Goal: Register for event/course: Sign up to attend an event or enroll in a course

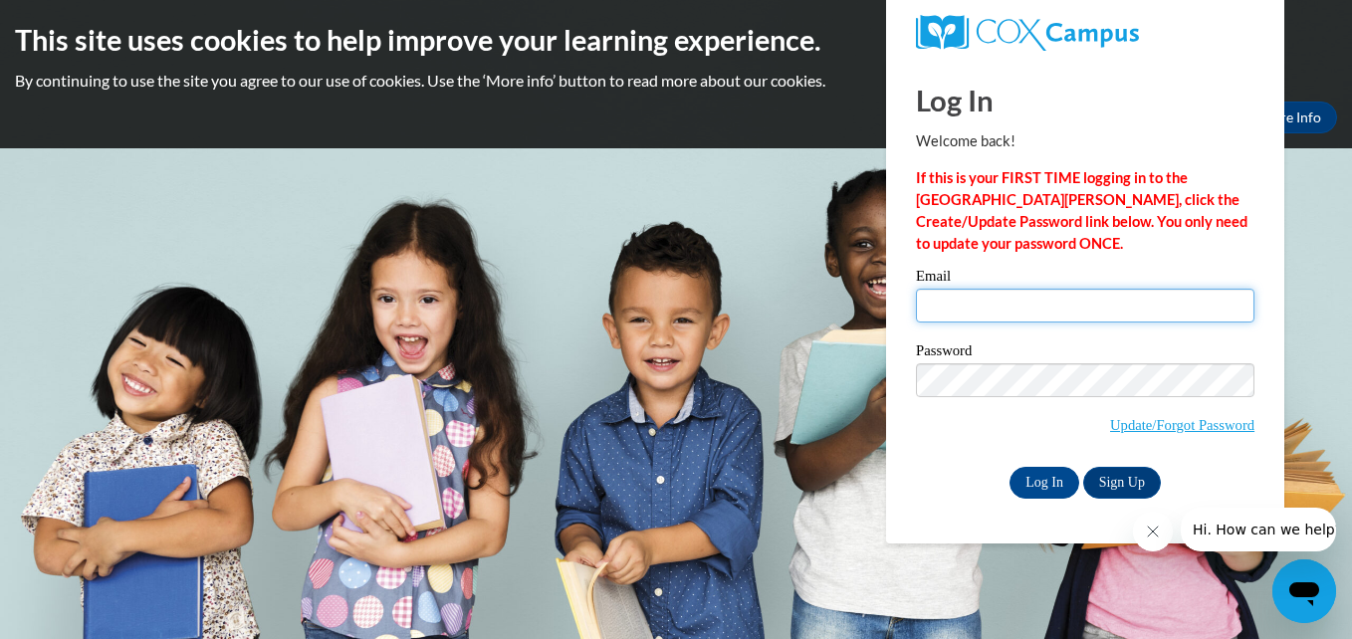
click at [960, 300] on input "Email" at bounding box center [1085, 306] width 338 height 34
type input "shawnabrown705@gmail.com"
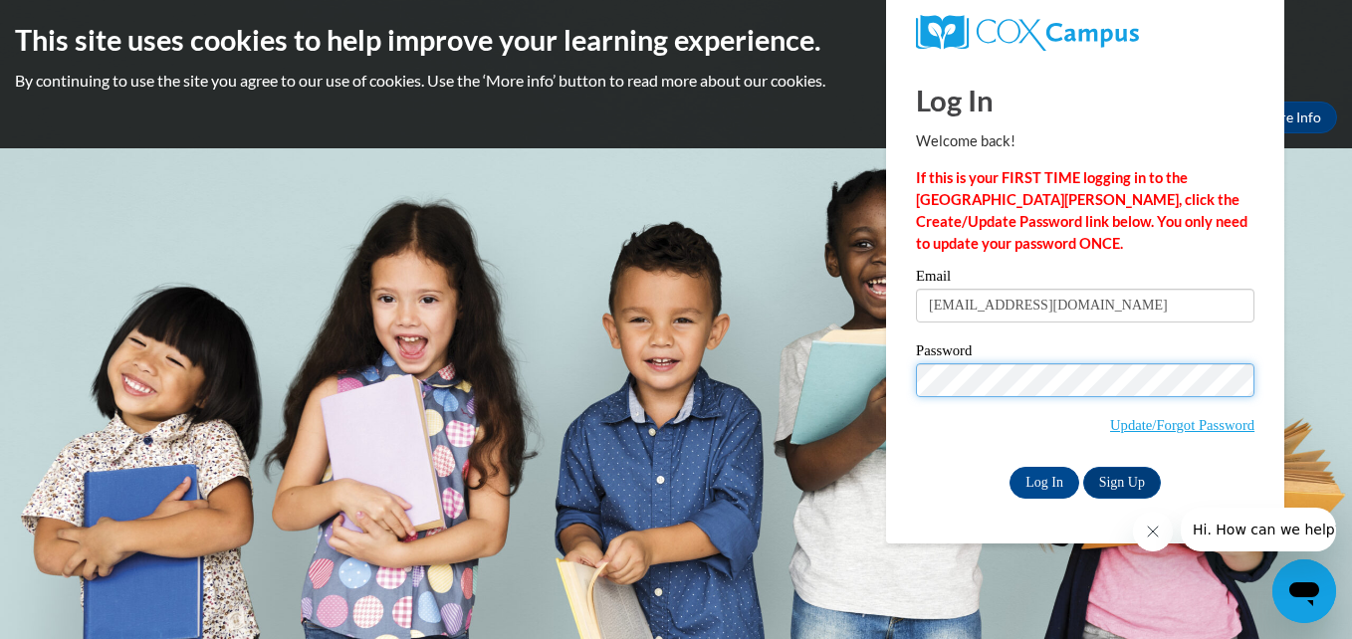
click at [1009, 467] on input "Log In" at bounding box center [1044, 483] width 70 height 32
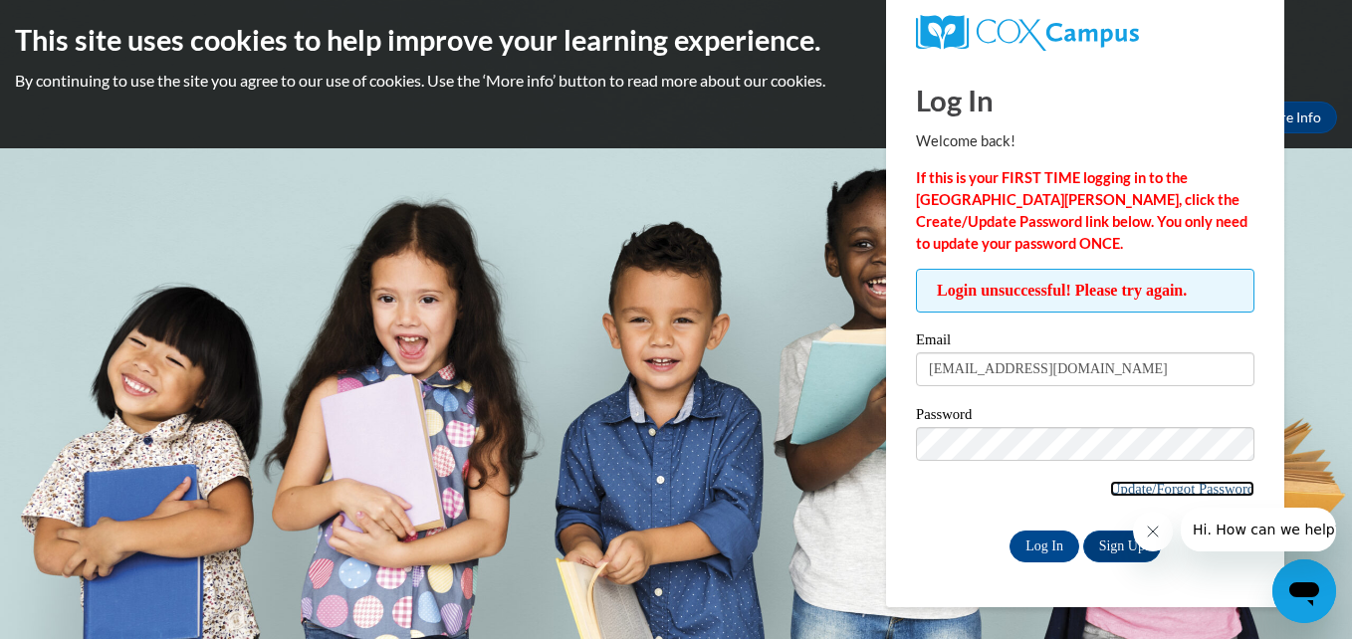
click at [1119, 487] on link "Update/Forgot Password" at bounding box center [1182, 489] width 144 height 16
click at [1192, 484] on link "Update/Forgot Password" at bounding box center [1182, 489] width 144 height 16
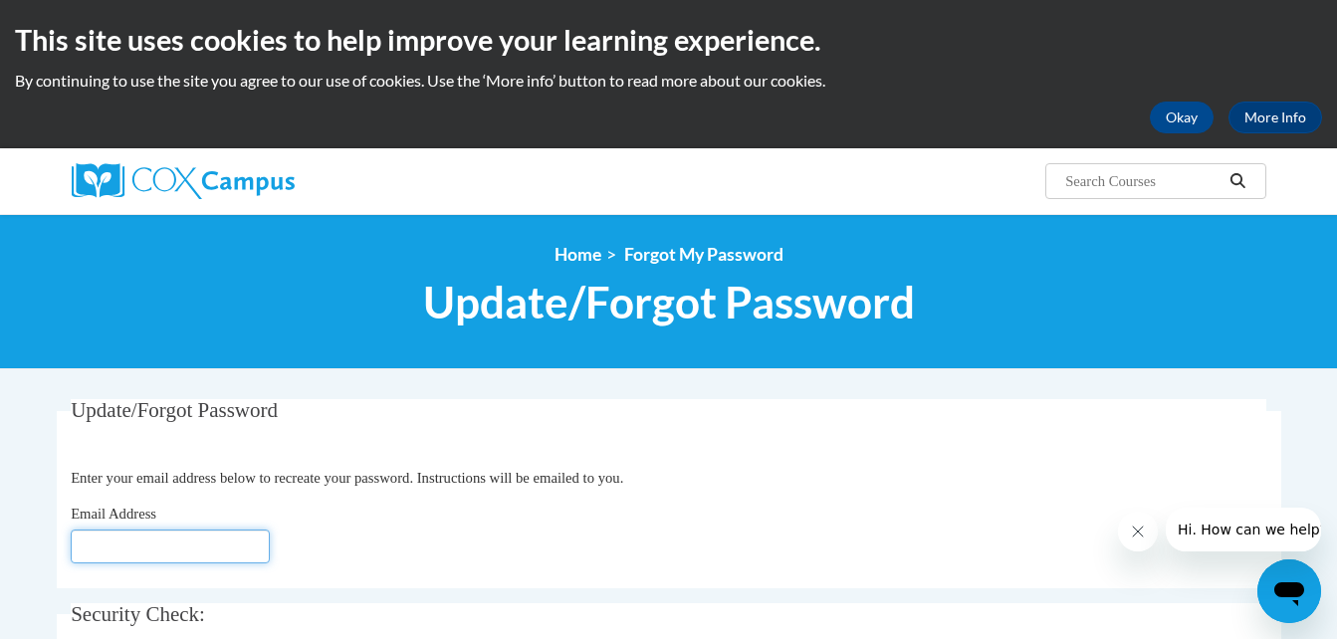
click at [181, 549] on input "Email Address" at bounding box center [170, 547] width 199 height 34
type input "[EMAIL_ADDRESS][DOMAIN_NAME]"
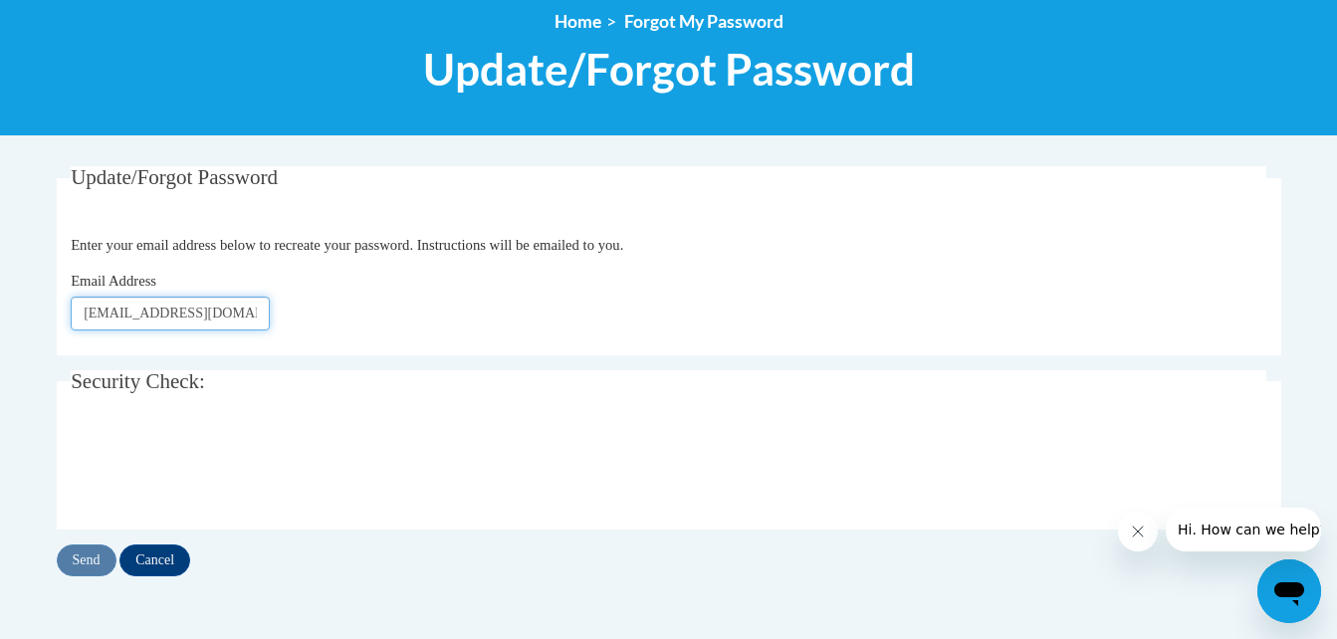
scroll to position [235, 0]
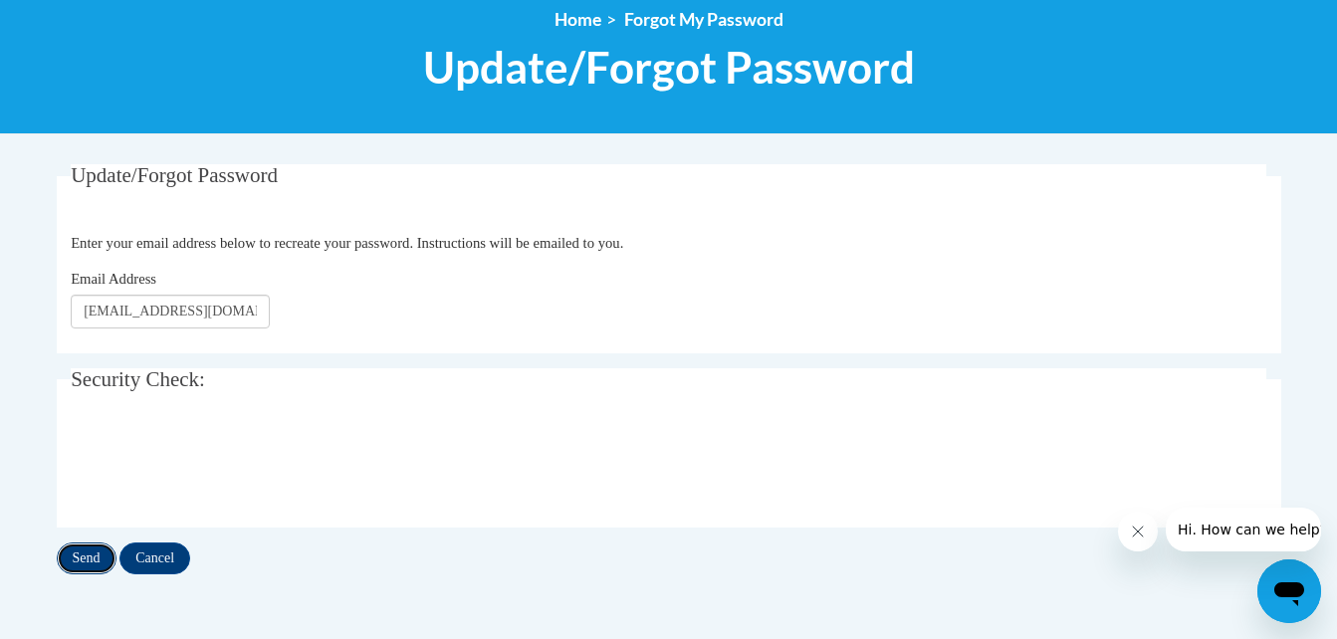
click at [81, 555] on input "Send" at bounding box center [87, 558] width 60 height 32
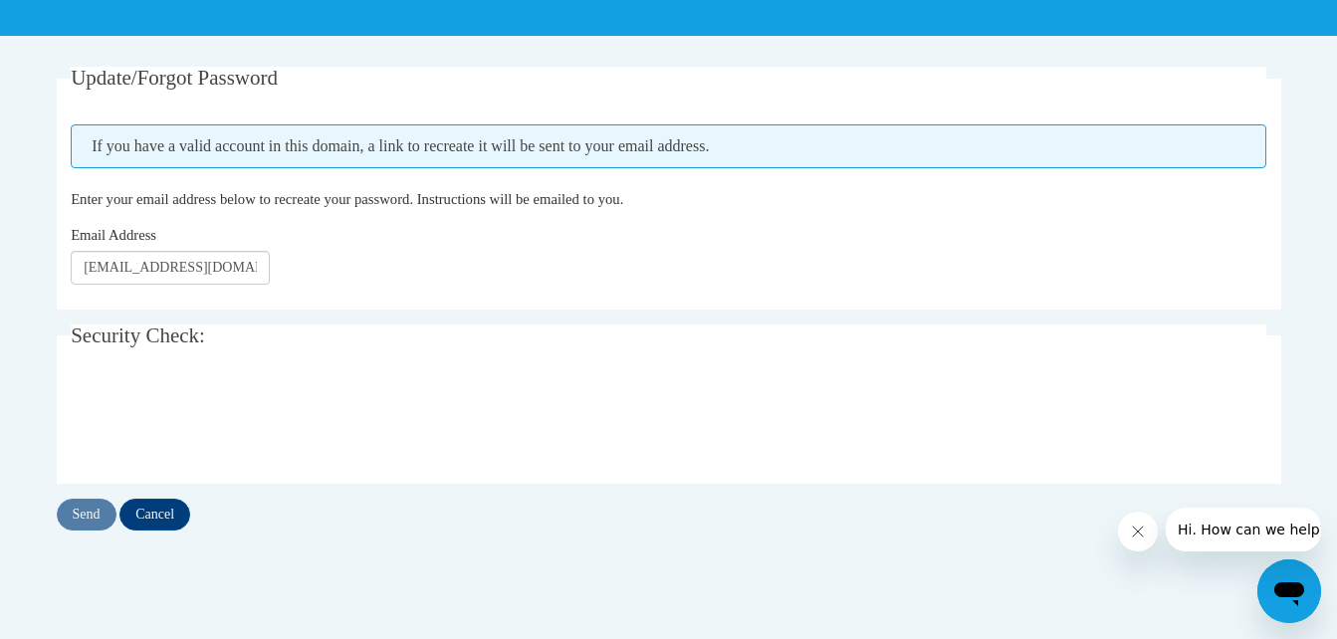
scroll to position [337, 0]
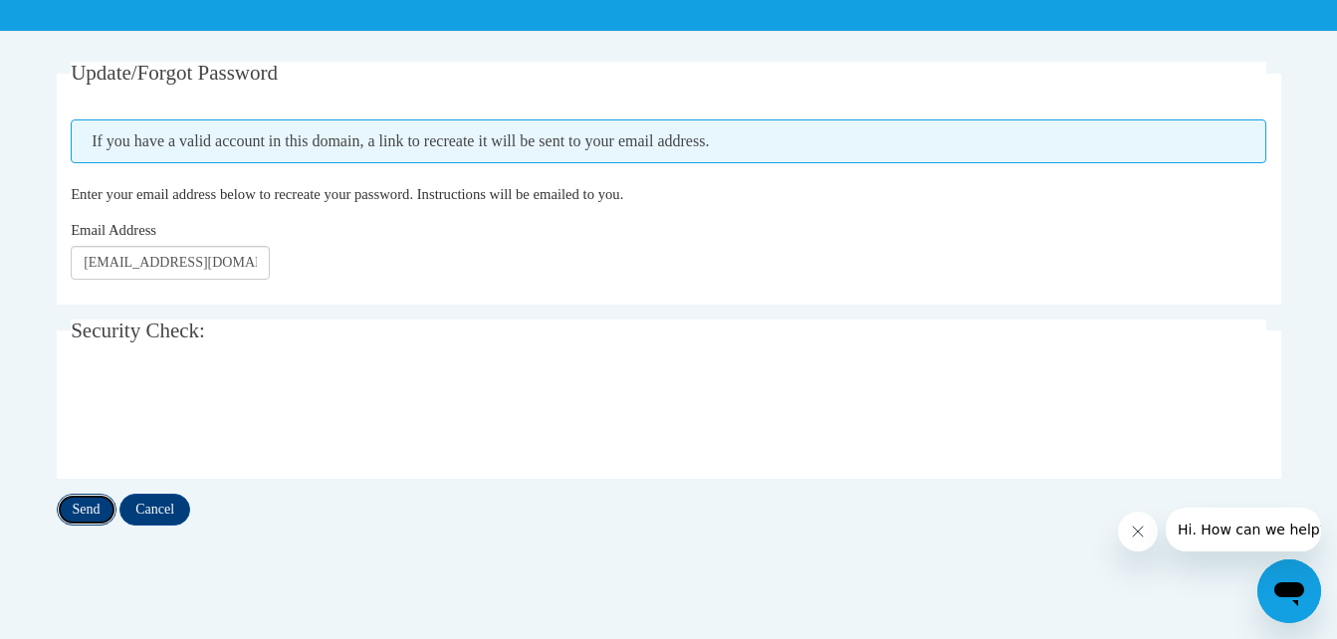
click at [94, 511] on input "Send" at bounding box center [87, 510] width 60 height 32
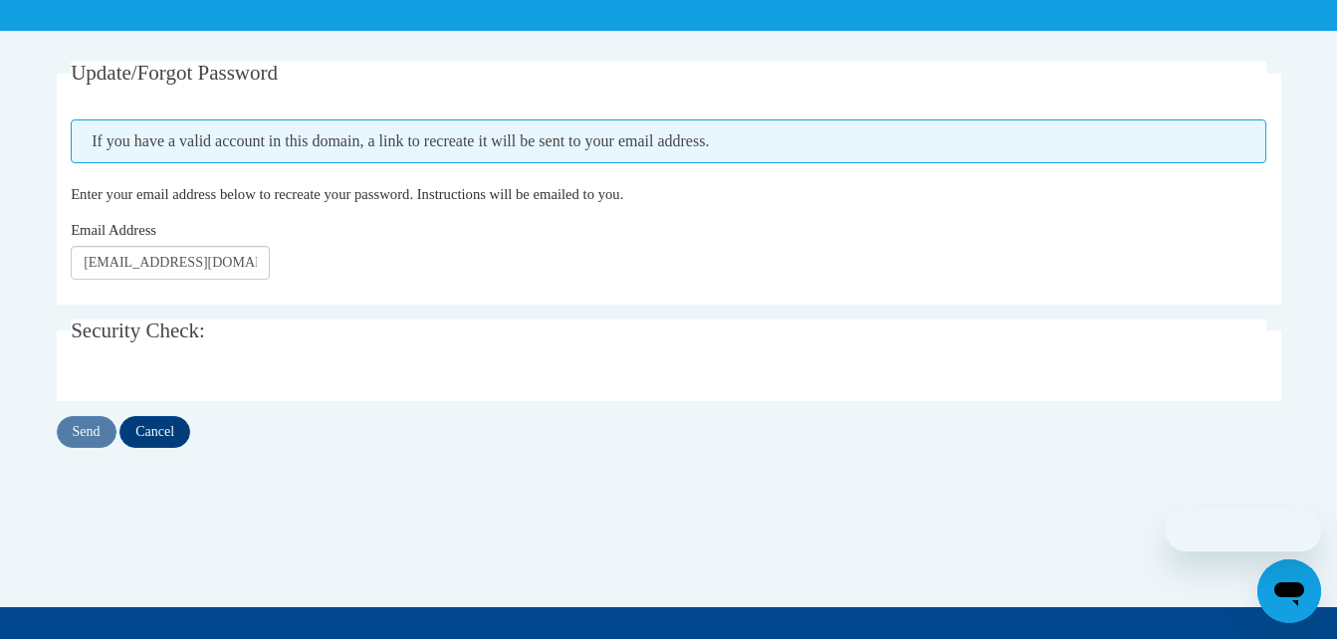
scroll to position [337, 0]
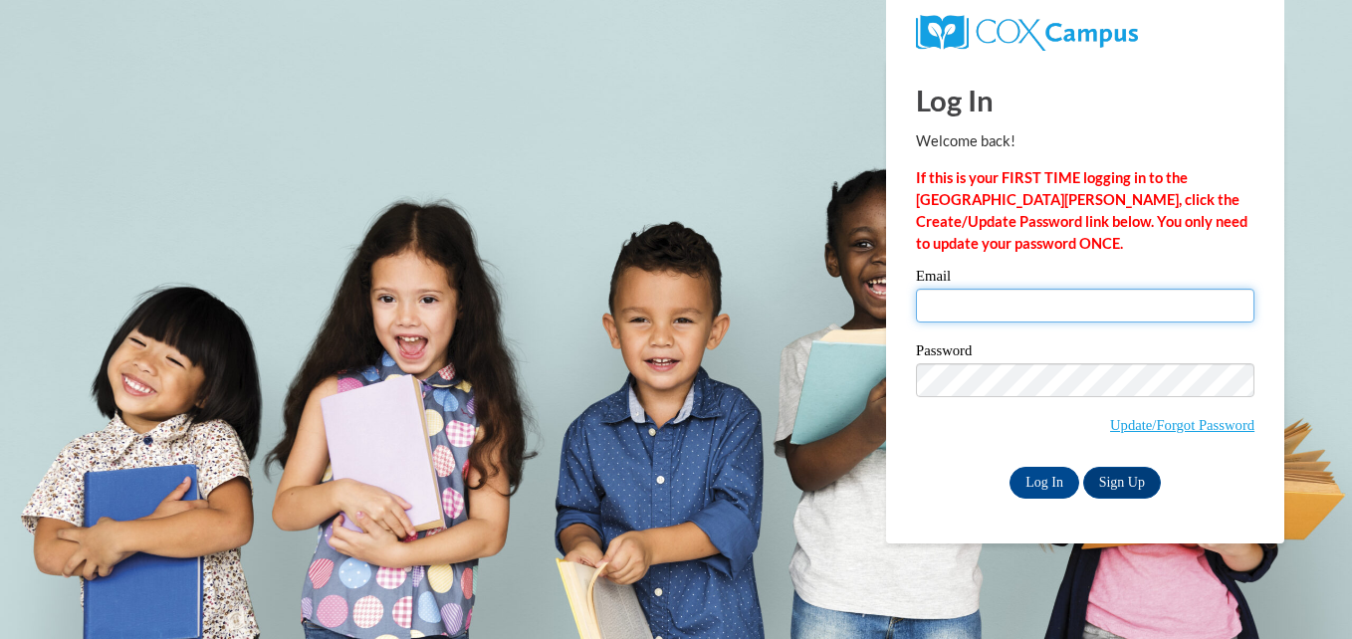
drag, startPoint x: 975, startPoint y: 306, endPoint x: 978, endPoint y: 316, distance: 10.7
click at [975, 306] on input "Email" at bounding box center [1085, 306] width 338 height 34
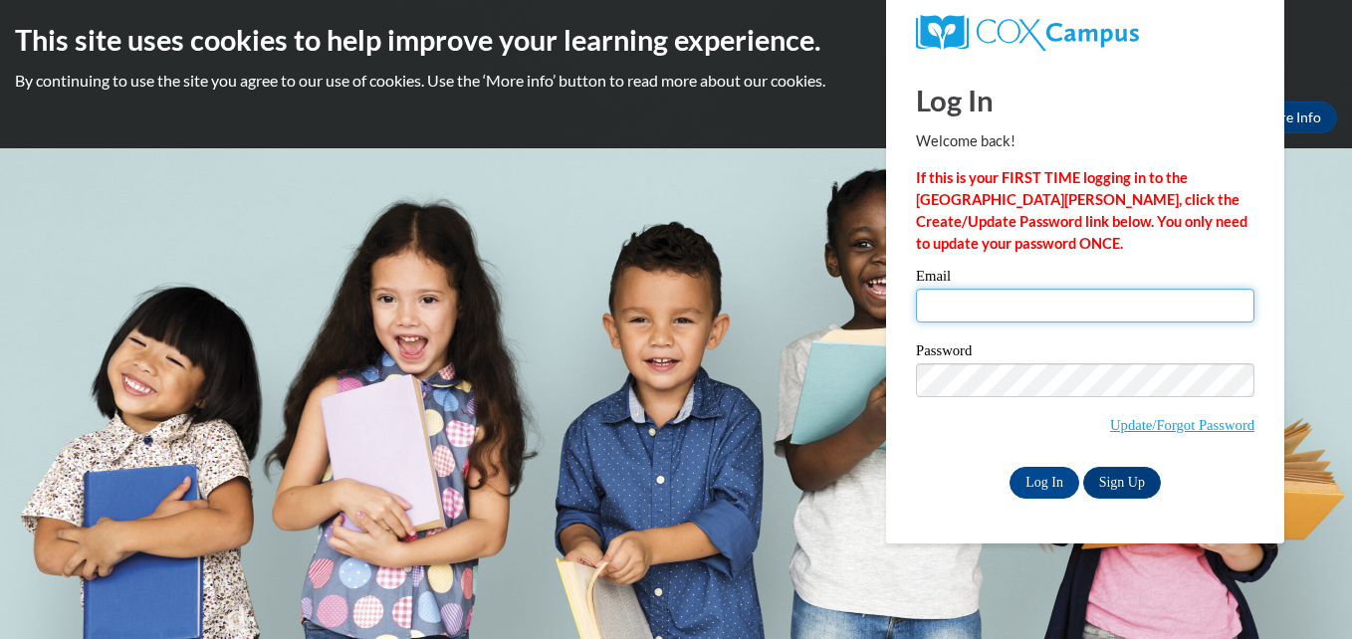
type input "shawnabrown705@gmail.com"
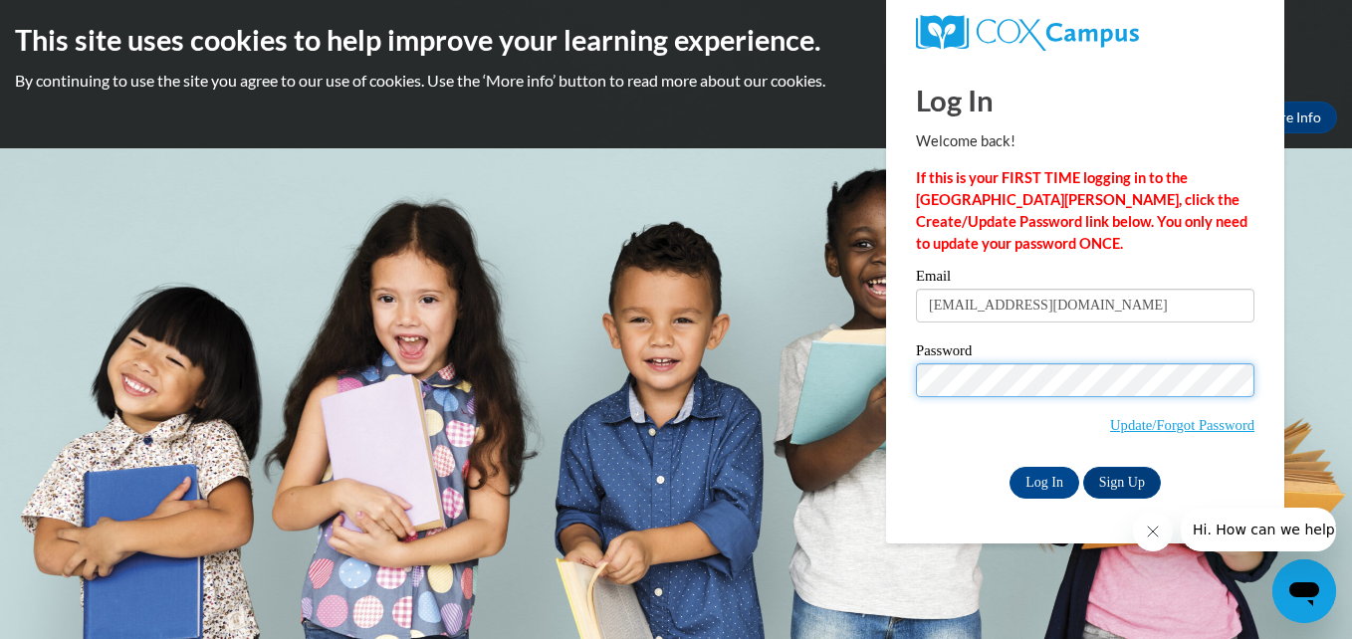
click at [1009, 467] on input "Log In" at bounding box center [1044, 483] width 70 height 32
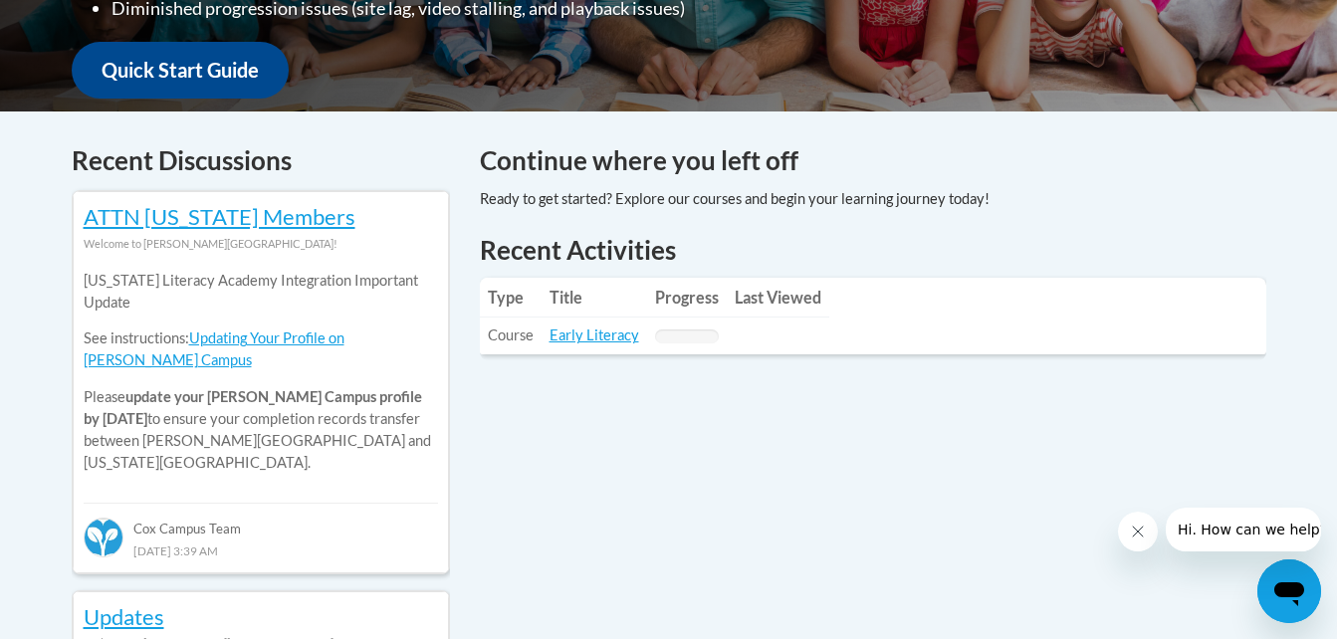
scroll to position [740, 0]
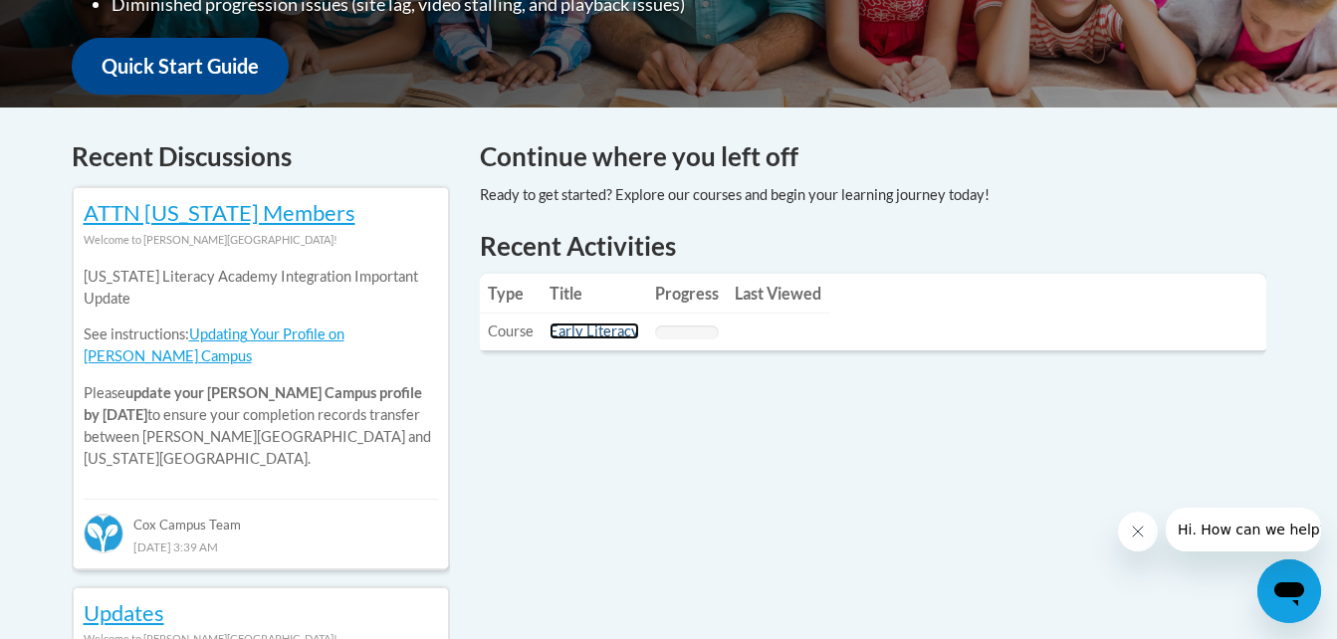
click at [586, 328] on link "Early Literacy" at bounding box center [594, 331] width 90 height 17
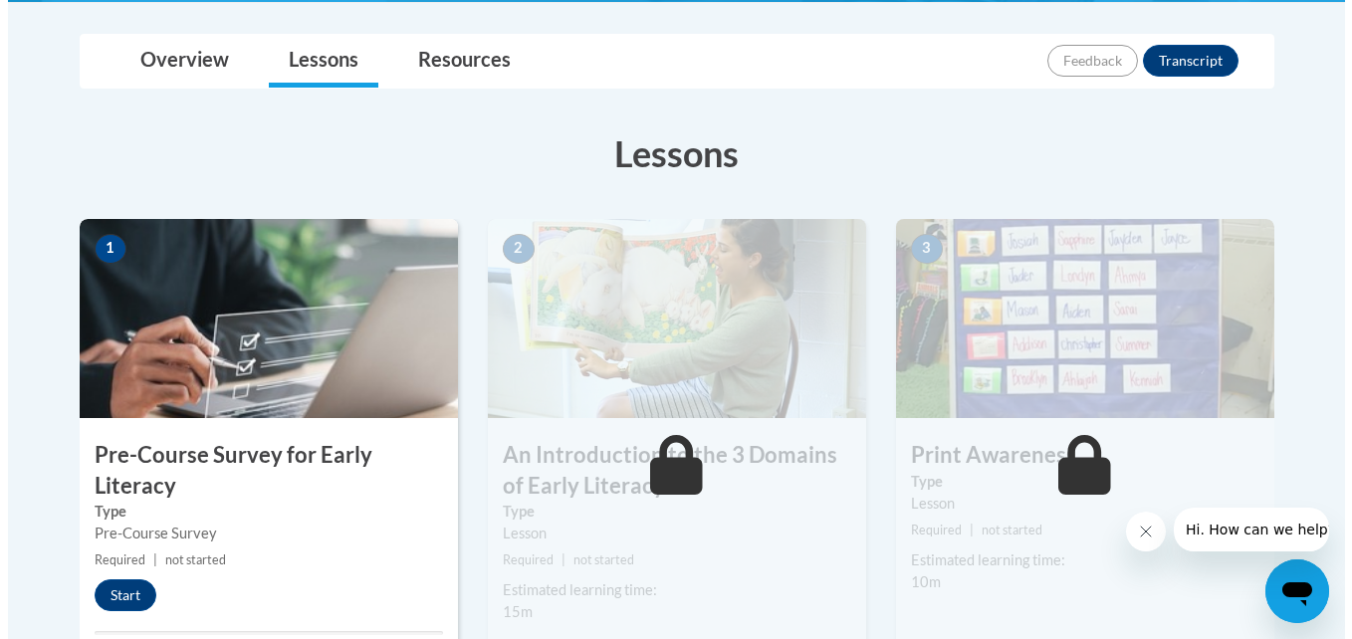
scroll to position [468, 0]
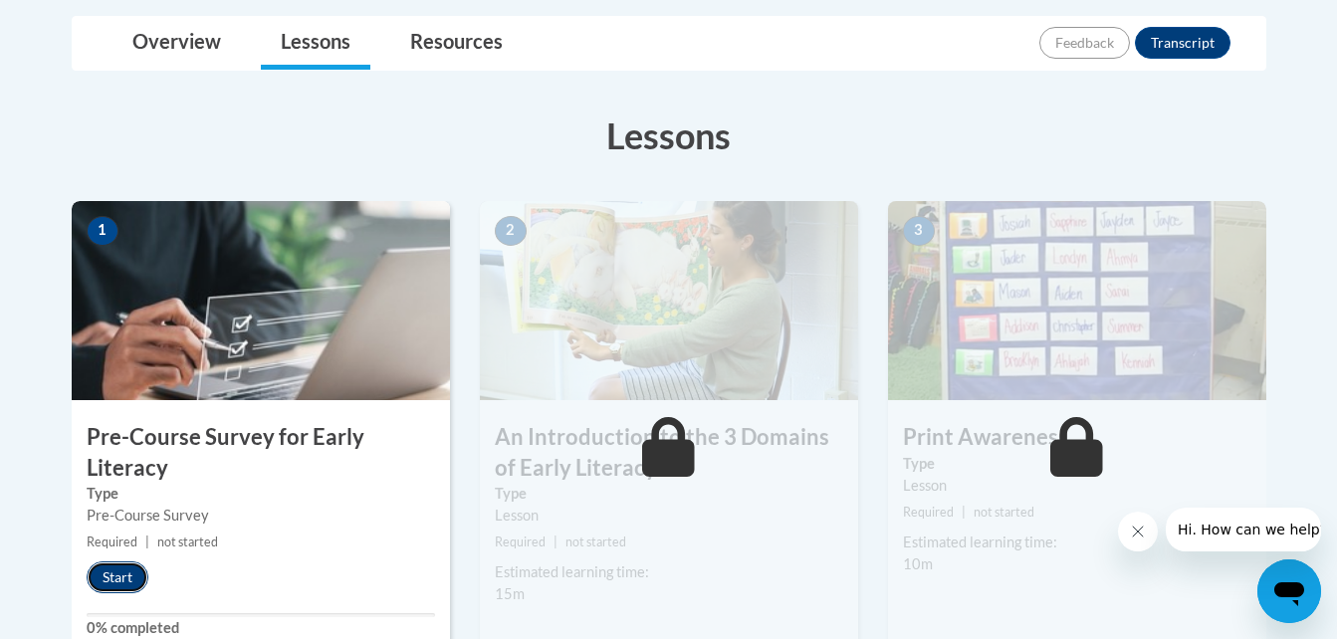
click at [106, 578] on button "Start" at bounding box center [118, 577] width 62 height 32
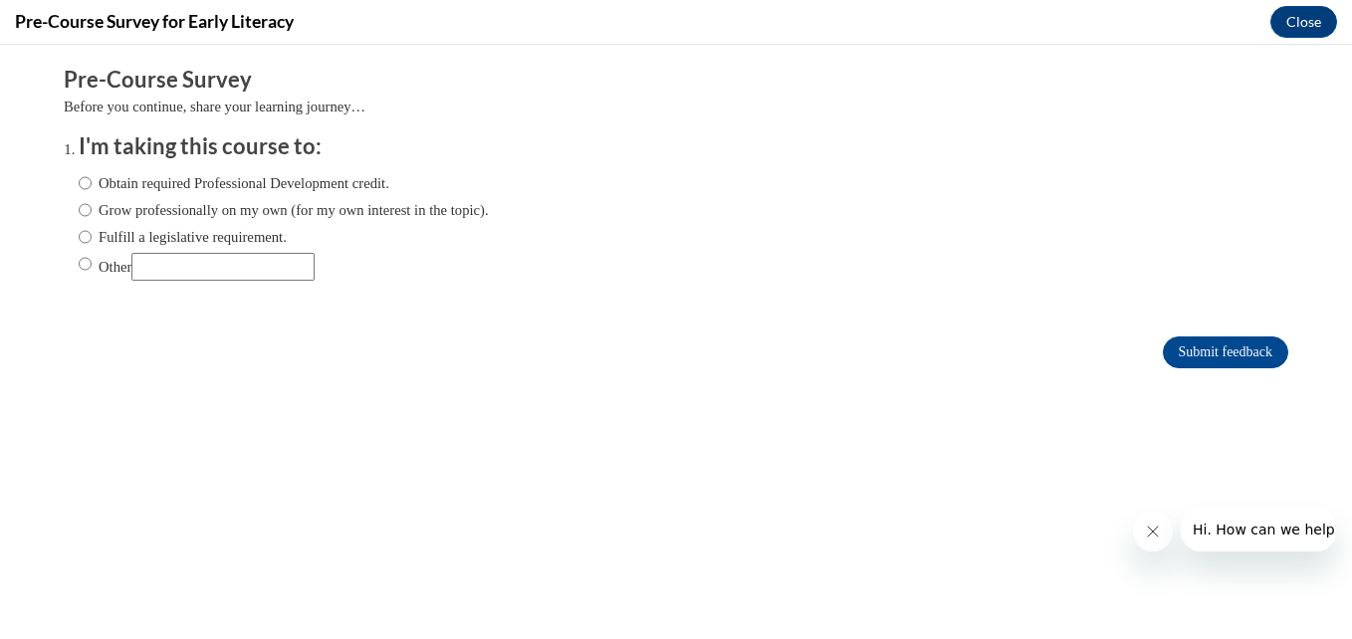
scroll to position [0, 0]
click at [79, 183] on input "Obtain required Professional Development credit." at bounding box center [85, 183] width 13 height 22
radio input "true"
click at [1193, 354] on input "Submit feedback" at bounding box center [1225, 352] width 125 height 32
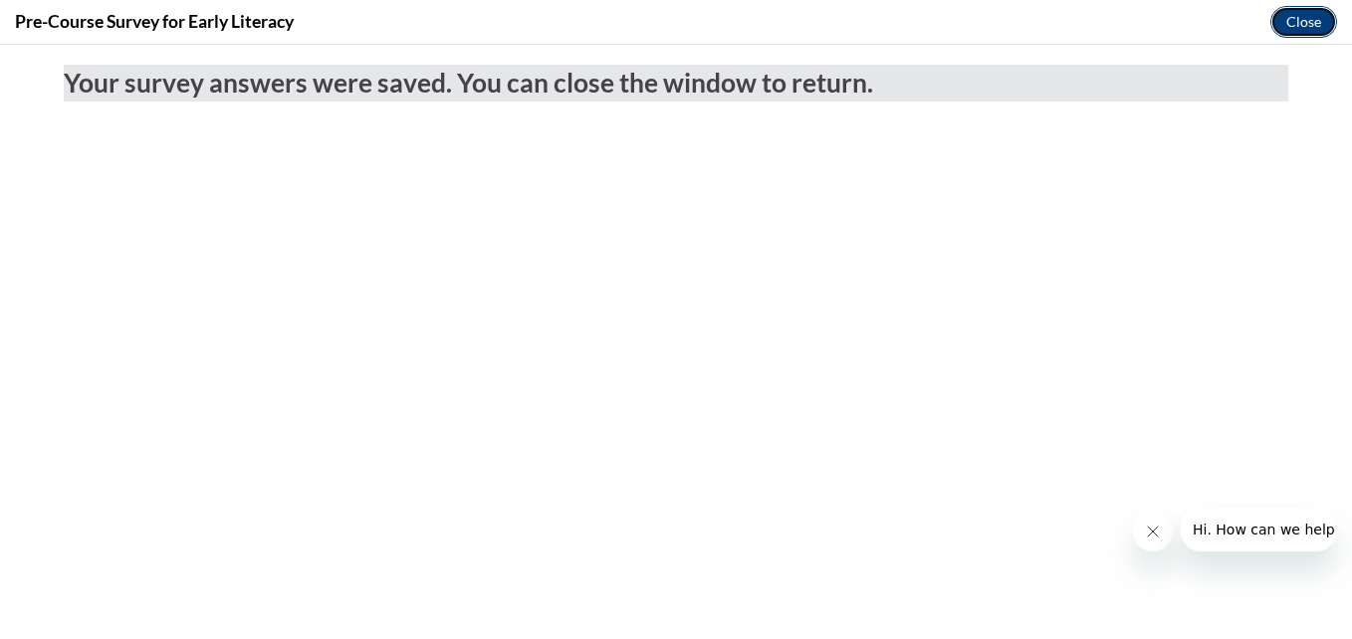
click at [1299, 20] on button "Close" at bounding box center [1303, 22] width 67 height 32
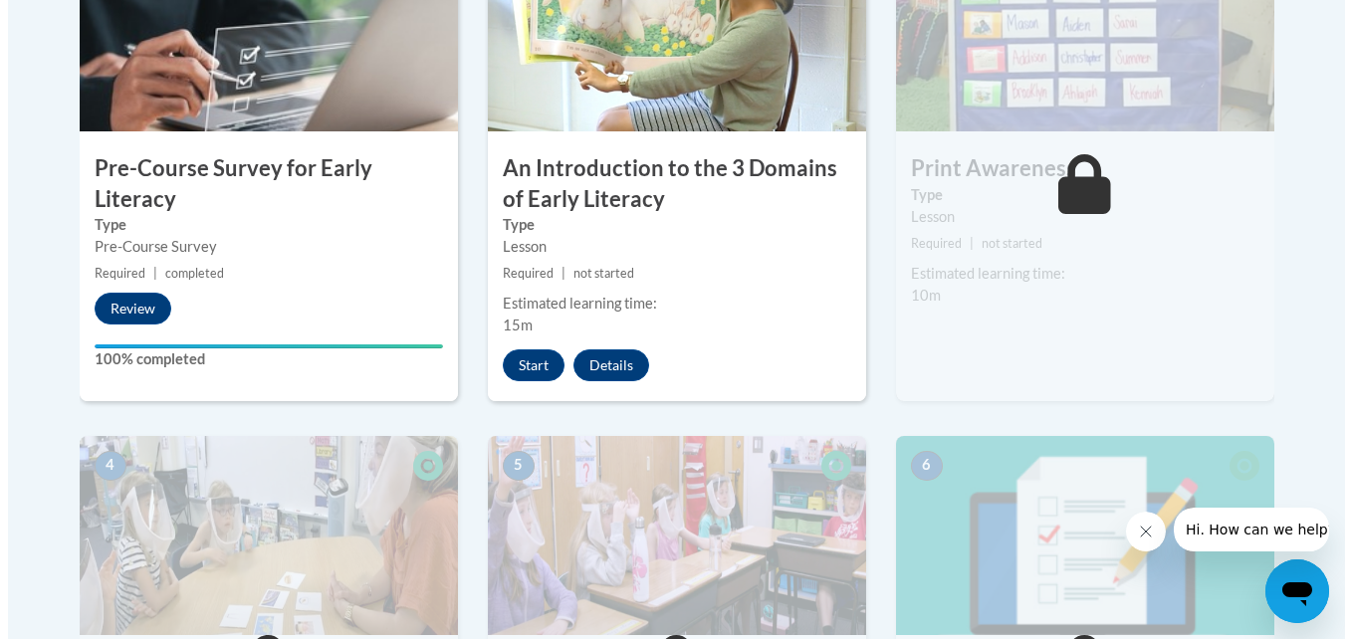
scroll to position [758, 0]
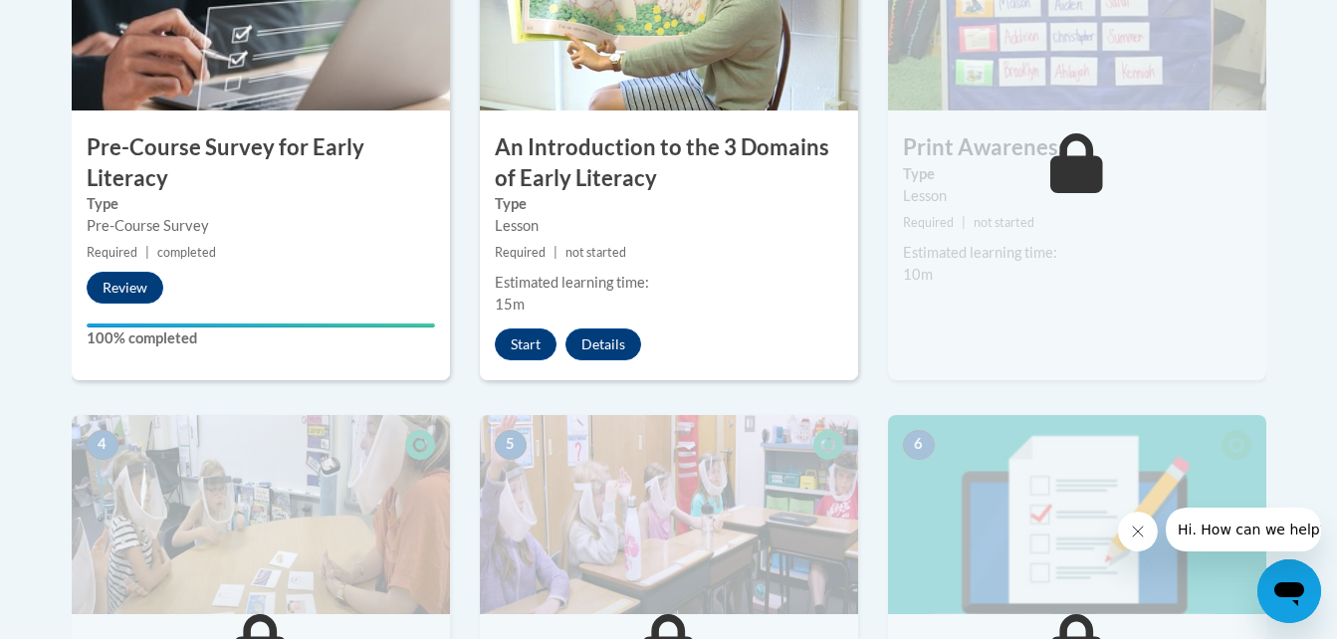
click at [529, 360] on div "2 An Introduction to the 3 Domains of Early Literacy Type Lesson Required | not…" at bounding box center [669, 145] width 378 height 469
click at [520, 342] on button "Start" at bounding box center [526, 344] width 62 height 32
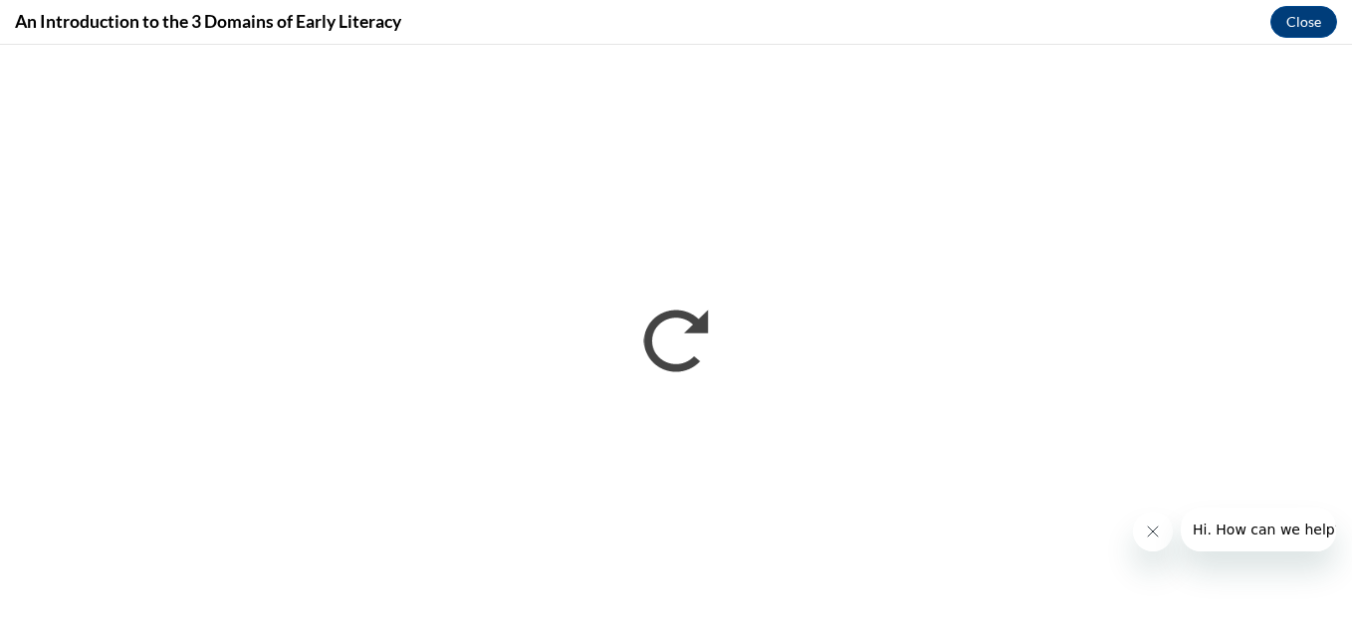
scroll to position [0, 0]
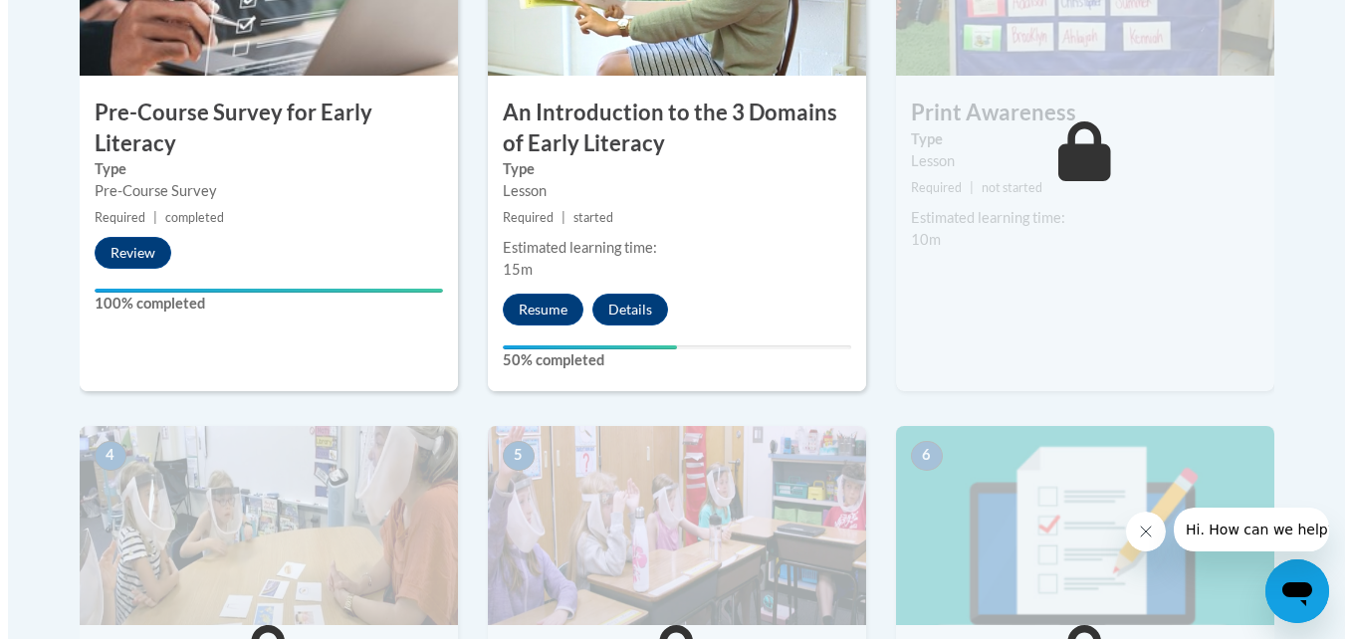
scroll to position [796, 0]
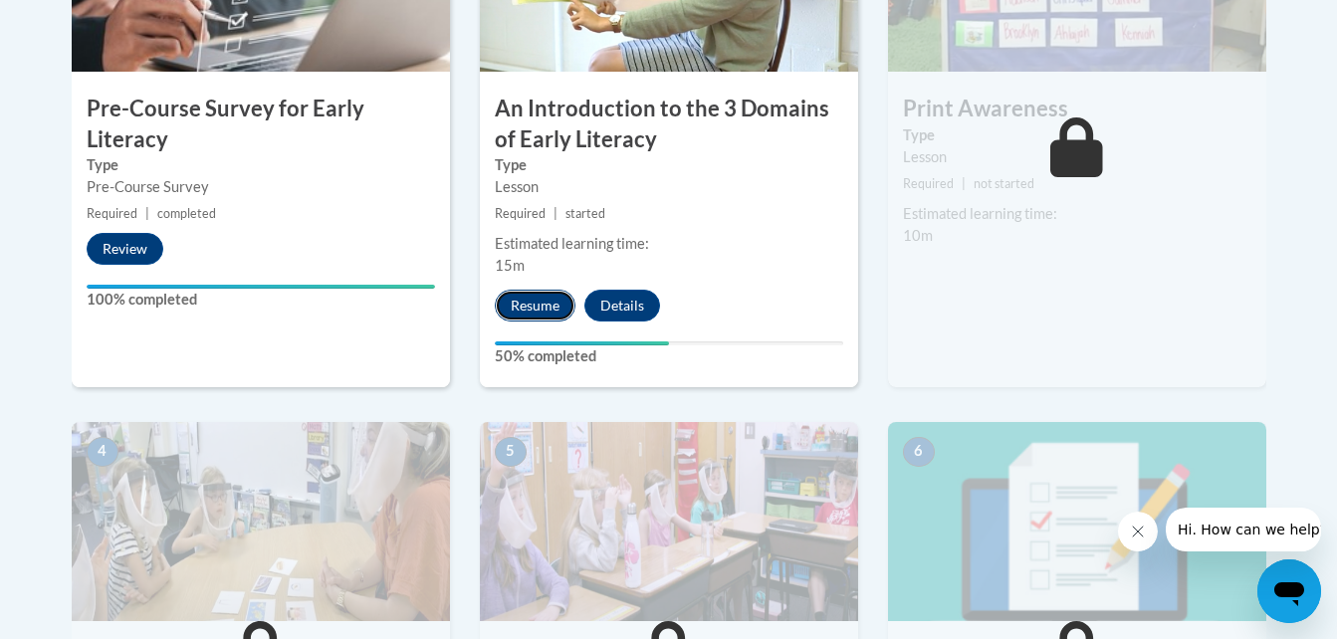
click at [556, 307] on button "Resume" at bounding box center [535, 306] width 81 height 32
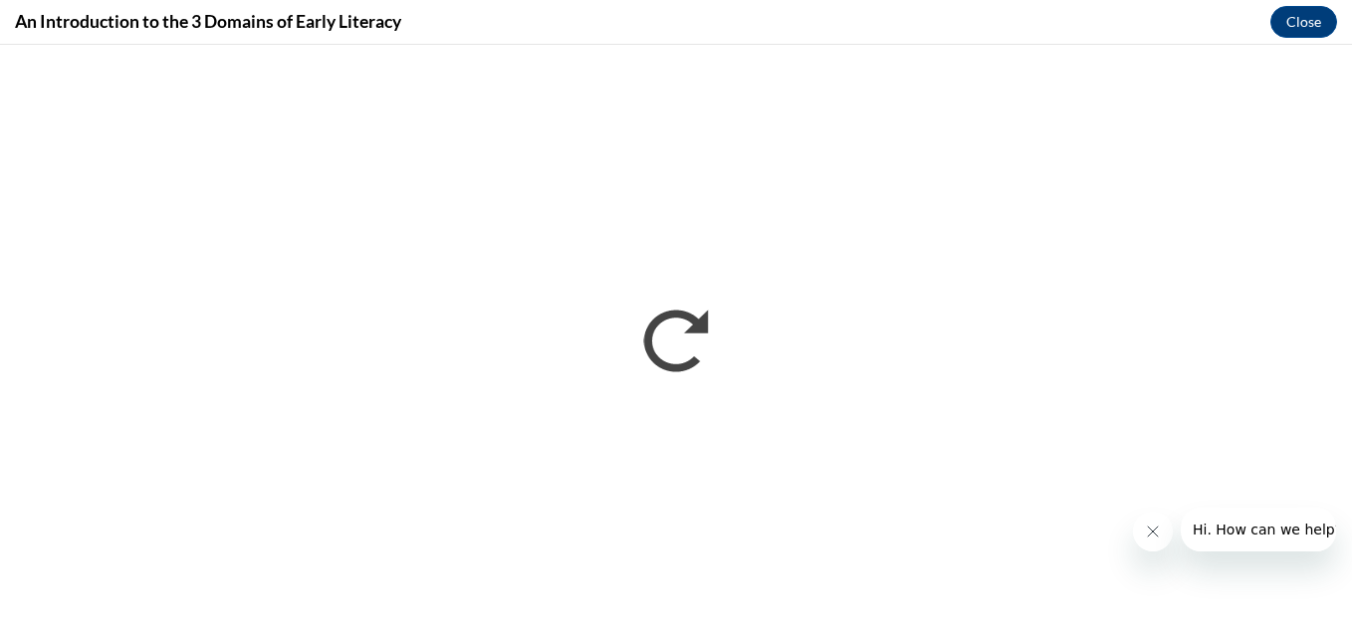
scroll to position [0, 0]
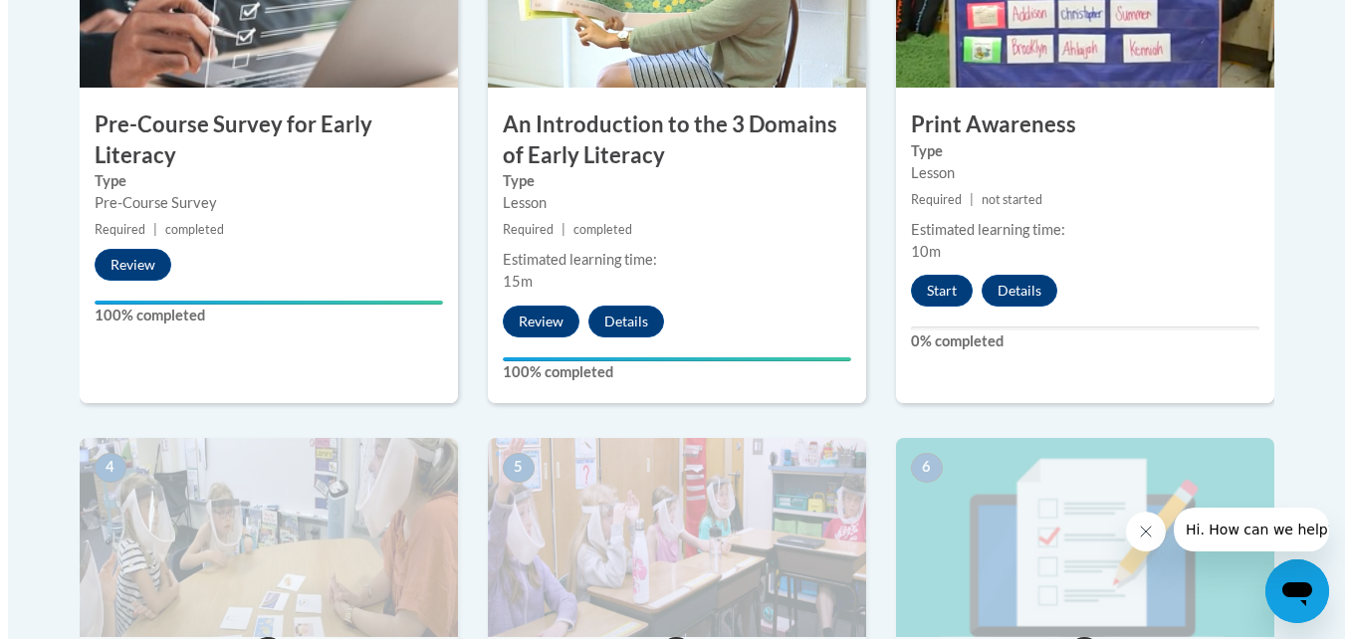
scroll to position [783, 0]
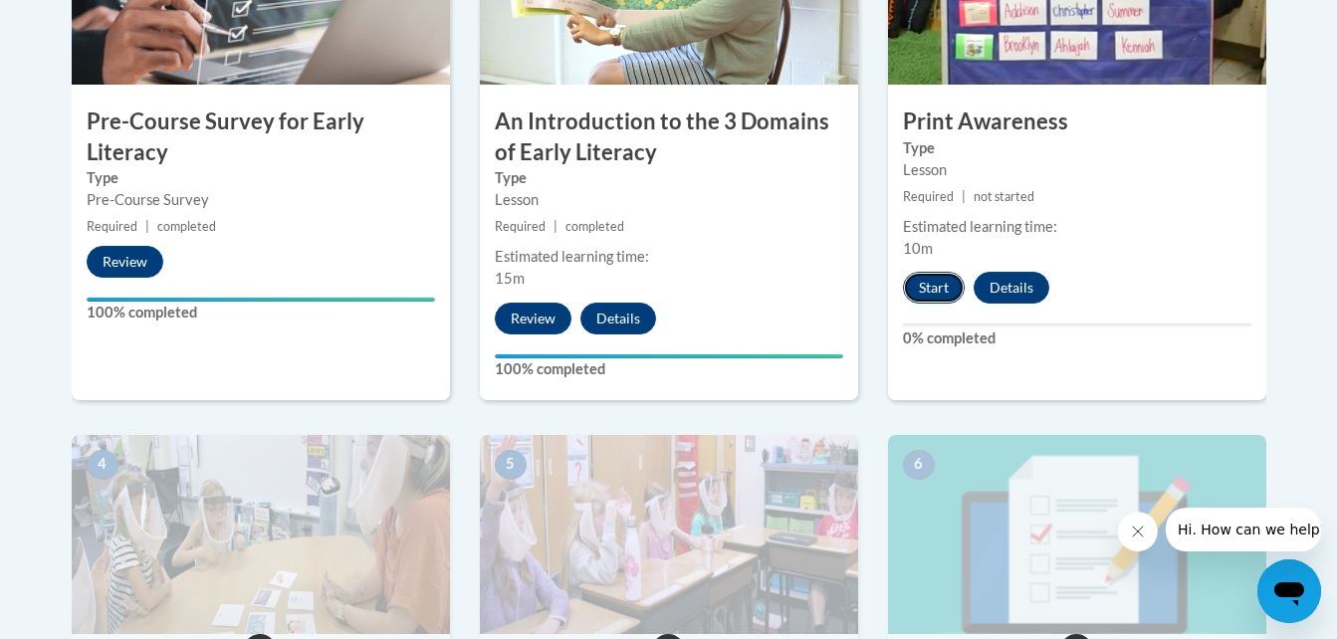
click at [945, 289] on button "Start" at bounding box center [934, 288] width 62 height 32
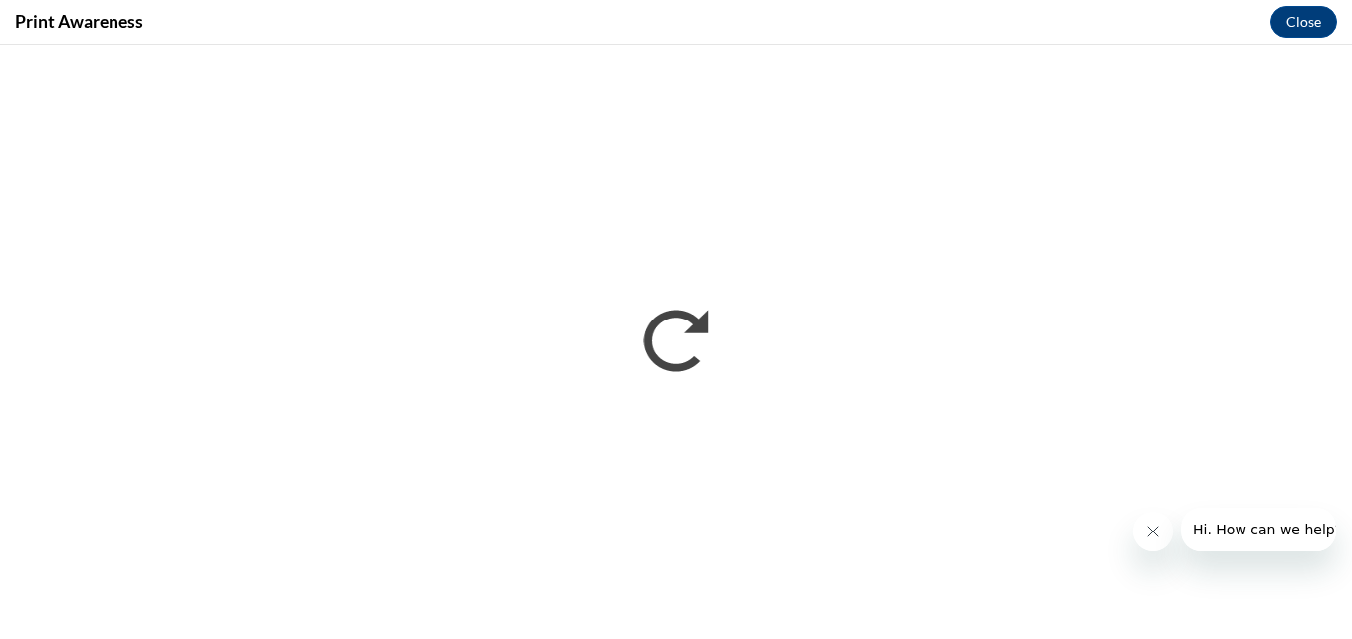
scroll to position [0, 0]
click at [1149, 540] on button "Close message from company" at bounding box center [1152, 532] width 40 height 40
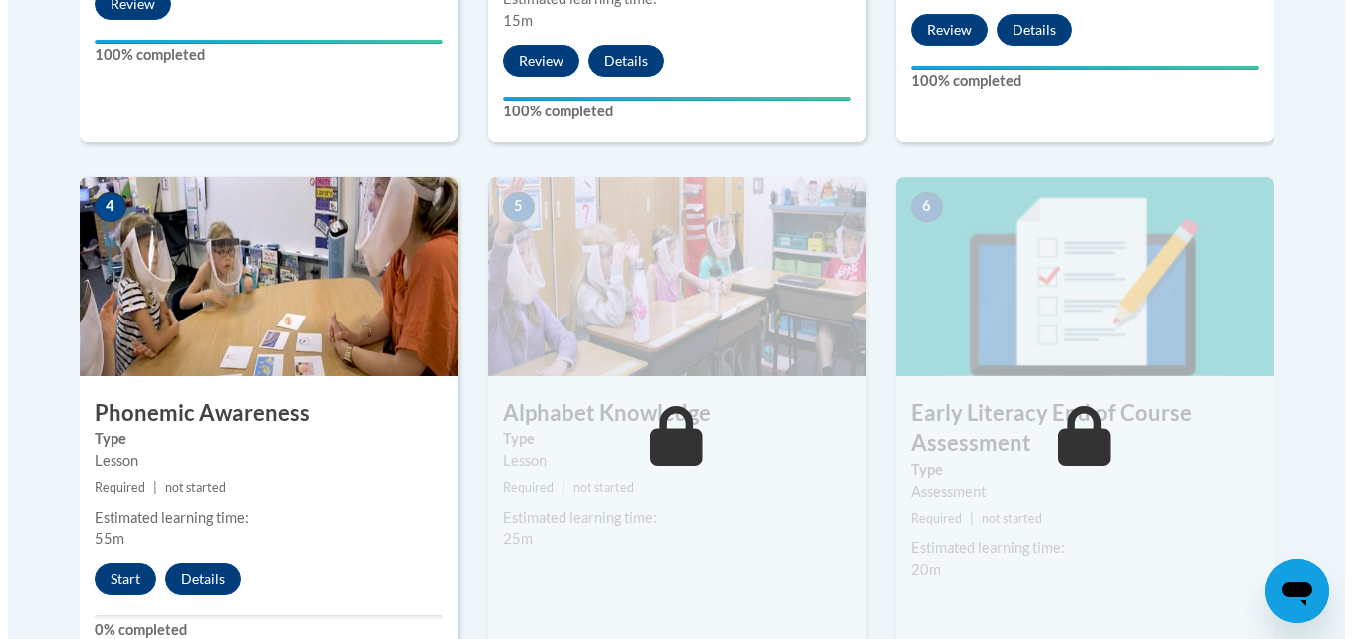
scroll to position [1053, 0]
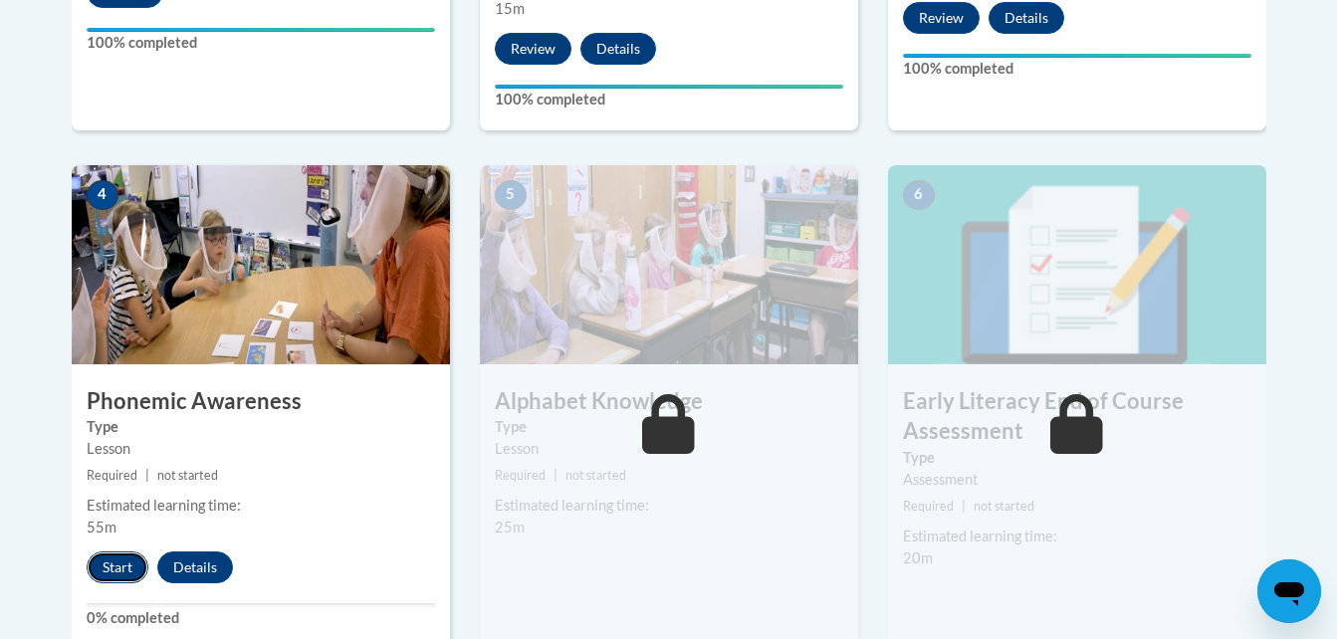
click at [130, 560] on button "Start" at bounding box center [118, 567] width 62 height 32
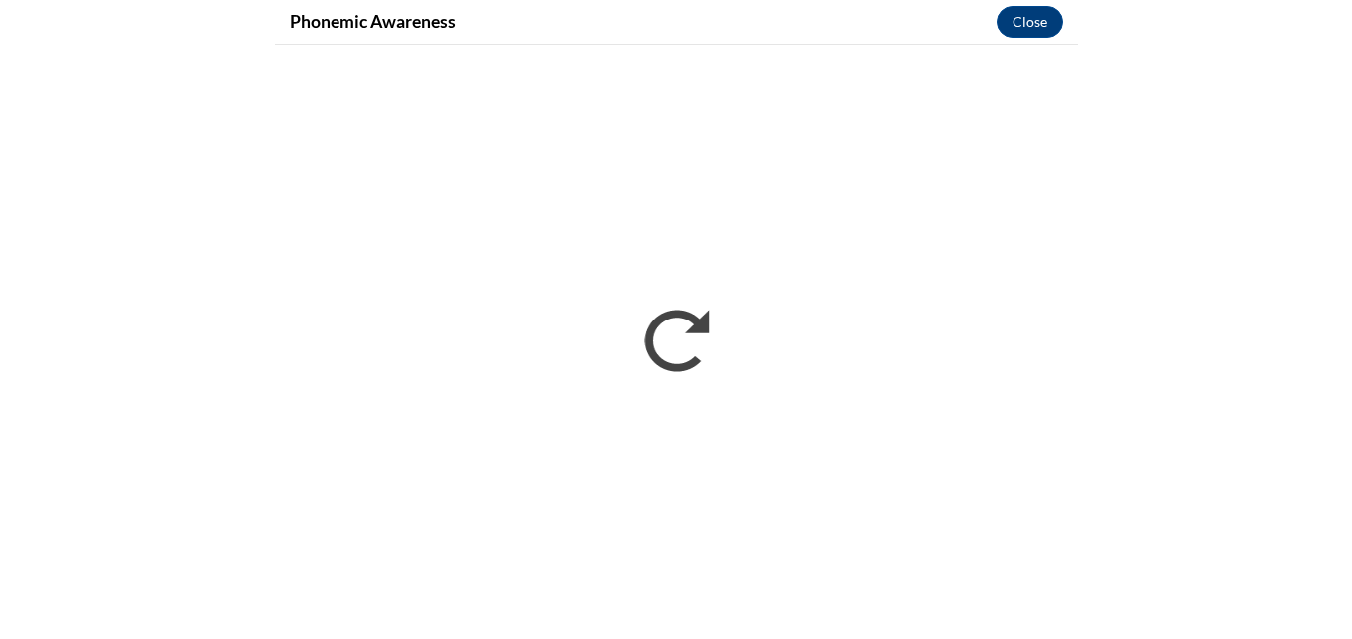
scroll to position [0, 0]
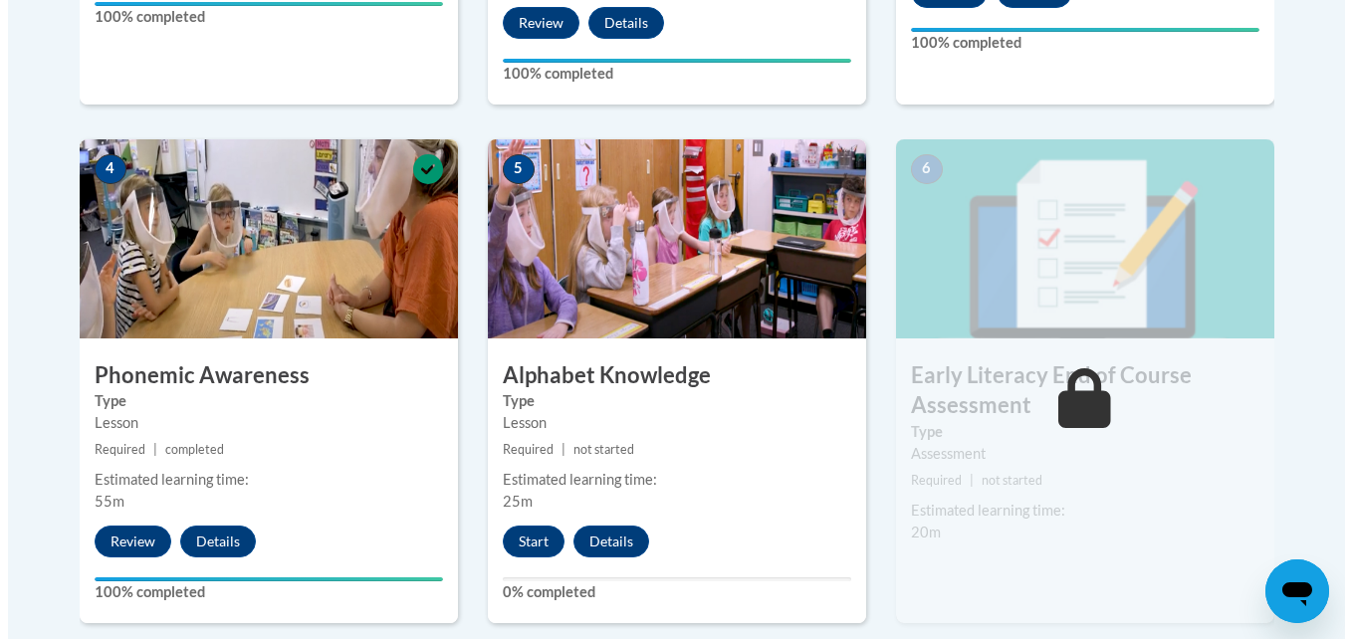
scroll to position [1082, 0]
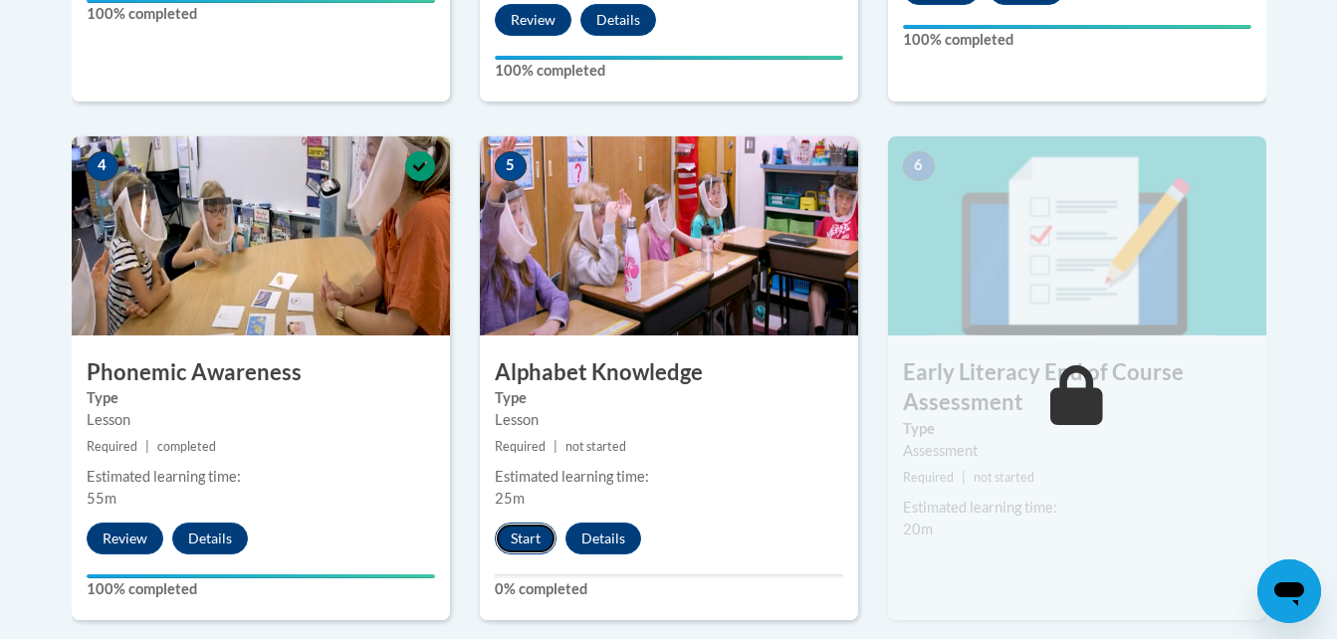
click at [520, 542] on button "Start" at bounding box center [526, 539] width 62 height 32
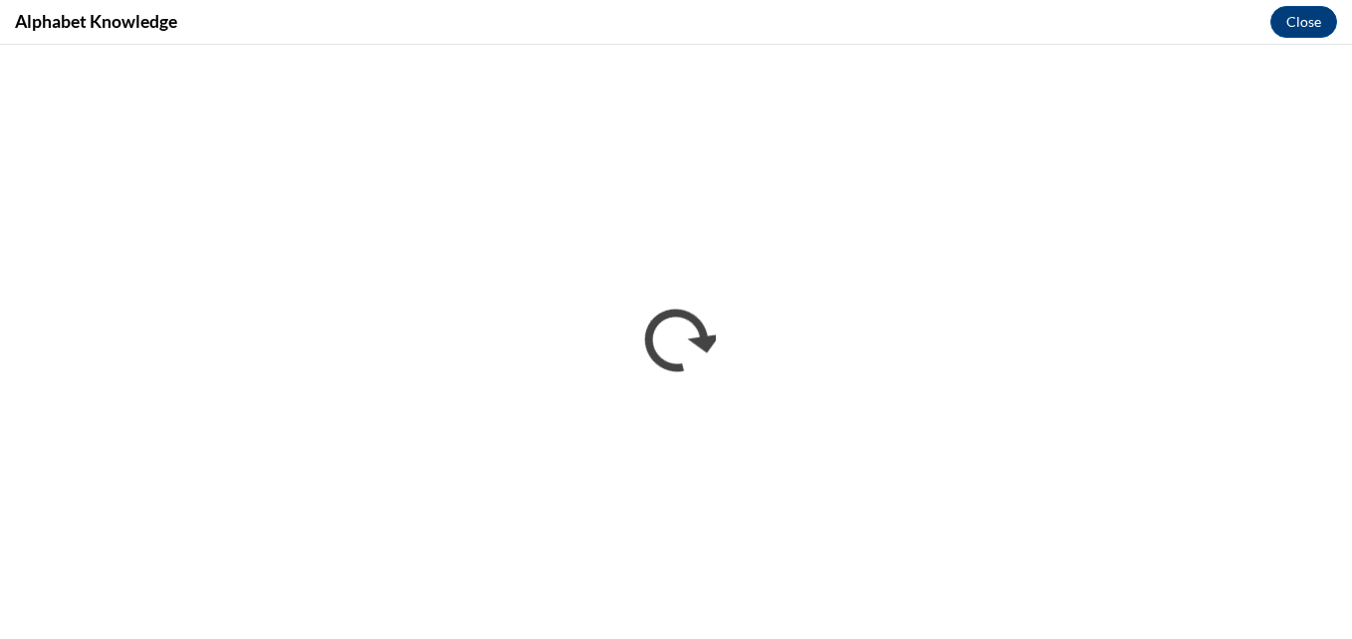
scroll to position [0, 0]
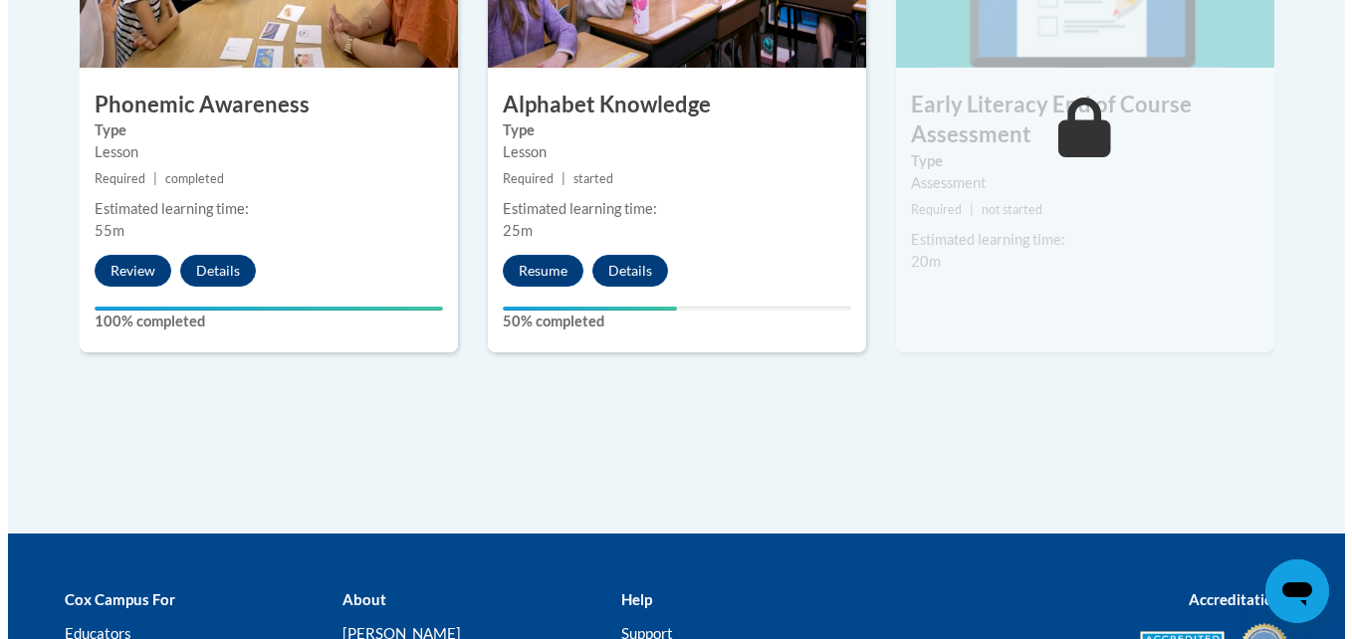
scroll to position [1353, 0]
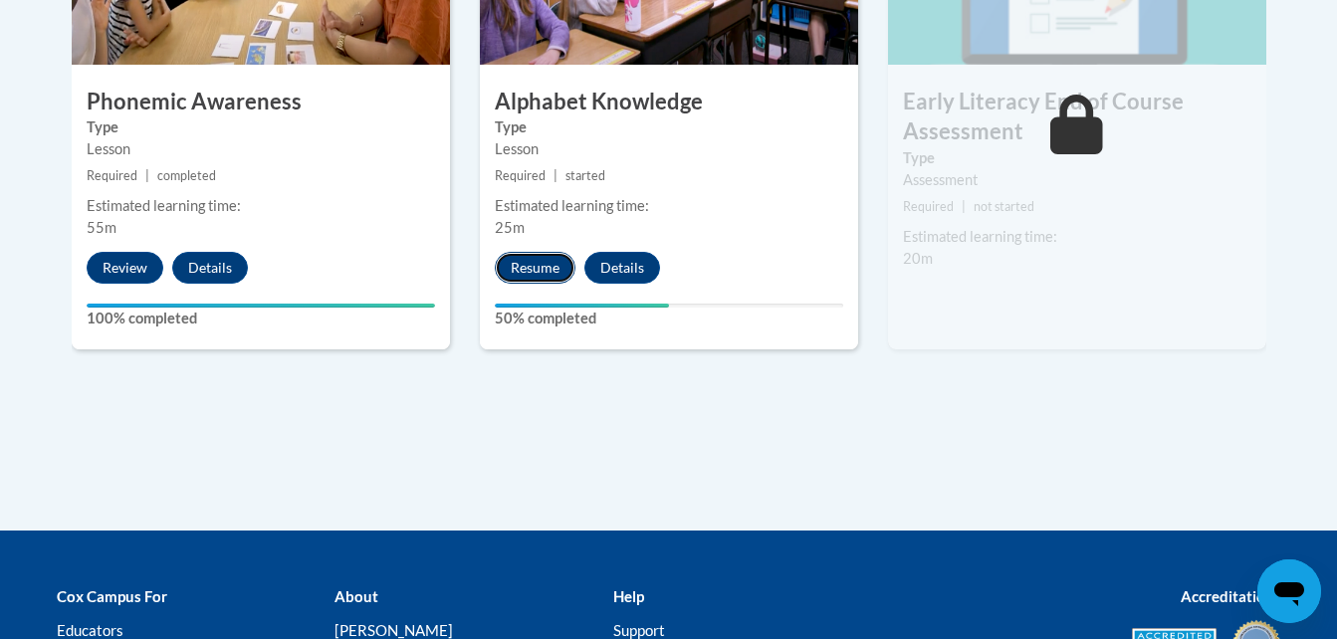
click at [538, 265] on button "Resume" at bounding box center [535, 268] width 81 height 32
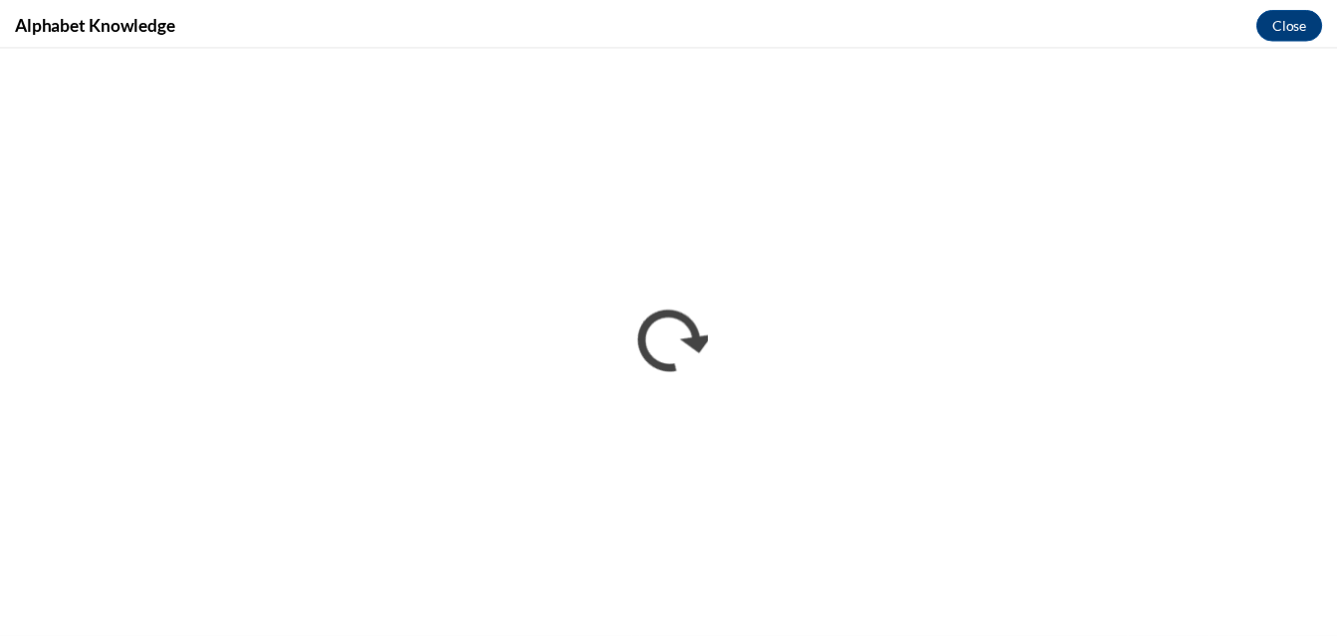
scroll to position [0, 0]
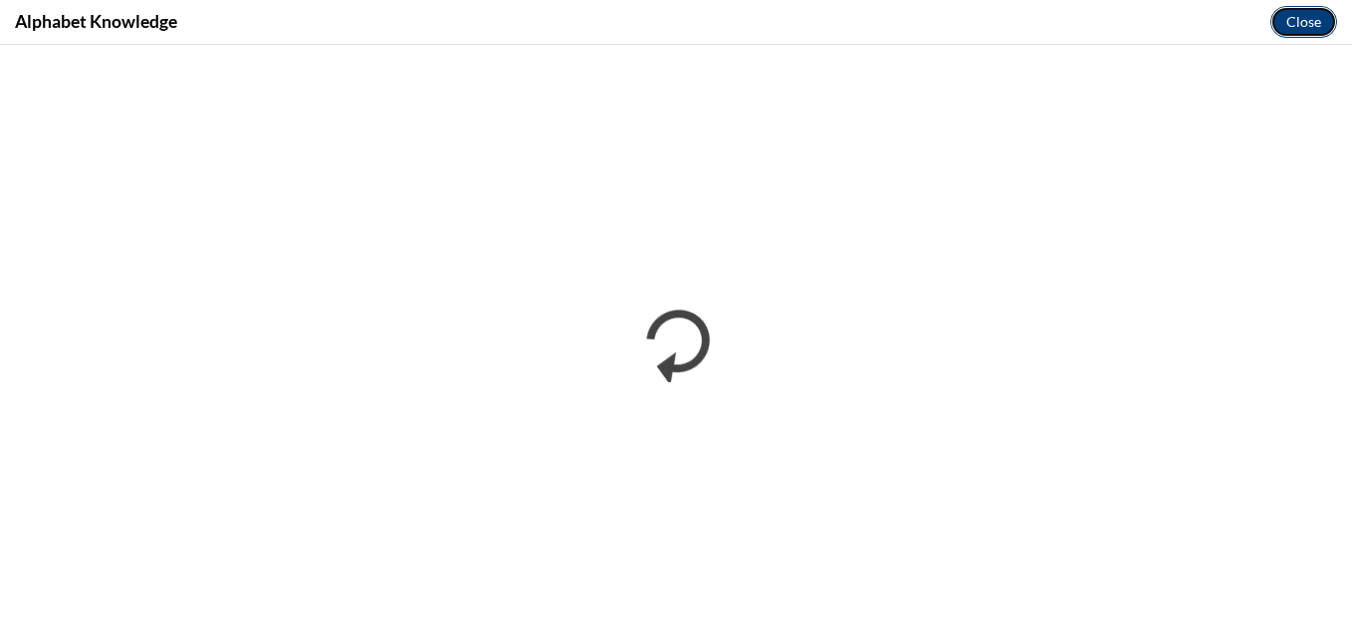
click at [1303, 32] on button "Close" at bounding box center [1303, 22] width 67 height 32
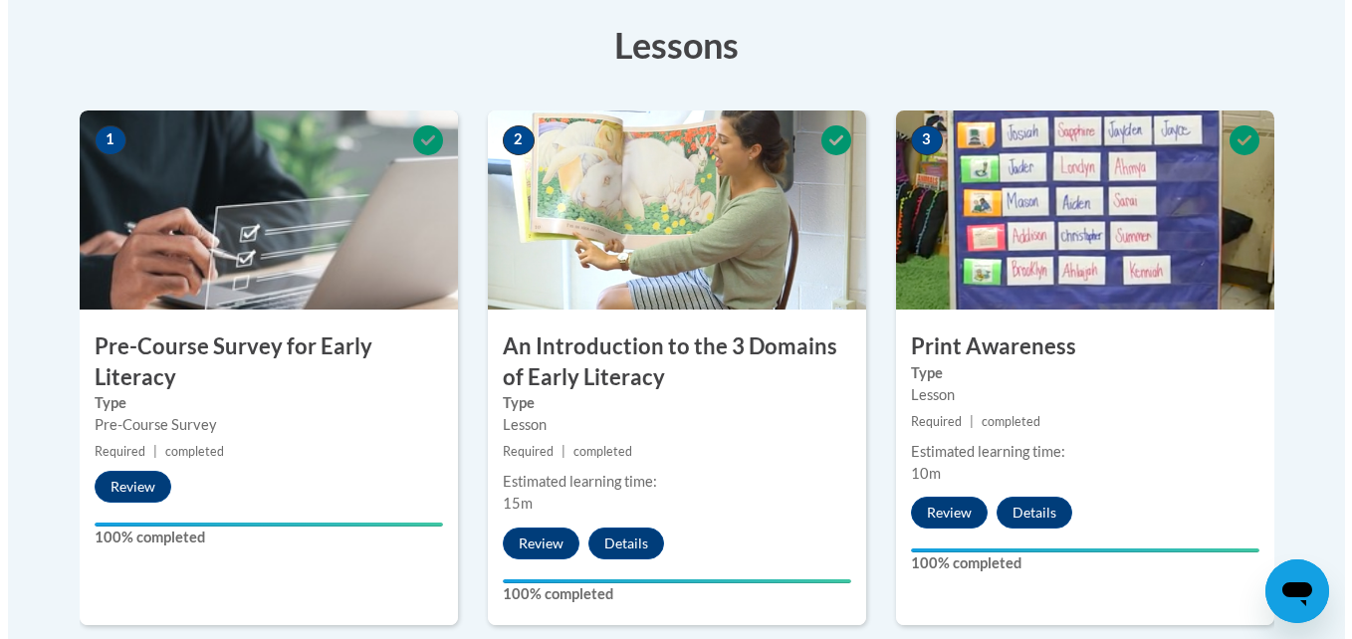
scroll to position [1117, 0]
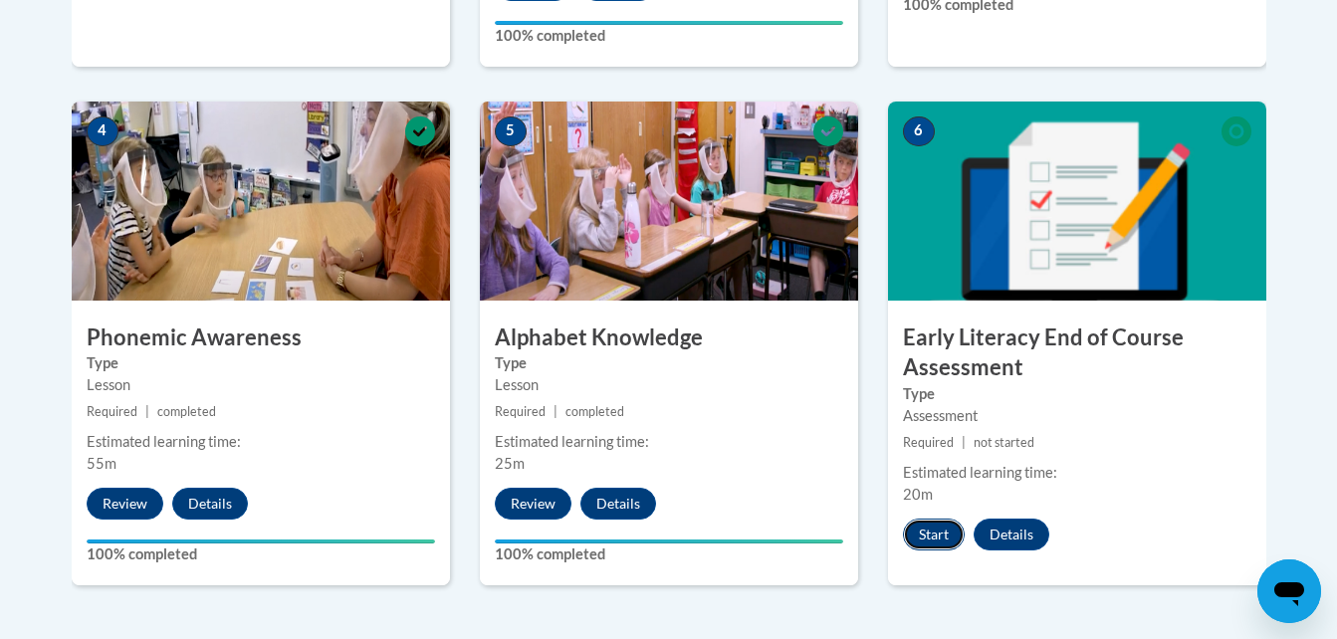
click at [939, 533] on button "Start" at bounding box center [934, 535] width 62 height 32
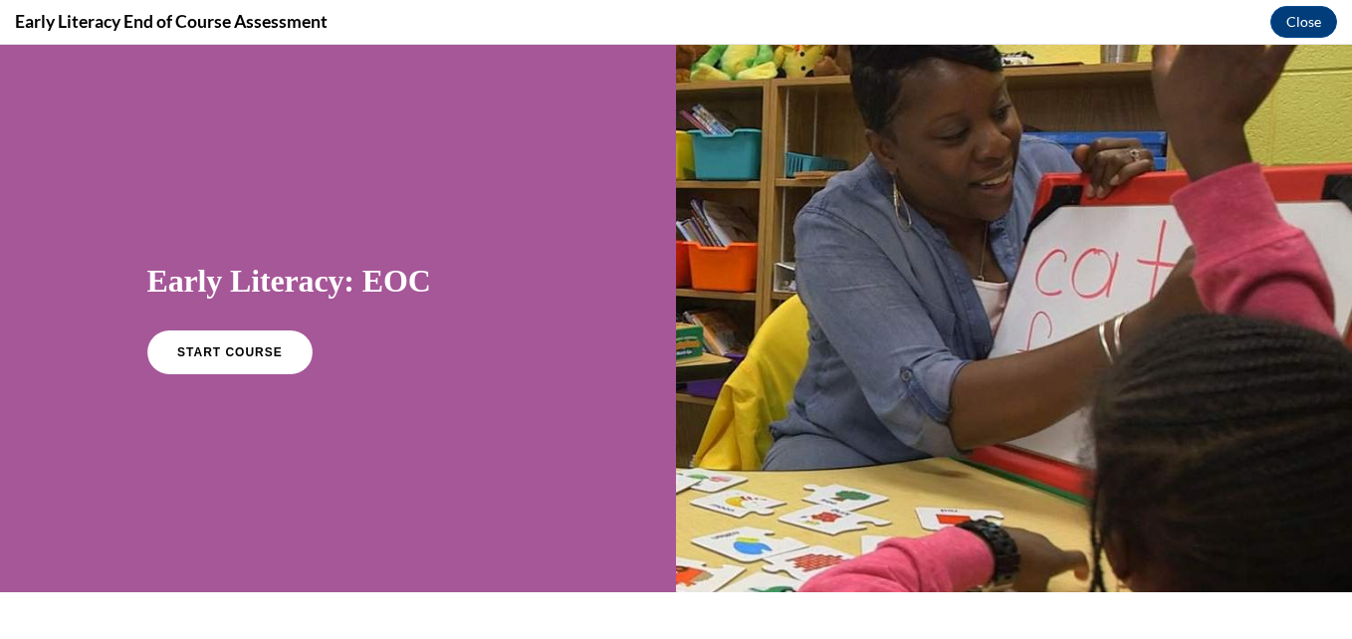
scroll to position [0, 0]
click at [241, 356] on span "START COURSE" at bounding box center [229, 352] width 110 height 15
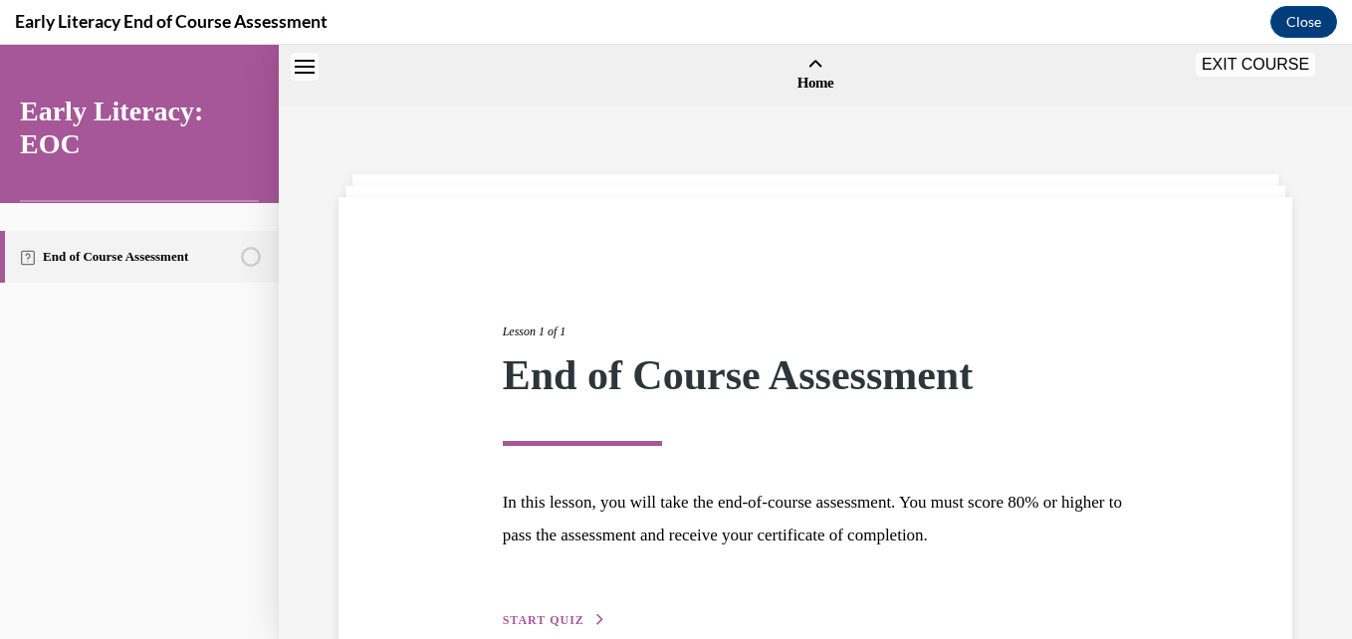
scroll to position [62, 0]
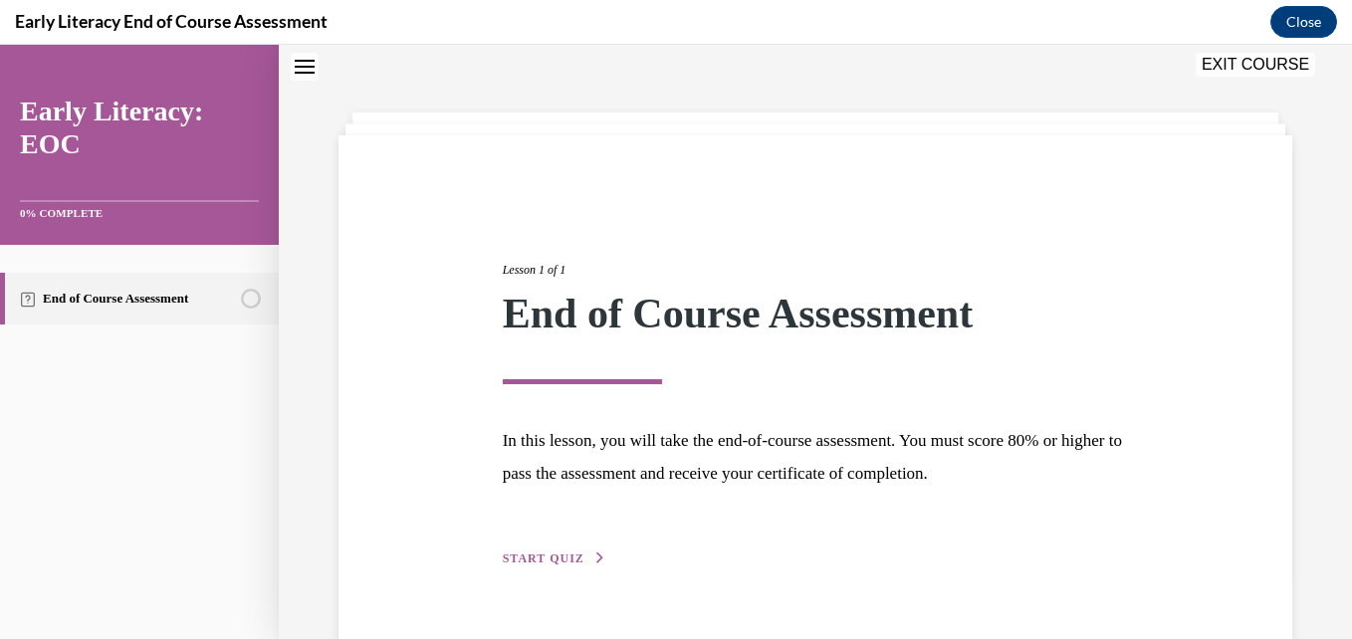
click at [562, 558] on span "START QUIZ" at bounding box center [544, 558] width 82 height 14
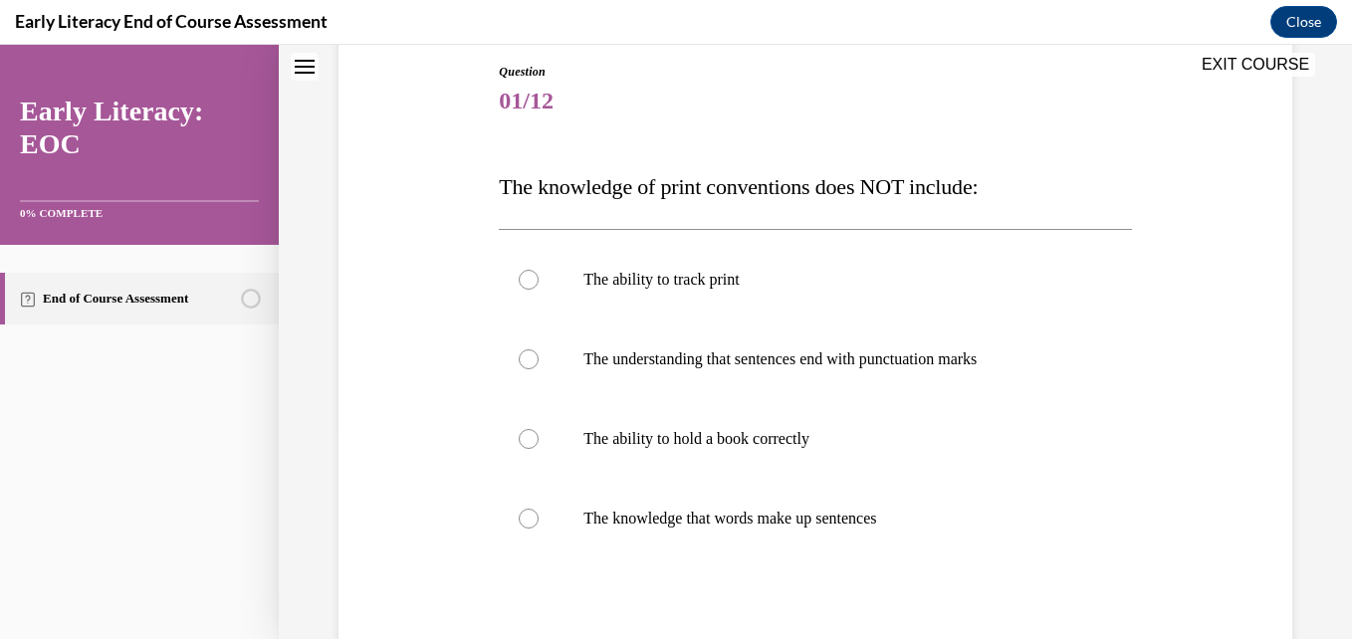
scroll to position [221, 0]
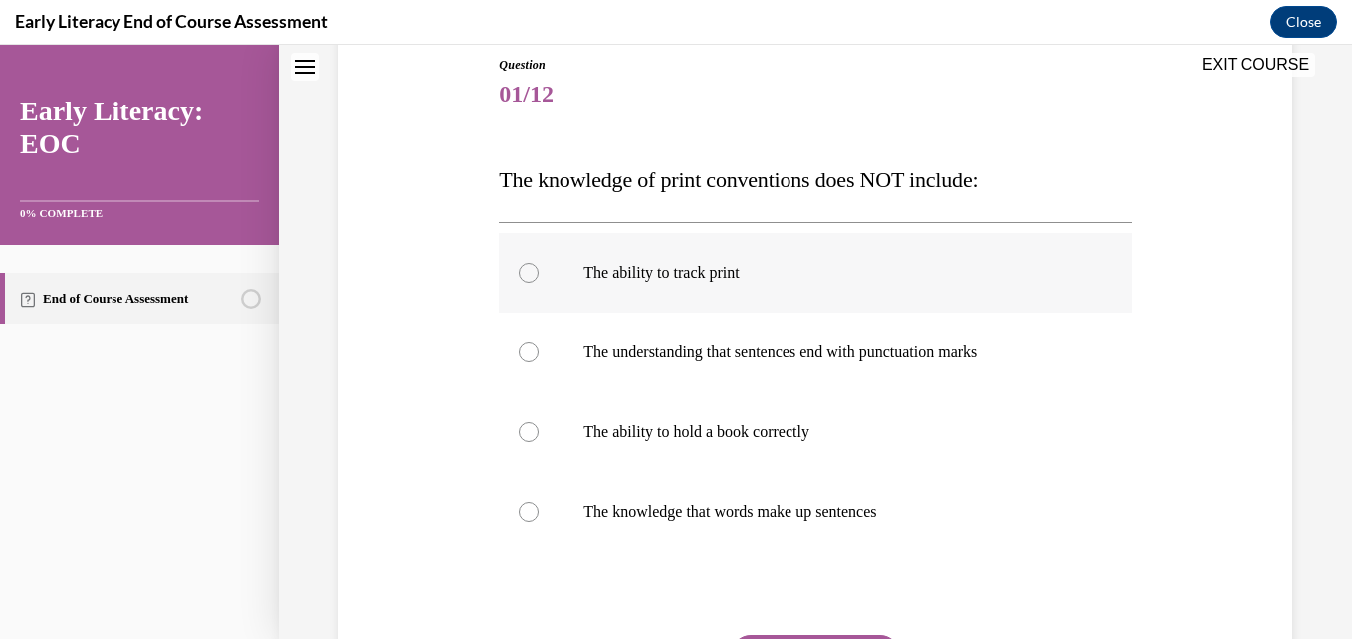
click at [523, 276] on div at bounding box center [529, 273] width 20 height 20
click at [529, 355] on div at bounding box center [529, 352] width 20 height 20
click at [522, 511] on div at bounding box center [529, 512] width 20 height 20
click at [526, 347] on div at bounding box center [529, 352] width 20 height 20
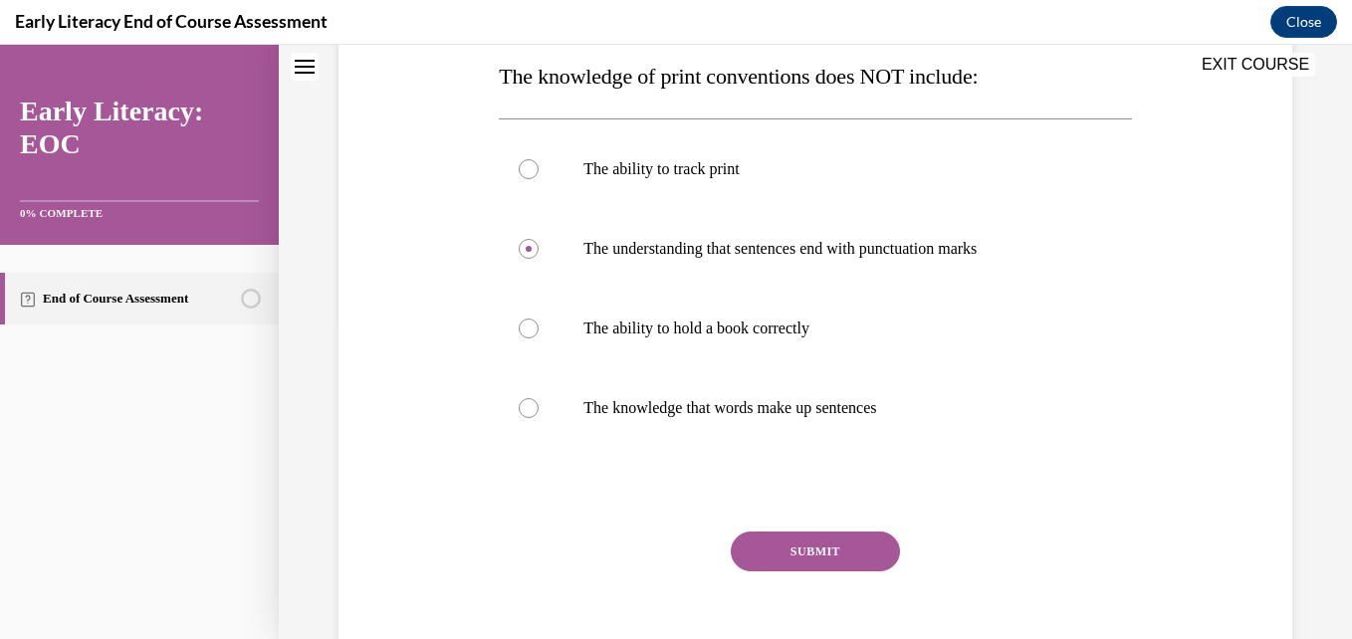
click at [854, 547] on button "SUBMIT" at bounding box center [815, 552] width 169 height 40
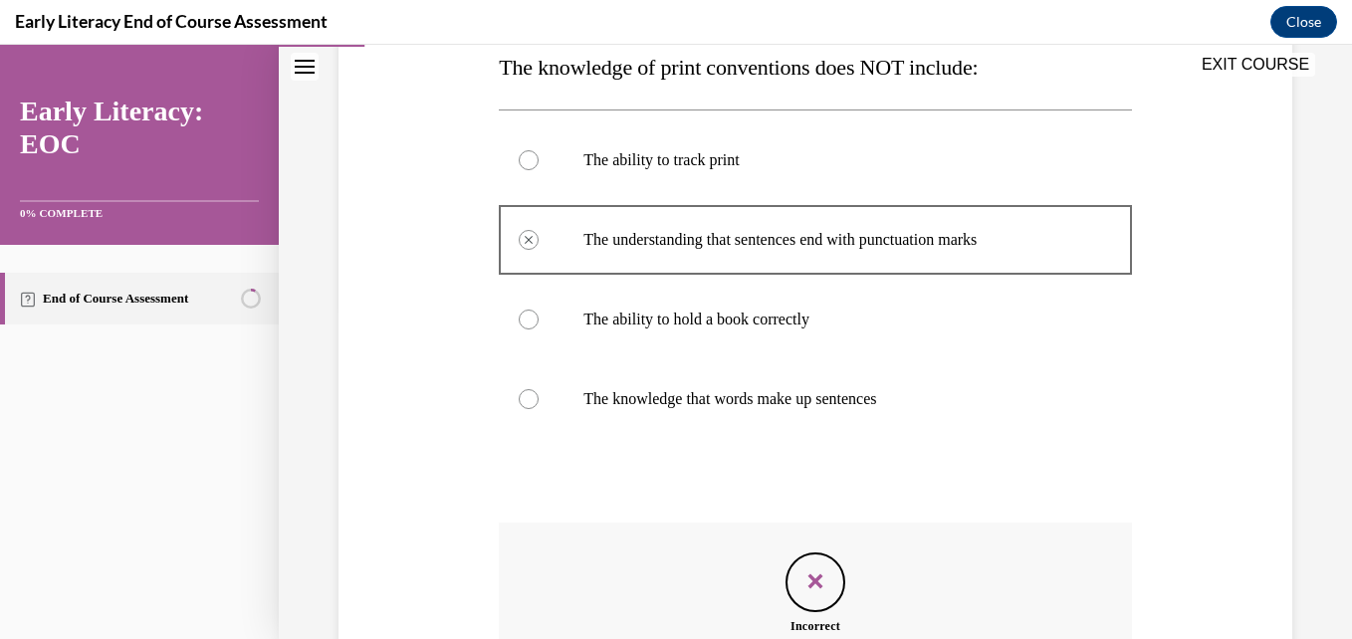
scroll to position [331, 0]
click at [529, 156] on div at bounding box center [529, 162] width 20 height 20
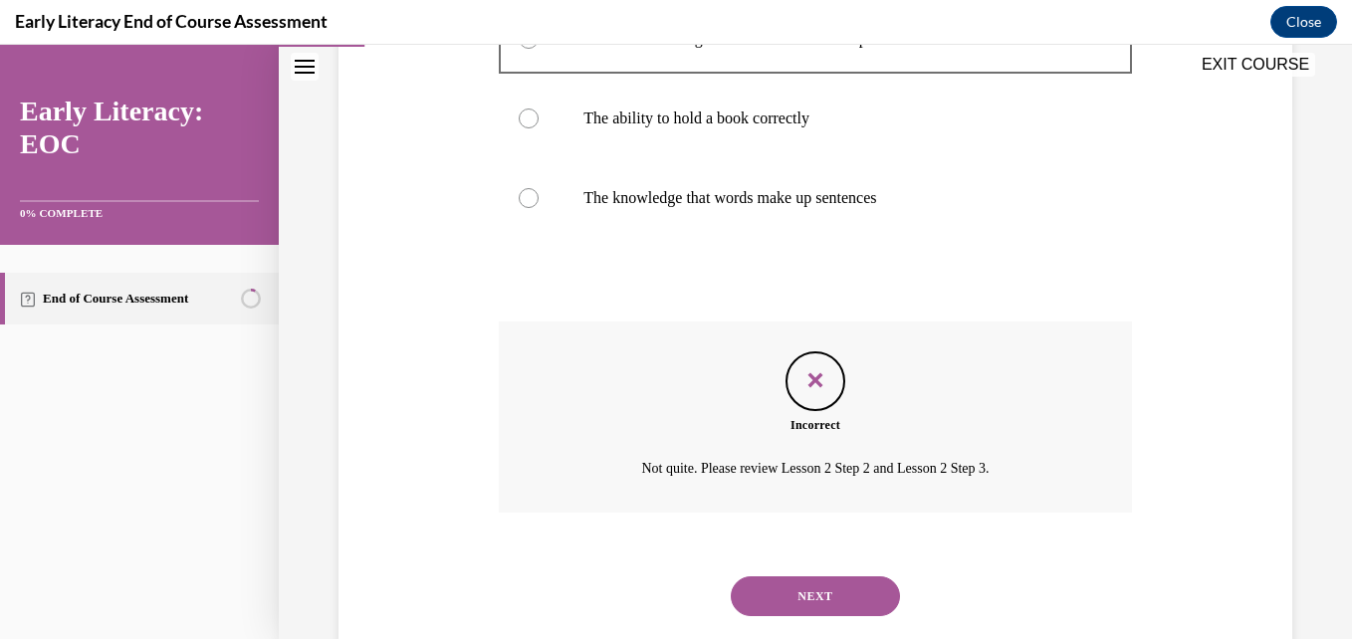
scroll to position [581, 0]
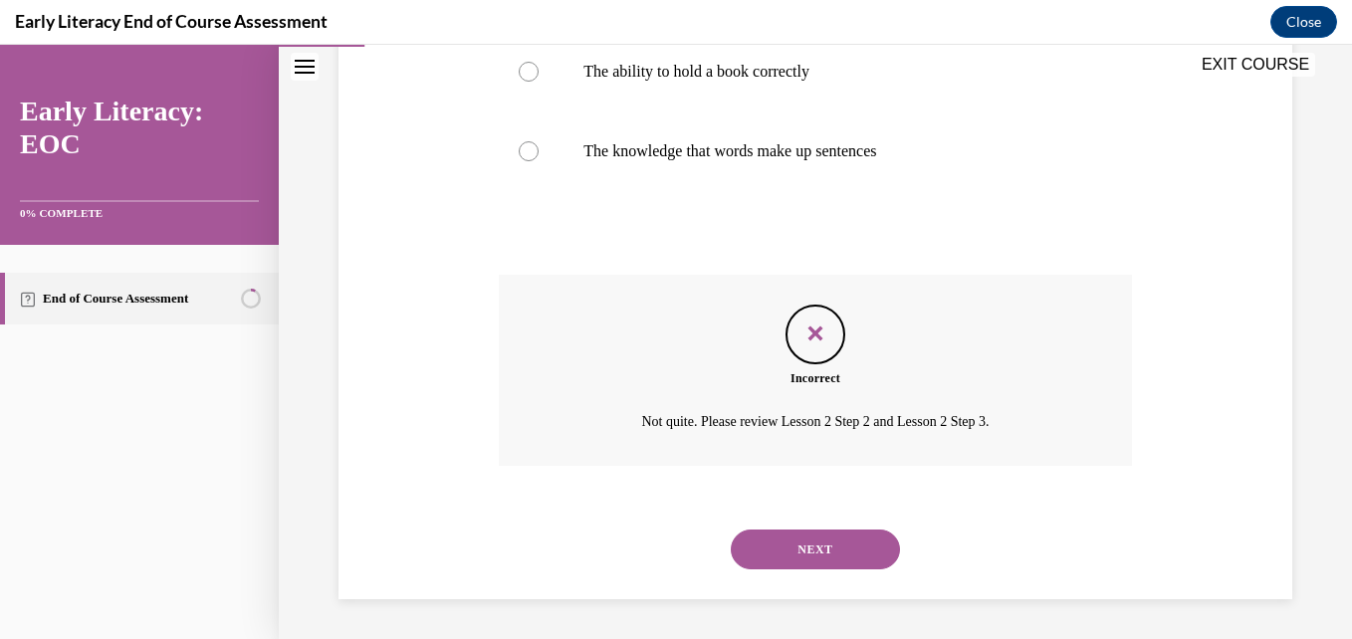
click at [792, 553] on button "NEXT" at bounding box center [815, 550] width 169 height 40
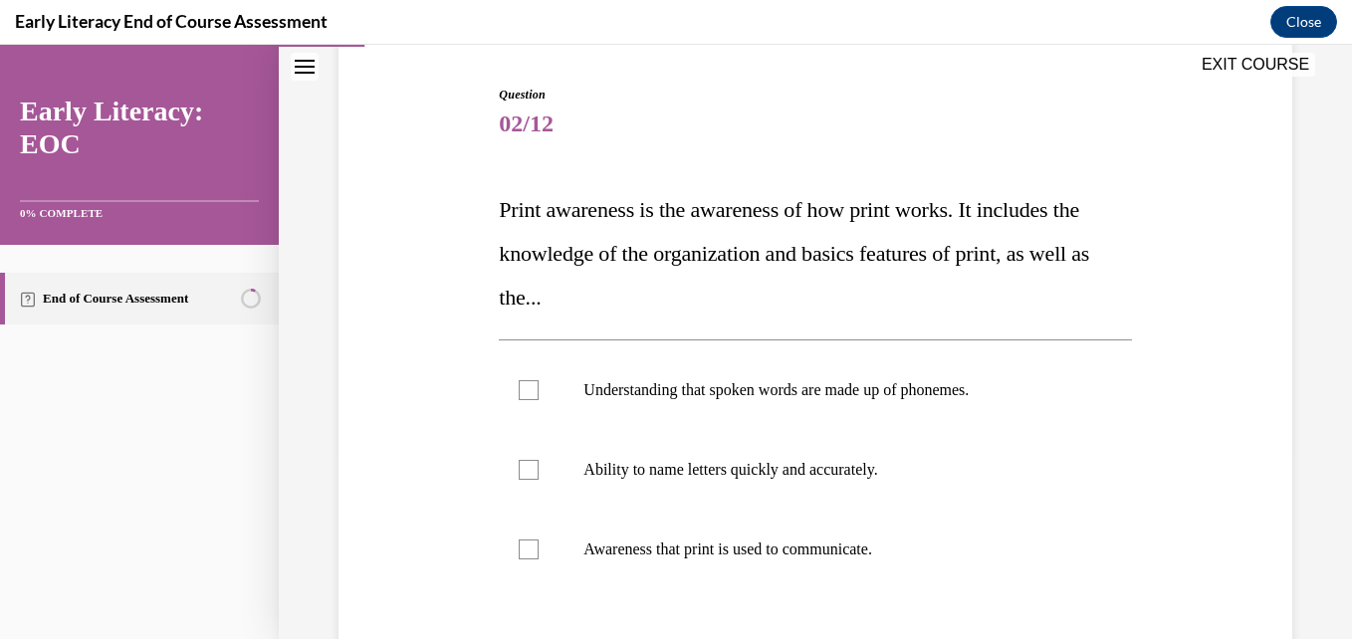
scroll to position [189, 0]
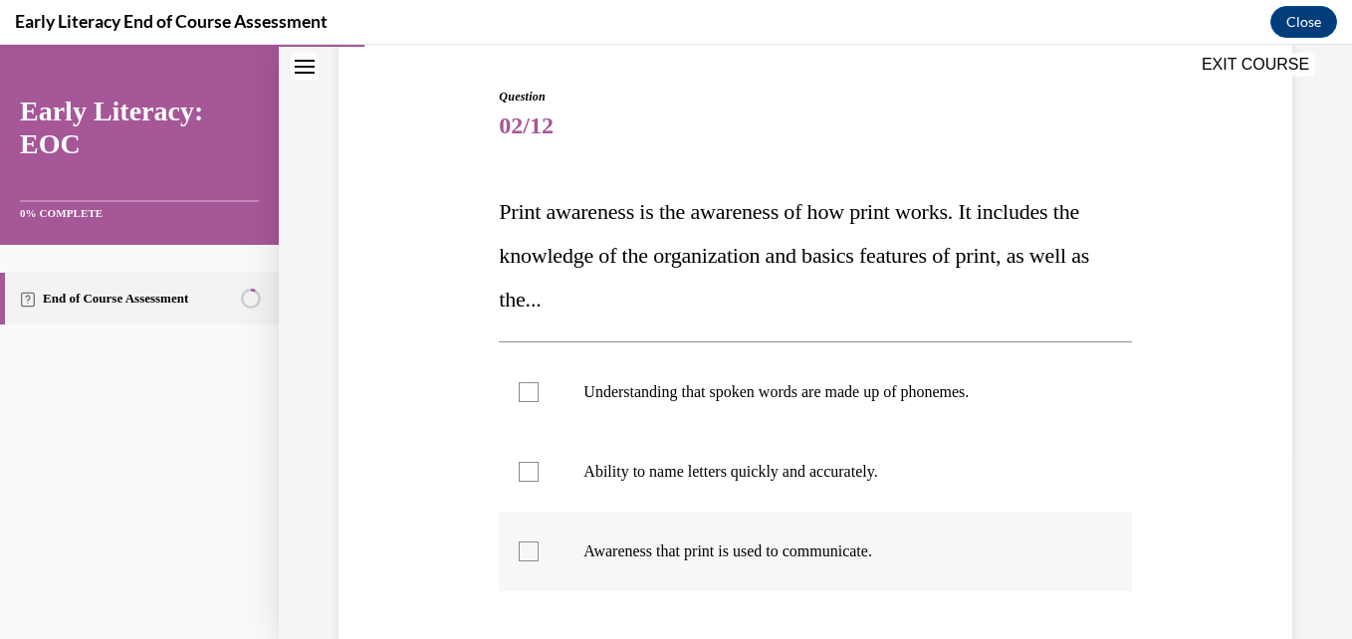
click at [519, 549] on div at bounding box center [529, 552] width 20 height 20
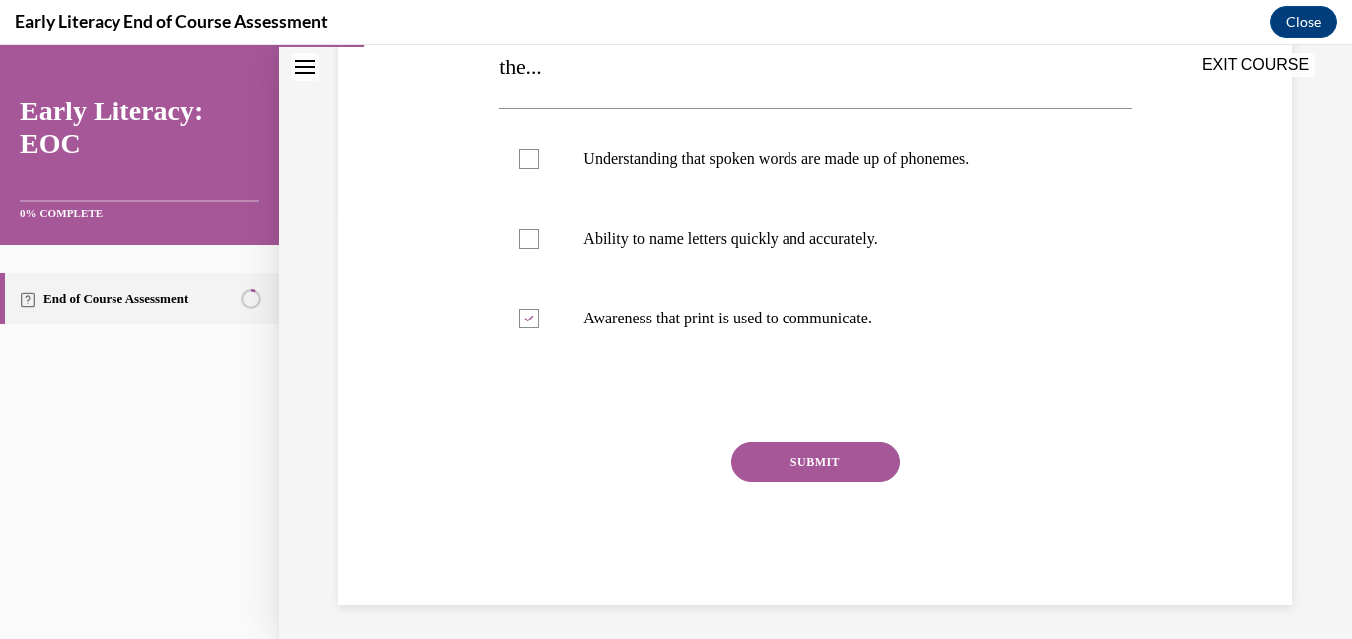
scroll to position [428, 0]
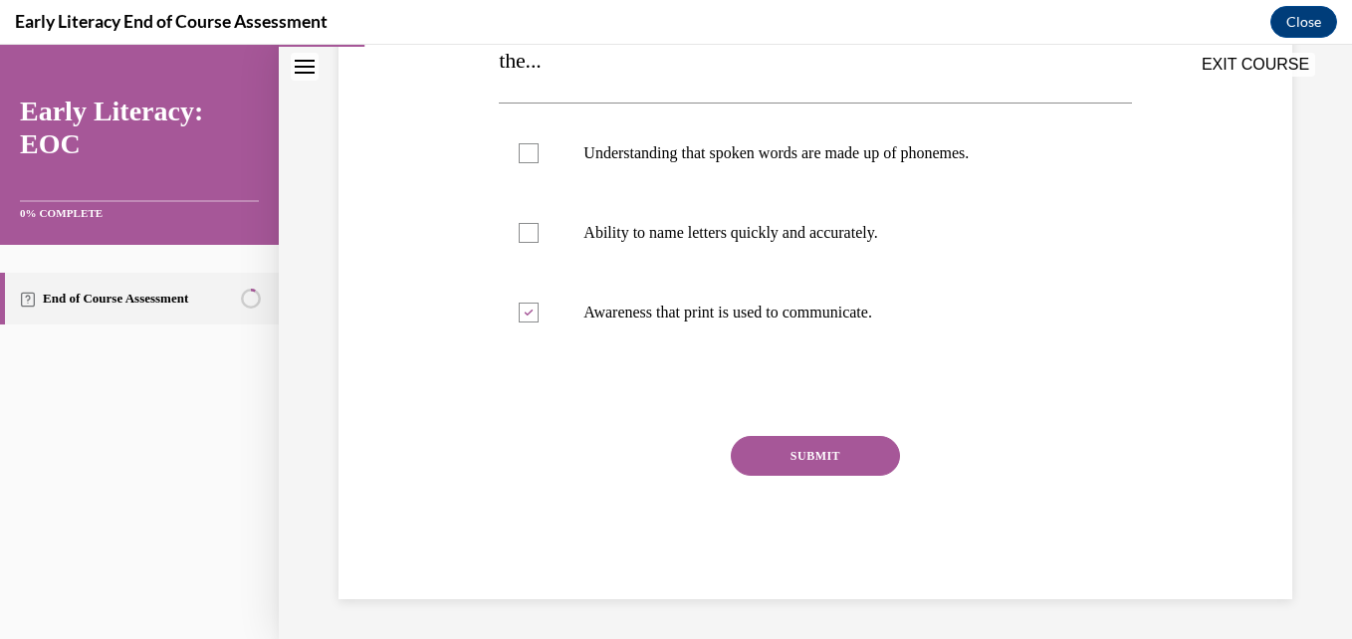
click at [797, 454] on button "SUBMIT" at bounding box center [815, 456] width 169 height 40
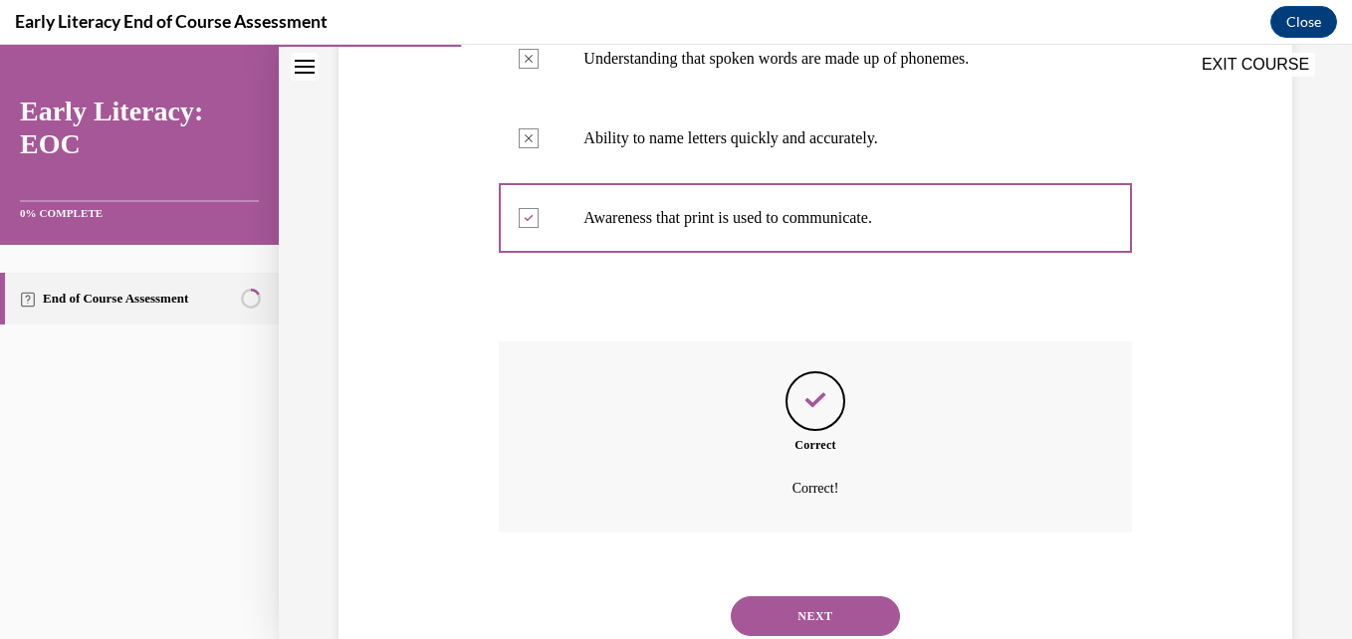
scroll to position [589, 0]
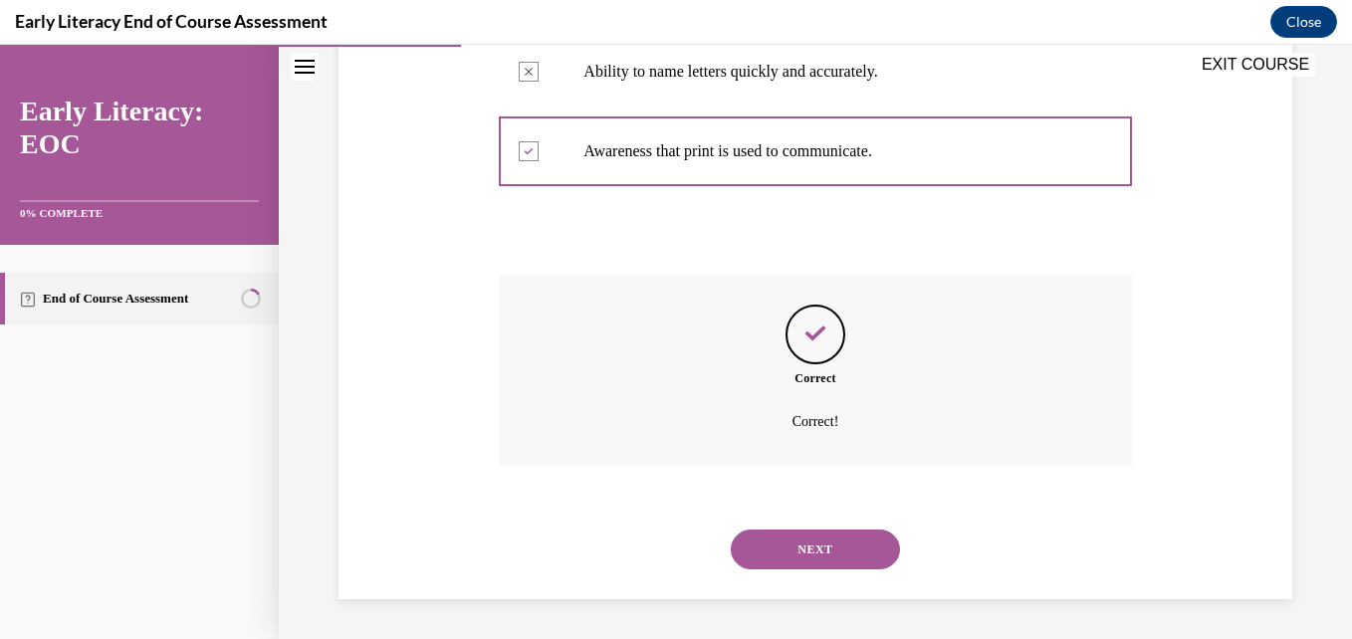
click at [803, 545] on button "NEXT" at bounding box center [815, 550] width 169 height 40
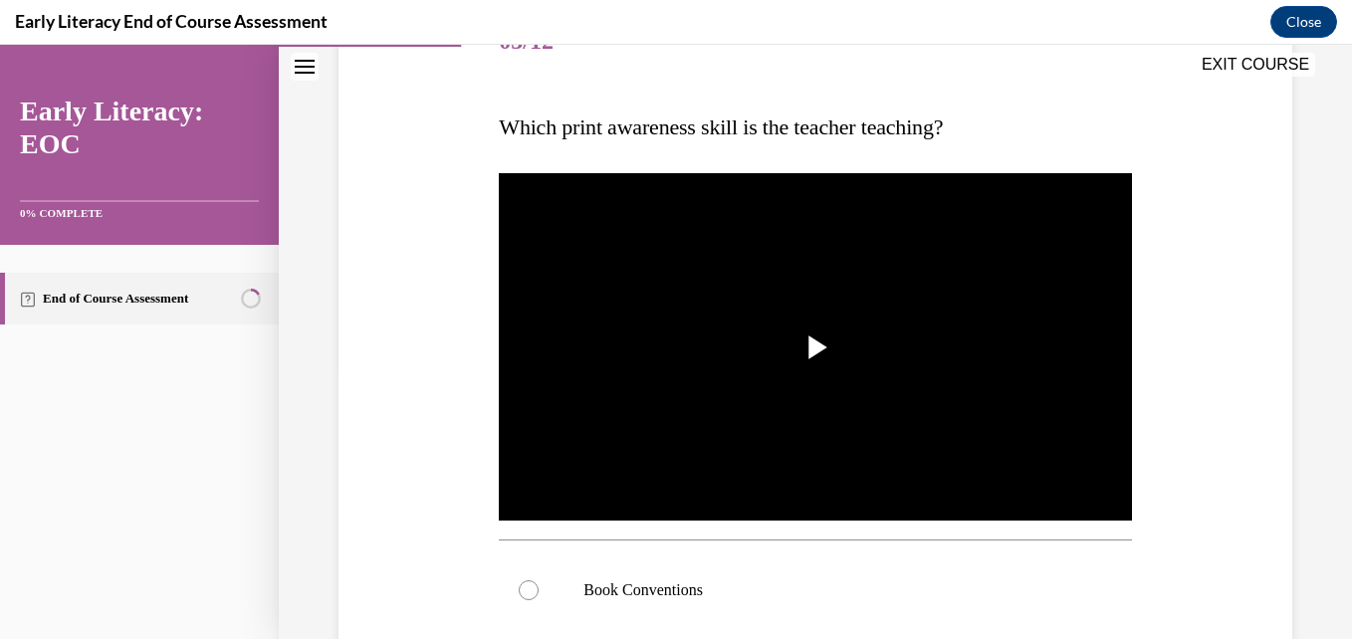
scroll to position [317, 0]
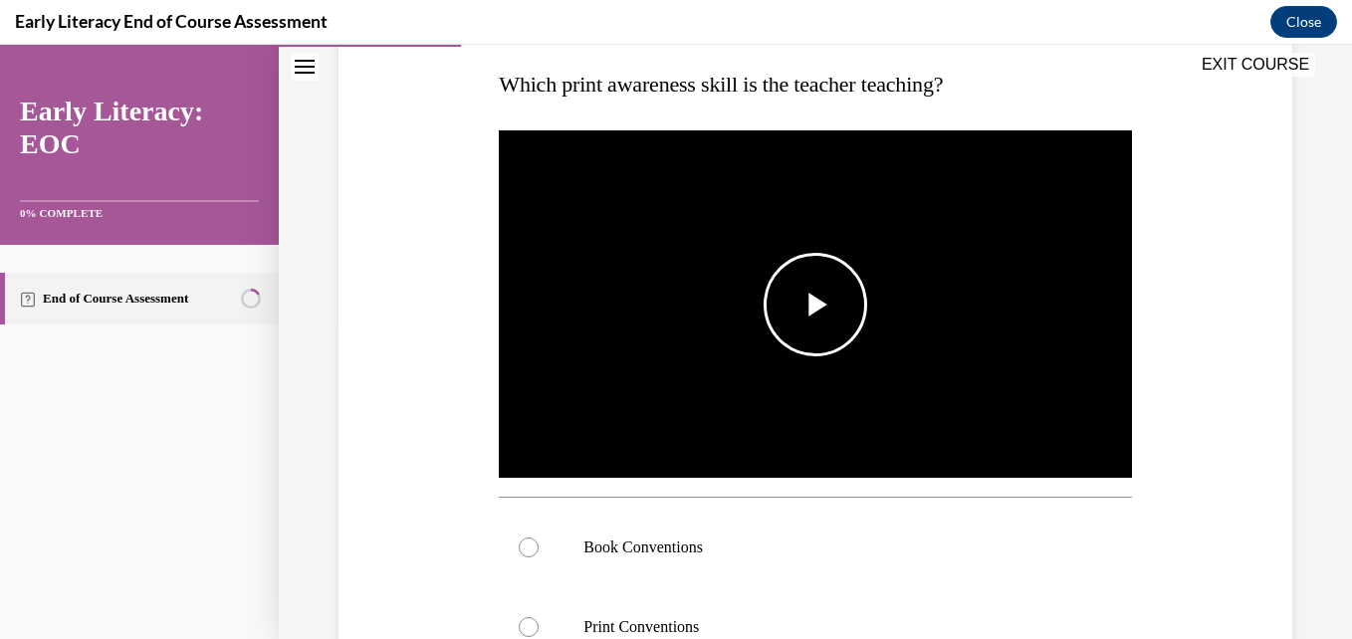
click at [815, 305] on span "Video player" at bounding box center [815, 305] width 0 height 0
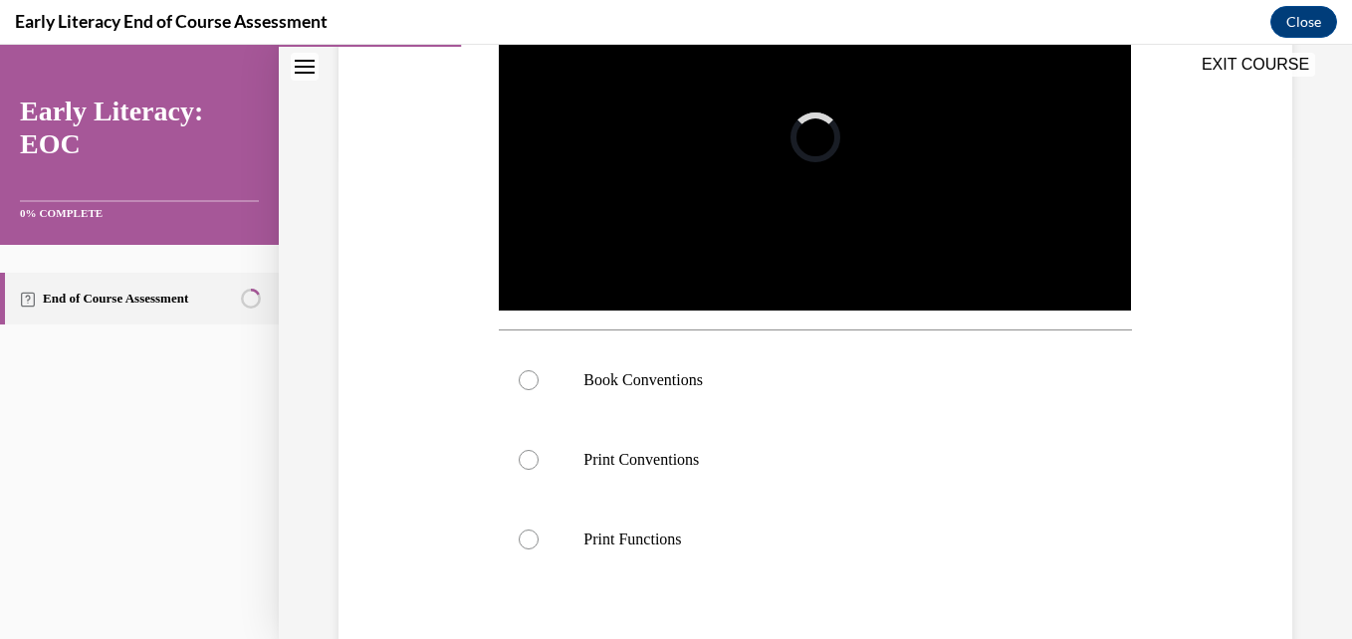
scroll to position [489, 0]
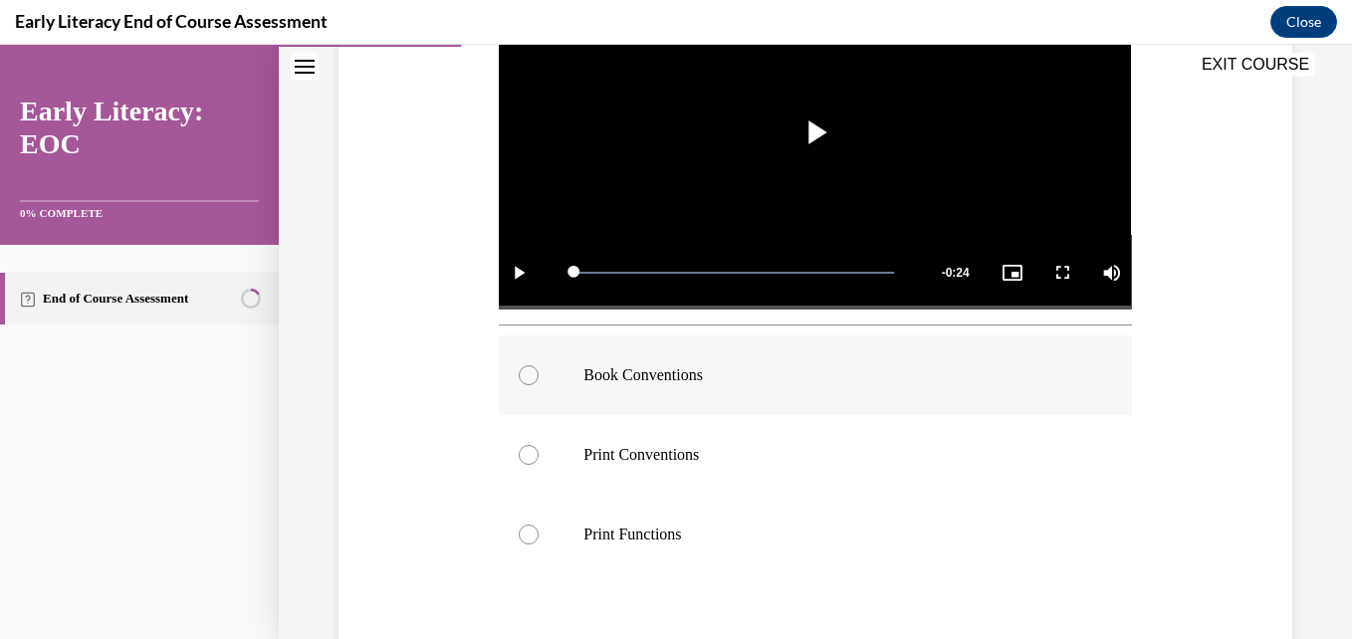
click at [526, 365] on div at bounding box center [529, 375] width 20 height 20
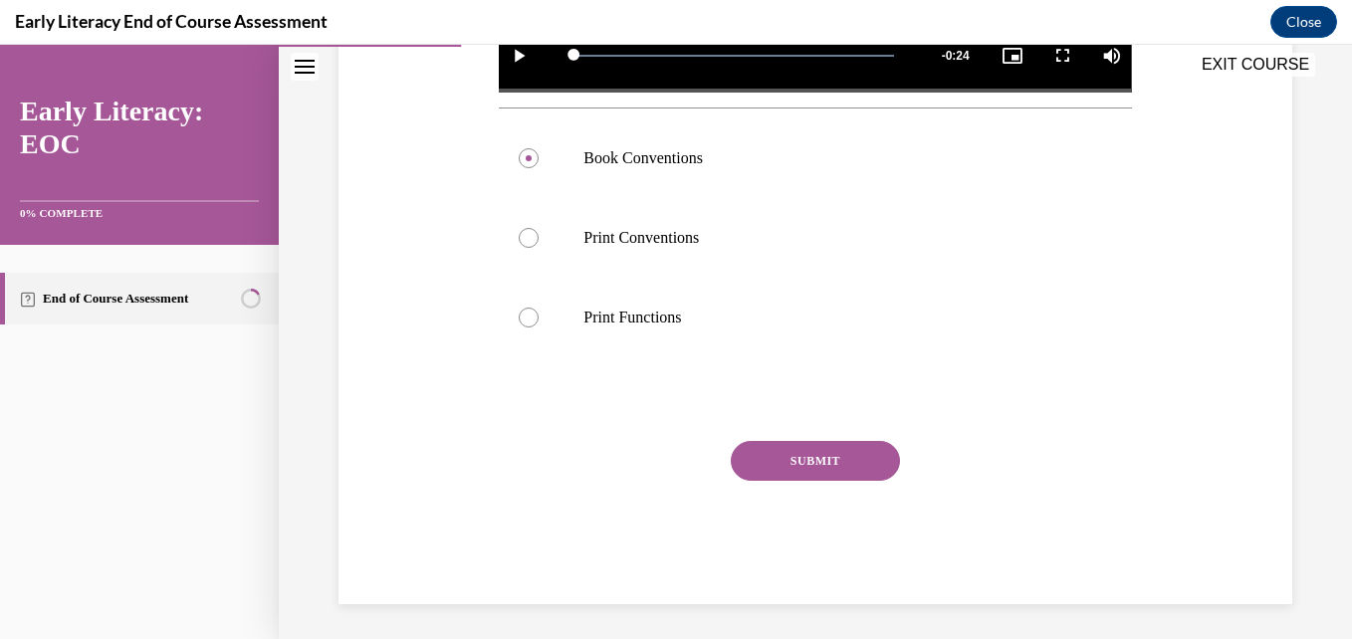
click at [843, 450] on button "SUBMIT" at bounding box center [815, 461] width 169 height 40
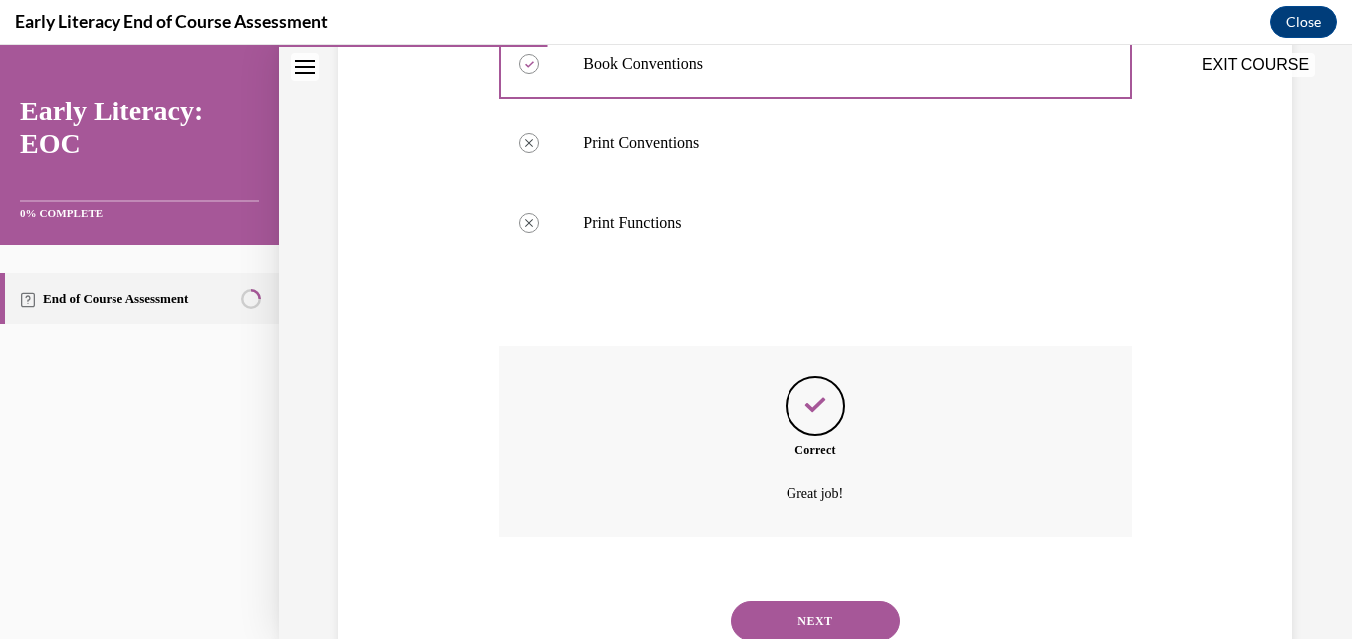
scroll to position [867, 0]
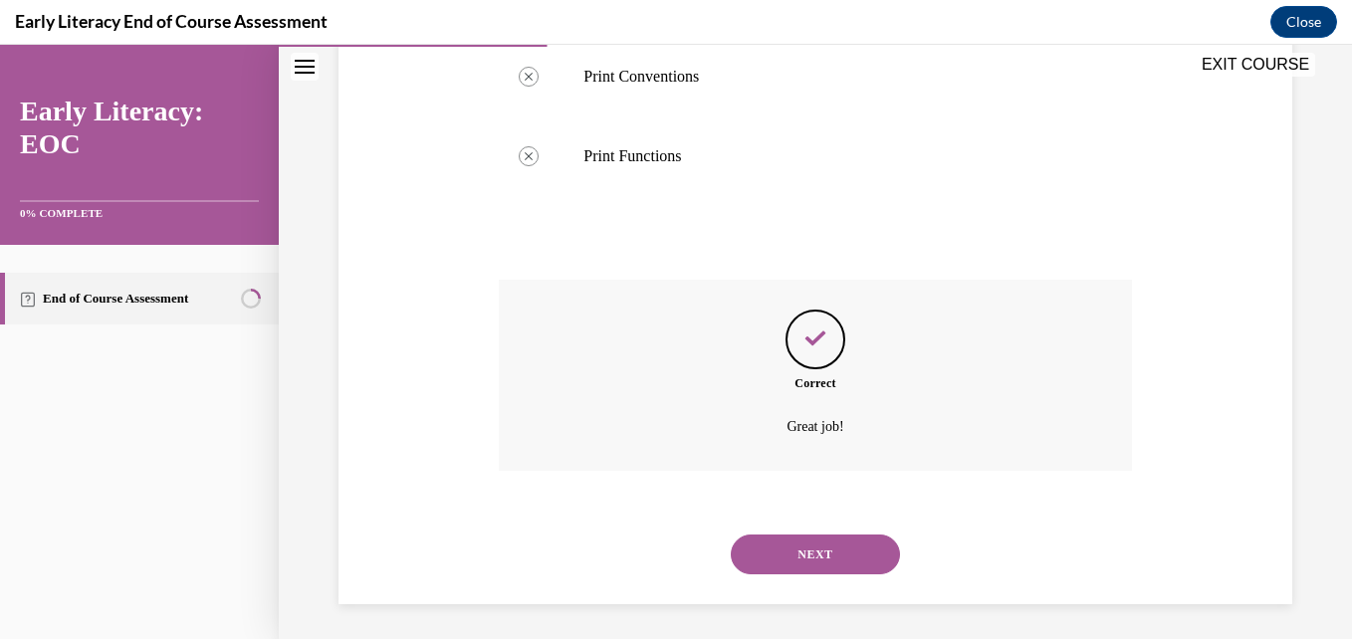
click at [797, 542] on button "NEXT" at bounding box center [815, 555] width 169 height 40
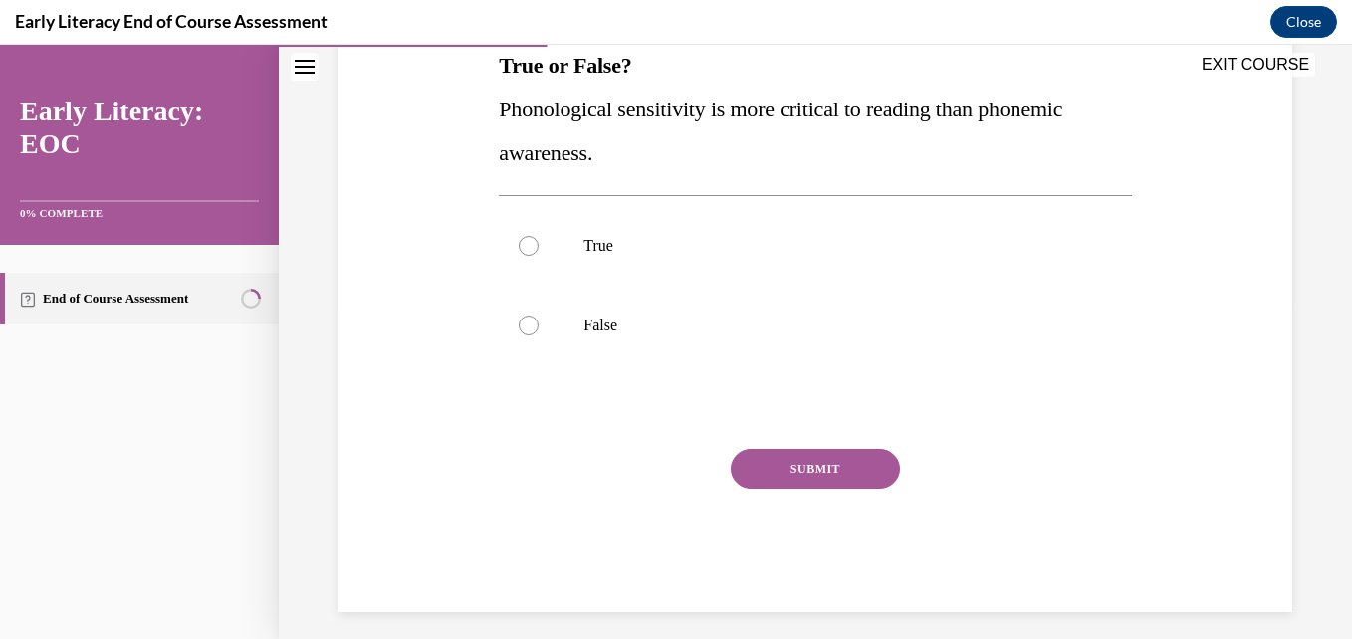
scroll to position [348, 0]
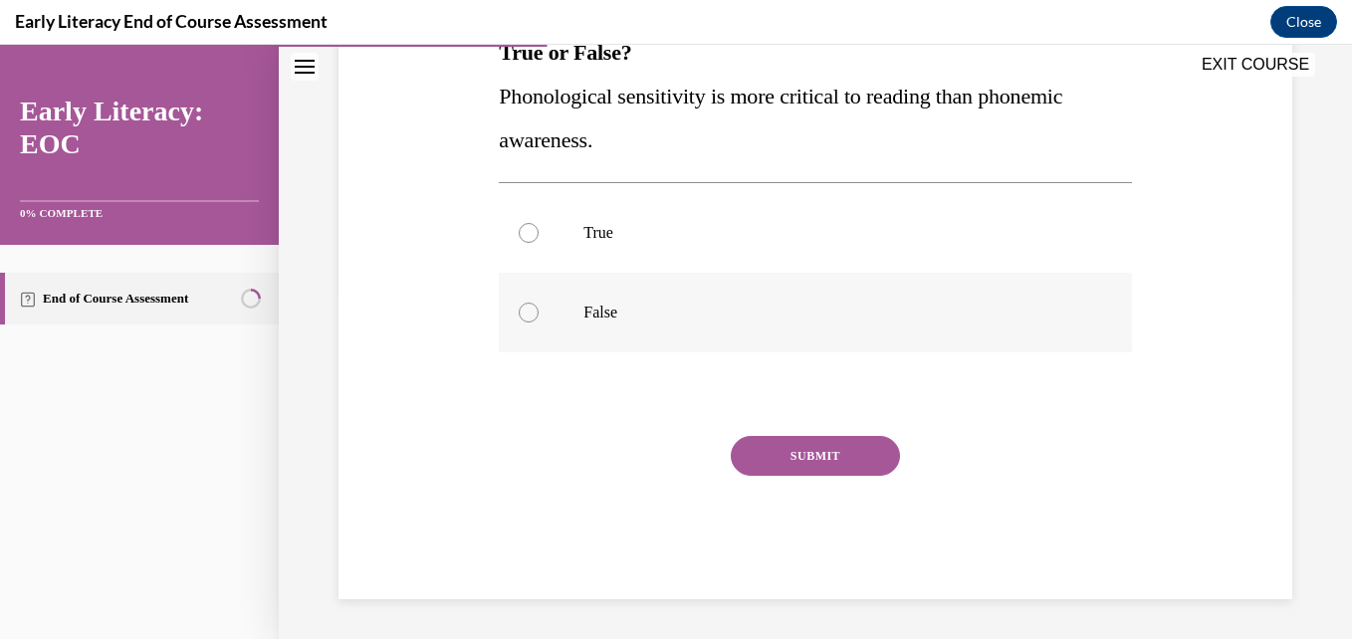
click at [533, 318] on div at bounding box center [529, 313] width 20 height 20
click at [812, 462] on button "SUBMIT" at bounding box center [815, 456] width 169 height 40
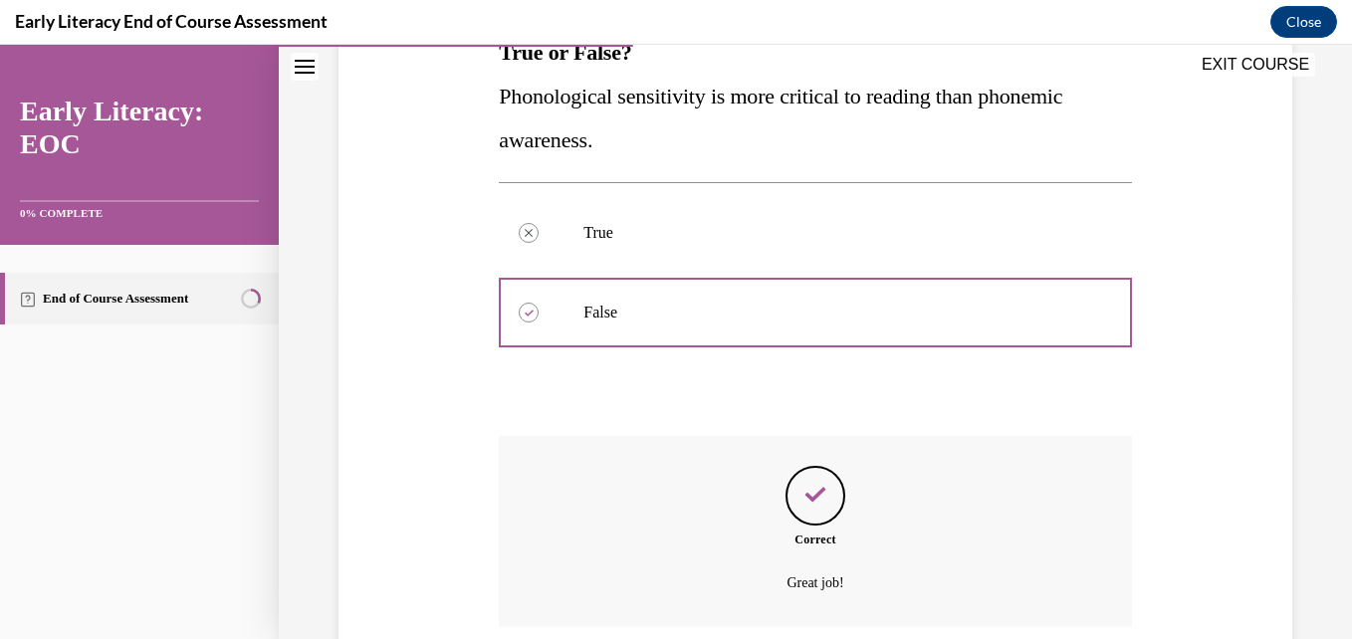
scroll to position [510, 0]
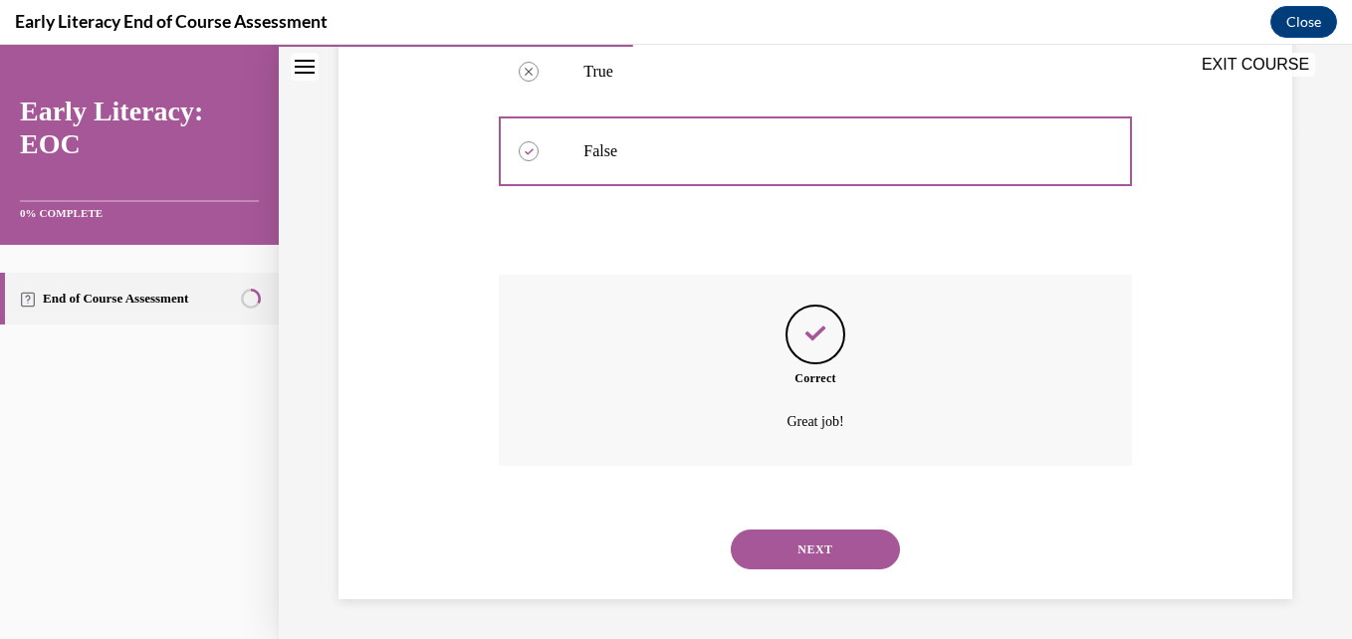
click at [811, 560] on button "NEXT" at bounding box center [815, 550] width 169 height 40
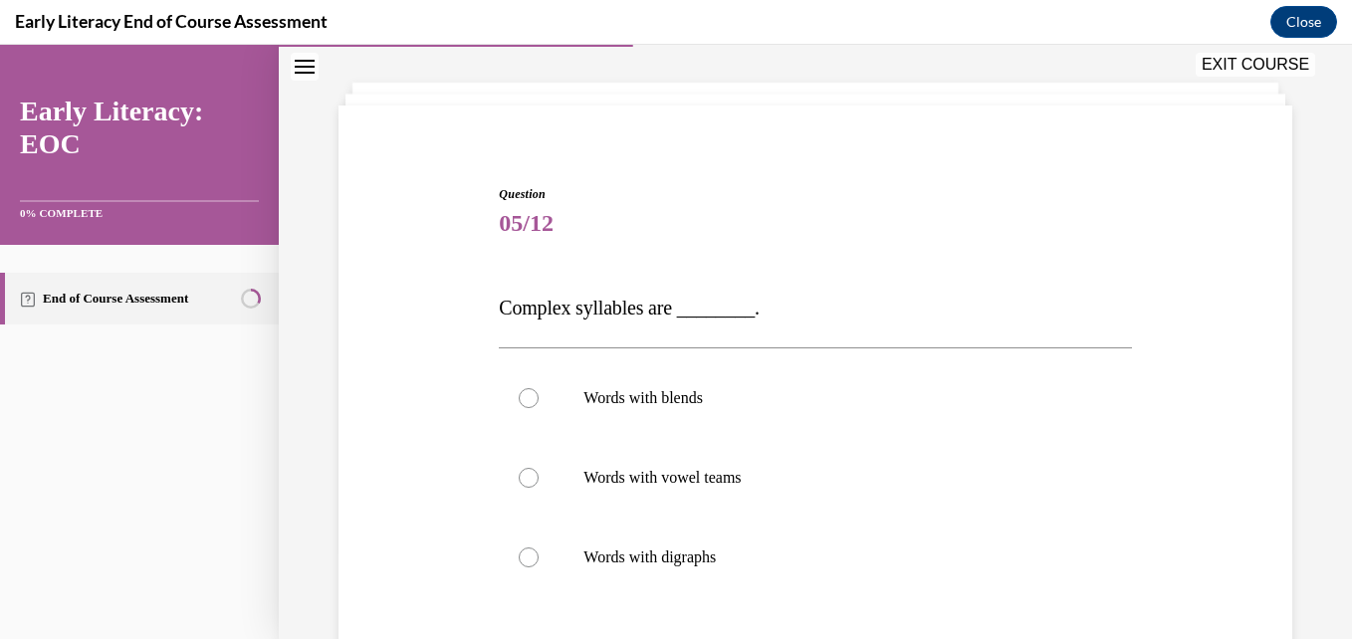
scroll to position [109, 0]
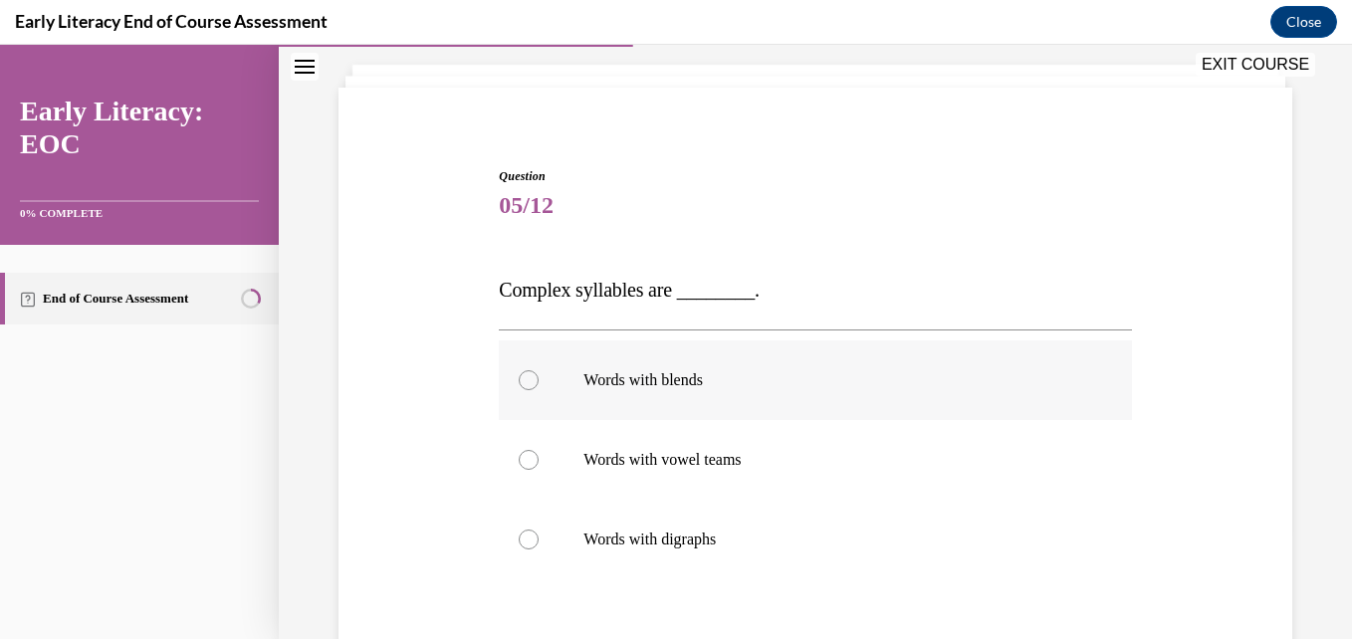
click at [531, 373] on div at bounding box center [529, 380] width 20 height 20
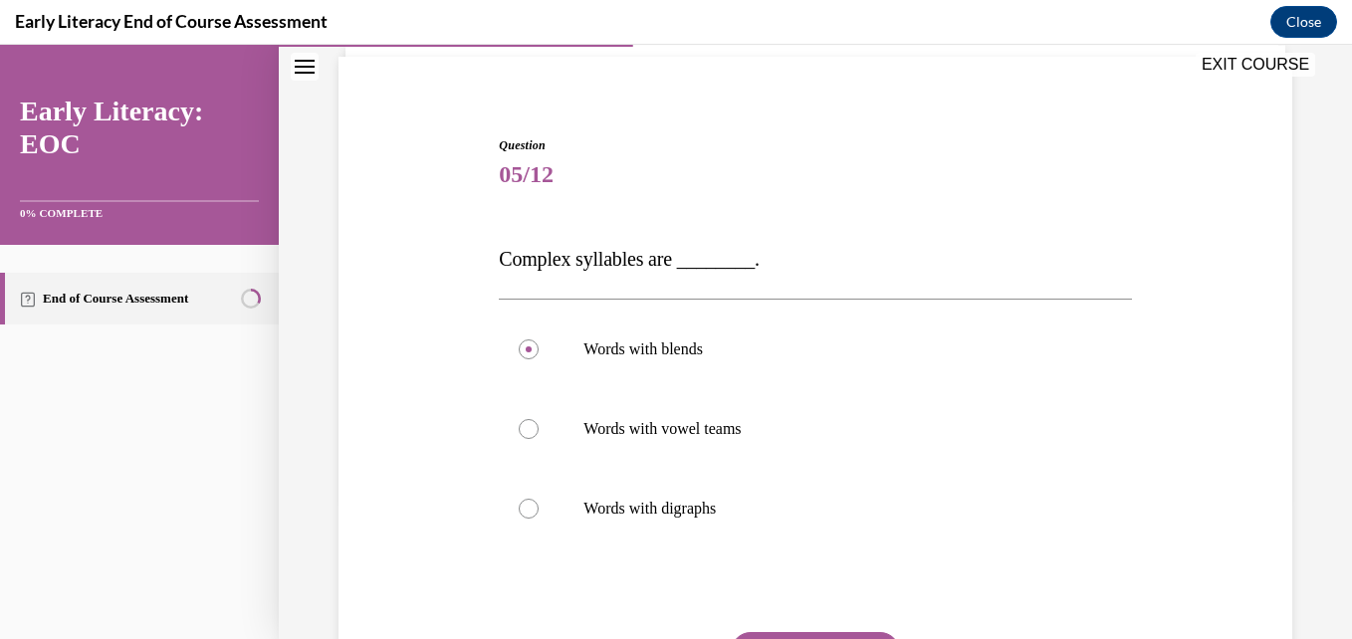
scroll to position [149, 0]
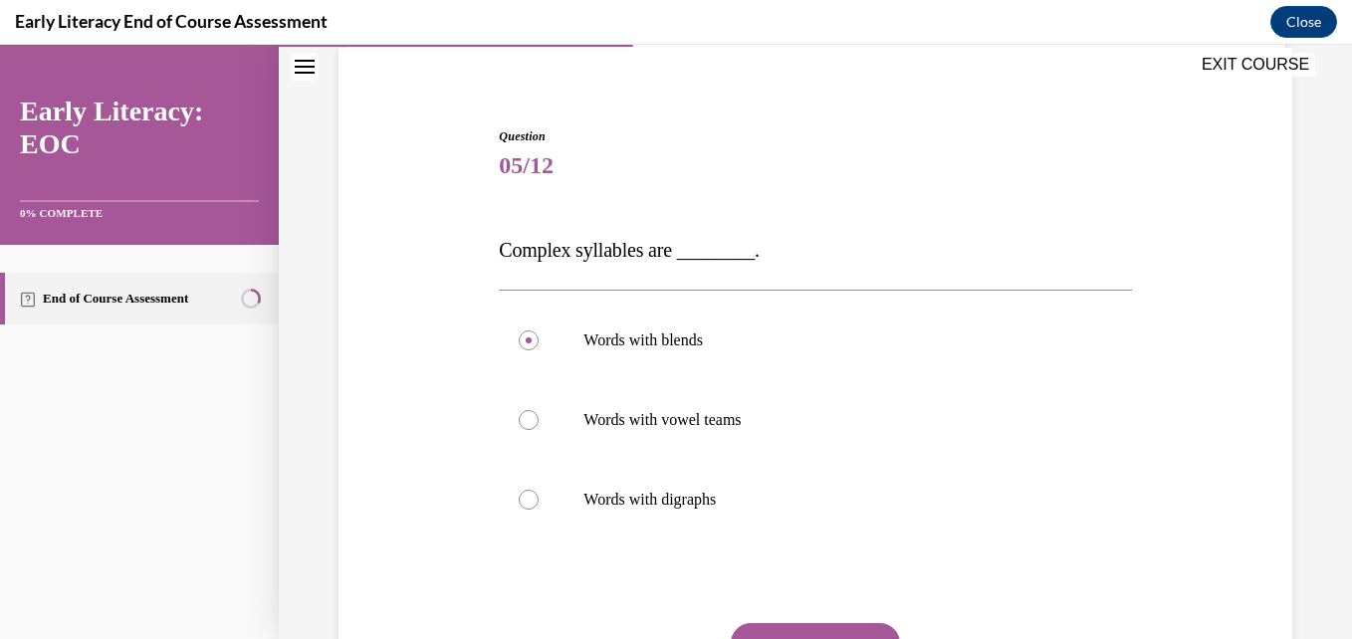
click at [845, 632] on button "SUBMIT" at bounding box center [815, 643] width 169 height 40
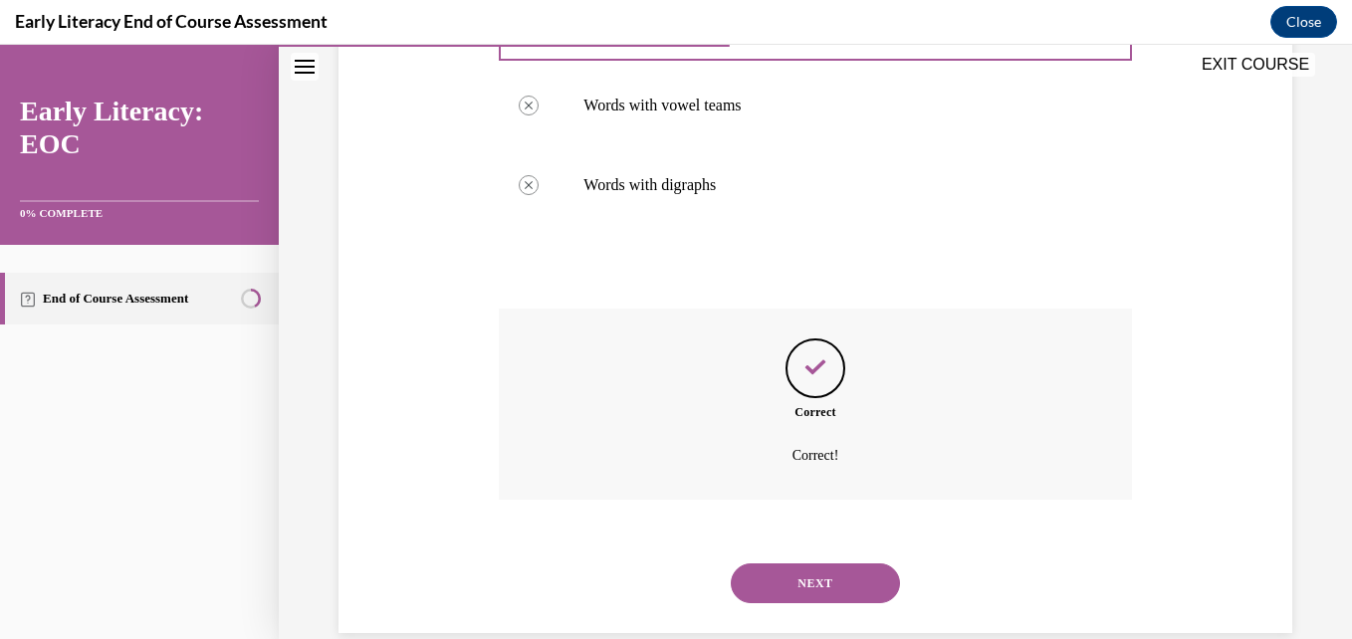
scroll to position [498, 0]
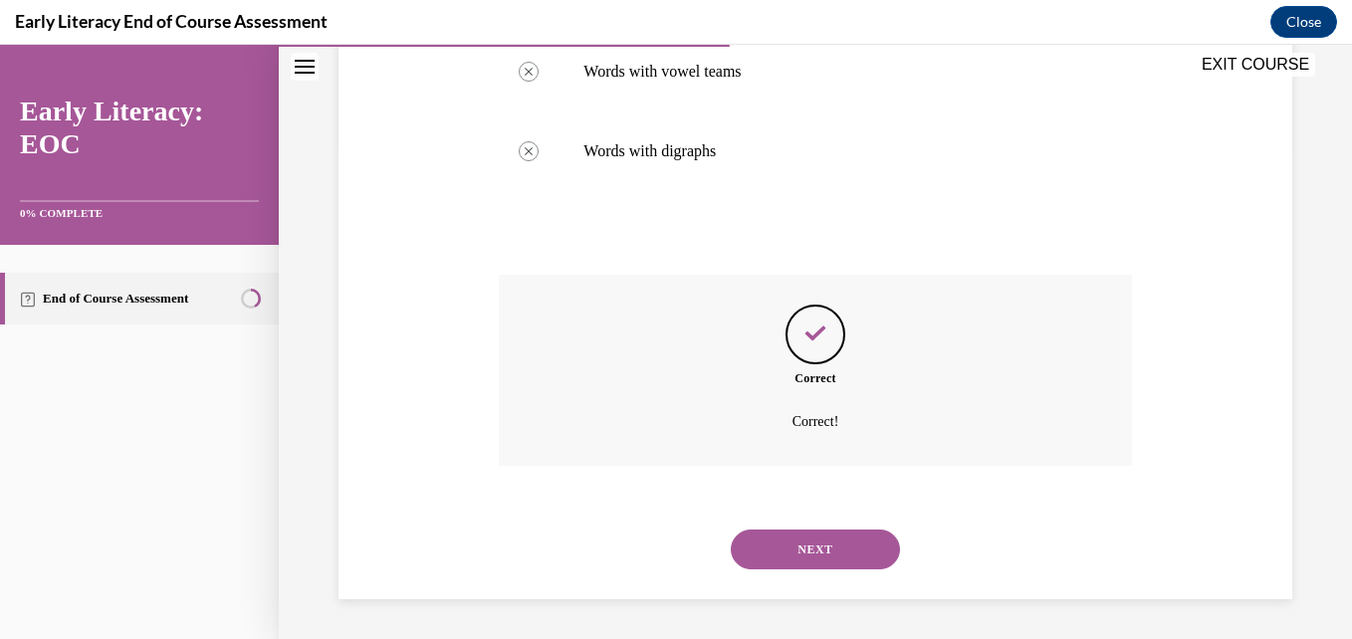
click at [814, 539] on button "NEXT" at bounding box center [815, 550] width 169 height 40
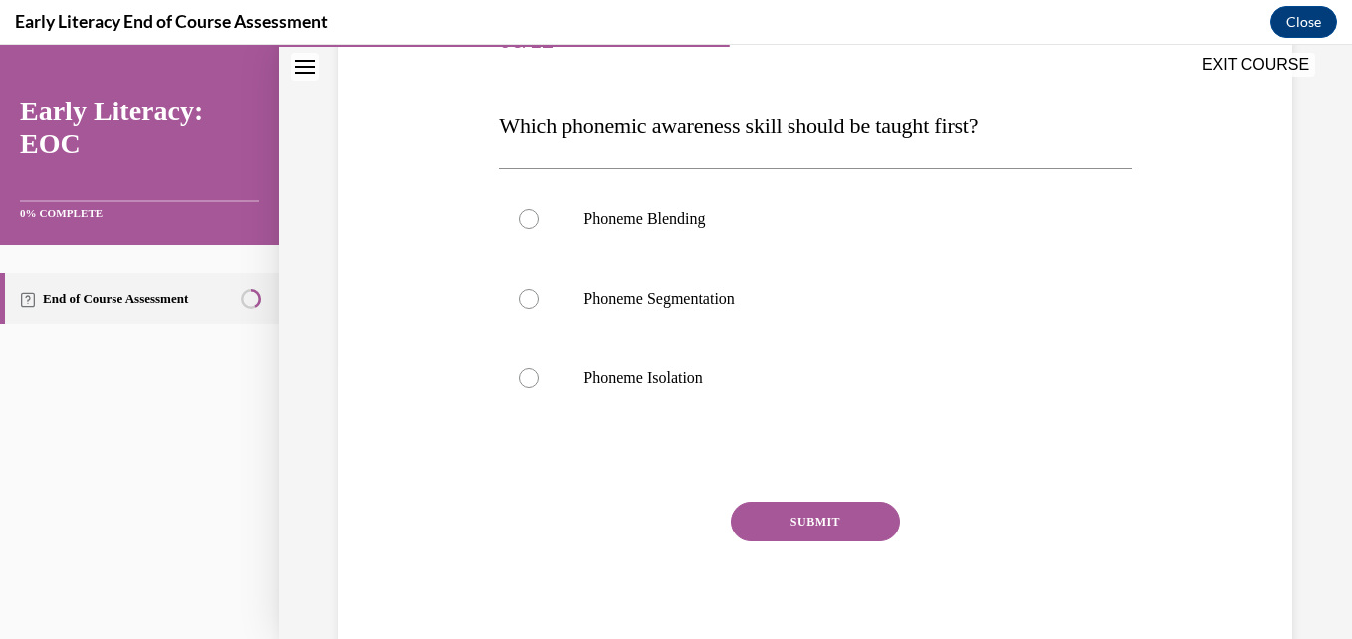
scroll to position [273, 0]
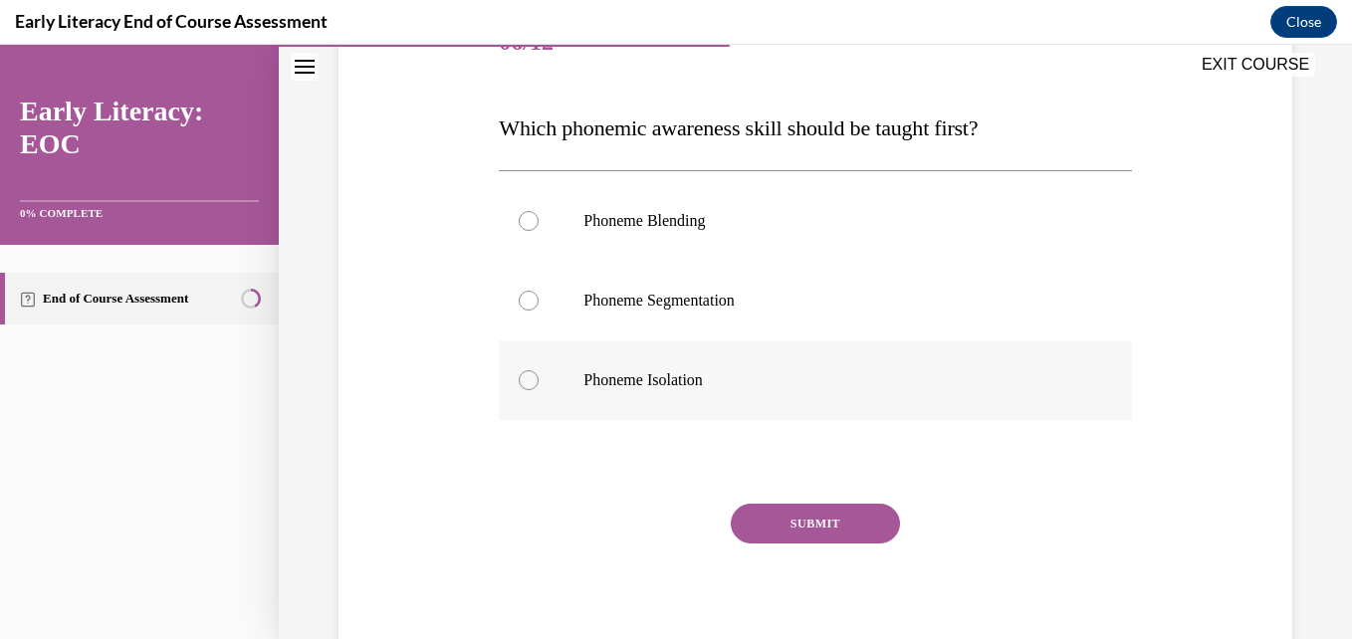
click at [523, 385] on div at bounding box center [529, 380] width 20 height 20
click at [845, 518] on button "SUBMIT" at bounding box center [815, 524] width 169 height 40
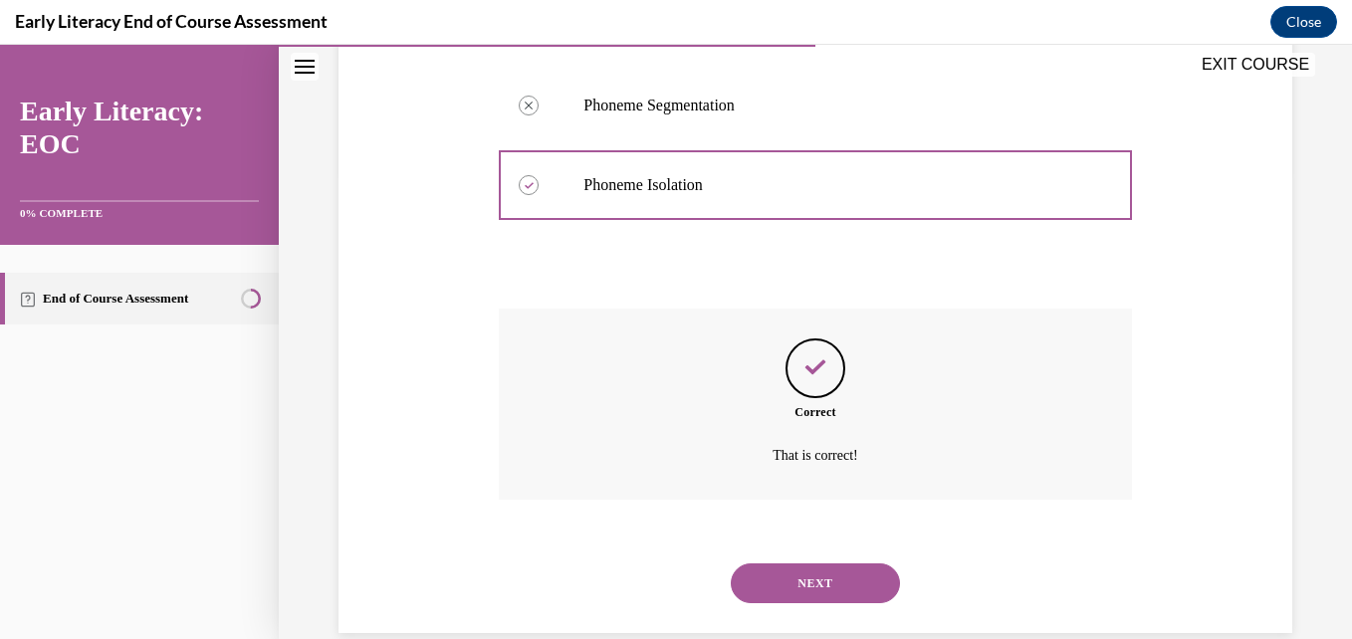
scroll to position [502, 0]
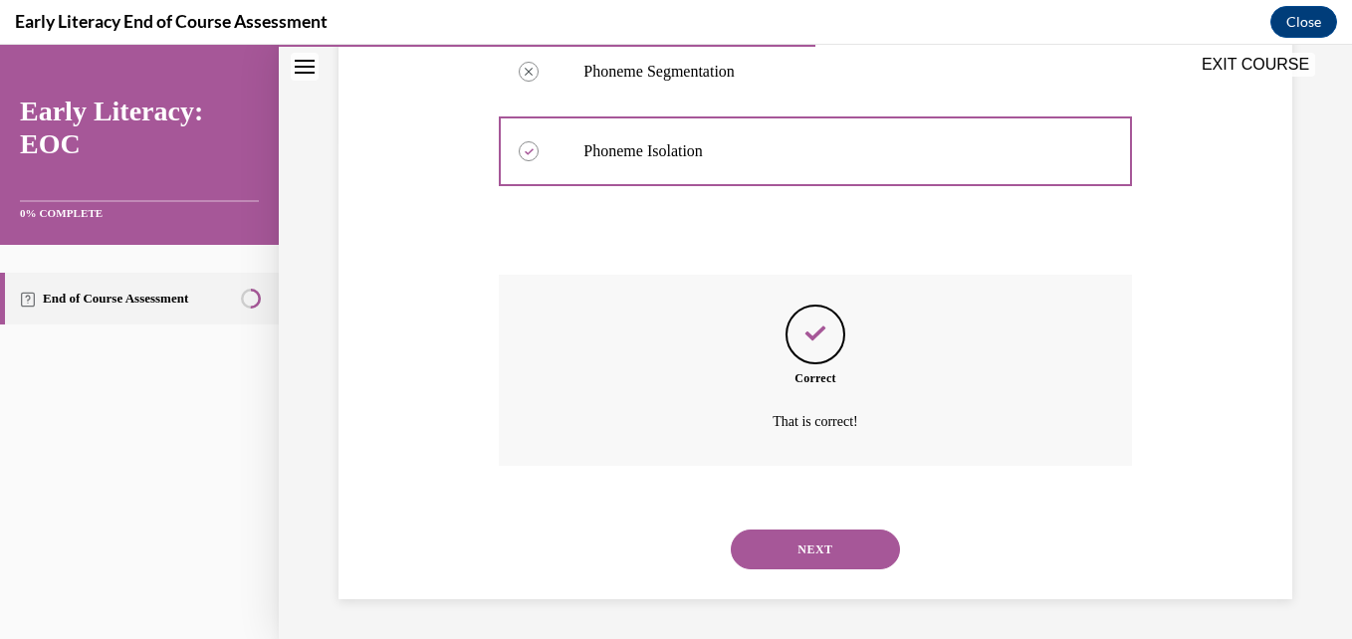
click at [834, 542] on button "NEXT" at bounding box center [815, 550] width 169 height 40
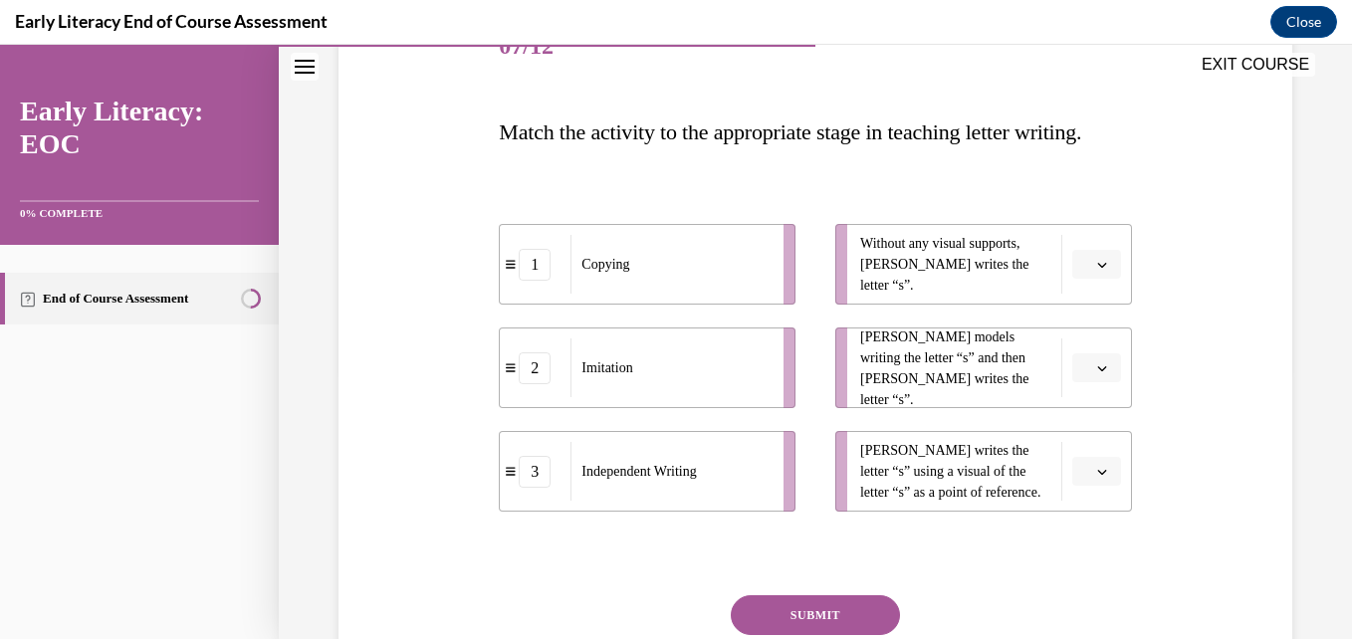
scroll to position [250, 0]
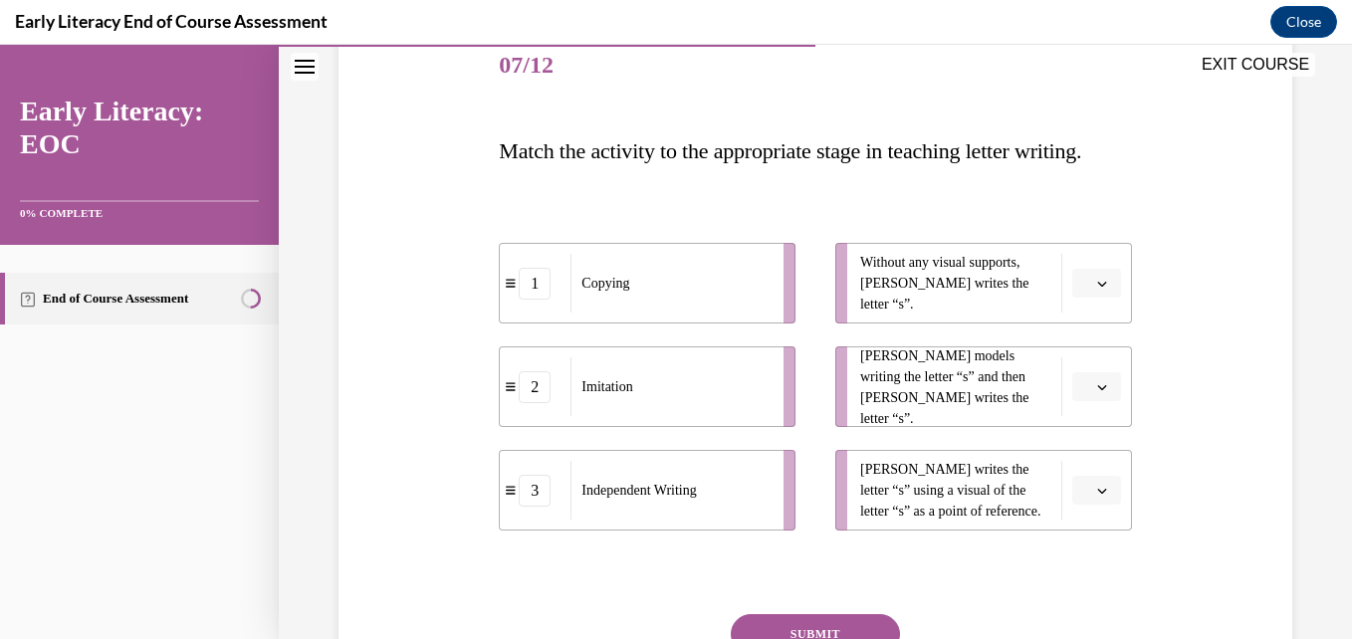
click at [1097, 289] on icon "button" at bounding box center [1102, 284] width 10 height 10
click at [1075, 490] on span "3" at bounding box center [1075, 491] width 7 height 16
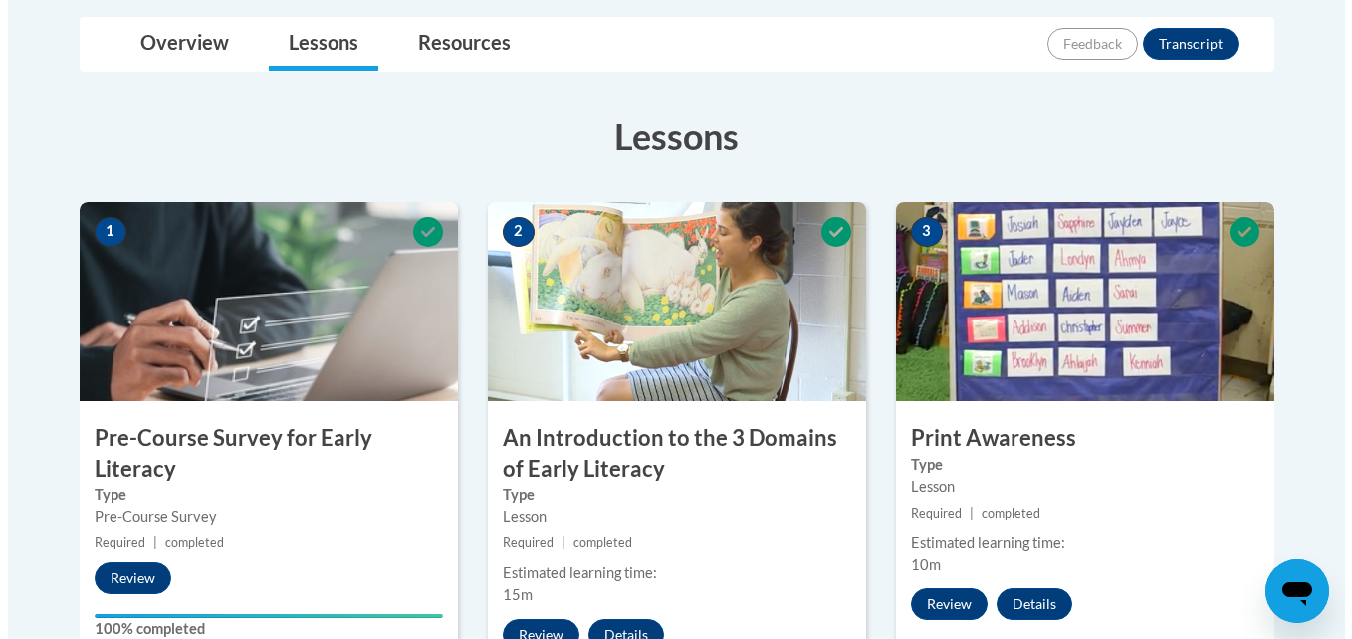
scroll to position [1117, 0]
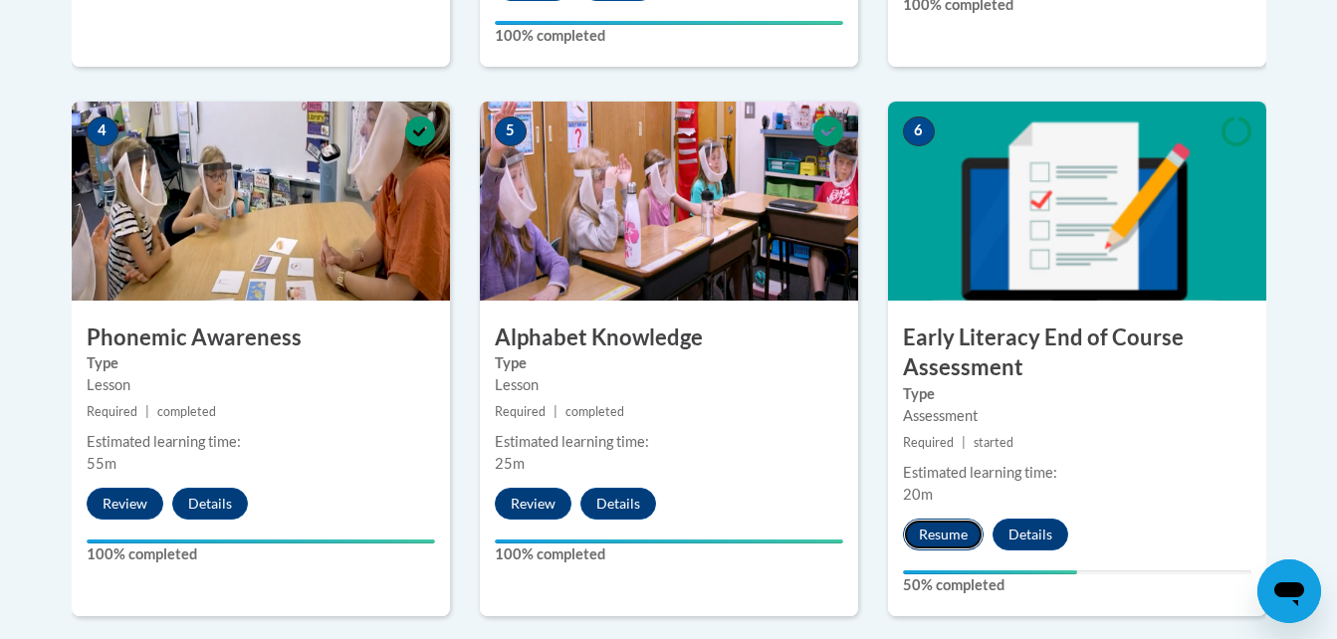
click at [952, 534] on button "Resume" at bounding box center [943, 535] width 81 height 32
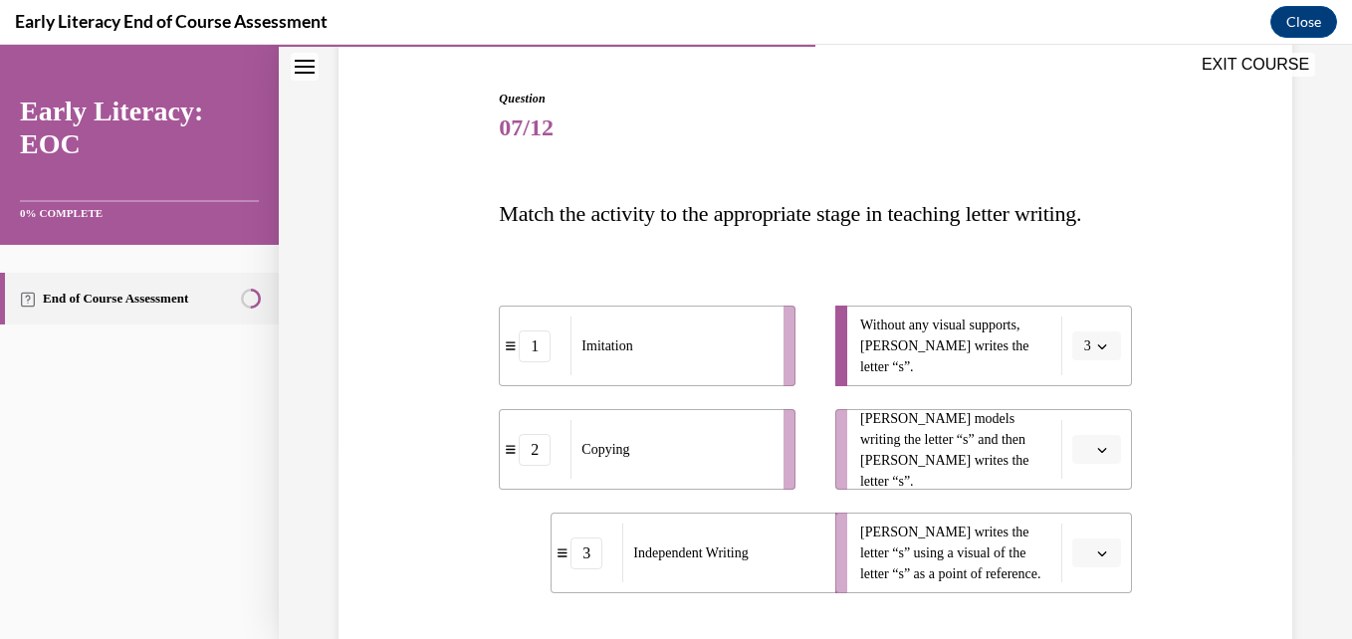
scroll to position [224, 0]
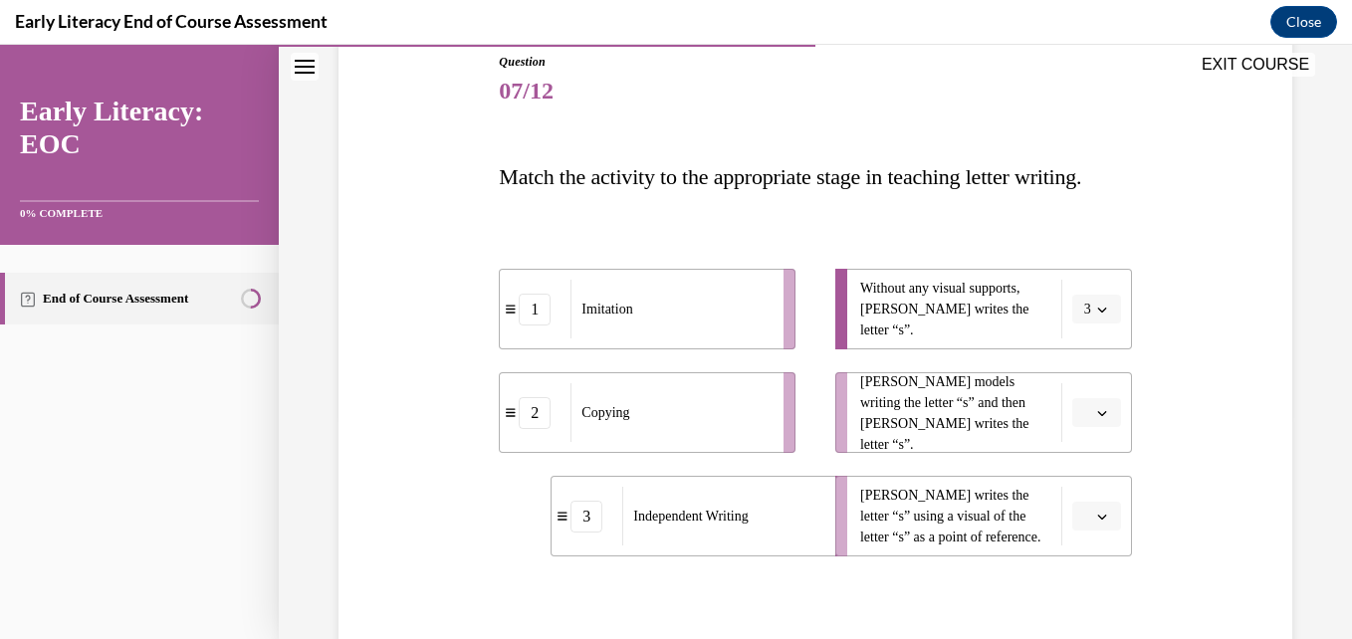
click at [1097, 416] on icon "button" at bounding box center [1101, 413] width 9 height 5
click at [1080, 343] on div "1" at bounding box center [1081, 333] width 50 height 40
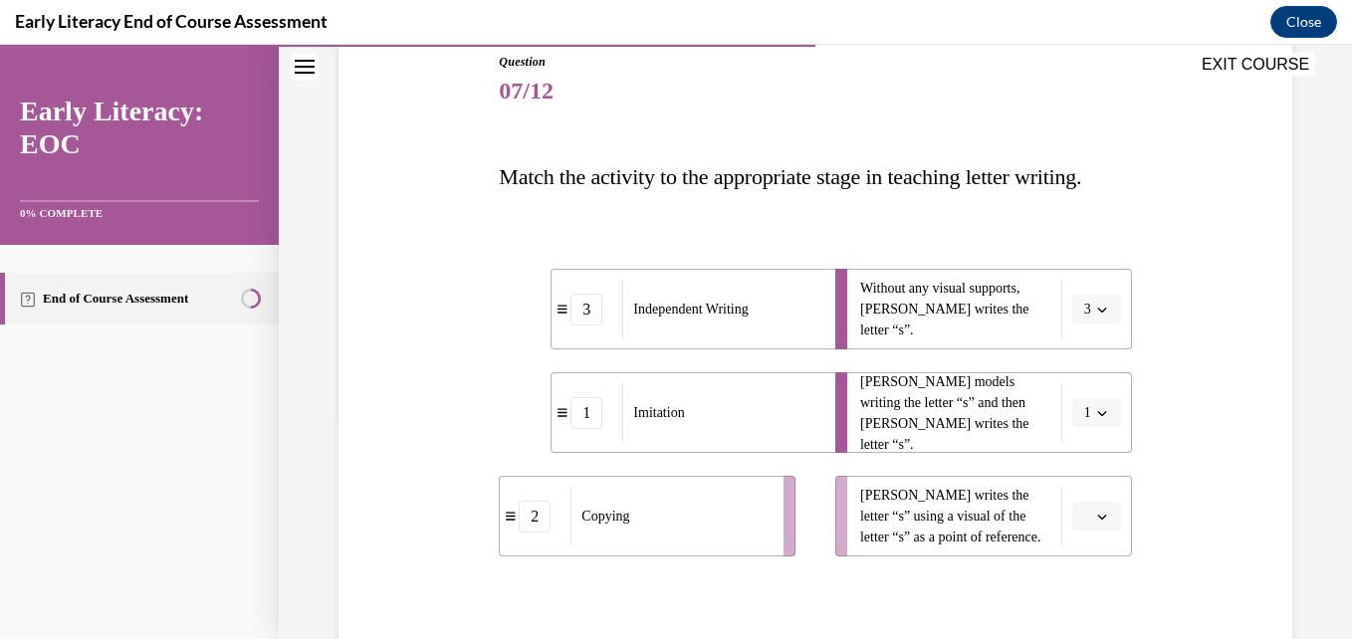
click at [1097, 522] on icon "button" at bounding box center [1102, 517] width 10 height 10
click at [1081, 480] on div "2" at bounding box center [1081, 476] width 50 height 40
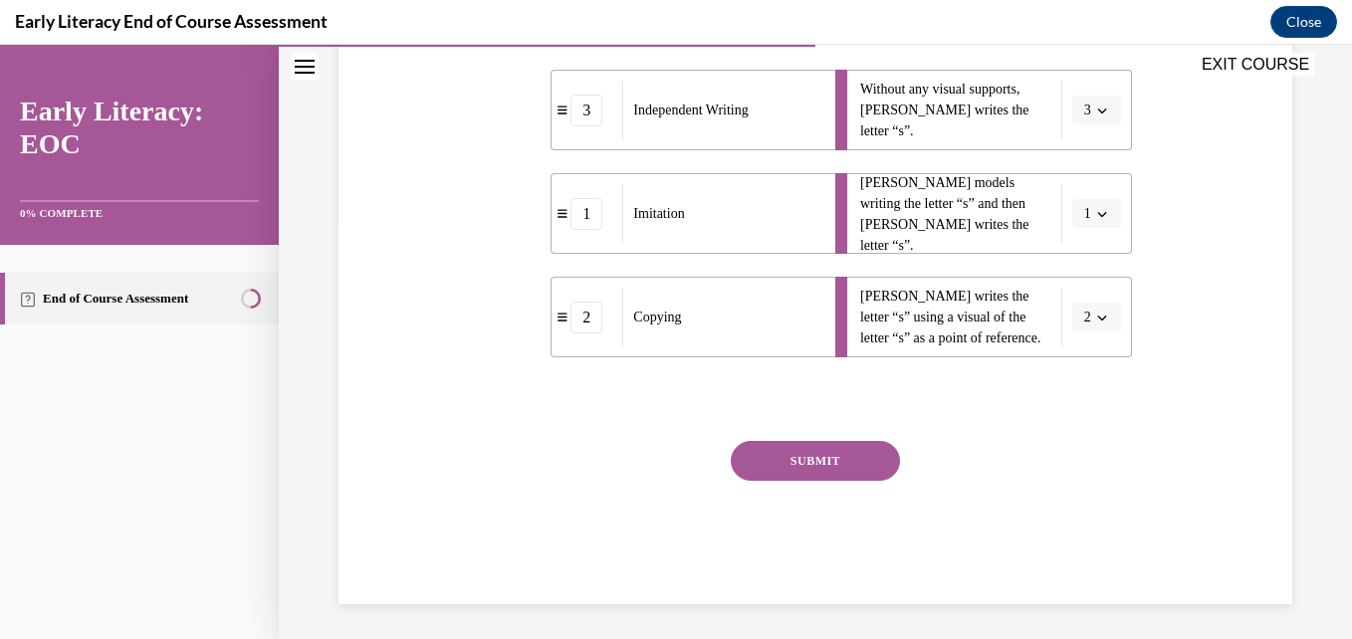
click at [838, 481] on button "SUBMIT" at bounding box center [815, 461] width 169 height 40
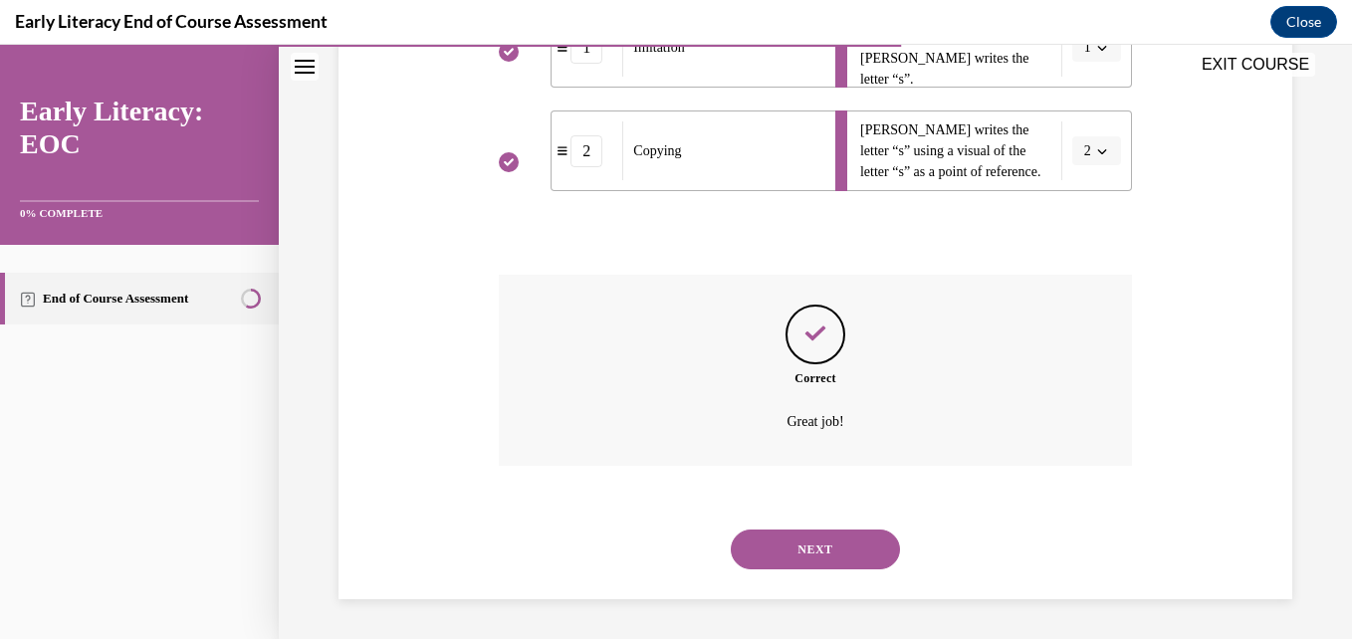
scroll to position [633, 0]
click at [825, 551] on button "NEXT" at bounding box center [815, 550] width 169 height 40
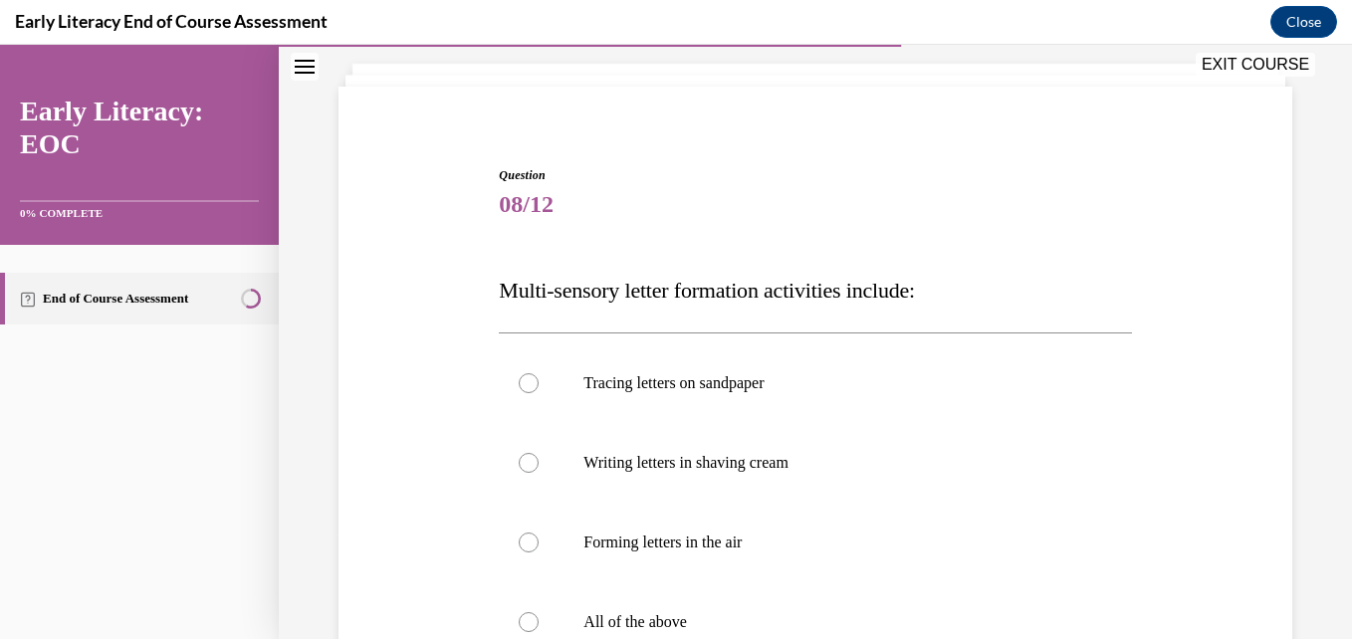
scroll to position [132, 0]
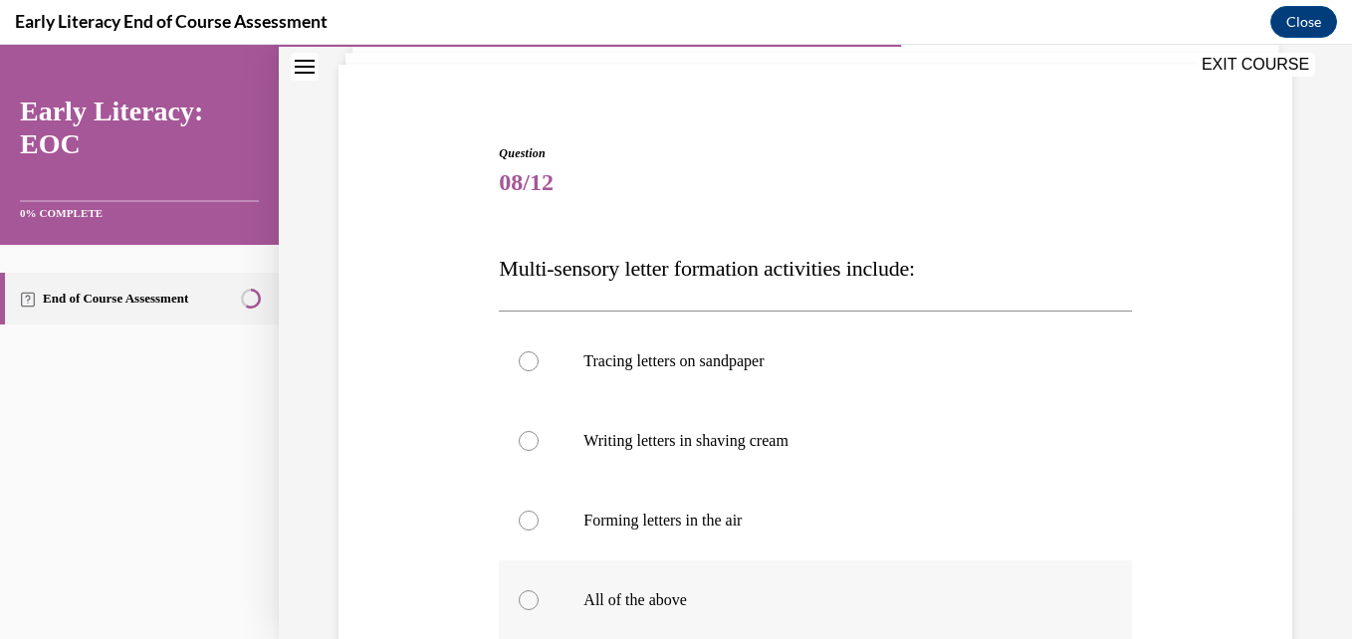
click at [520, 599] on div at bounding box center [529, 600] width 20 height 20
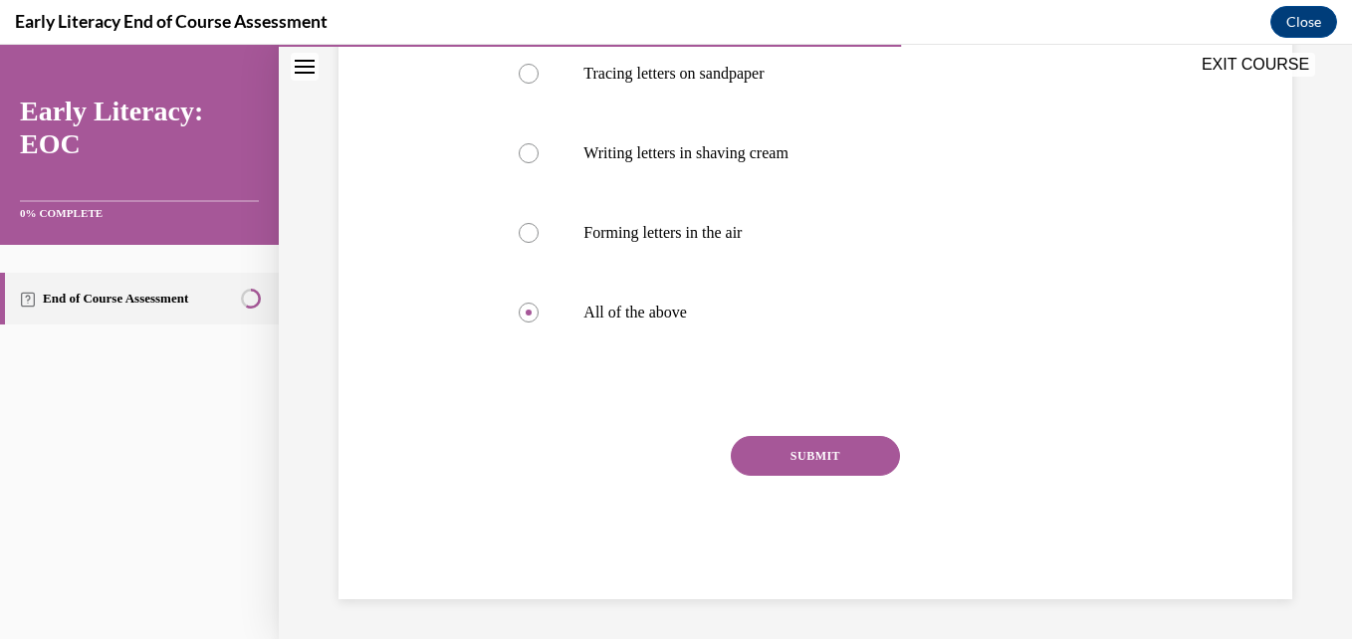
click at [851, 440] on button "SUBMIT" at bounding box center [815, 456] width 169 height 40
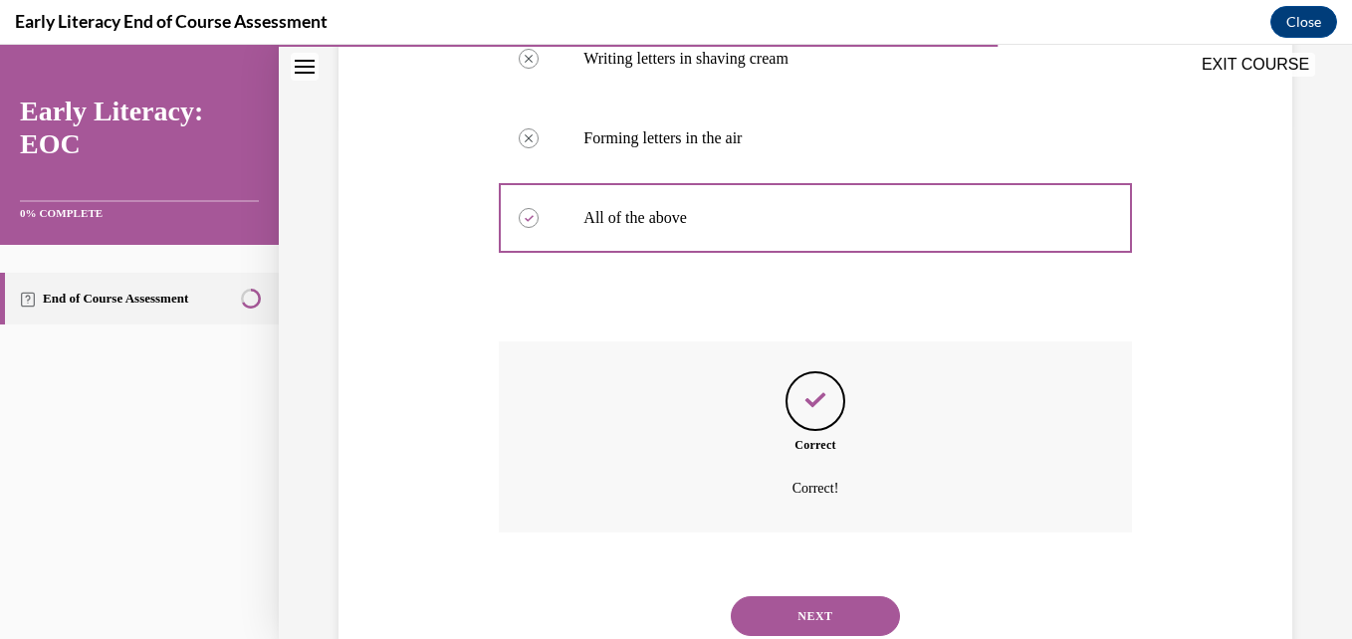
scroll to position [581, 0]
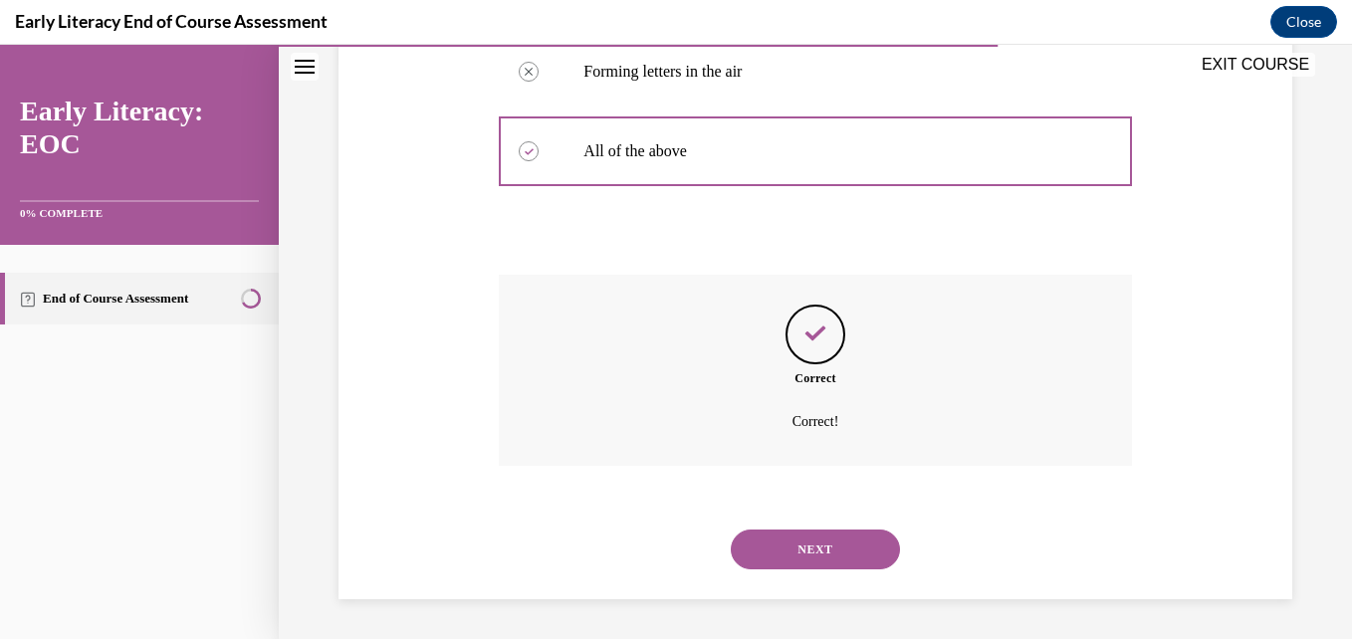
click at [799, 559] on button "NEXT" at bounding box center [815, 550] width 169 height 40
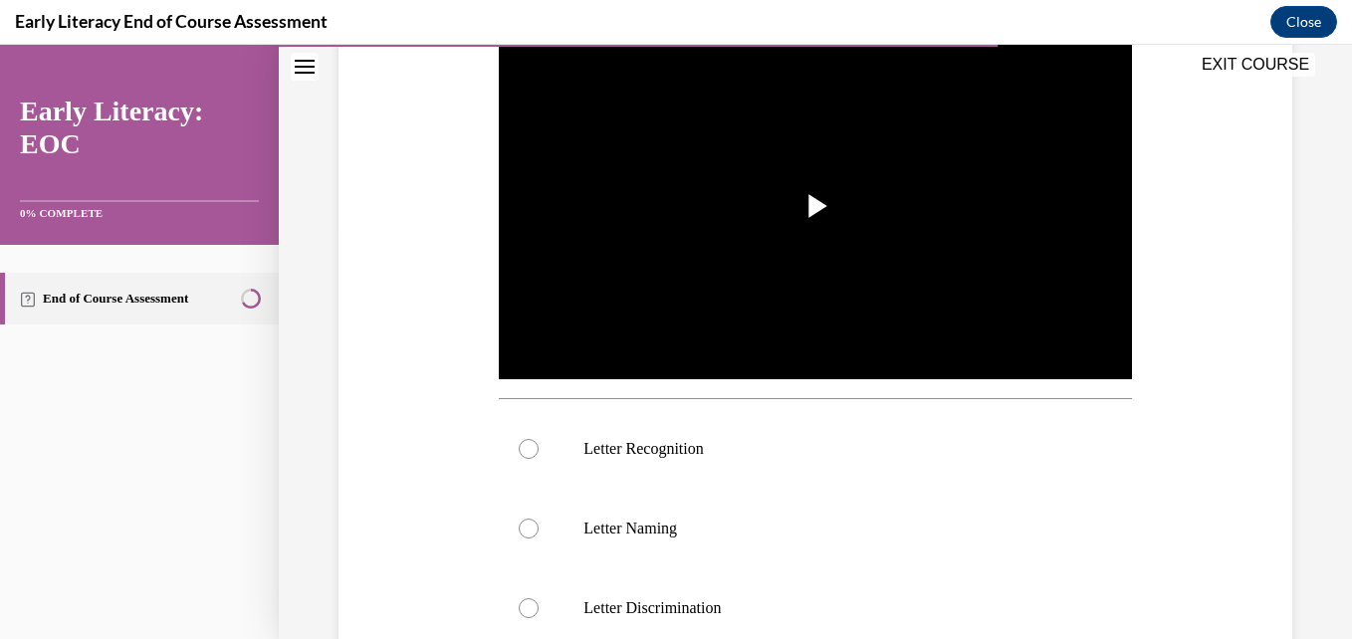
scroll to position [410, 0]
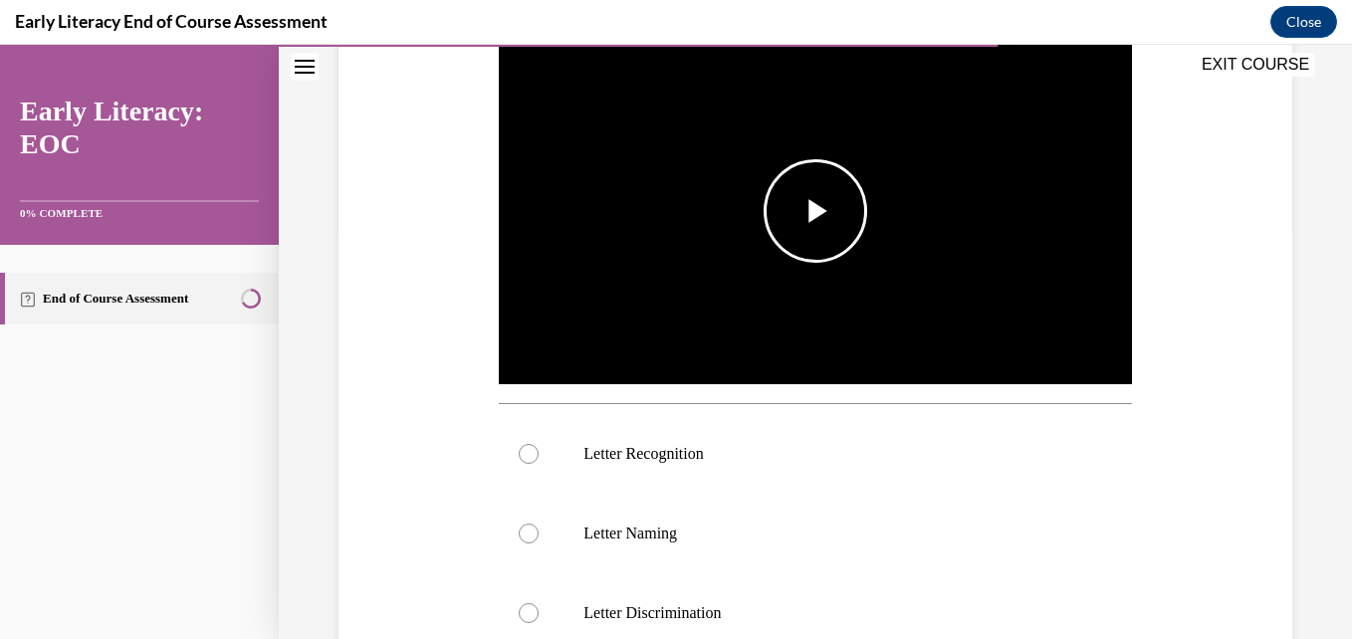
click at [815, 211] on span "Video player" at bounding box center [815, 211] width 0 height 0
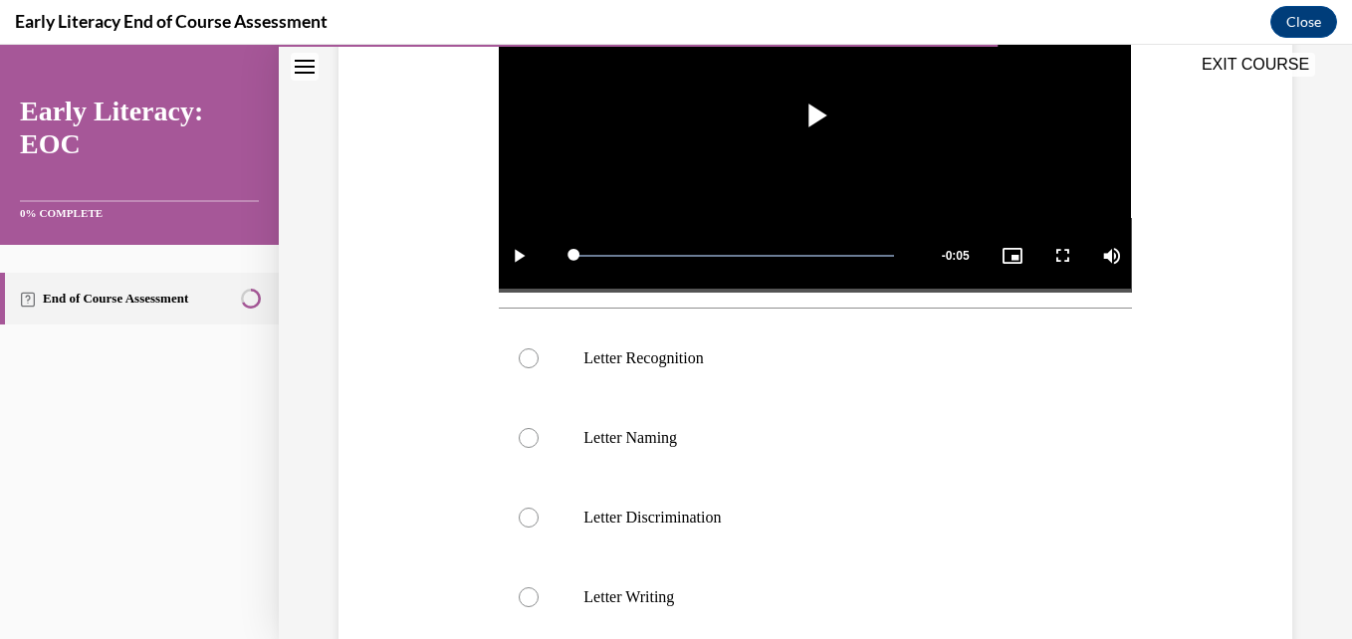
scroll to position [499, 0]
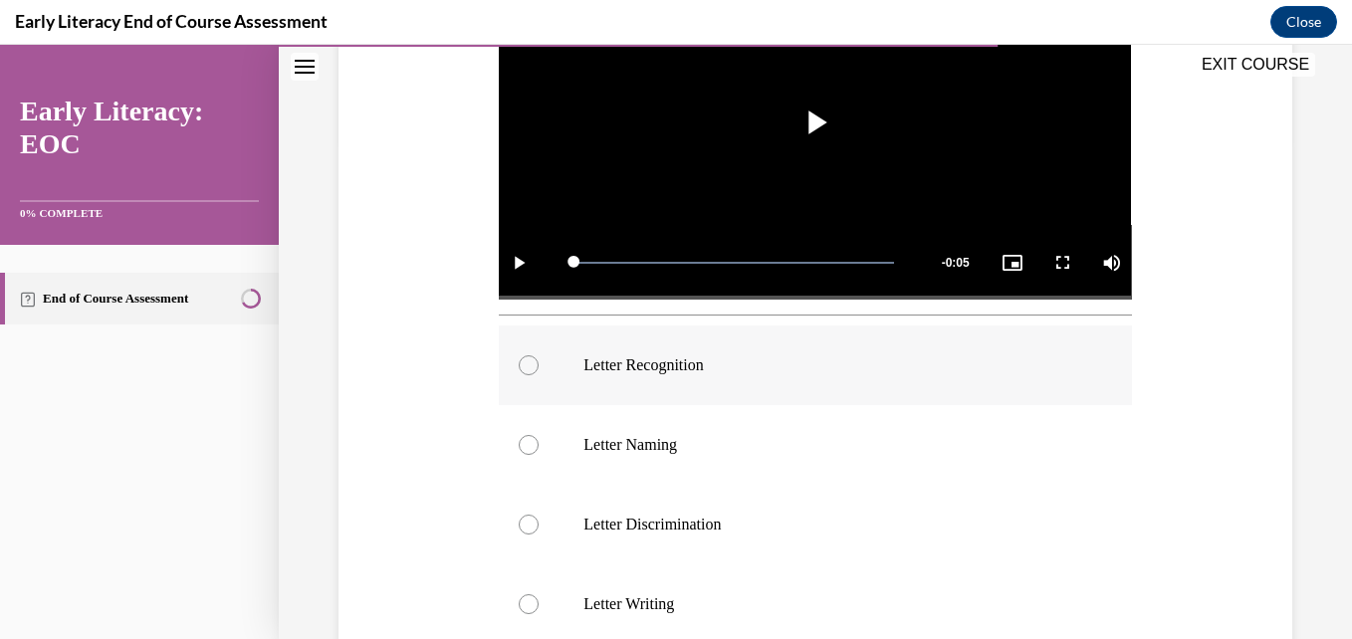
click at [522, 363] on div at bounding box center [529, 365] width 20 height 20
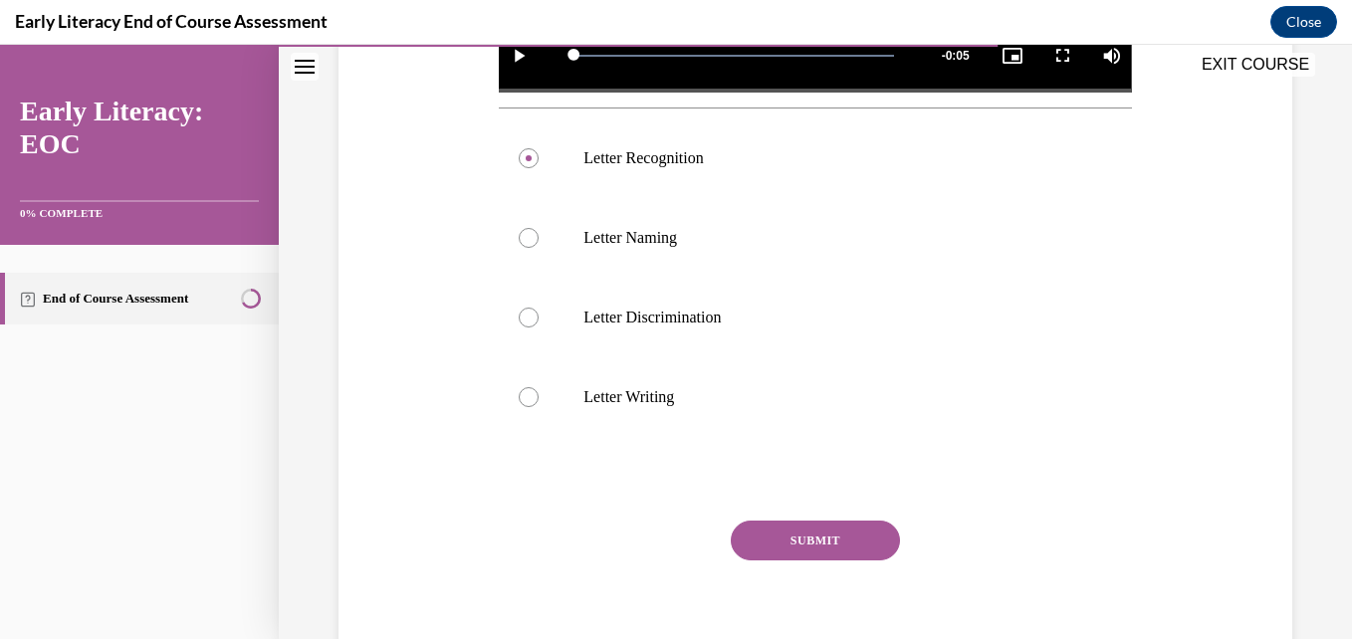
scroll to position [726, 0]
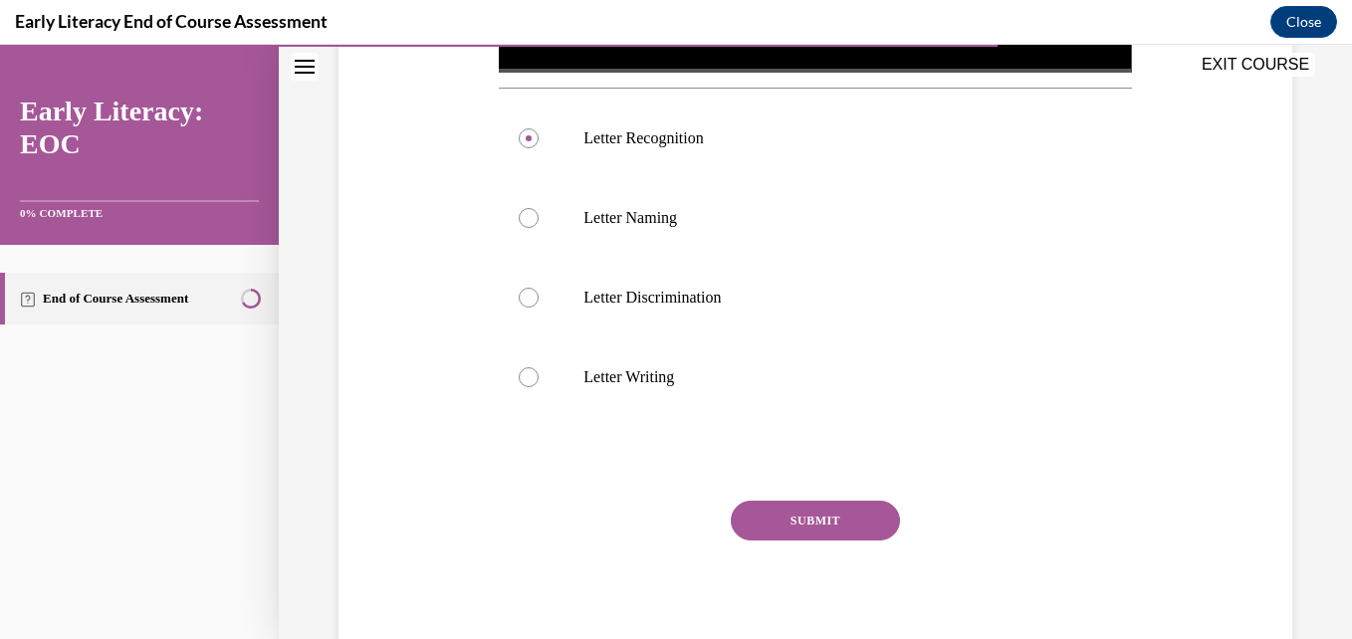
click at [826, 511] on button "SUBMIT" at bounding box center [815, 521] width 169 height 40
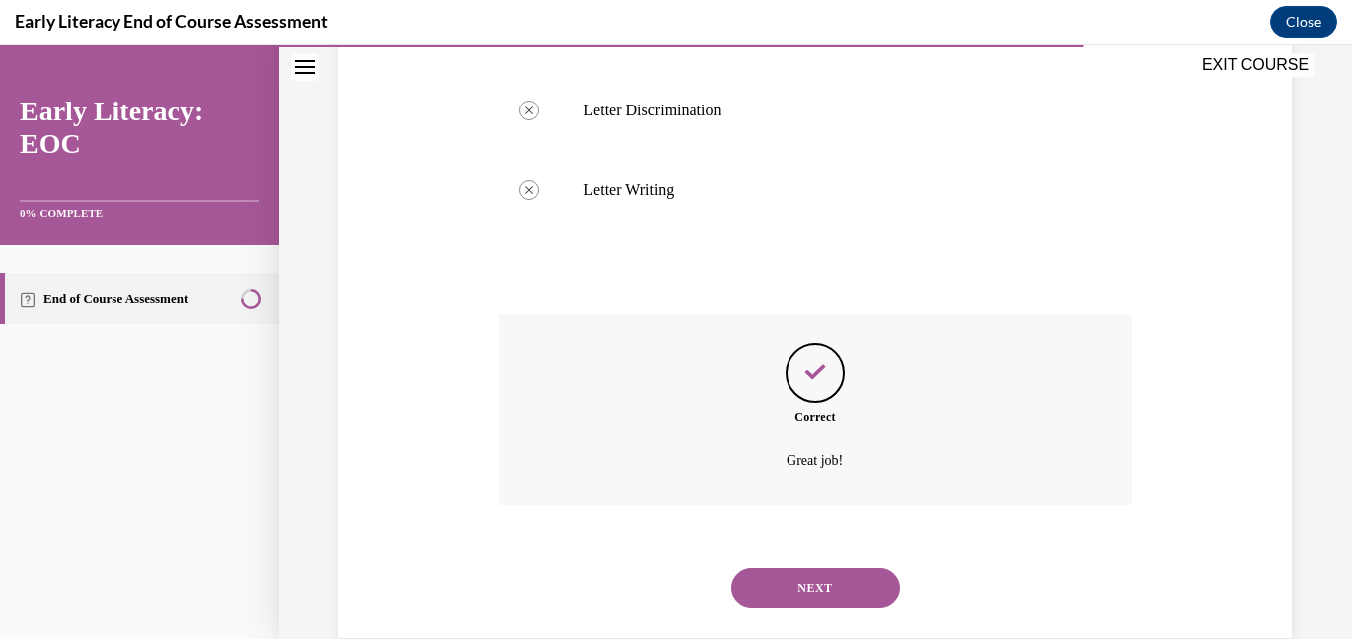
scroll to position [947, 0]
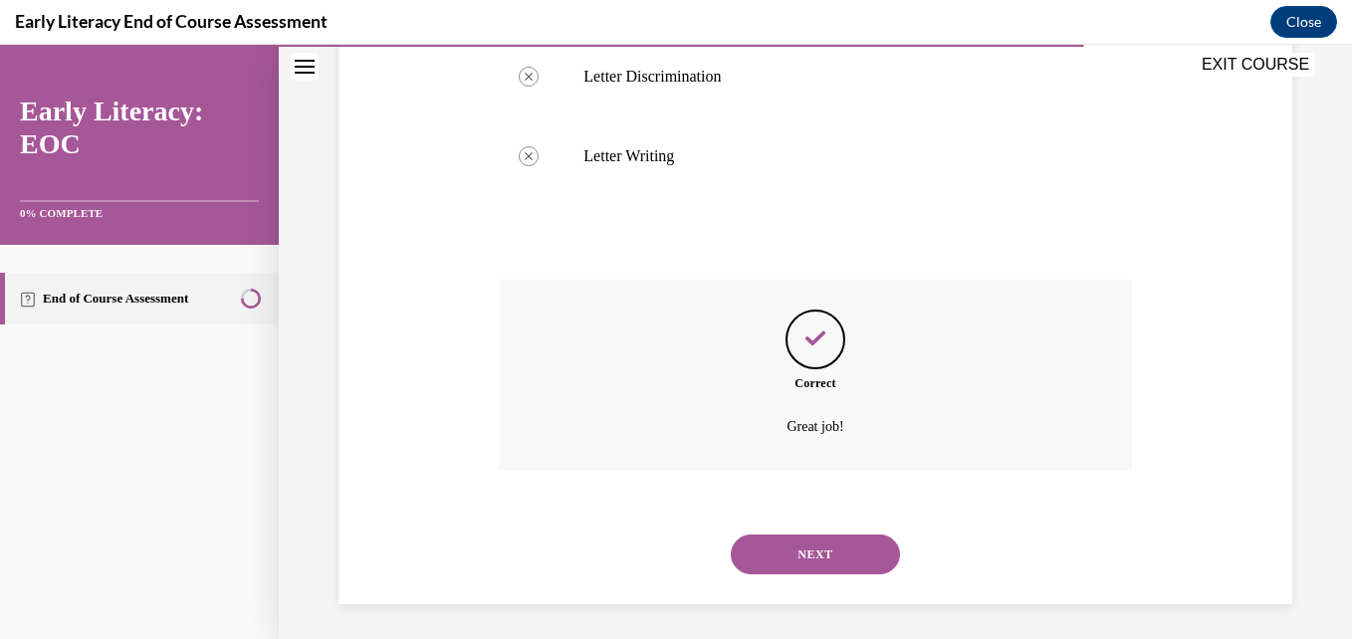
click at [833, 553] on button "NEXT" at bounding box center [815, 555] width 169 height 40
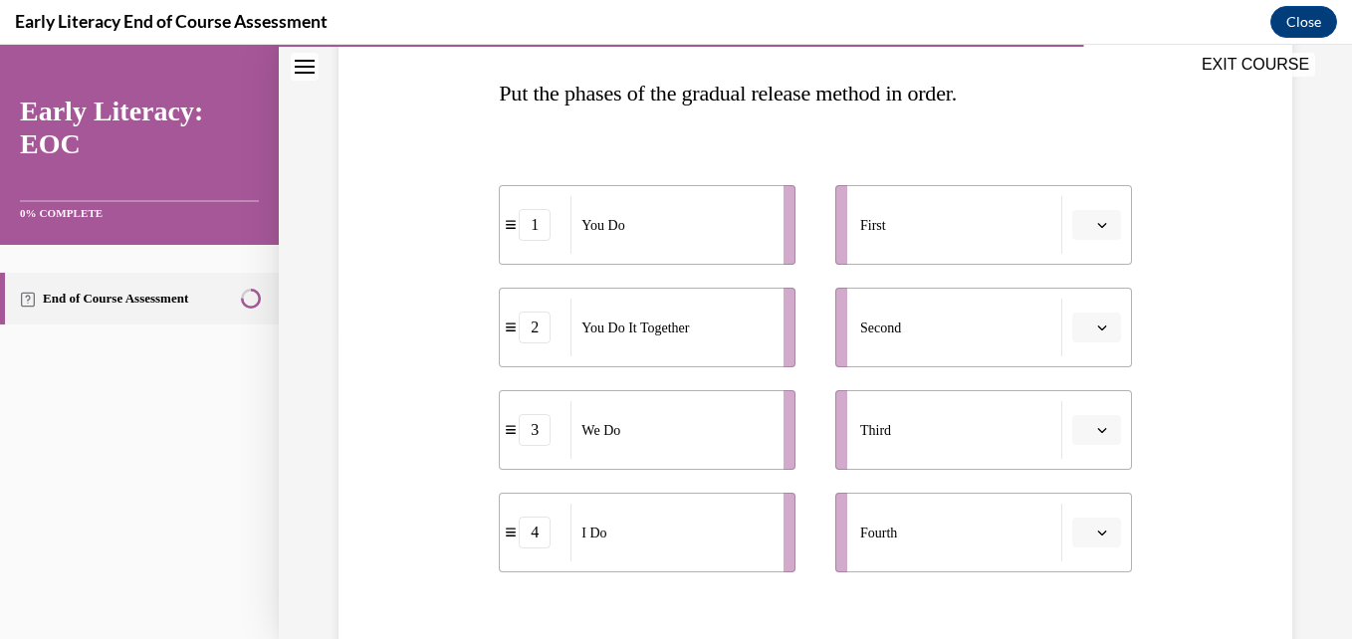
scroll to position [302, 0]
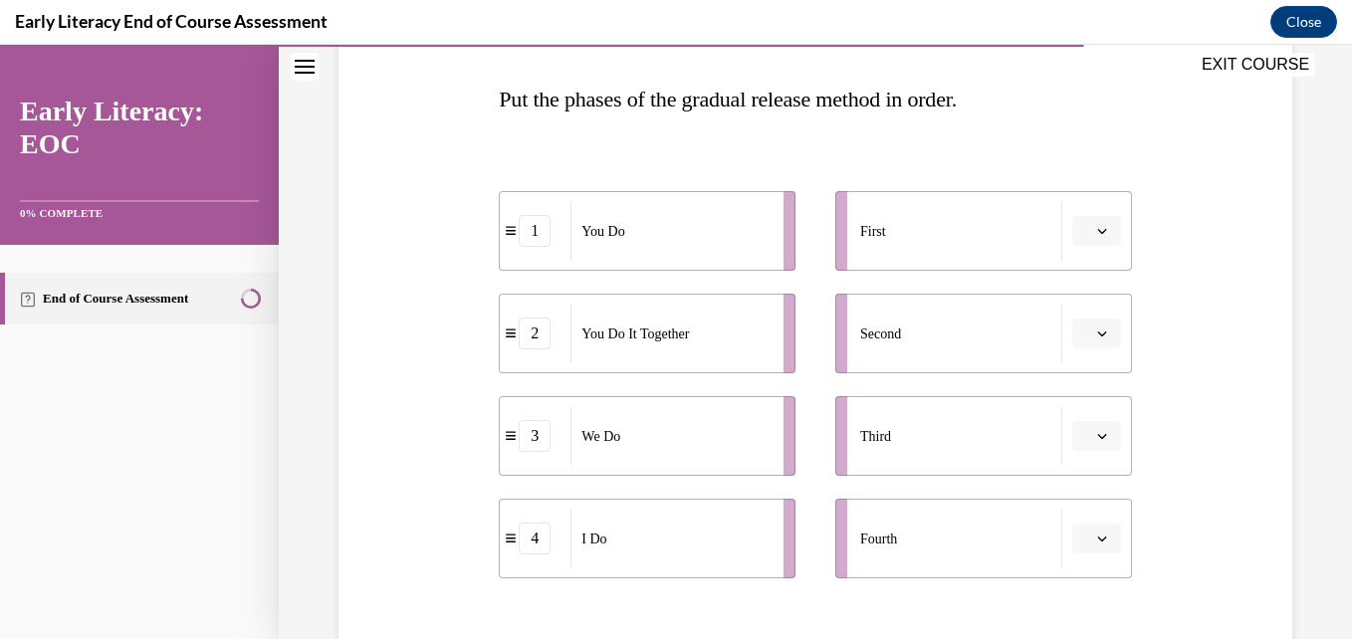
click at [1095, 226] on span "button" at bounding box center [1102, 231] width 14 height 14
click at [1077, 434] on span "4" at bounding box center [1075, 435] width 7 height 16
click at [1084, 325] on button "button" at bounding box center [1096, 334] width 49 height 30
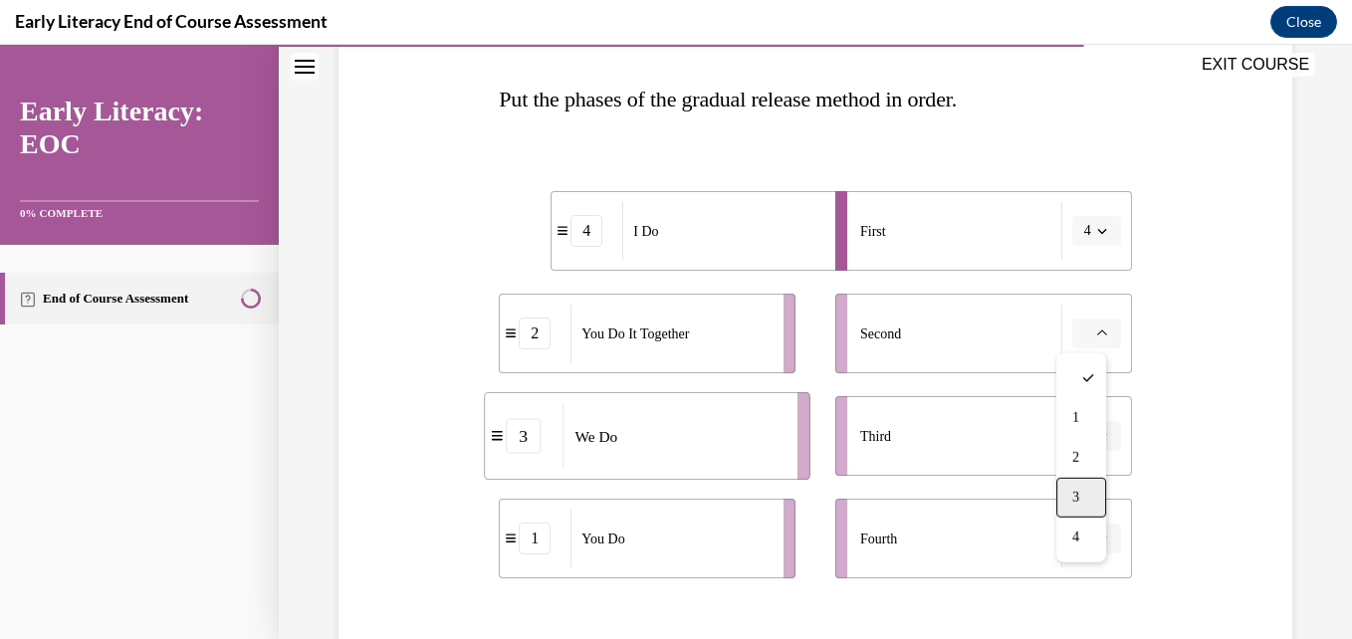
click at [1079, 495] on span "3" at bounding box center [1075, 498] width 7 height 16
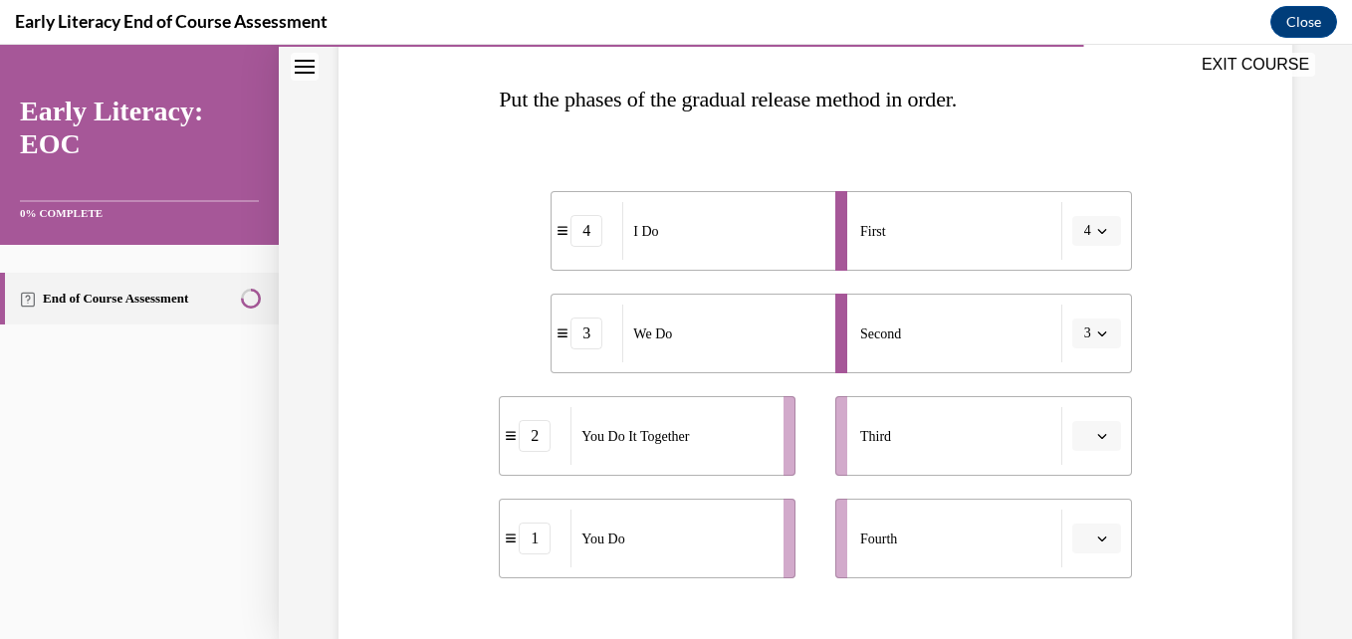
click at [1097, 437] on icon "button" at bounding box center [1102, 436] width 10 height 10
click at [1071, 312] on div "2" at bounding box center [1081, 312] width 50 height 40
click at [1087, 547] on button "button" at bounding box center [1096, 539] width 49 height 30
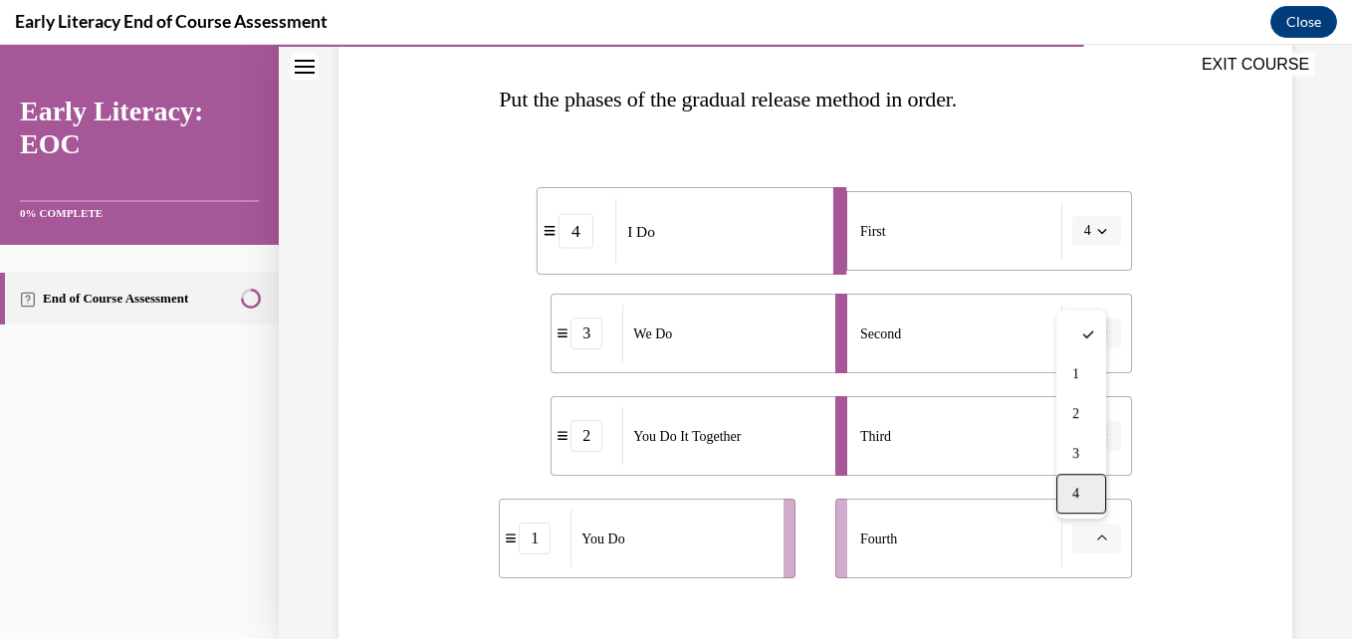
click at [1079, 503] on div "4" at bounding box center [1081, 494] width 50 height 40
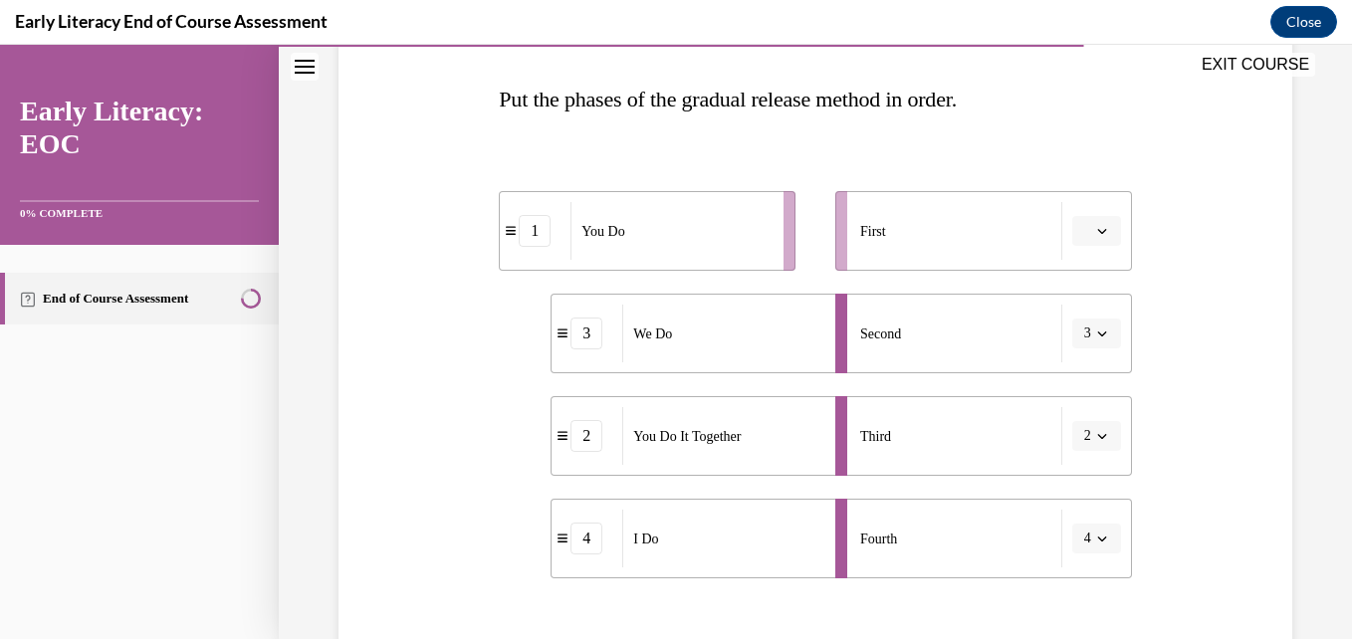
click at [1097, 235] on icon "button" at bounding box center [1102, 231] width 10 height 10
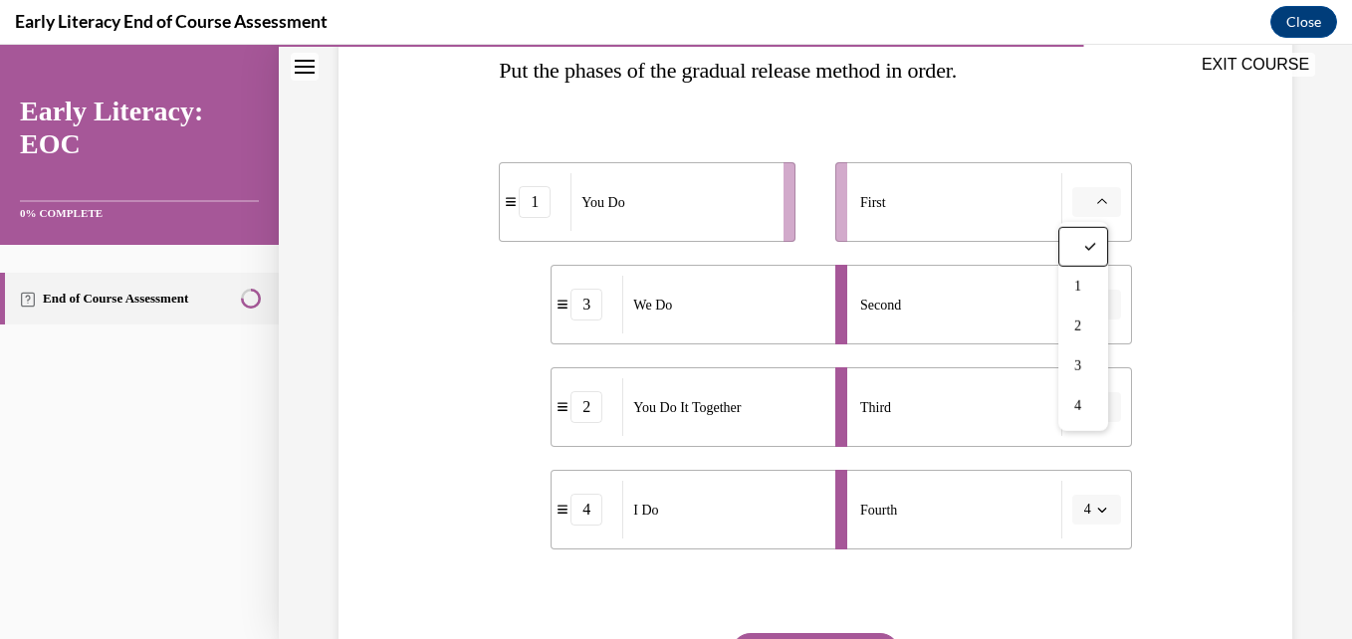
scroll to position [334, 0]
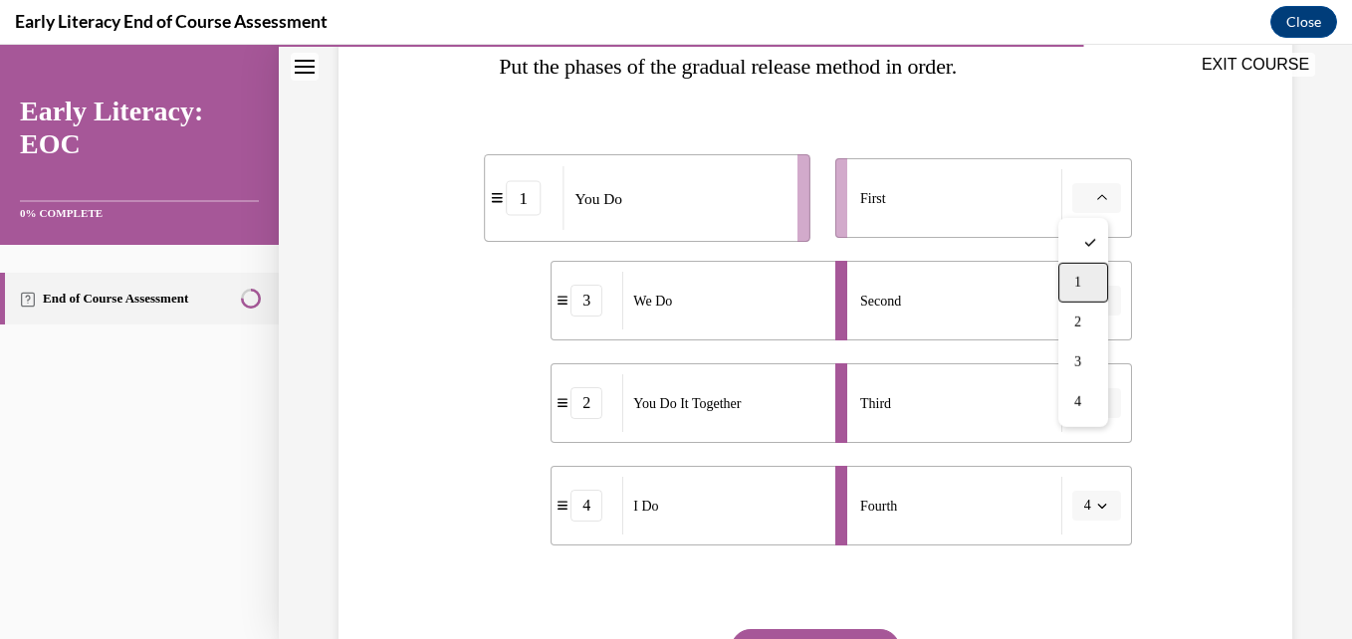
click at [1076, 285] on span "1" at bounding box center [1077, 283] width 7 height 16
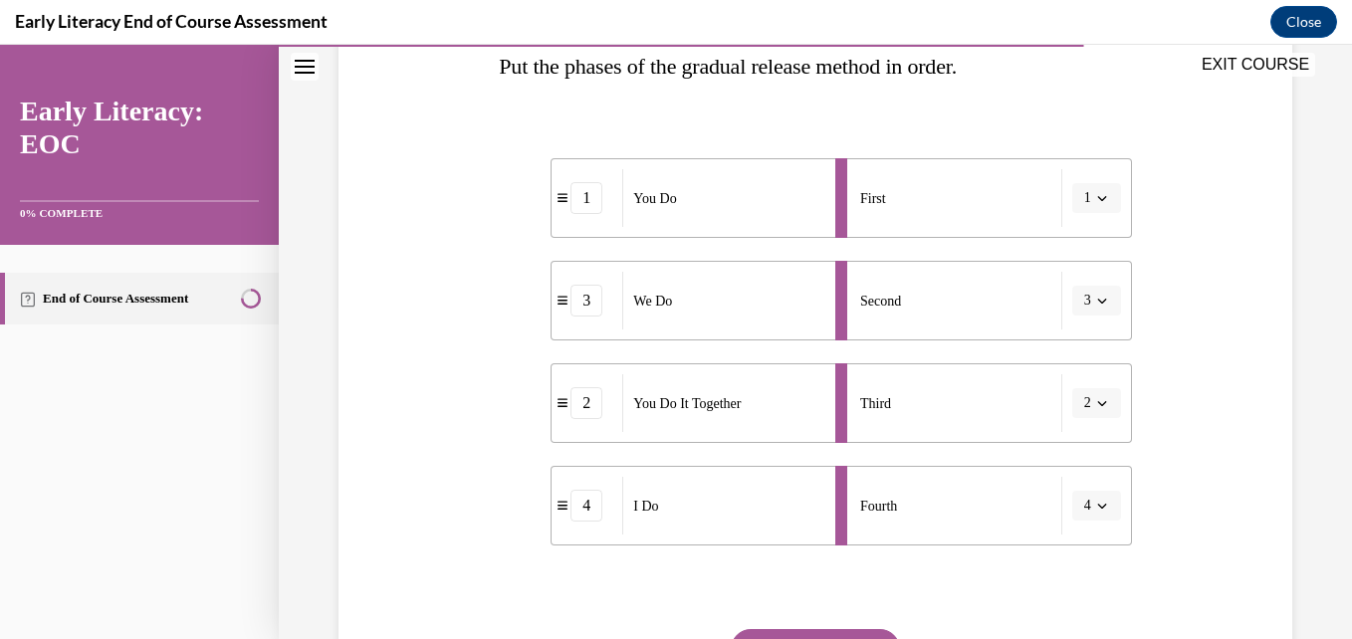
click at [1097, 199] on icon "button" at bounding box center [1101, 198] width 9 height 5
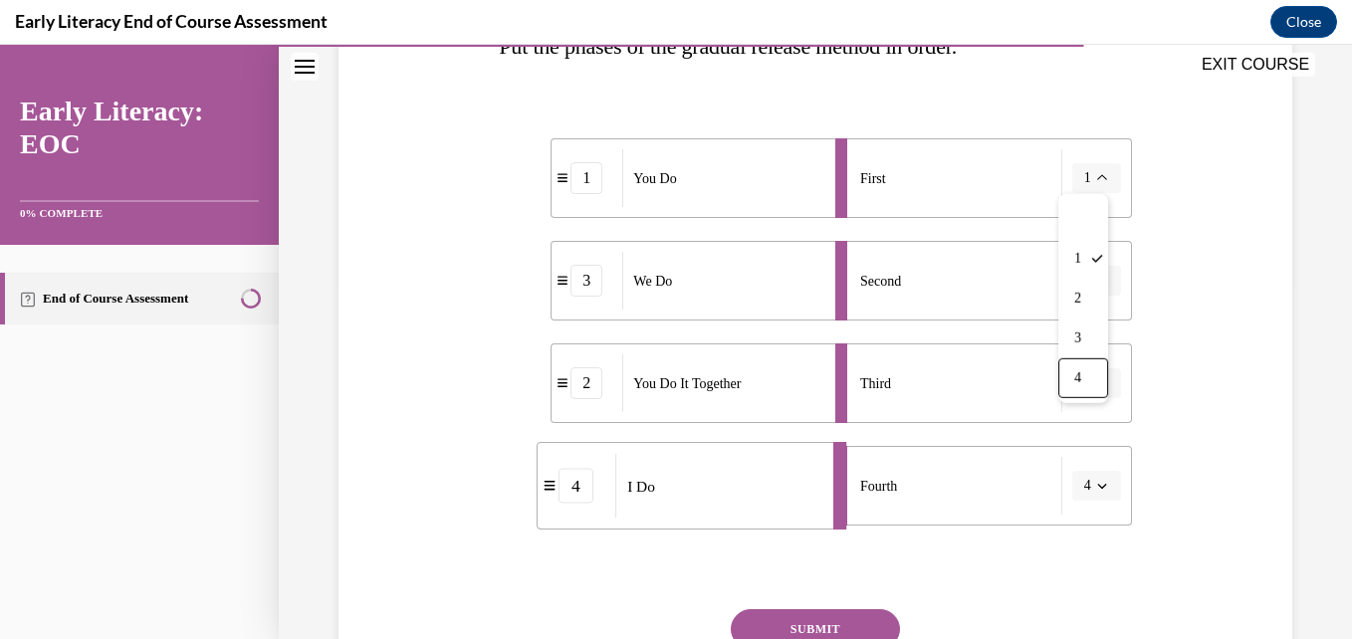
scroll to position [360, 0]
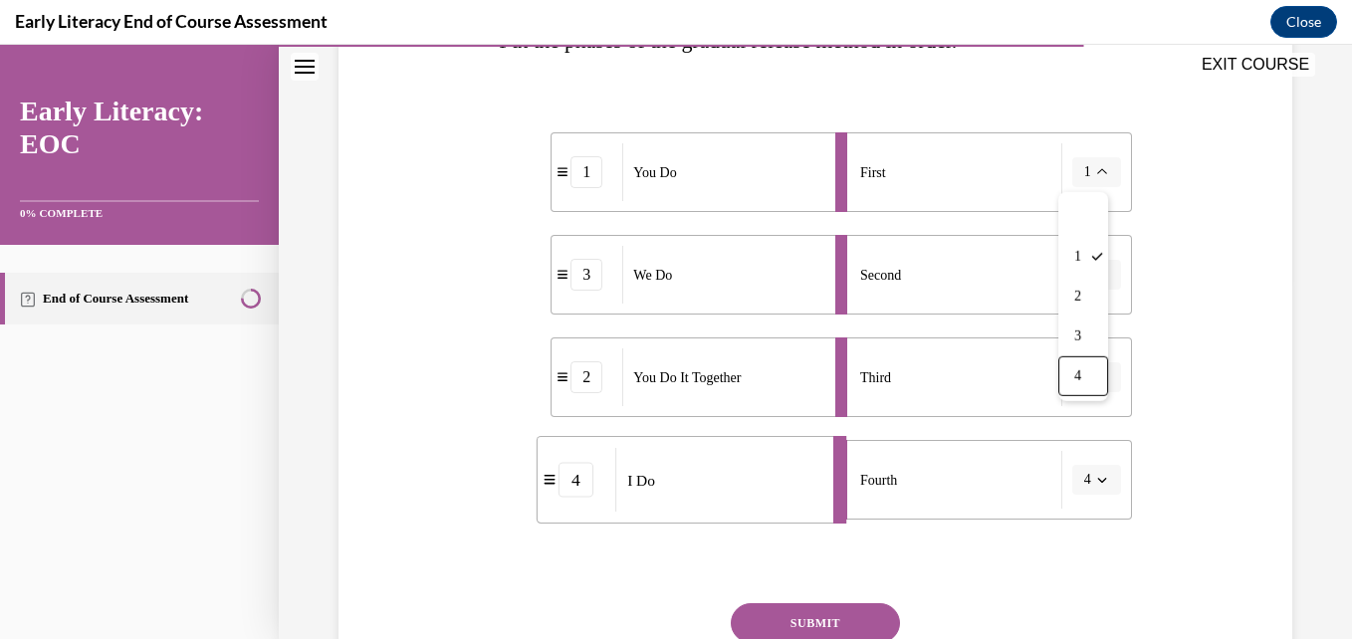
click at [629, 506] on div "I Do" at bounding box center [717, 480] width 204 height 64
click at [1095, 473] on span "button" at bounding box center [1102, 480] width 14 height 14
click at [1075, 312] on span "1" at bounding box center [1071, 316] width 7 height 16
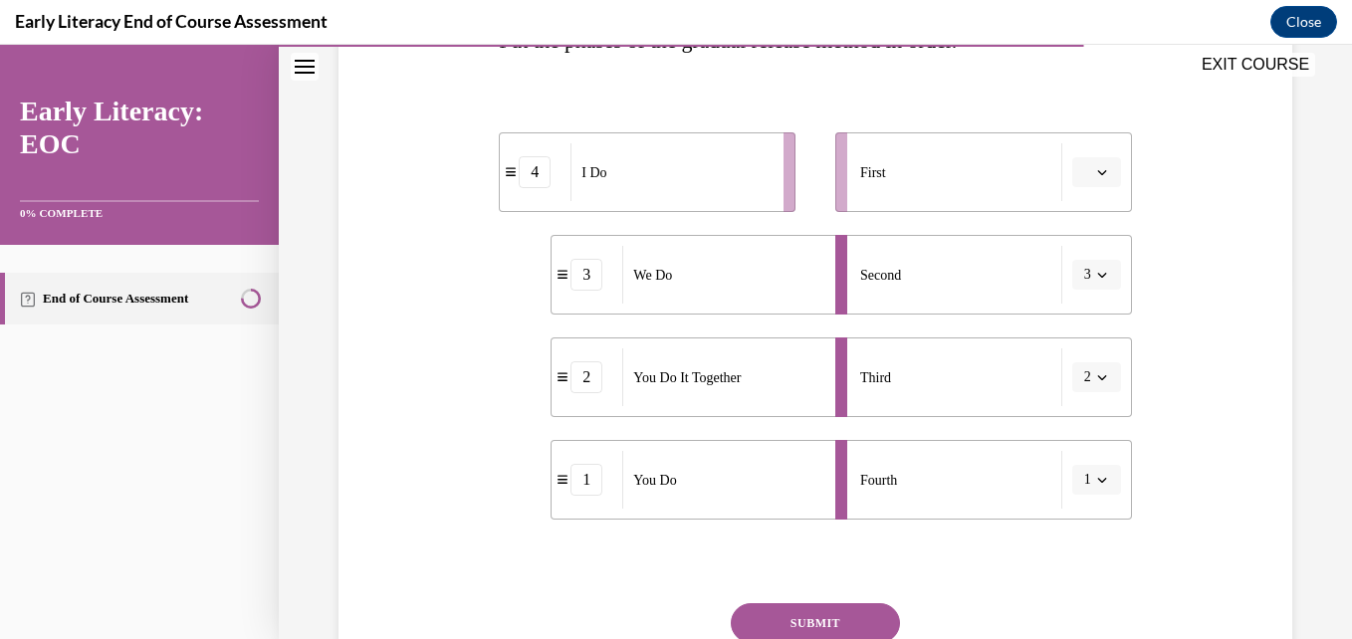
click at [1097, 275] on icon "button" at bounding box center [1102, 275] width 10 height 10
click at [671, 278] on span "We Do" at bounding box center [652, 275] width 39 height 21
click at [560, 280] on icon at bounding box center [562, 274] width 10 height 11
click at [656, 277] on span "We Do" at bounding box center [652, 275] width 39 height 21
click at [831, 630] on button "SUBMIT" at bounding box center [815, 623] width 169 height 40
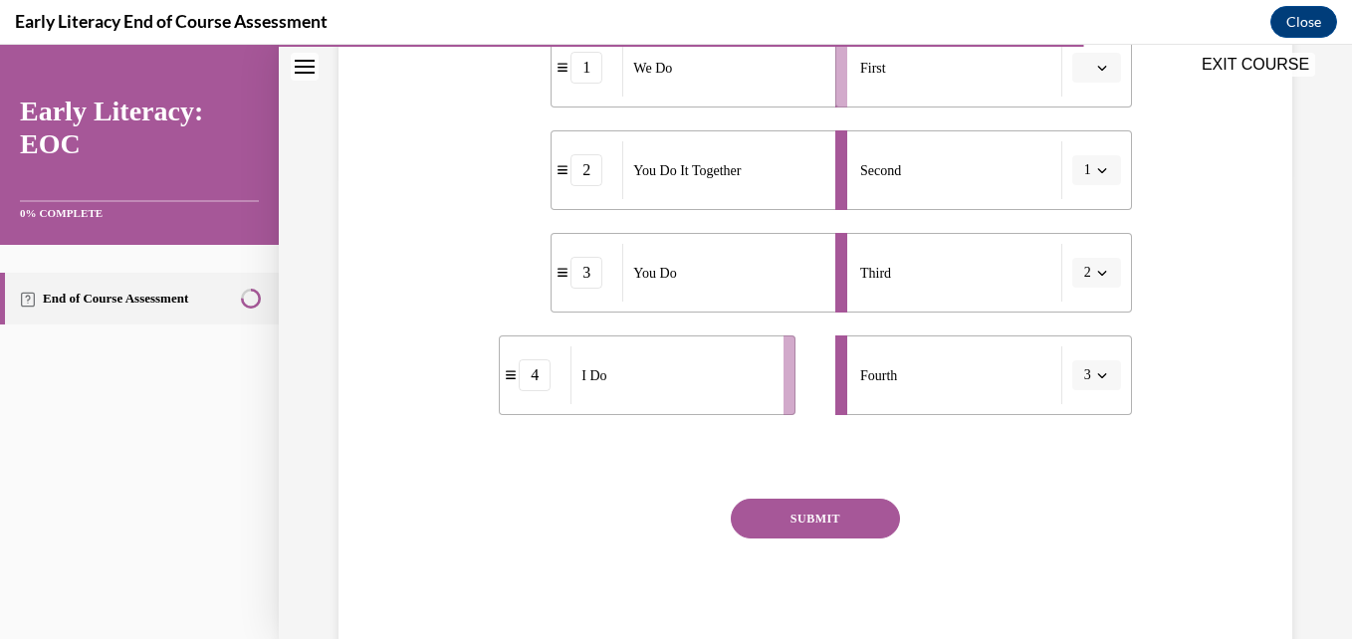
scroll to position [467, 0]
click at [1097, 270] on icon "button" at bounding box center [1102, 271] width 10 height 10
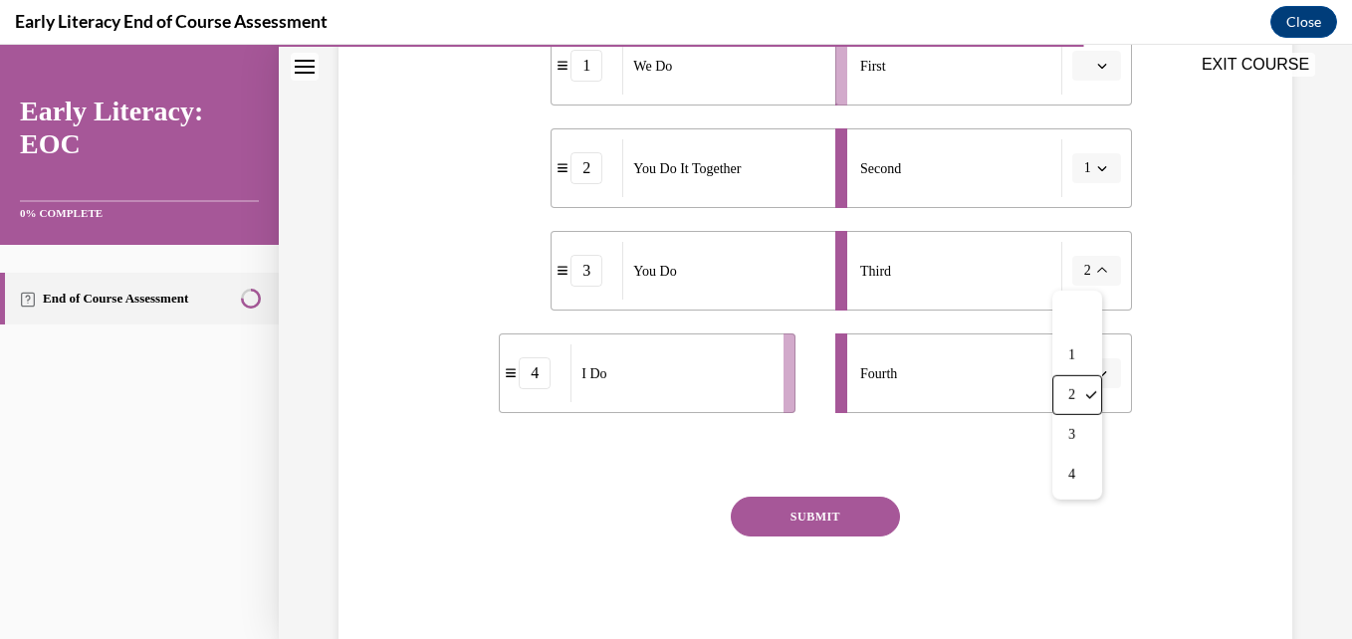
click at [728, 396] on div "I Do" at bounding box center [670, 373] width 200 height 58
click at [1085, 65] on div "EXIT COURSE" at bounding box center [805, 67] width 1053 height 44
click at [1090, 66] on div "EXIT COURSE" at bounding box center [805, 67] width 1053 height 44
click at [1097, 370] on icon "button" at bounding box center [1102, 373] width 10 height 10
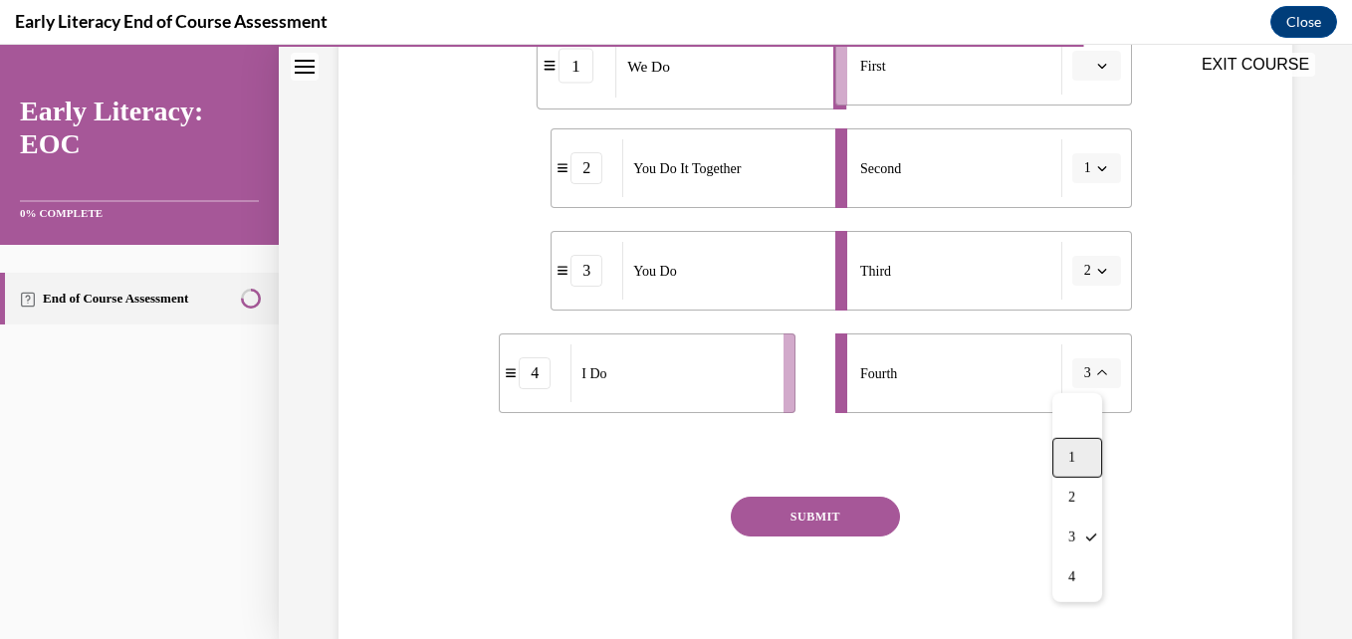
click at [1089, 456] on div "1" at bounding box center [1077, 458] width 50 height 40
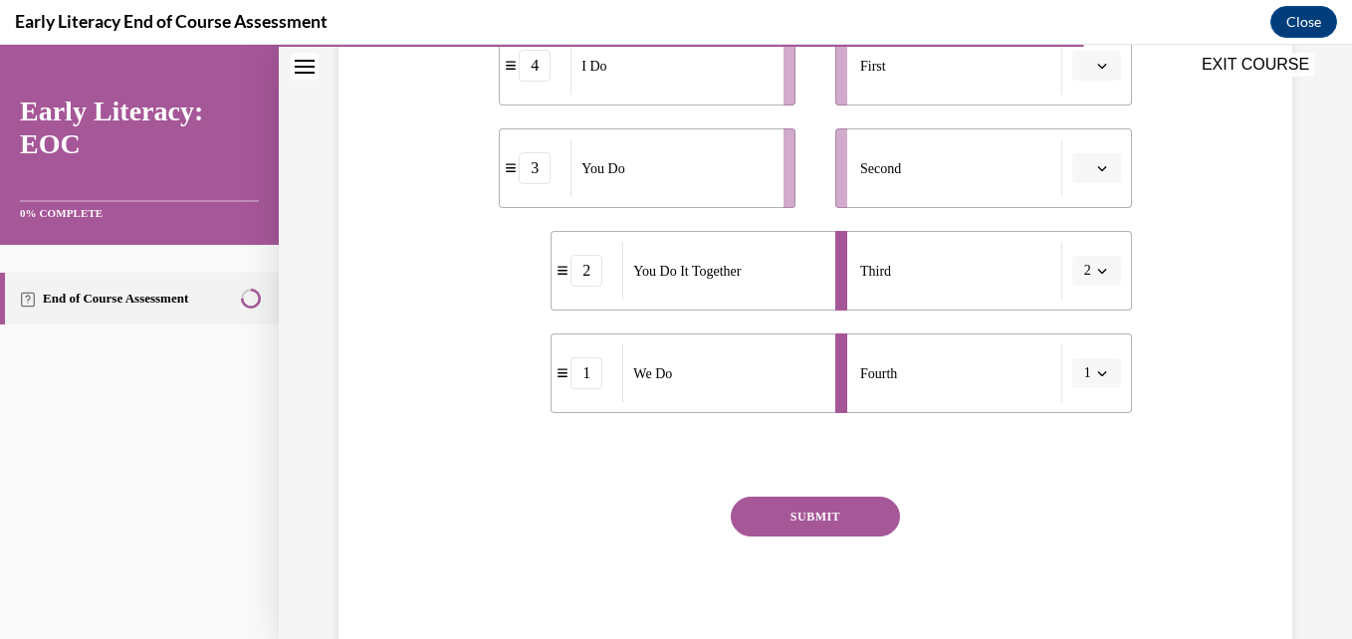
click at [1097, 271] on icon "button" at bounding box center [1102, 271] width 10 height 10
click at [1077, 365] on div "1" at bounding box center [1077, 355] width 50 height 40
click at [1097, 268] on icon "button" at bounding box center [1102, 271] width 10 height 10
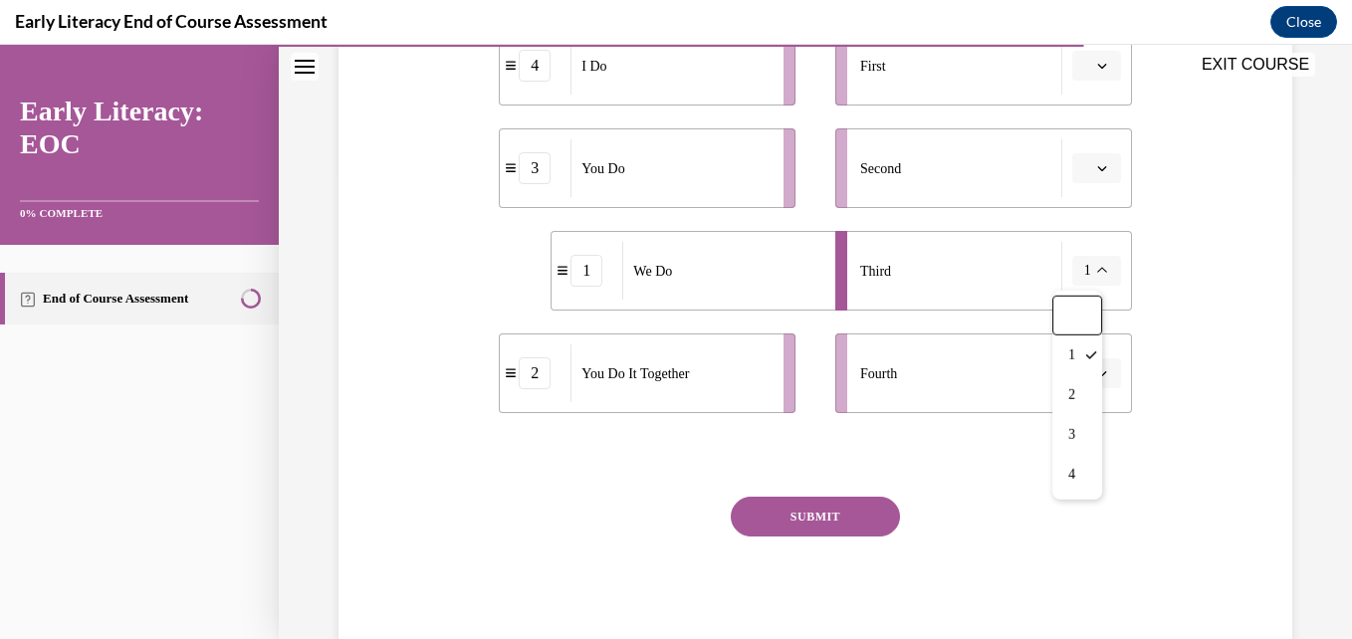
click at [998, 455] on div at bounding box center [815, 455] width 632 height 24
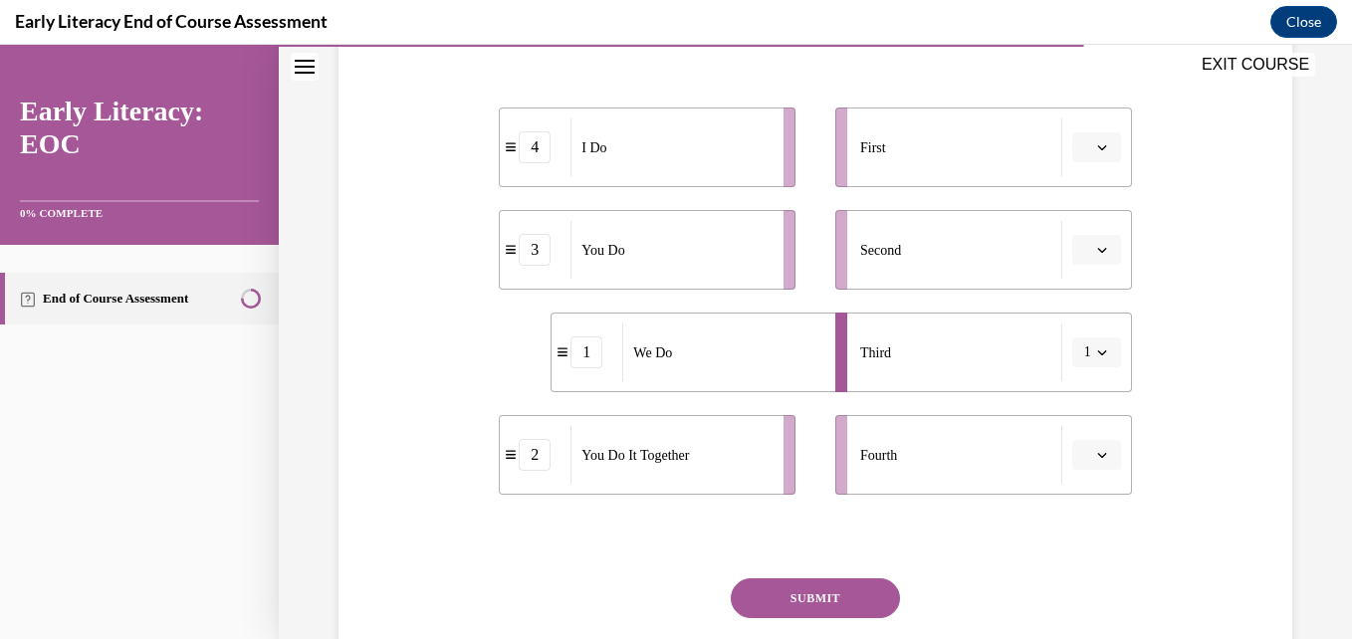
scroll to position [389, 0]
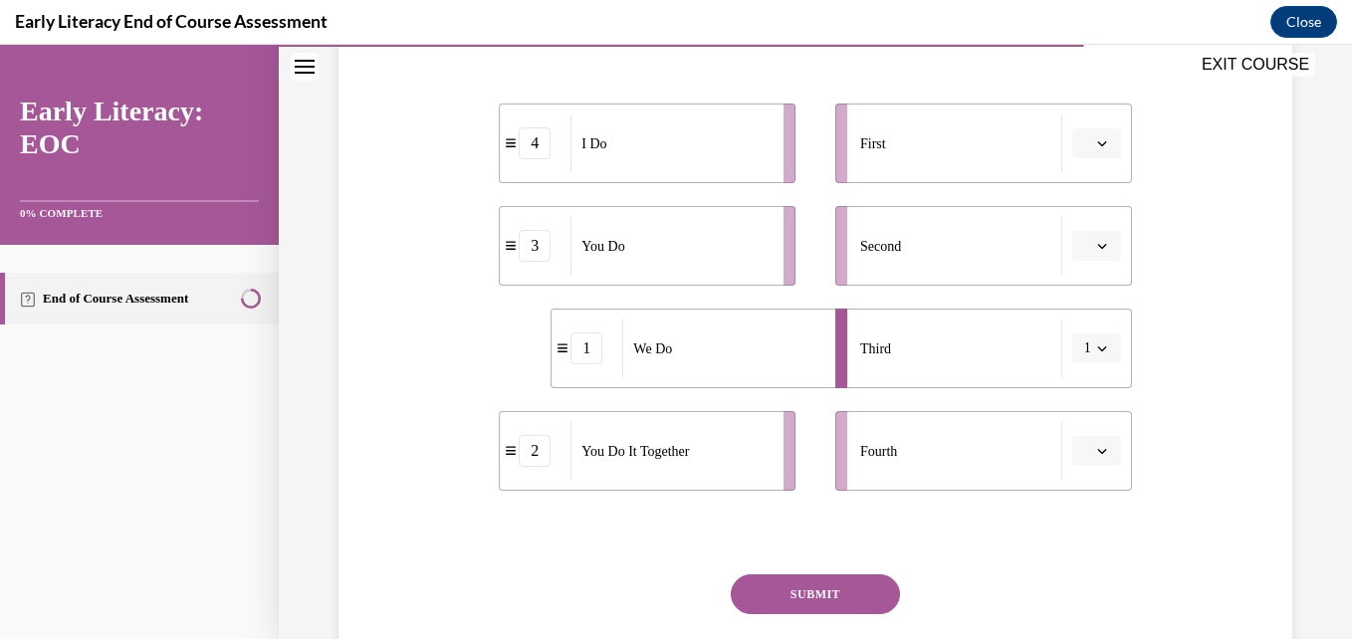
click at [1097, 139] on button "button" at bounding box center [1096, 143] width 49 height 30
click at [1078, 348] on span "4" at bounding box center [1075, 347] width 7 height 16
click at [1097, 350] on icon "button" at bounding box center [1101, 348] width 9 height 5
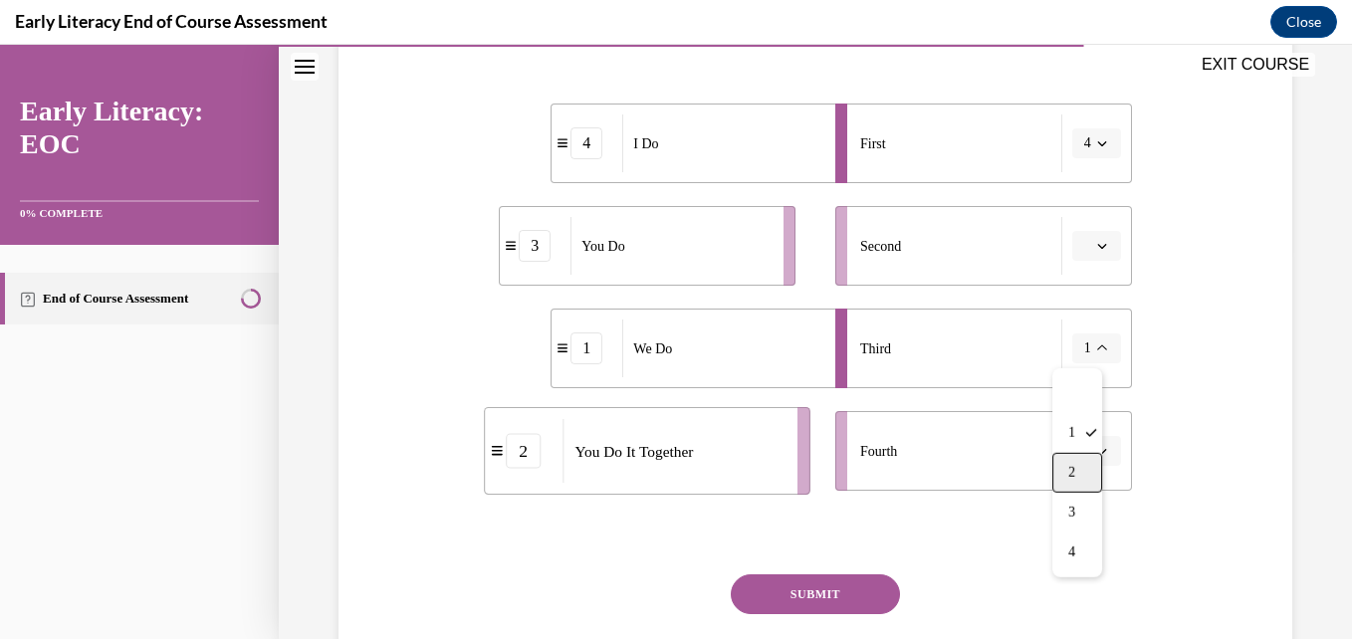
click at [1067, 468] on div "2" at bounding box center [1077, 473] width 50 height 40
click at [1117, 260] on li "Second" at bounding box center [983, 246] width 297 height 80
click at [1097, 249] on icon "button" at bounding box center [1102, 246] width 10 height 10
click at [1091, 326] on div "1" at bounding box center [1081, 331] width 50 height 40
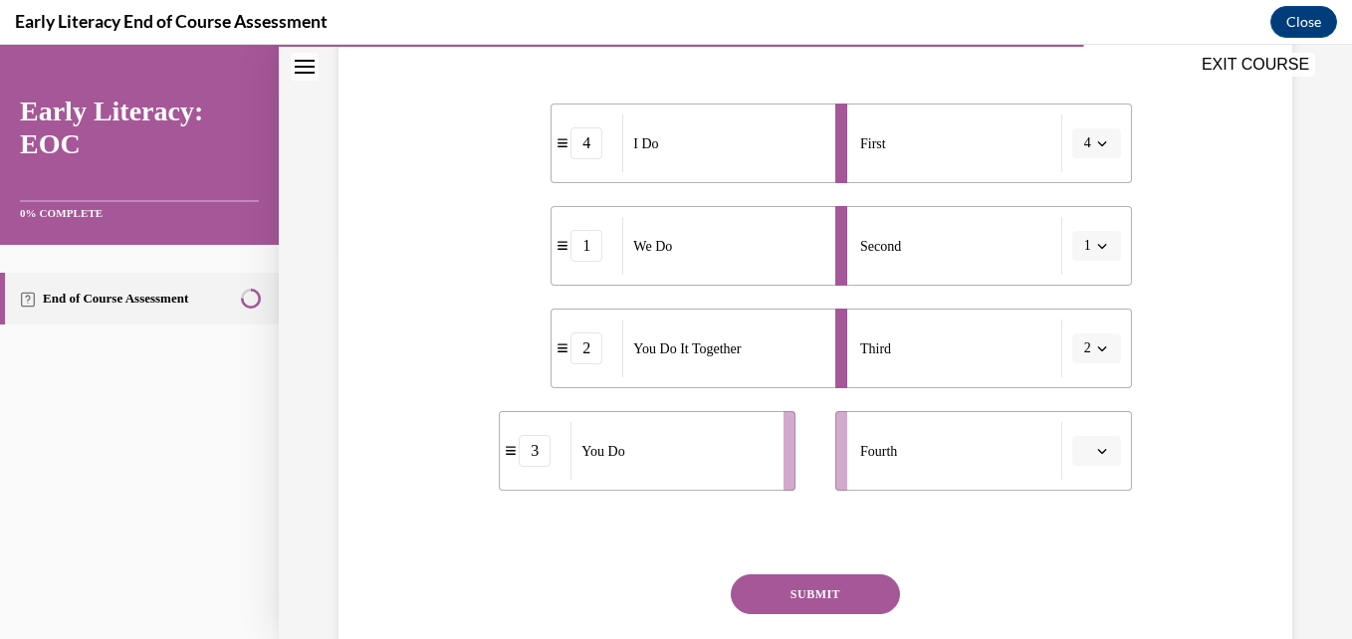
click at [1097, 448] on icon "button" at bounding box center [1102, 451] width 10 height 10
click at [1086, 417] on div "4" at bounding box center [1081, 406] width 50 height 40
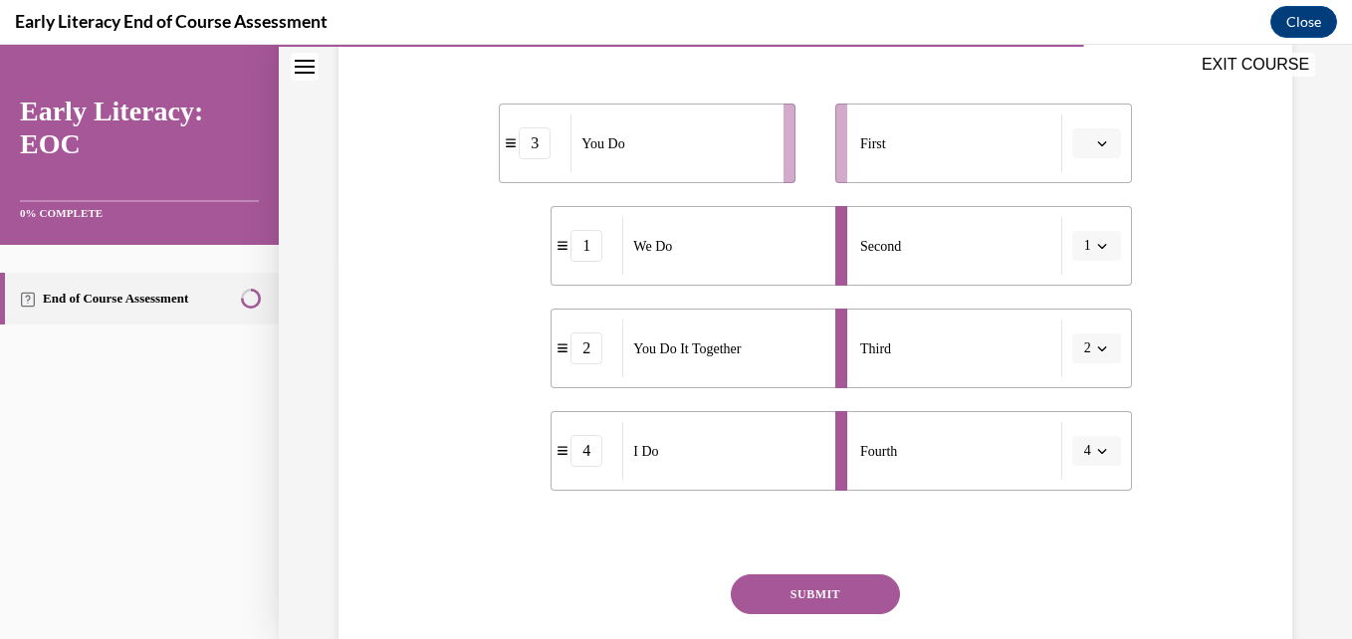
click at [1097, 454] on button "4" at bounding box center [1096, 451] width 49 height 30
click at [1075, 293] on span "1" at bounding box center [1071, 287] width 7 height 16
click at [1097, 140] on icon "button" at bounding box center [1102, 143] width 10 height 10
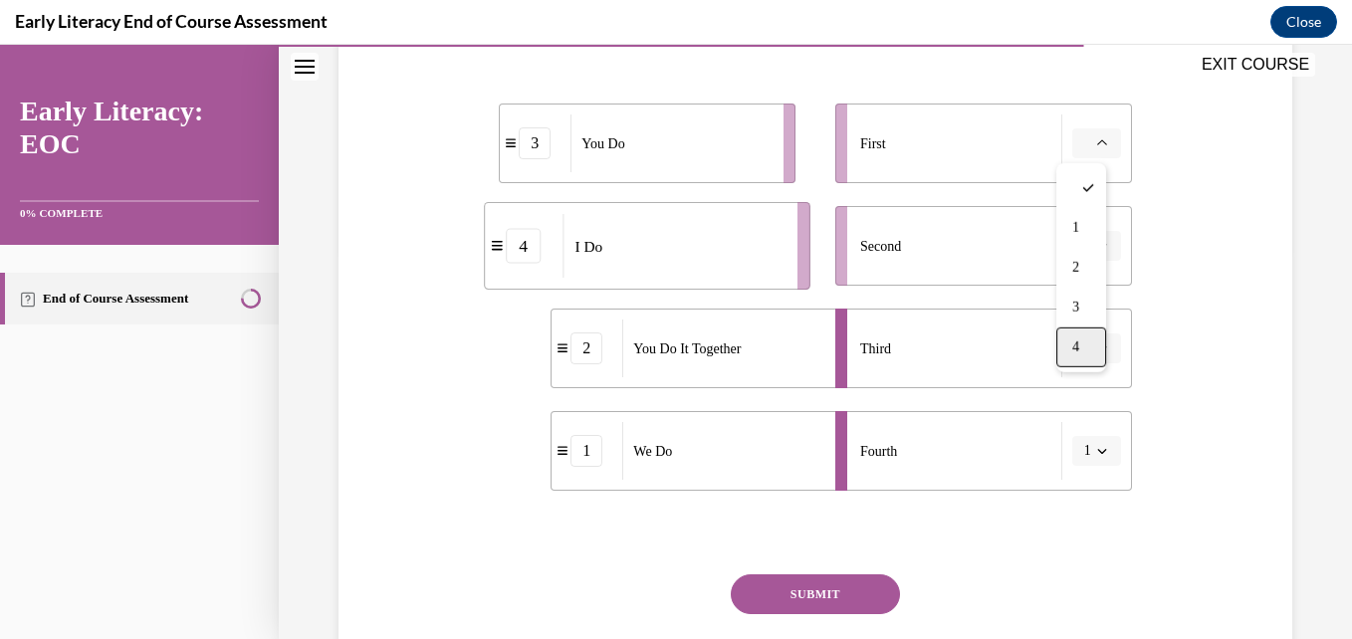
click at [1079, 348] on span "4" at bounding box center [1075, 347] width 7 height 16
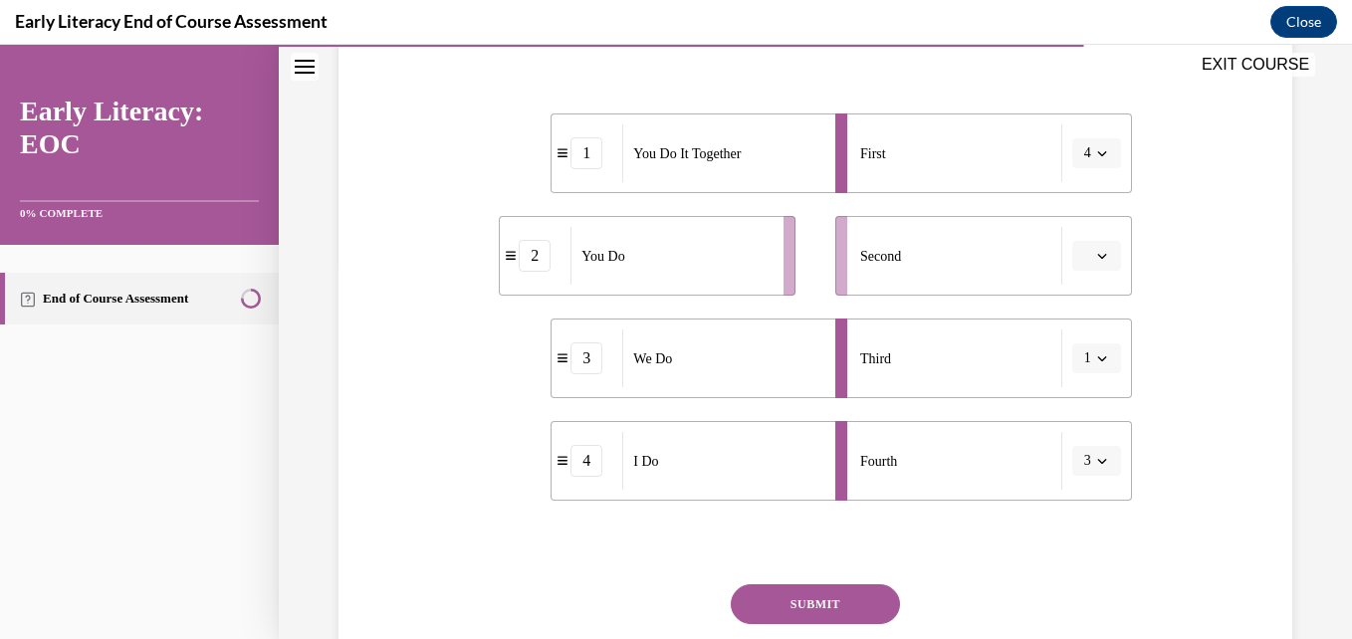
scroll to position [380, 0]
click at [1095, 254] on span "button" at bounding box center [1102, 255] width 14 height 14
click at [1079, 420] on span "3" at bounding box center [1075, 419] width 7 height 16
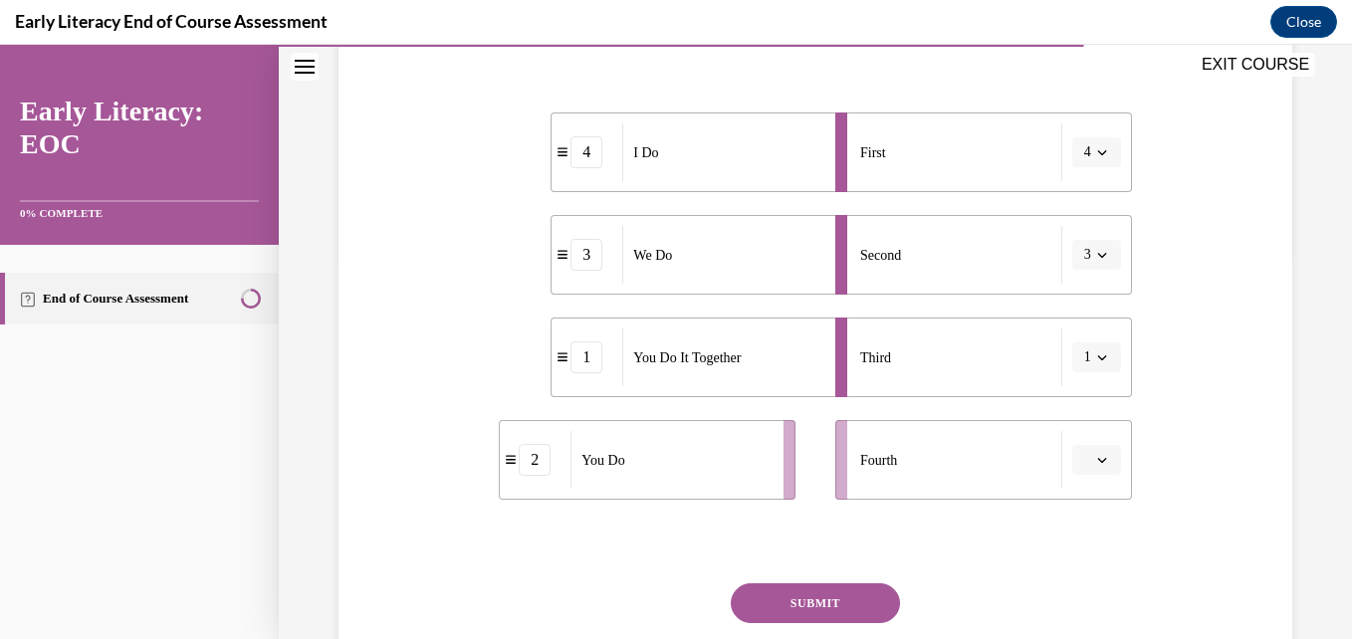
click at [837, 610] on button "SUBMIT" at bounding box center [815, 603] width 169 height 40
click at [1097, 462] on icon "button" at bounding box center [1102, 460] width 10 height 10
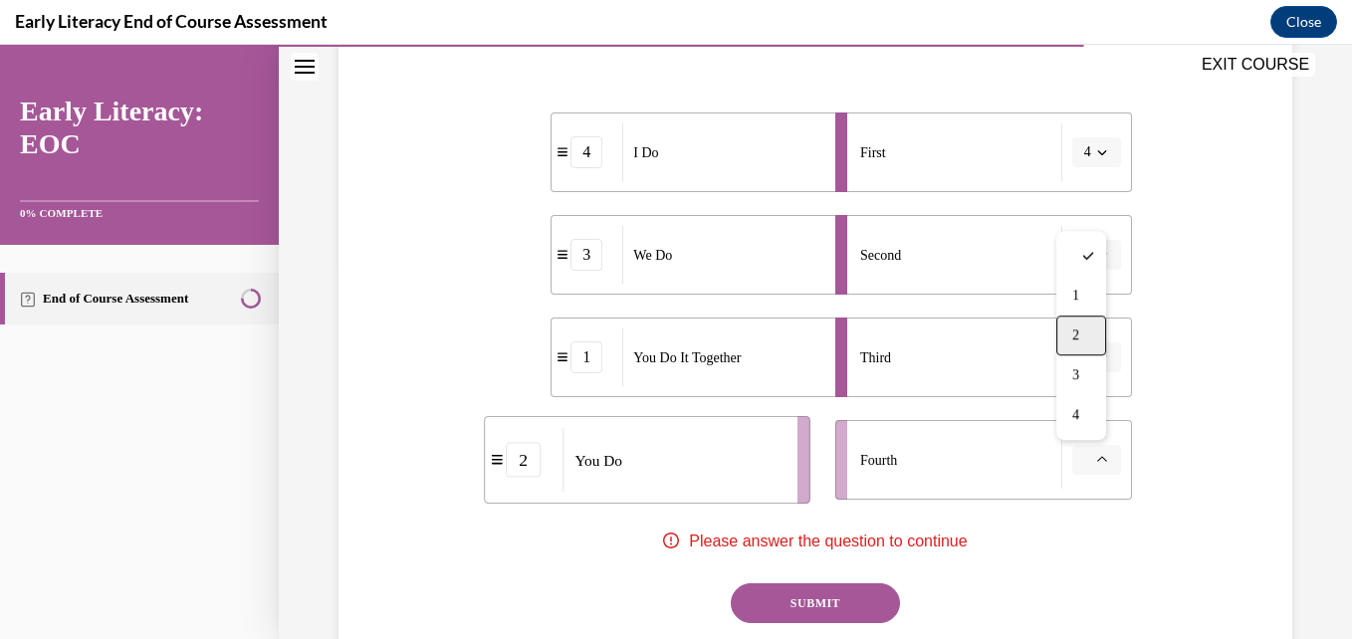
click at [1078, 340] on span "2" at bounding box center [1075, 335] width 7 height 16
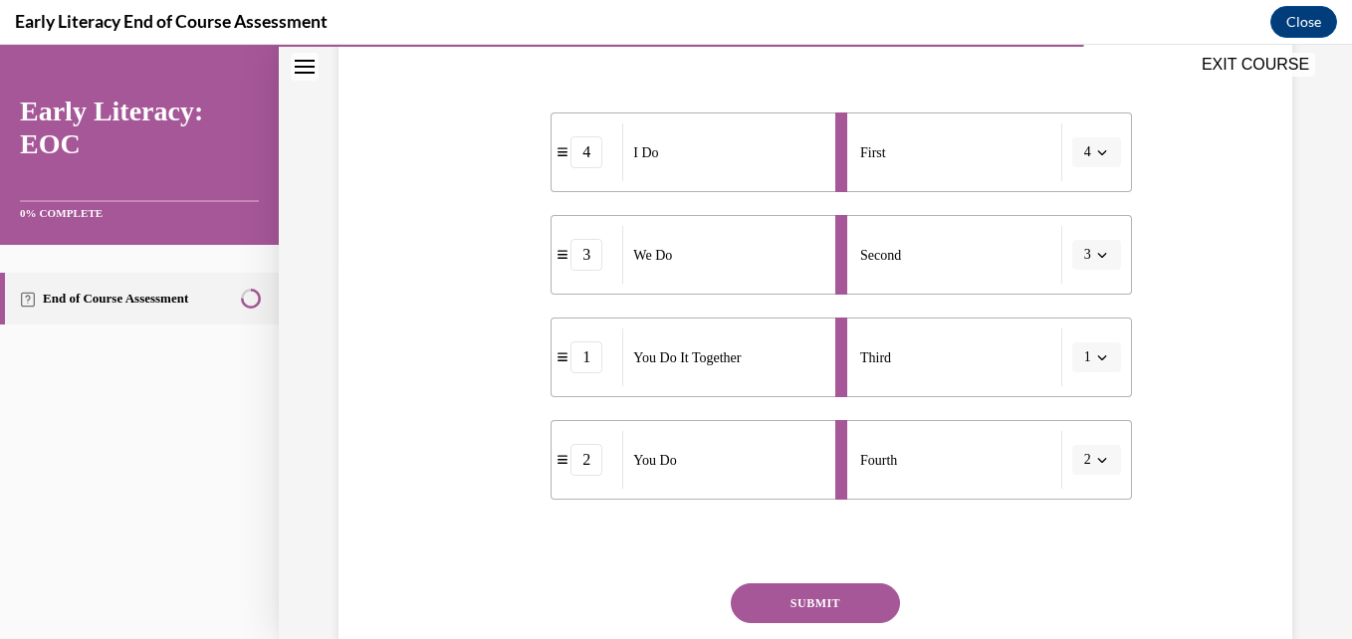
click at [804, 614] on button "SUBMIT" at bounding box center [815, 603] width 169 height 40
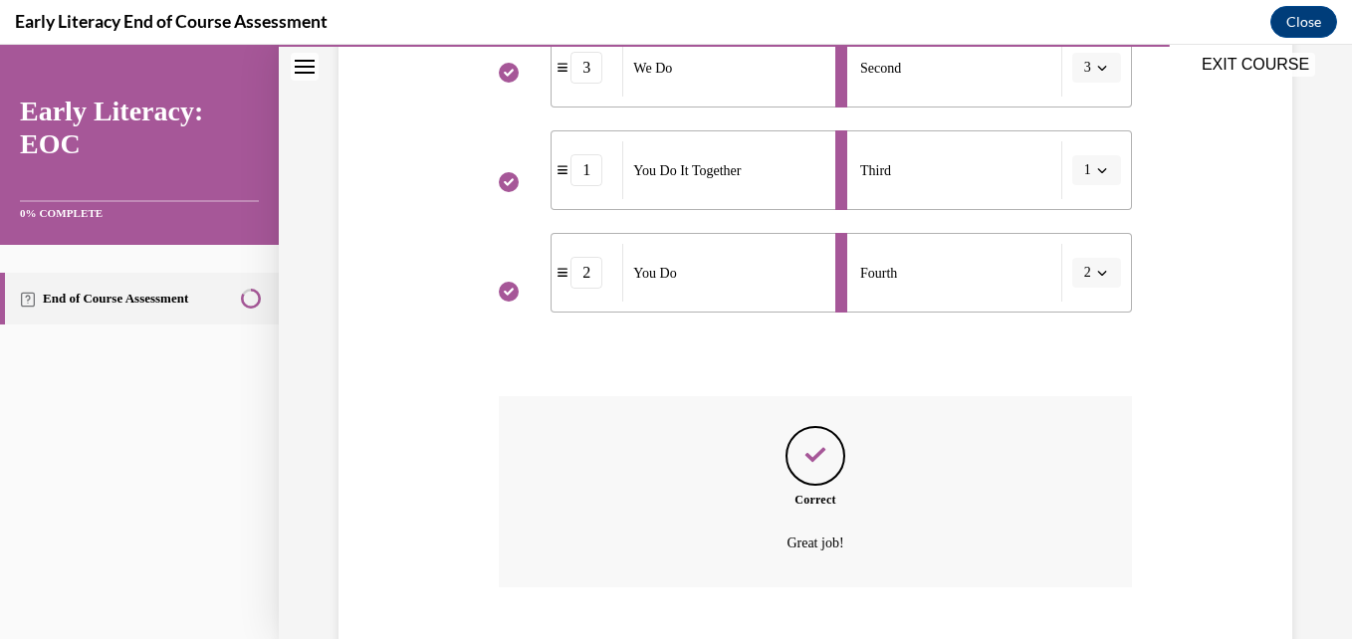
scroll to position [689, 0]
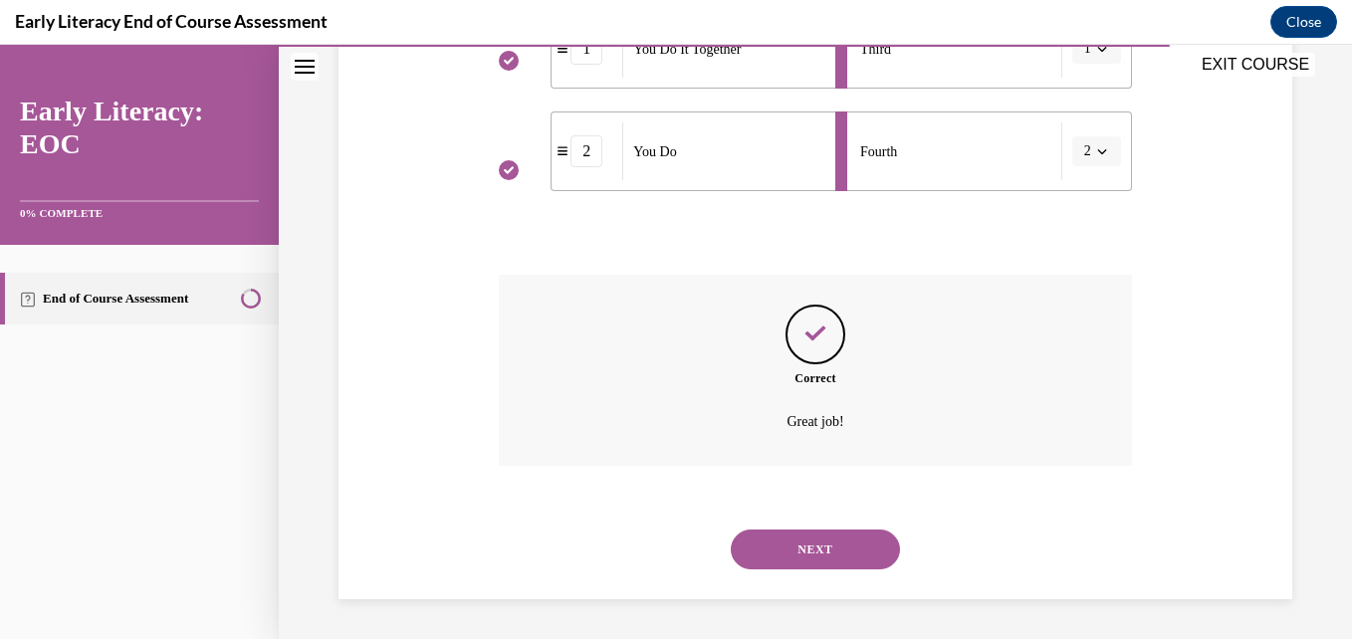
click at [821, 543] on button "NEXT" at bounding box center [815, 550] width 169 height 40
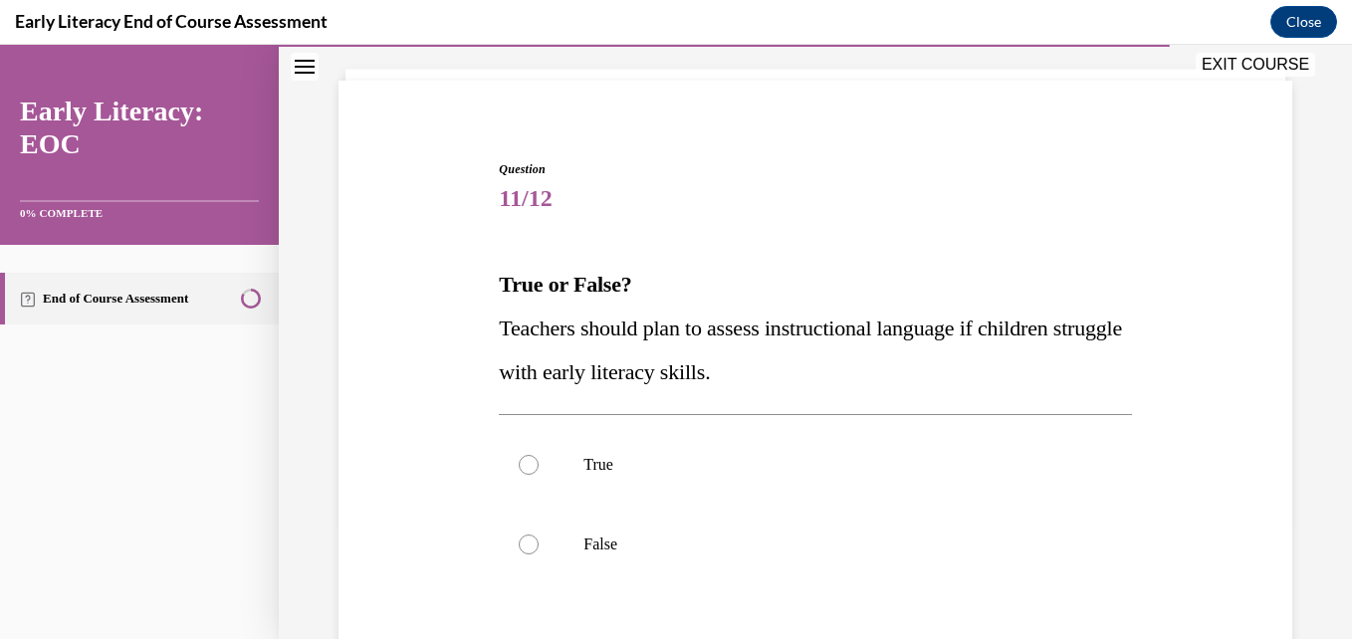
scroll to position [136, 0]
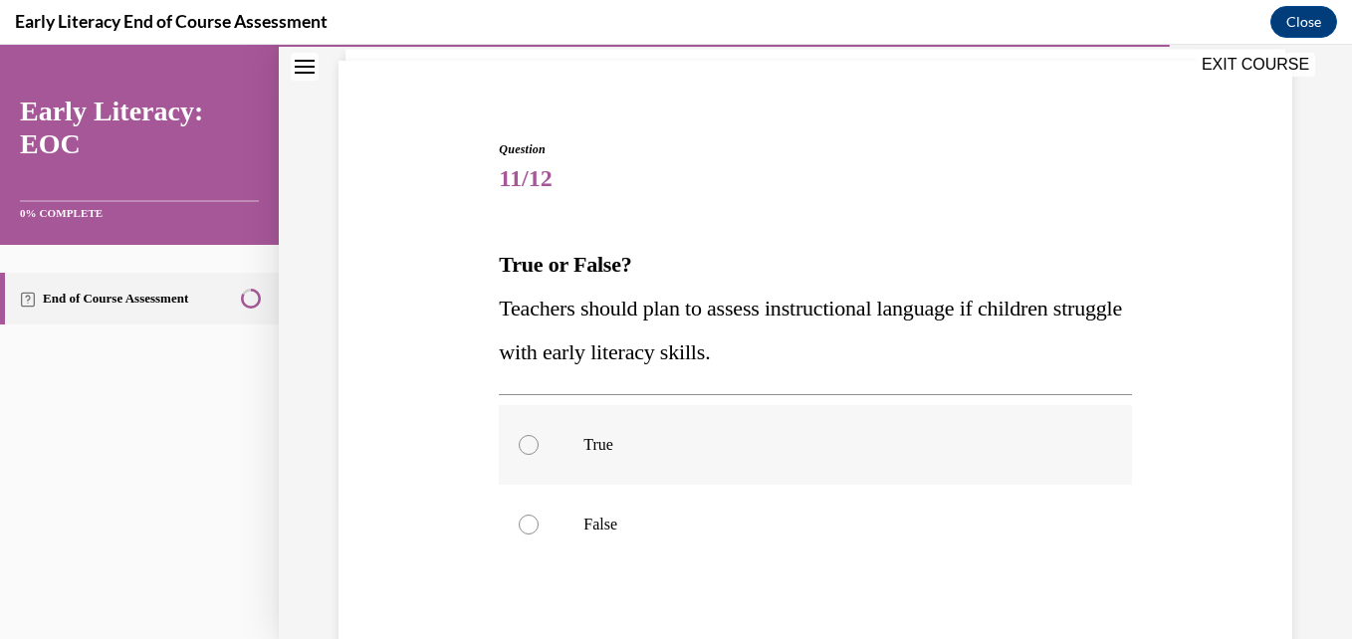
click at [515, 447] on div at bounding box center [815, 445] width 632 height 80
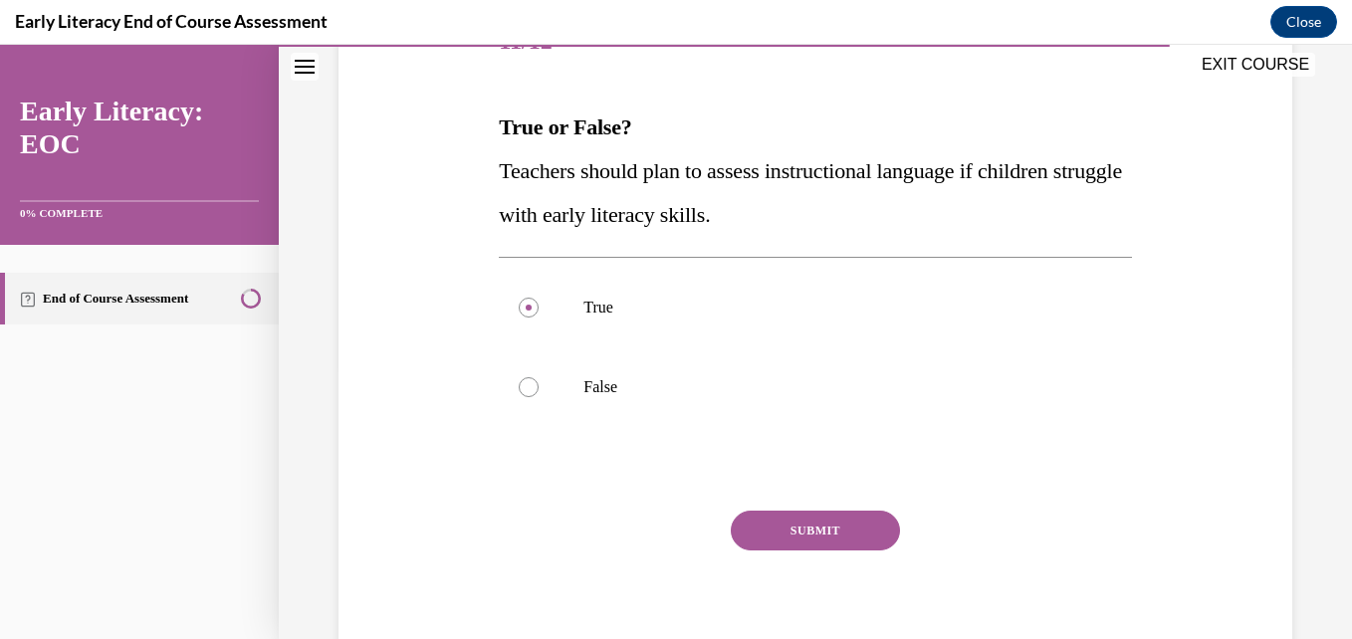
scroll to position [296, 0]
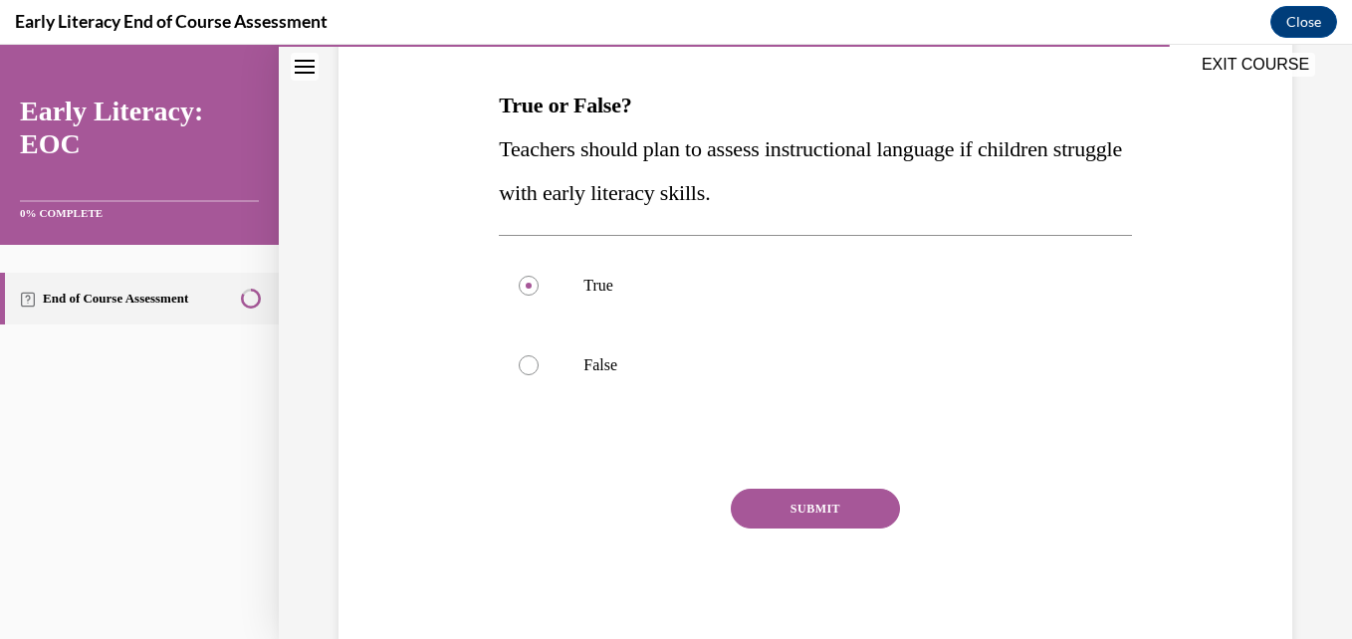
click at [826, 505] on button "SUBMIT" at bounding box center [815, 509] width 169 height 40
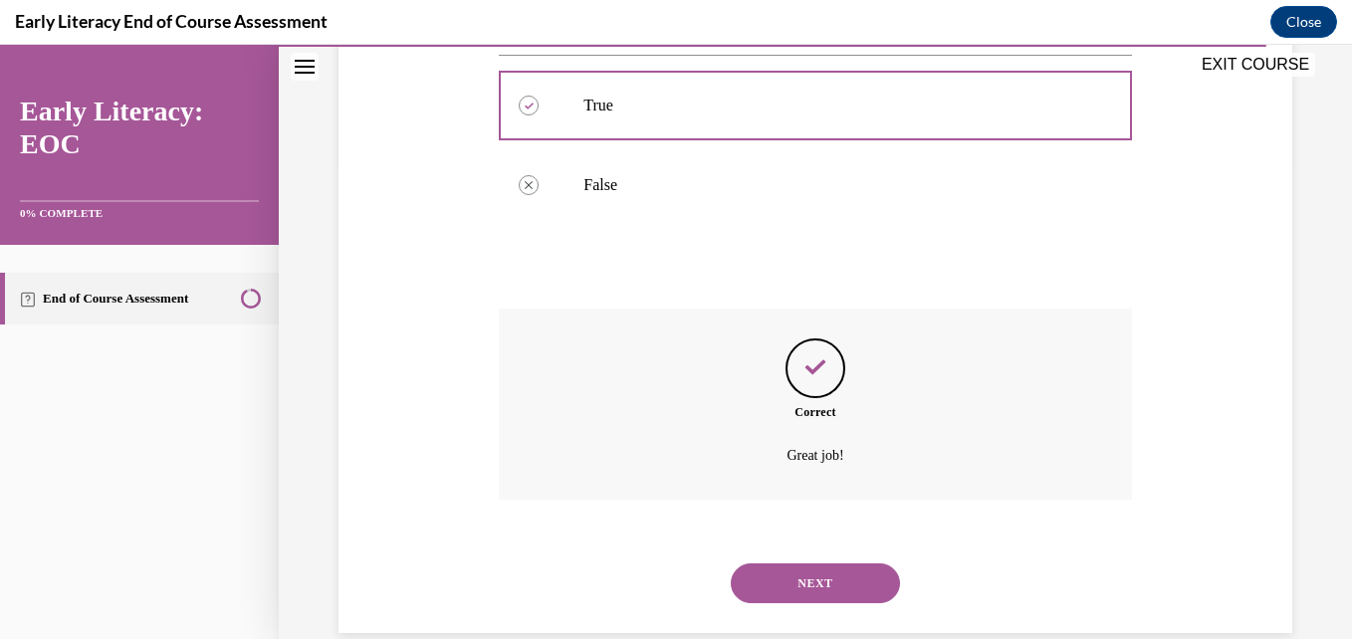
scroll to position [510, 0]
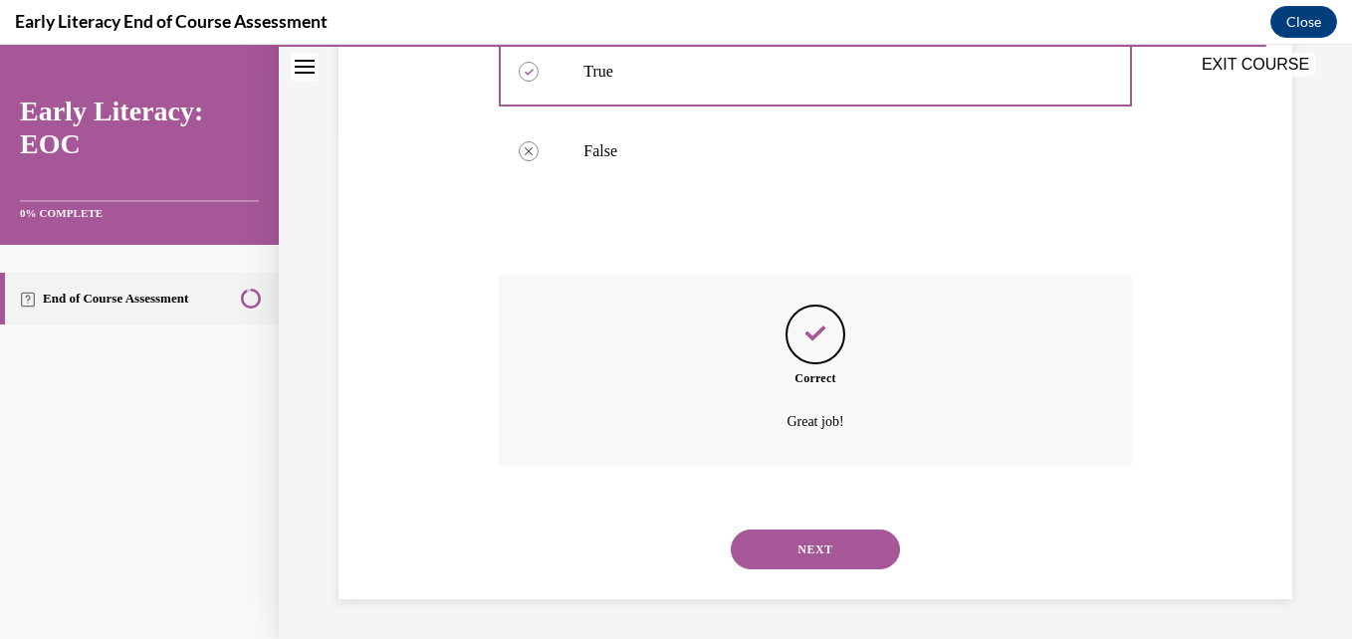
click at [815, 539] on button "NEXT" at bounding box center [815, 550] width 169 height 40
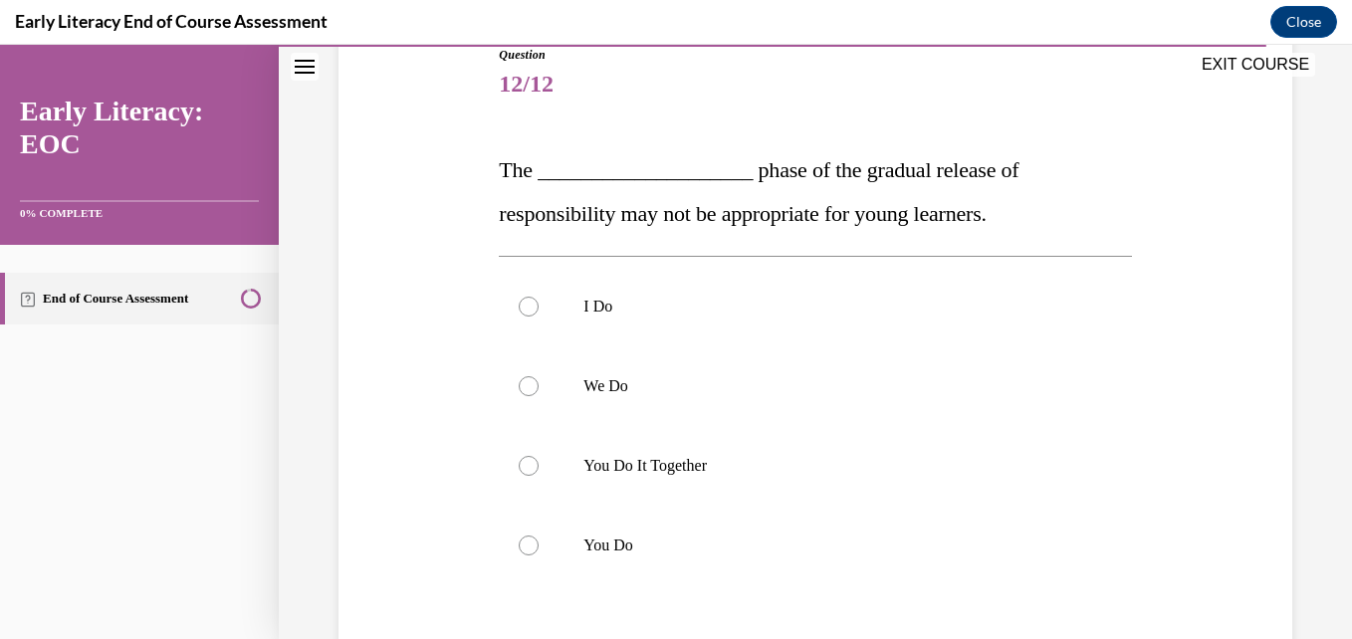
scroll to position [239, 0]
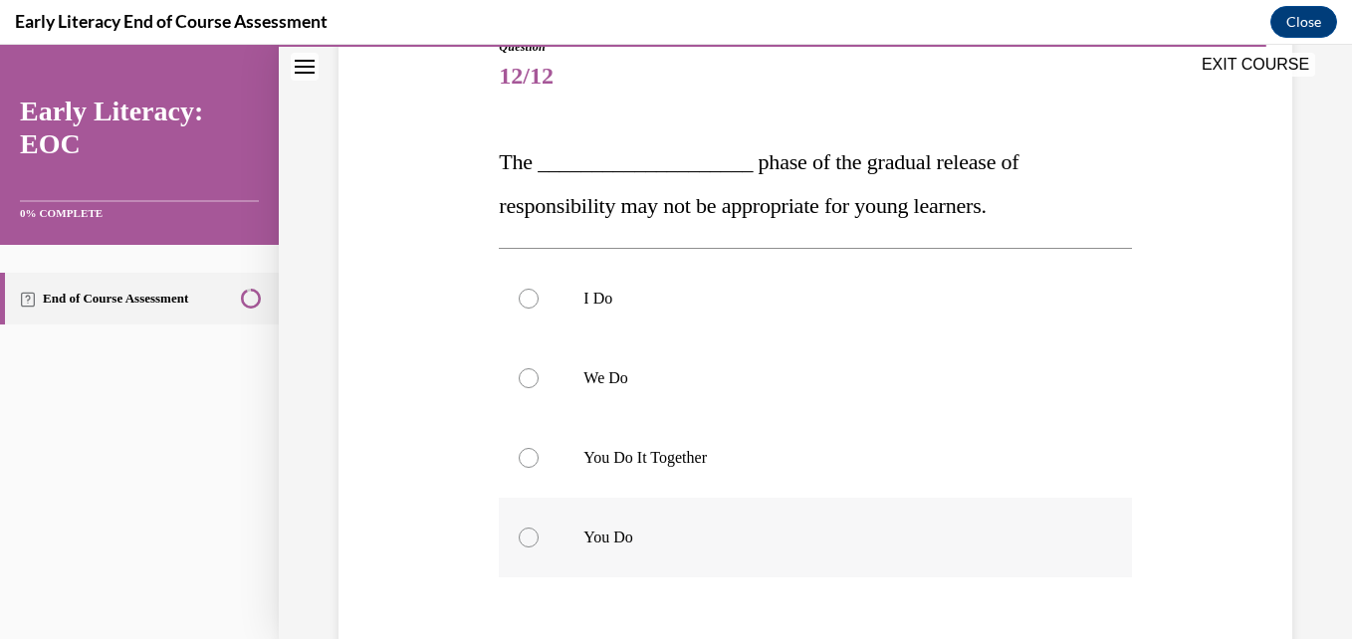
click at [530, 537] on div at bounding box center [529, 538] width 20 height 20
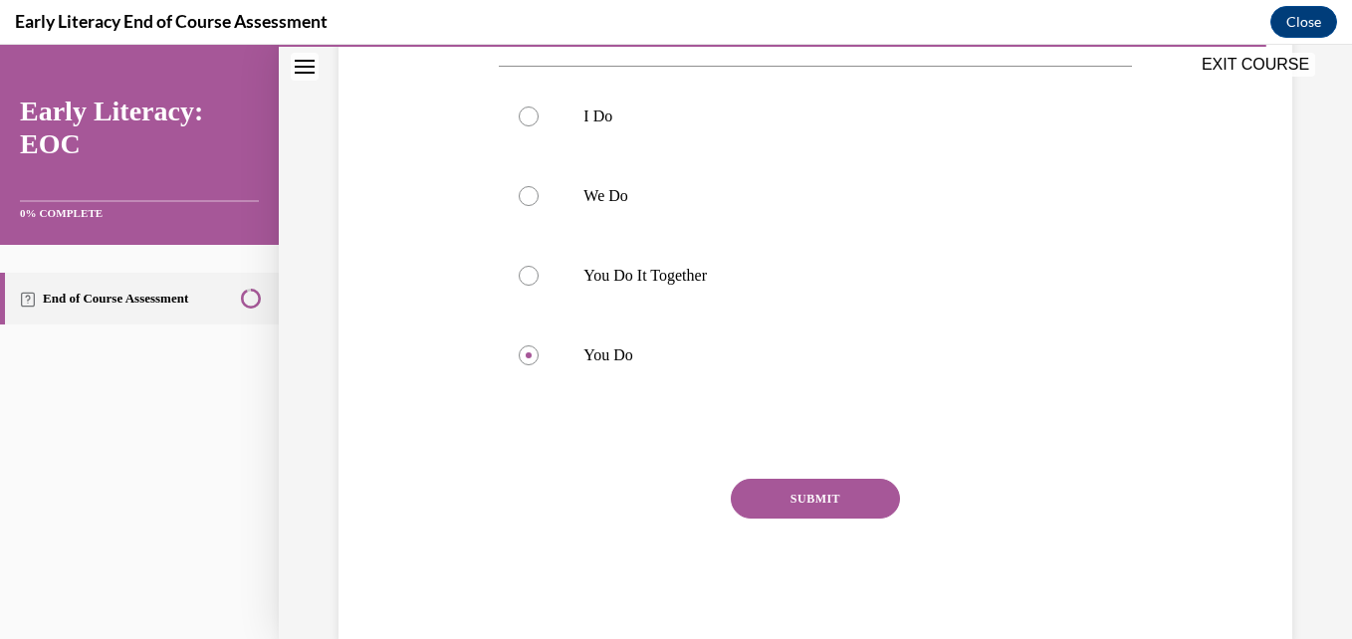
scroll to position [429, 0]
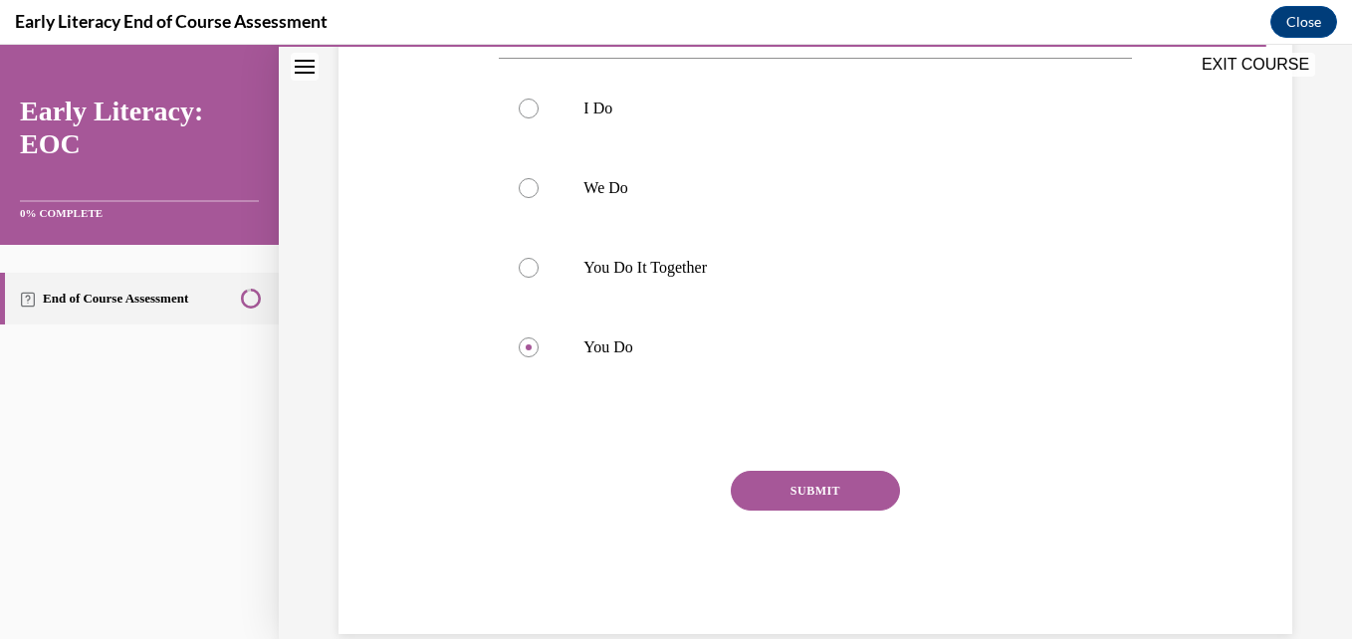
click at [856, 488] on button "SUBMIT" at bounding box center [815, 491] width 169 height 40
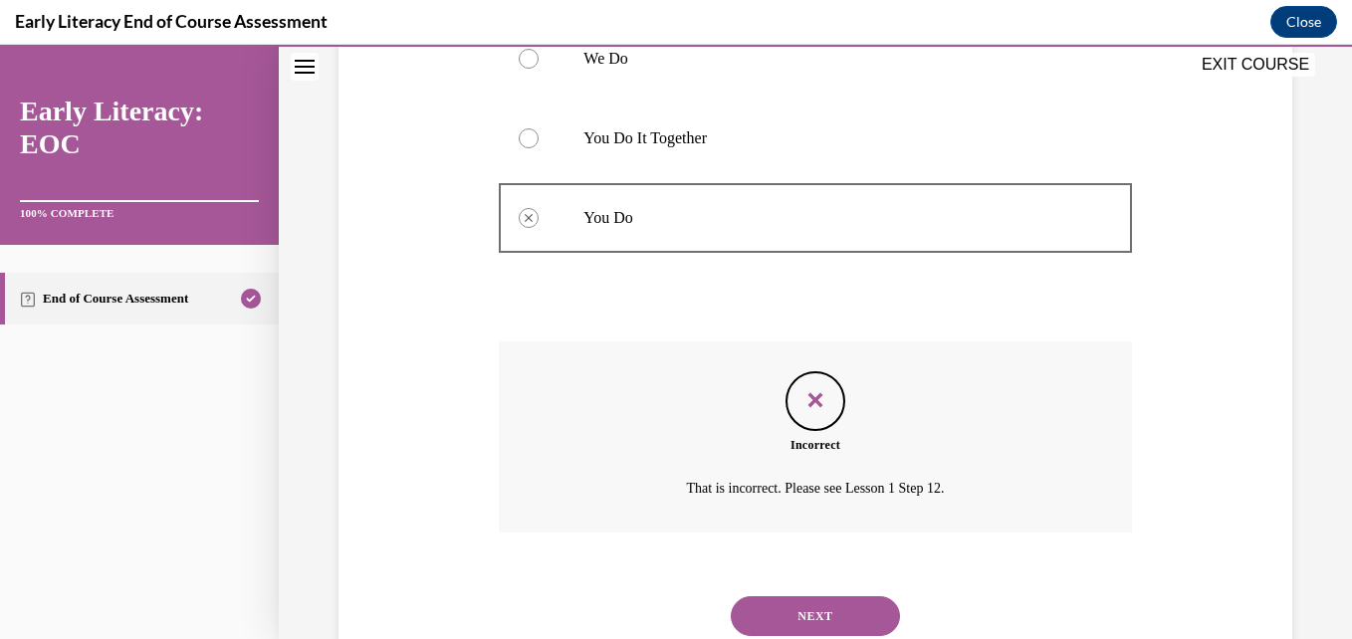
scroll to position [625, 0]
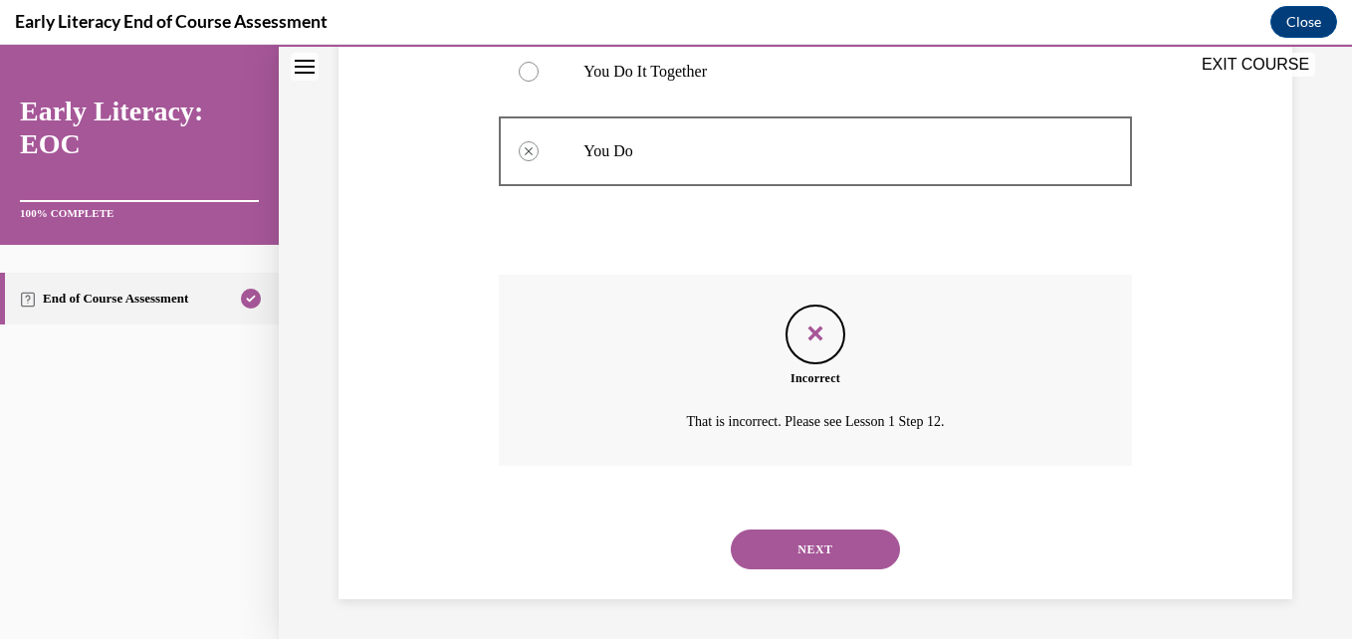
click at [826, 539] on button "NEXT" at bounding box center [815, 550] width 169 height 40
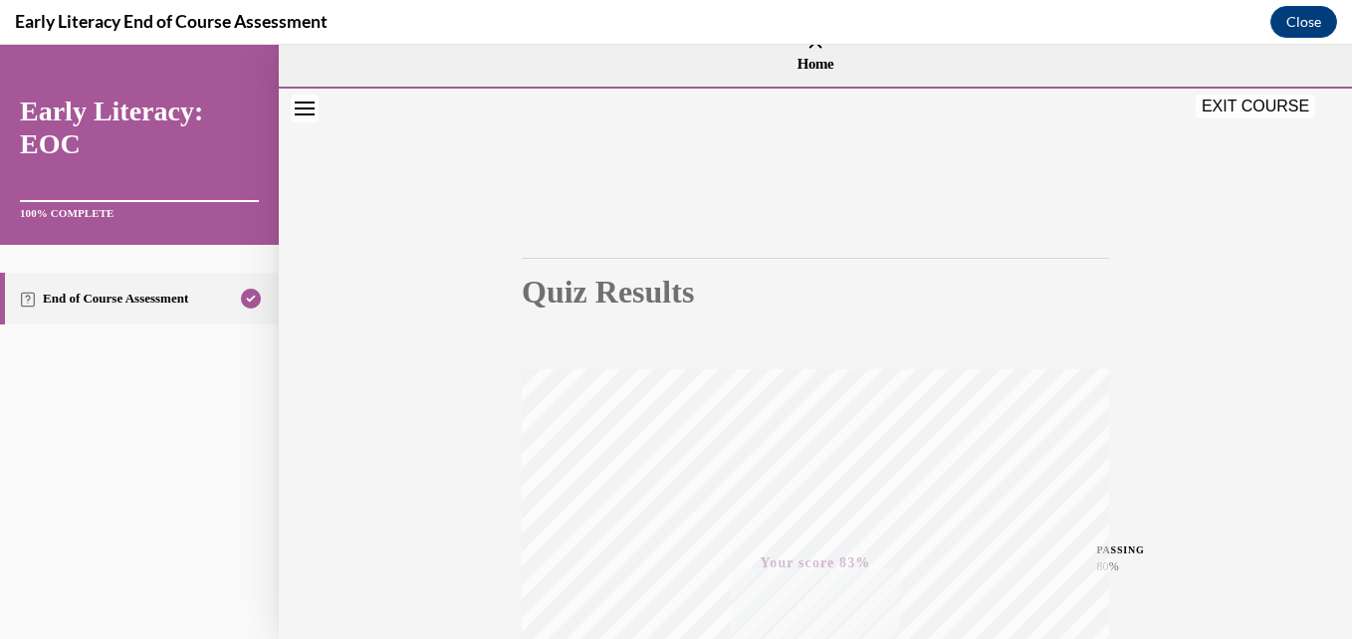
scroll to position [0, 0]
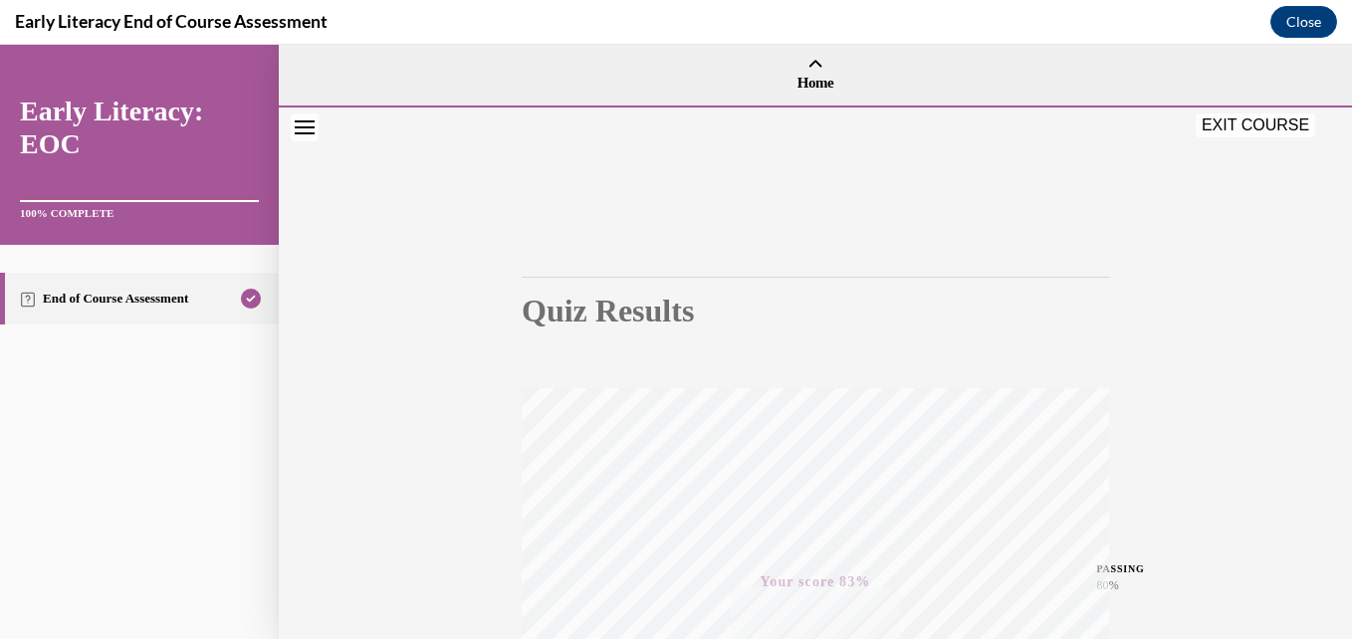
click at [1224, 128] on button "EXIT COURSE" at bounding box center [1254, 125] width 119 height 24
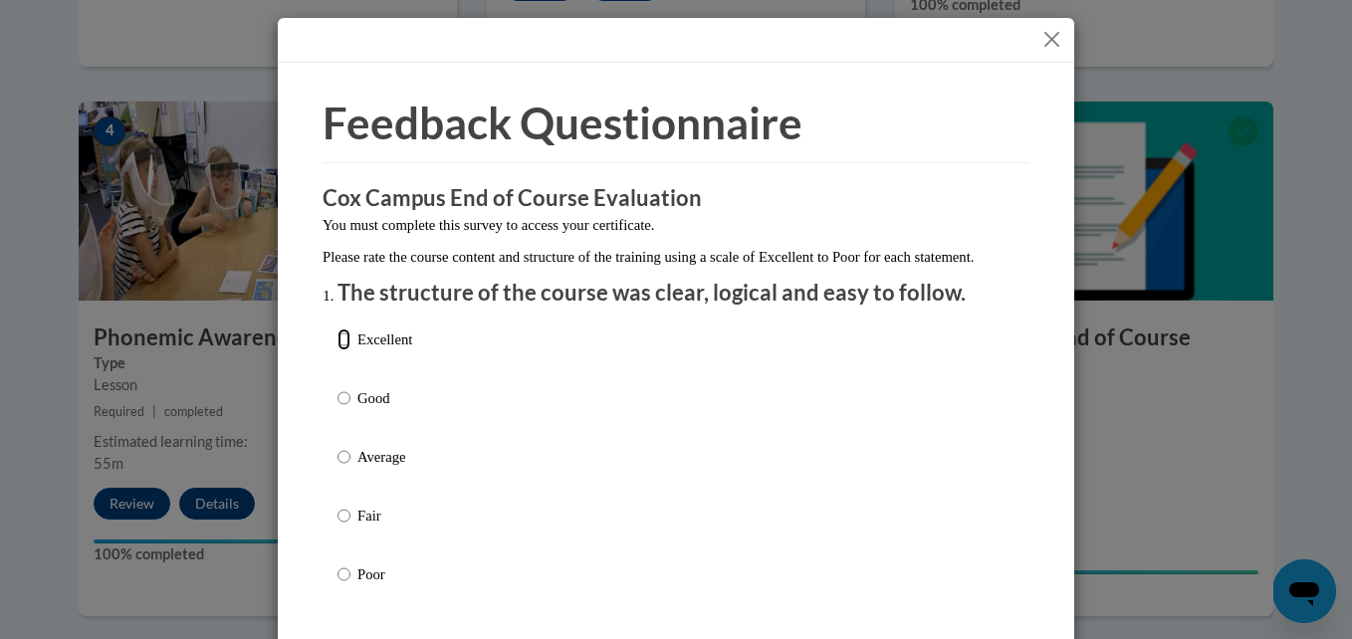
click at [337, 350] on input "Excellent" at bounding box center [343, 339] width 13 height 22
radio input "true"
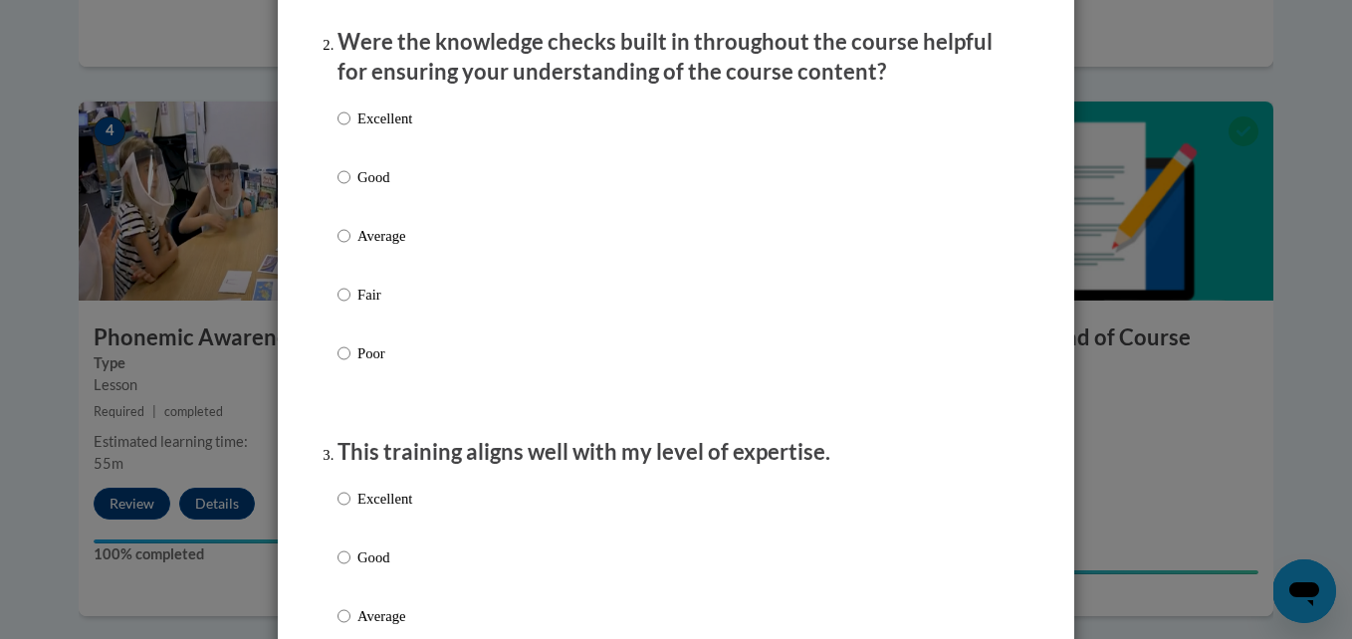
scroll to position [624, 0]
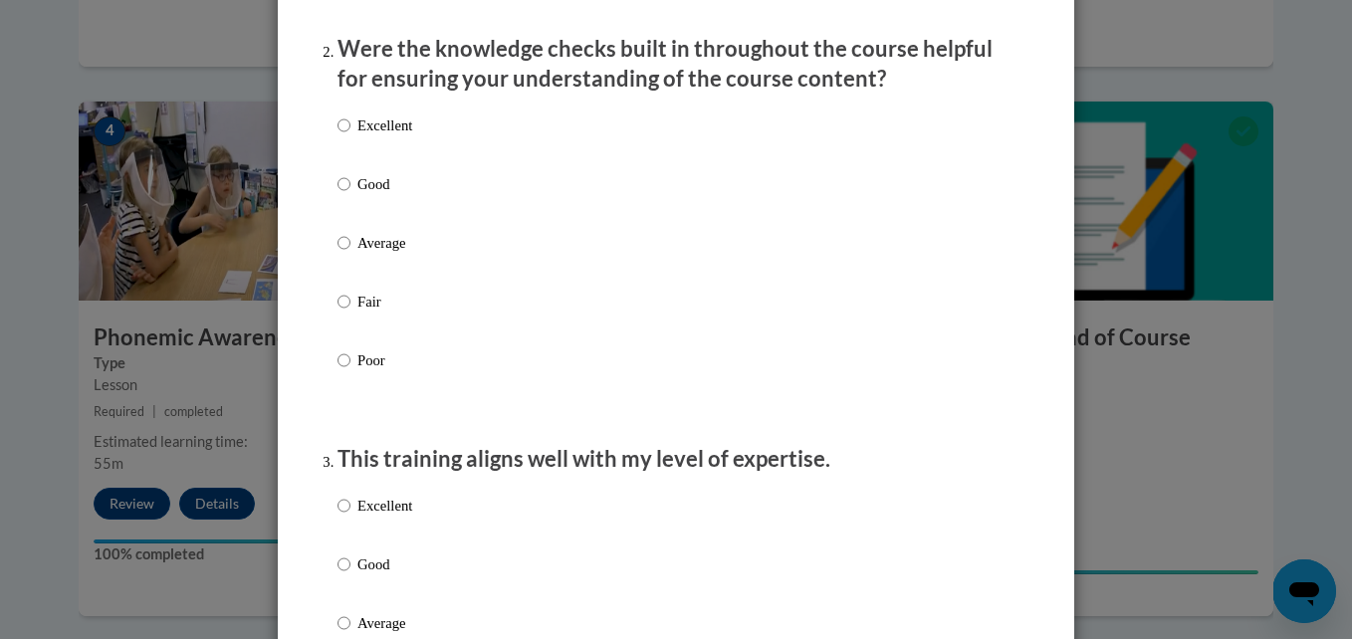
click at [343, 207] on label "Good" at bounding box center [374, 200] width 75 height 54
click at [343, 195] on input "Good" at bounding box center [343, 184] width 13 height 22
radio input "true"
click at [339, 575] on input "Good" at bounding box center [343, 564] width 13 height 22
radio input "true"
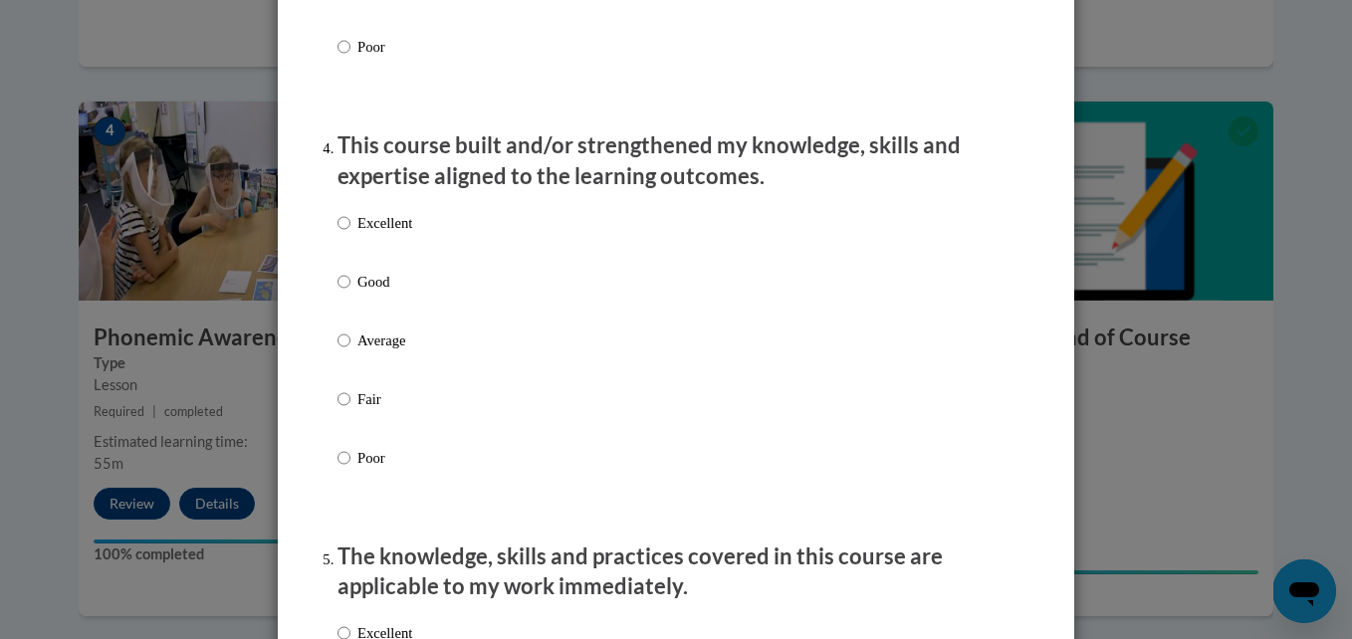
scroll to position [1325, 0]
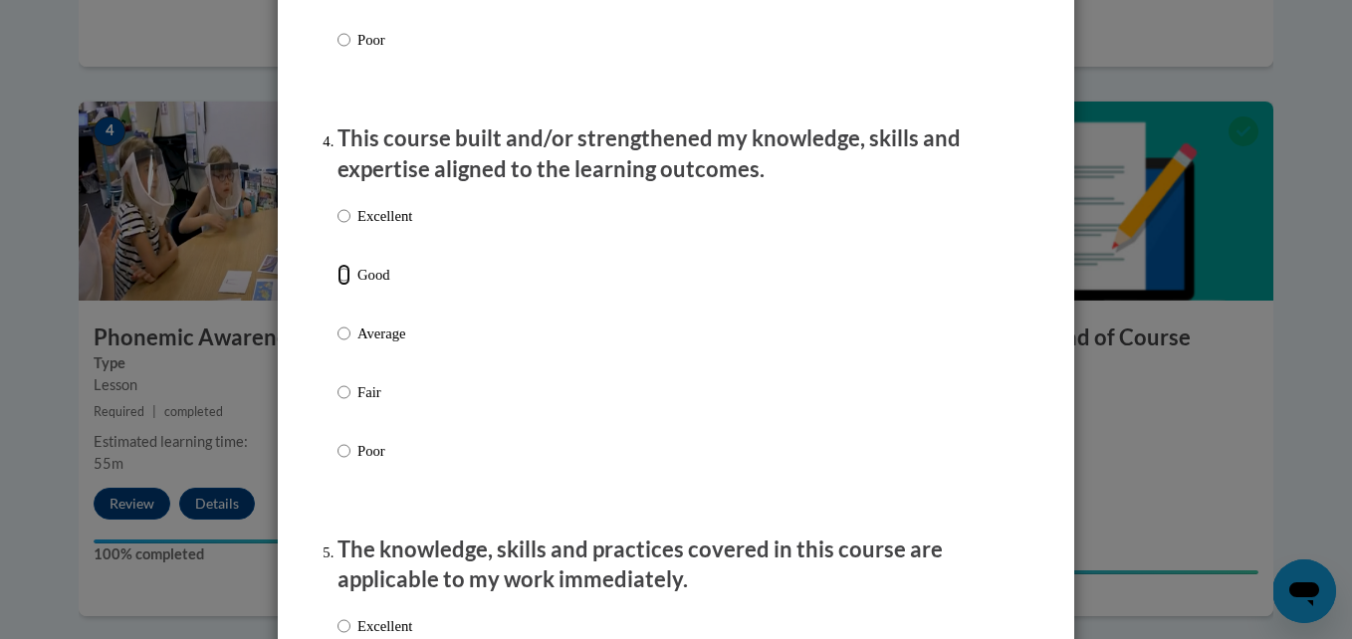
click at [337, 286] on input "Good" at bounding box center [343, 275] width 13 height 22
radio input "true"
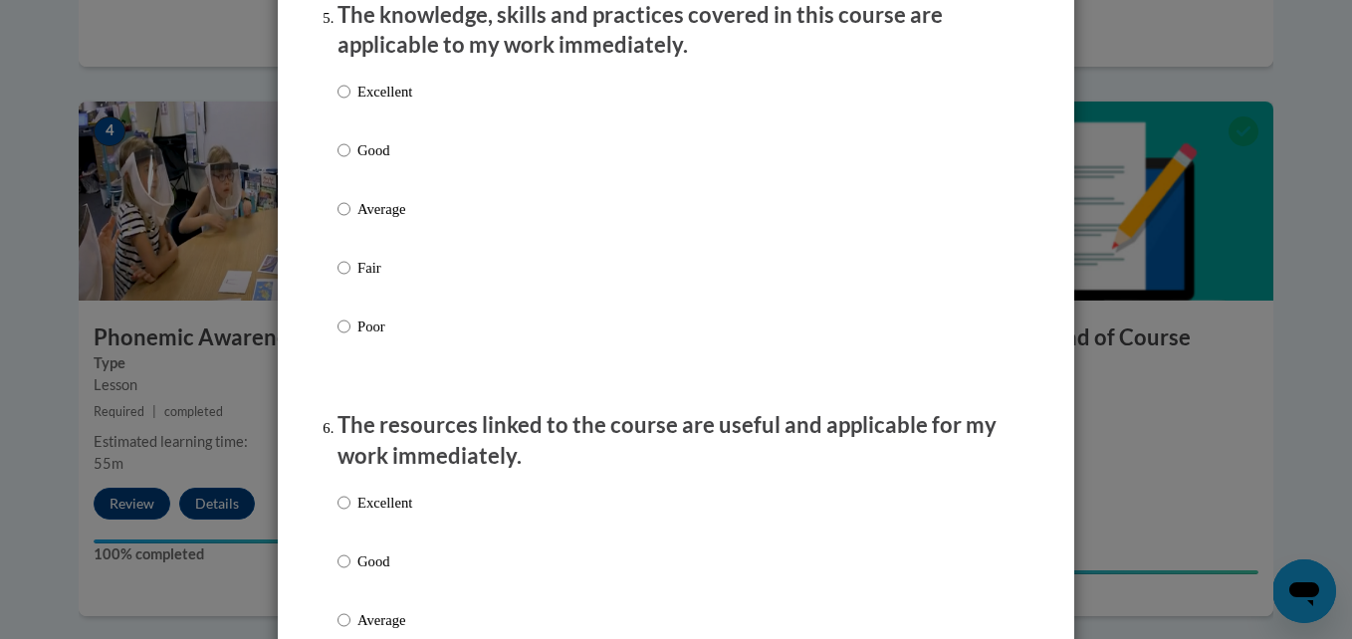
scroll to position [1839, 0]
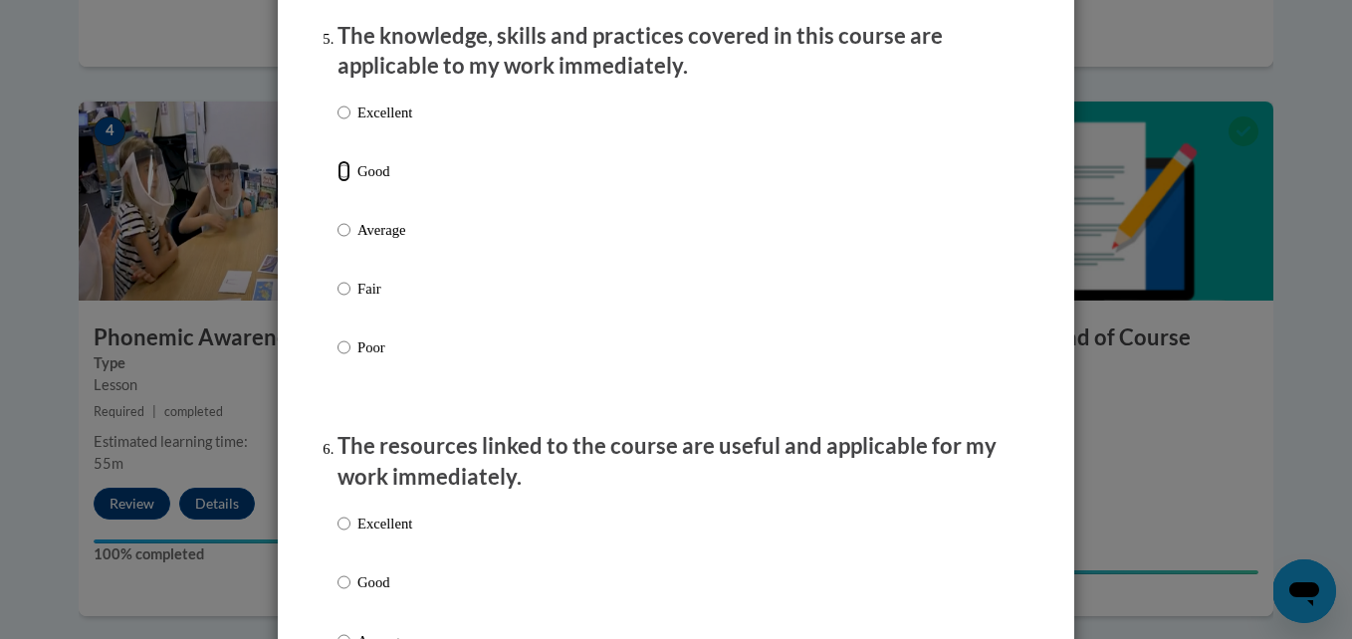
click at [337, 182] on input "Good" at bounding box center [343, 171] width 13 height 22
radio input "true"
click at [337, 593] on input "Good" at bounding box center [343, 582] width 13 height 22
radio input "true"
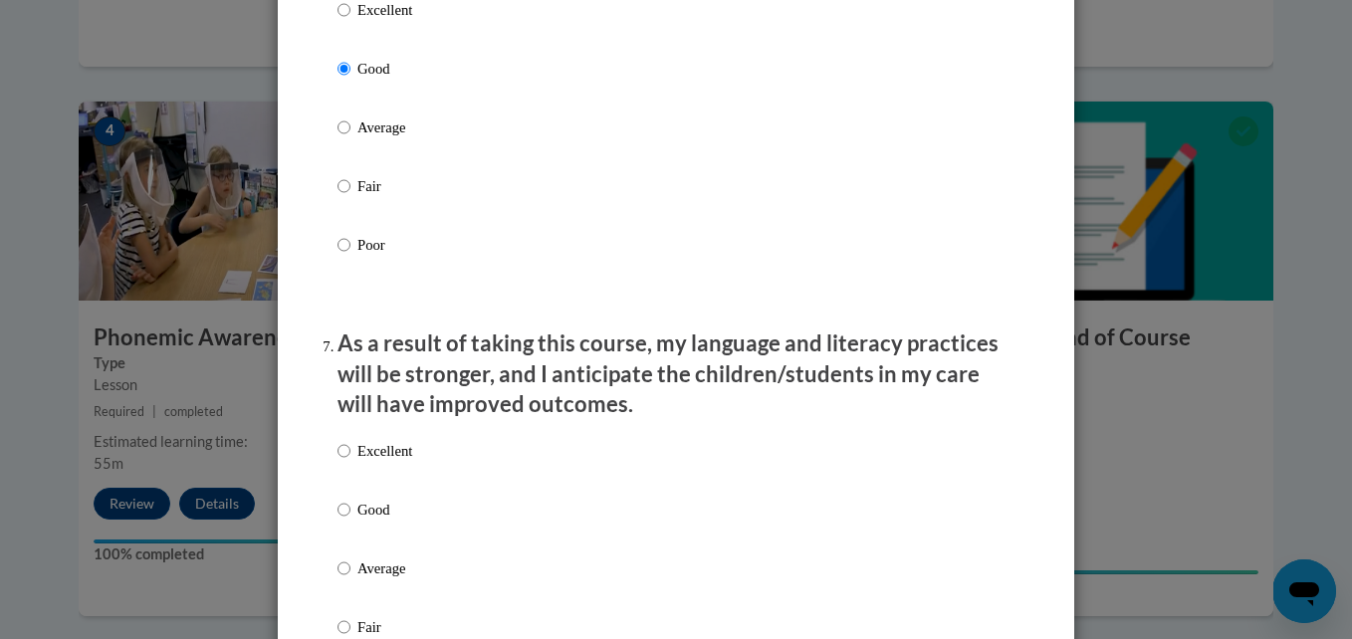
scroll to position [2366, 0]
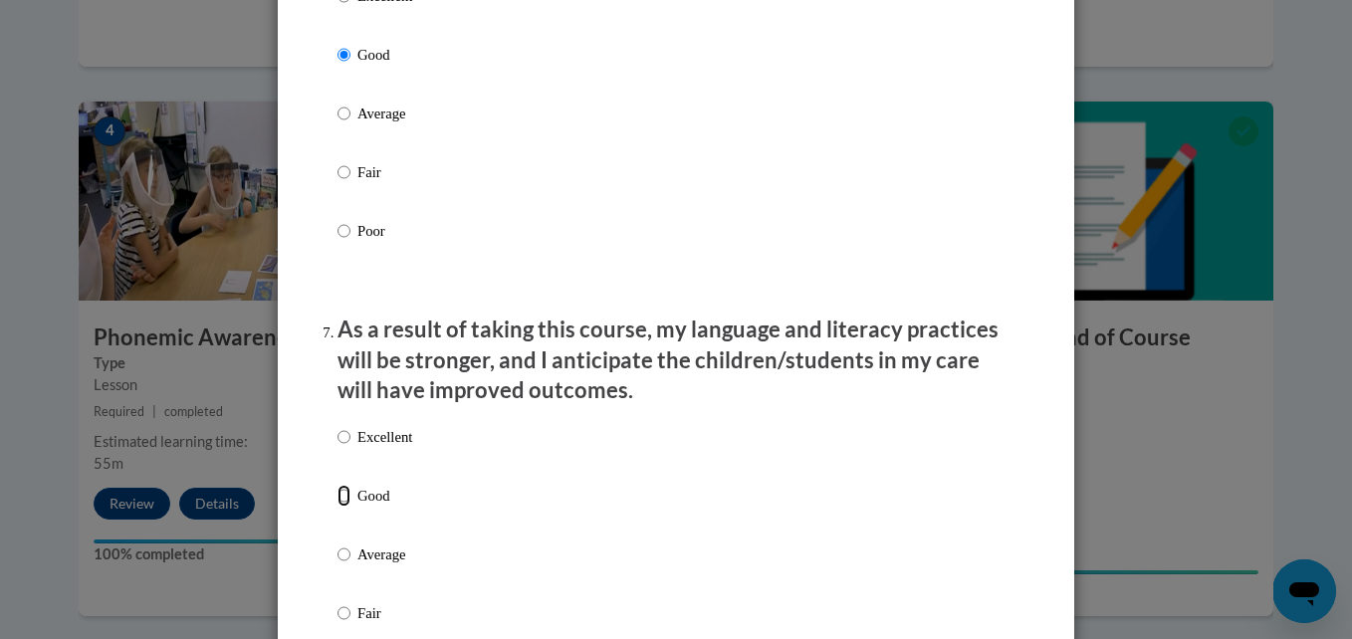
click at [342, 507] on input "Good" at bounding box center [343, 496] width 13 height 22
radio input "true"
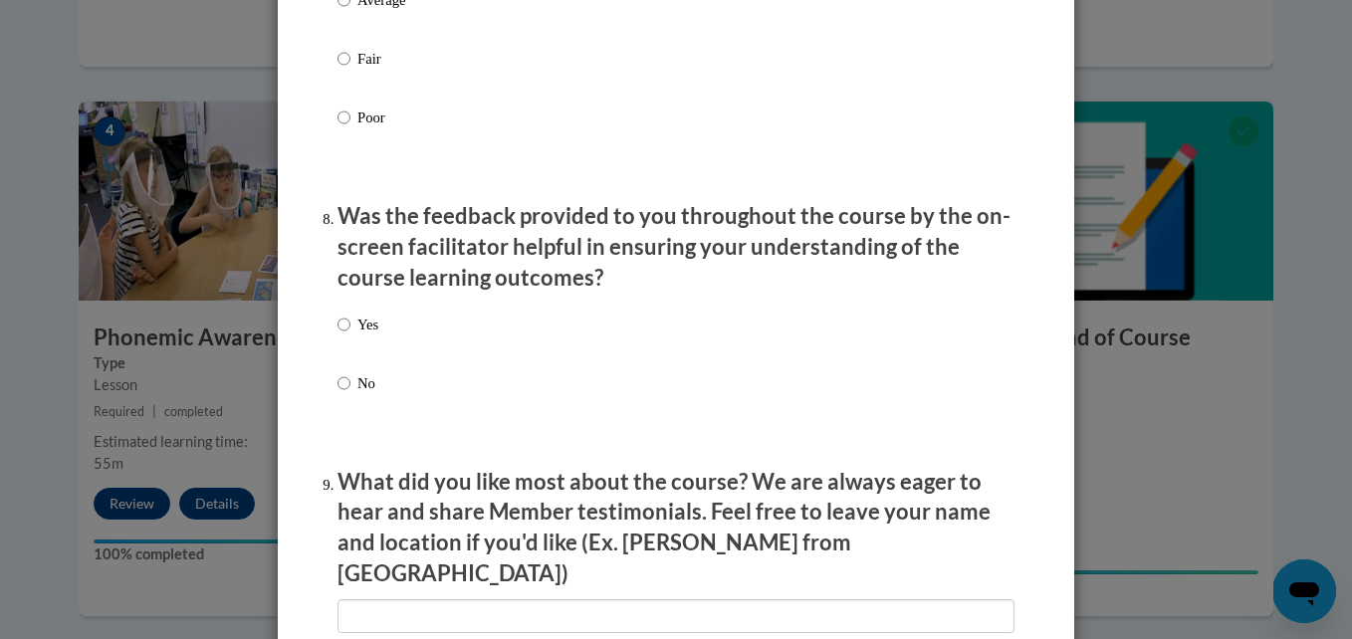
scroll to position [2928, 0]
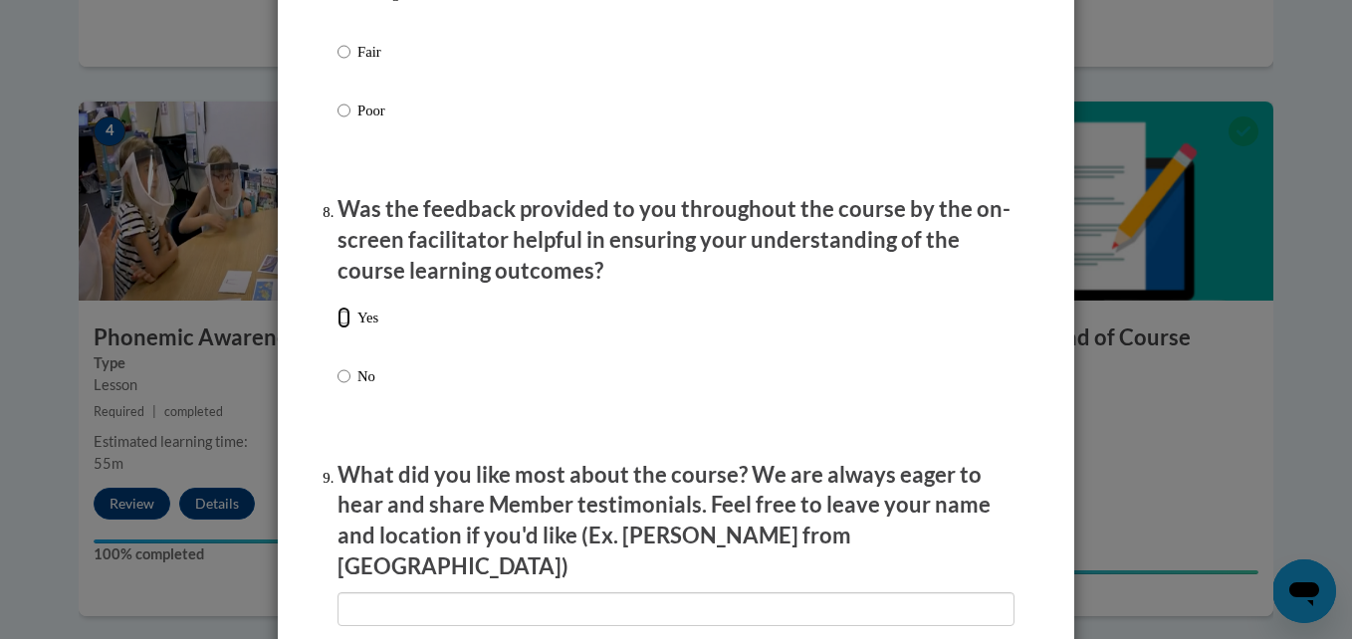
click at [337, 328] on input "Yes" at bounding box center [343, 318] width 13 height 22
radio input "true"
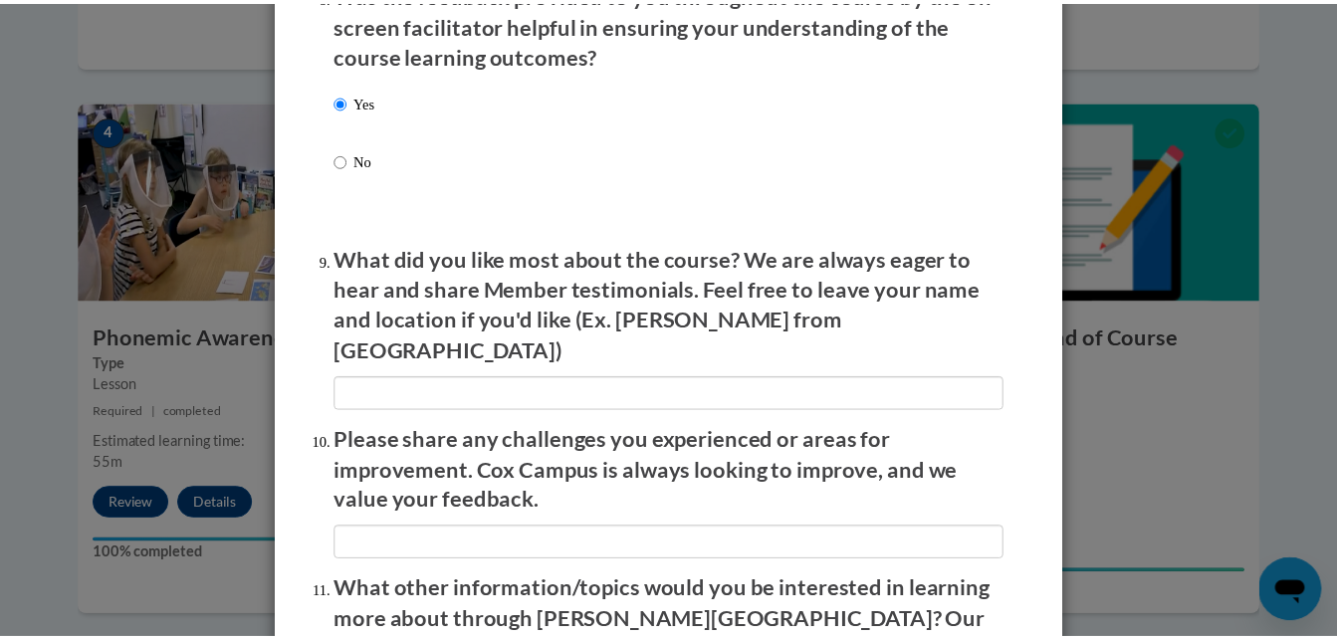
scroll to position [3109, 0]
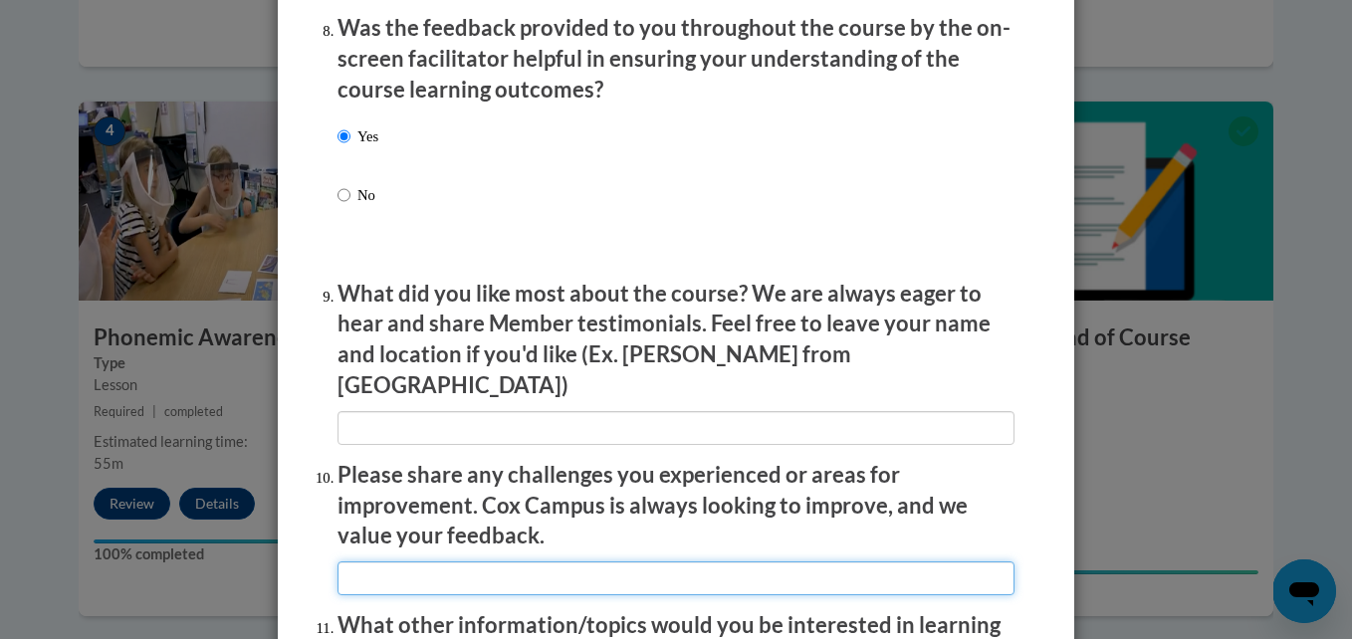
click at [723, 561] on input "textbox" at bounding box center [675, 578] width 677 height 34
type input "none"
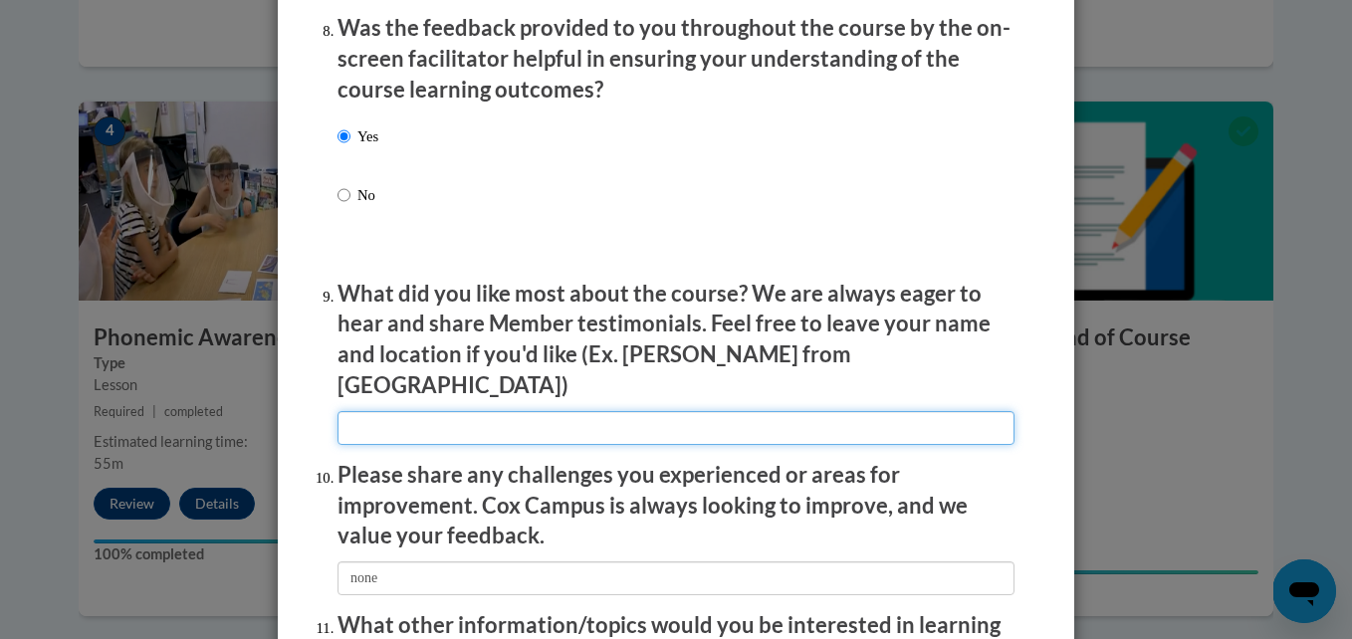
click at [468, 411] on input "textbox" at bounding box center [675, 428] width 677 height 34
type input "yes"
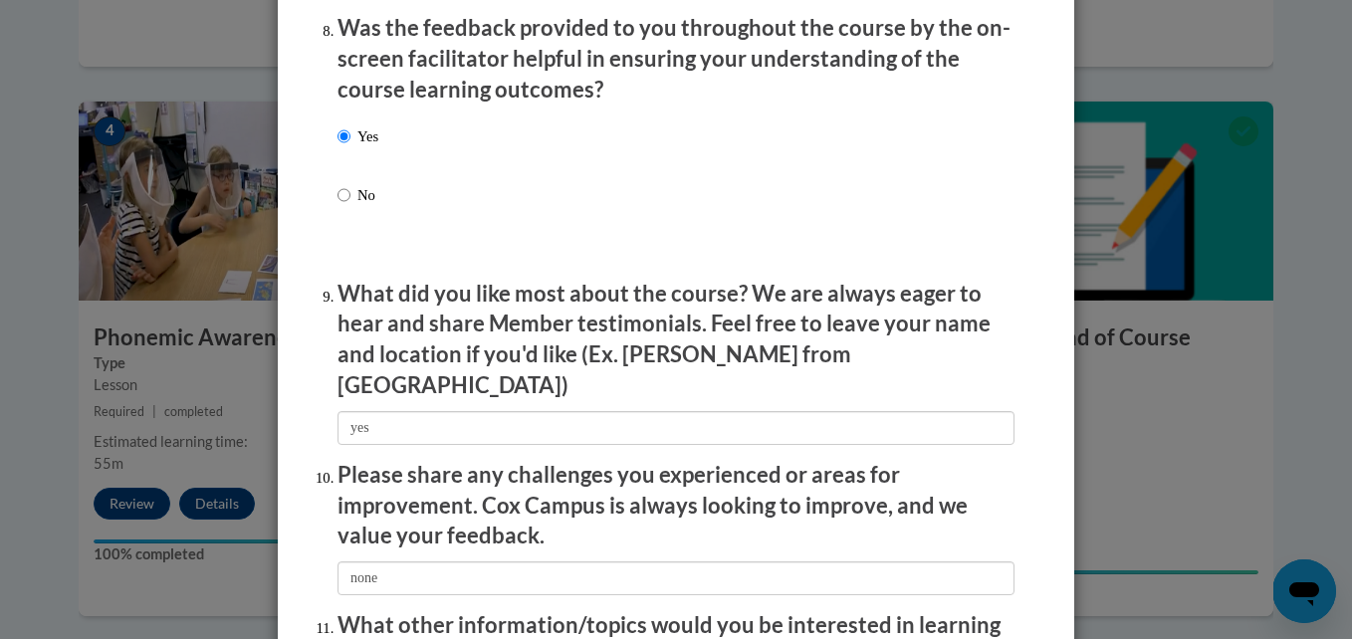
drag, startPoint x: 1335, startPoint y: 509, endPoint x: 1328, endPoint y: 598, distance: 89.9
click at [1328, 598] on div "Feedback Questionnaire Rate Course Comments Cox Campus End of Course Evaluation…" at bounding box center [676, 319] width 1352 height 639
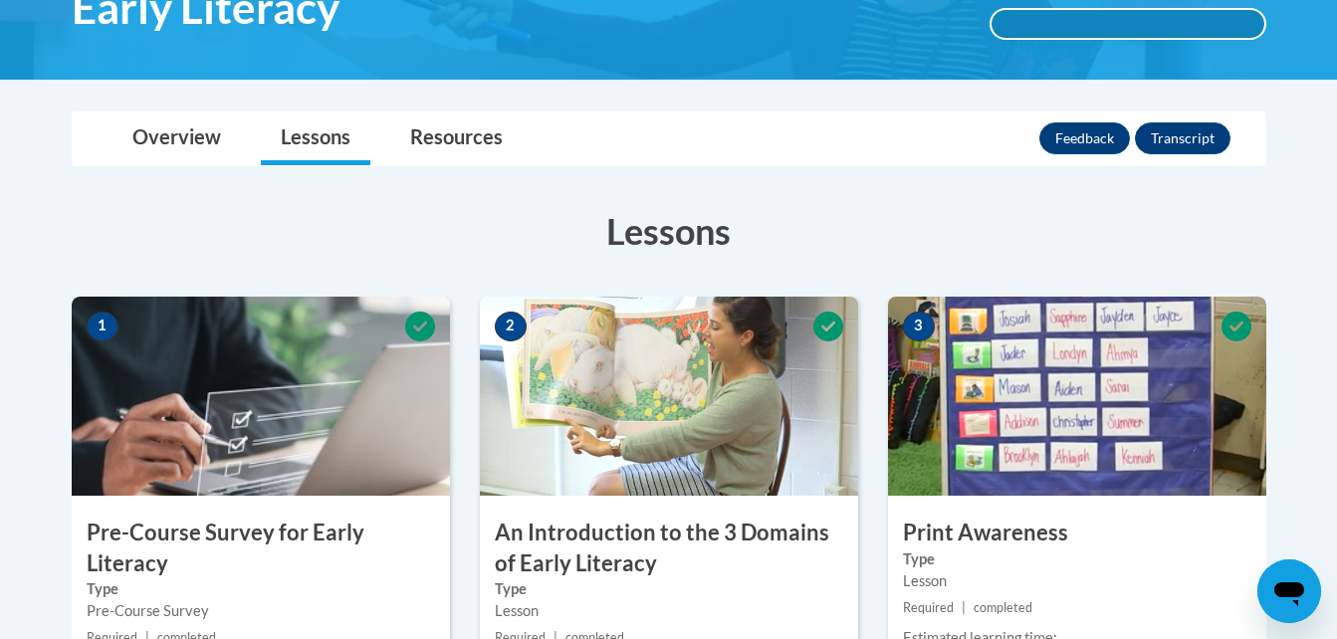
scroll to position [345, 0]
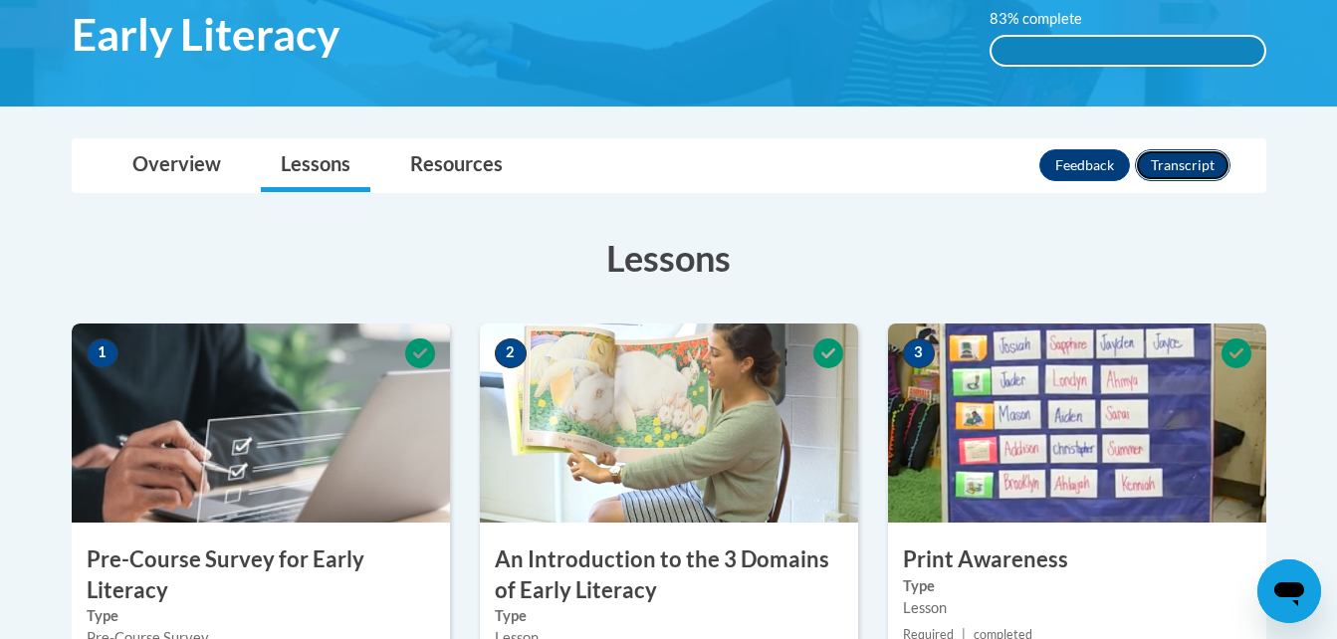
click at [1203, 158] on button "Transcript" at bounding box center [1183, 165] width 96 height 32
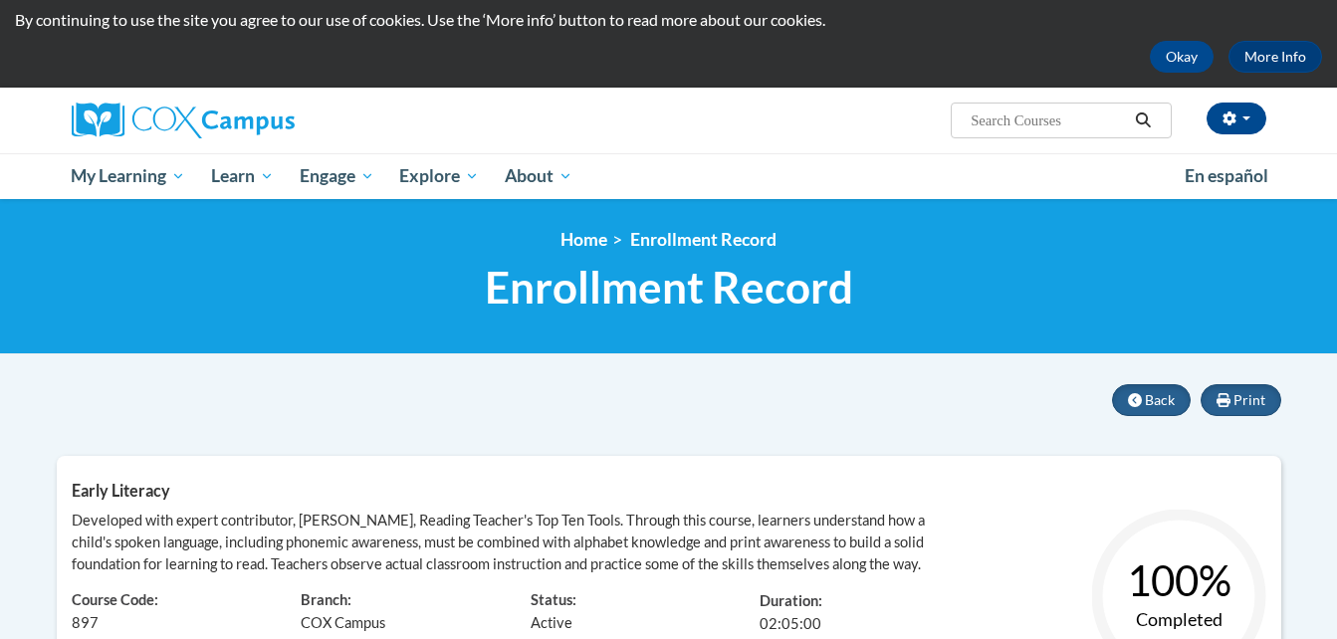
scroll to position [58, 0]
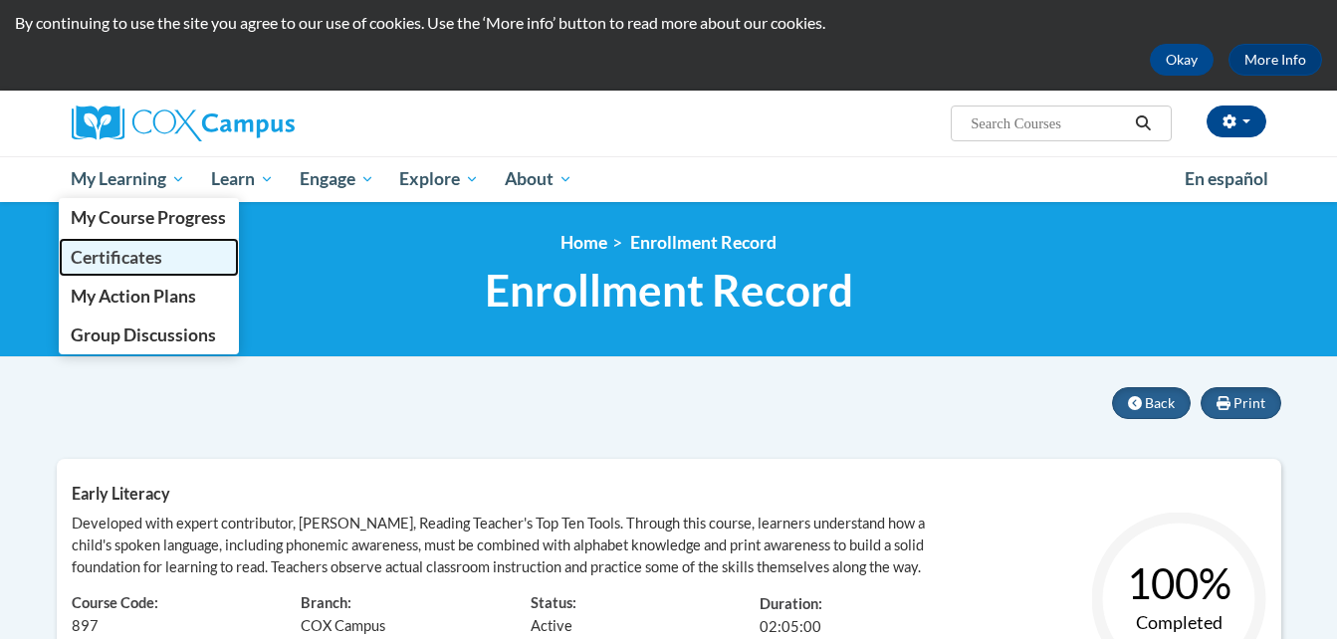
click at [106, 253] on span "Certificates" at bounding box center [117, 257] width 92 height 21
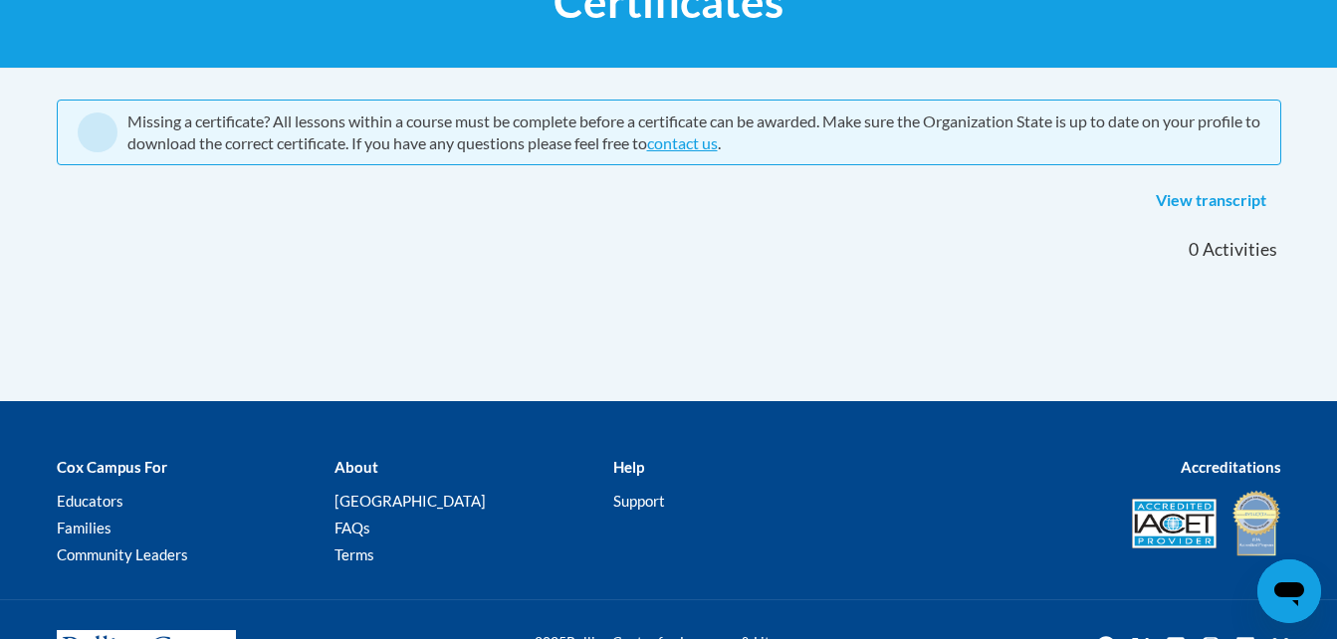
scroll to position [344, 0]
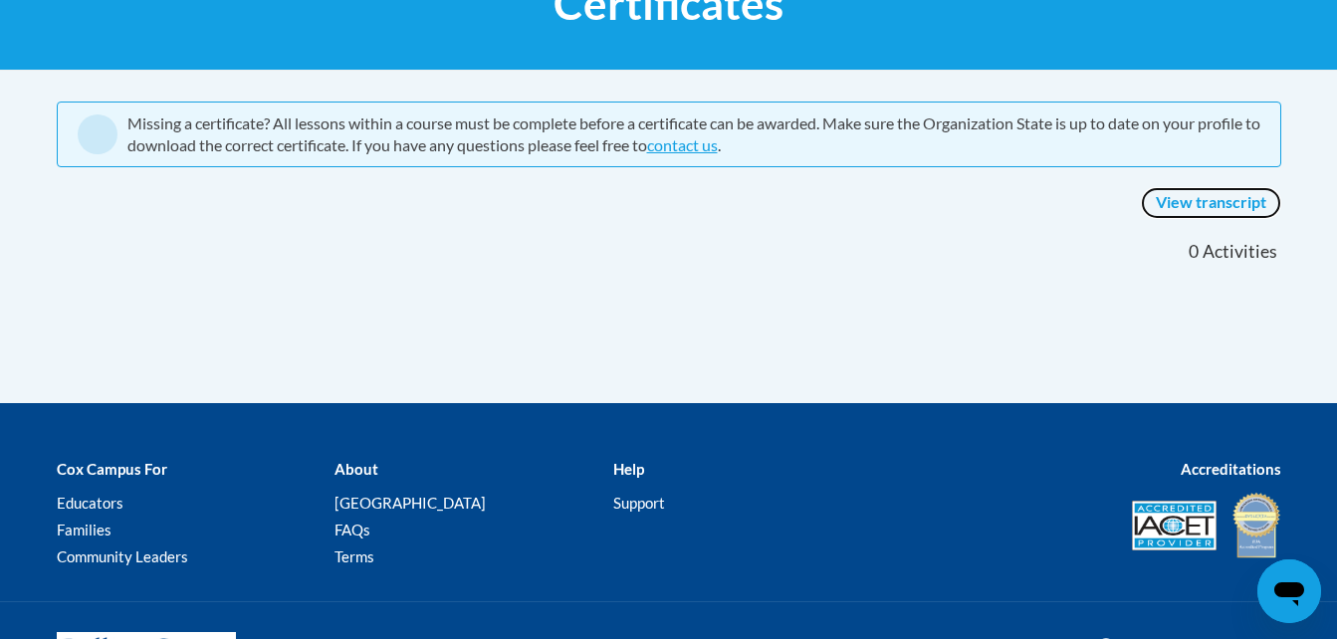
click at [1200, 197] on link "View transcript" at bounding box center [1211, 203] width 140 height 32
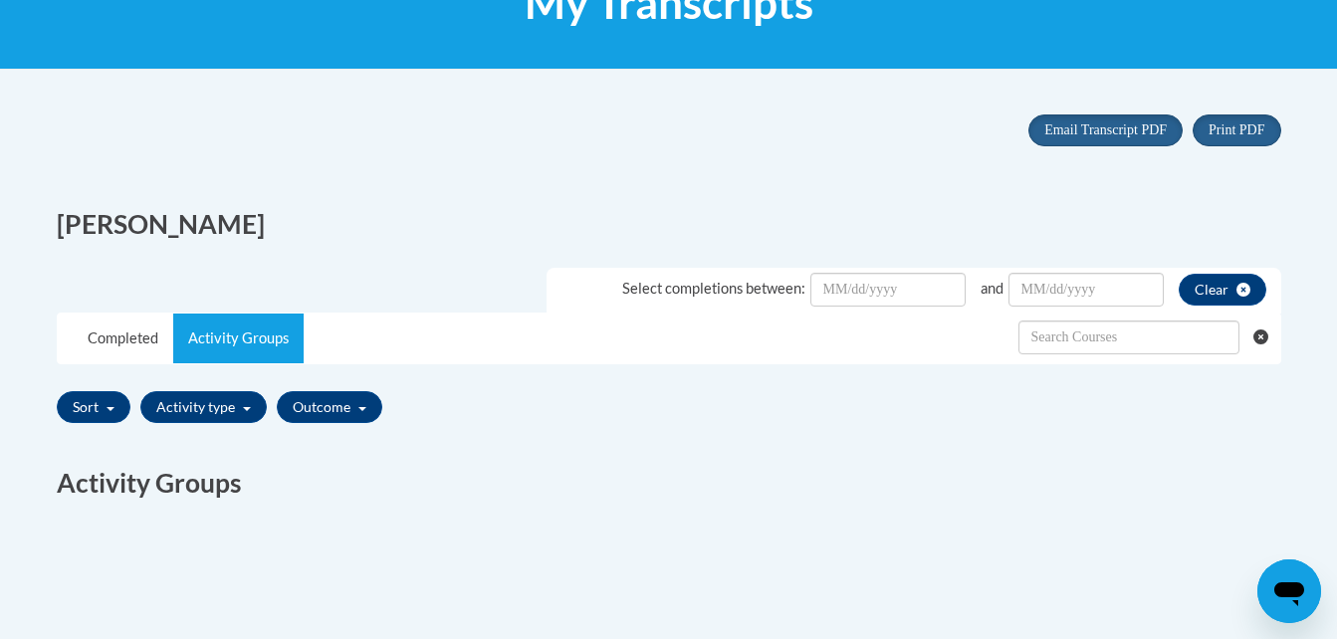
scroll to position [343, 0]
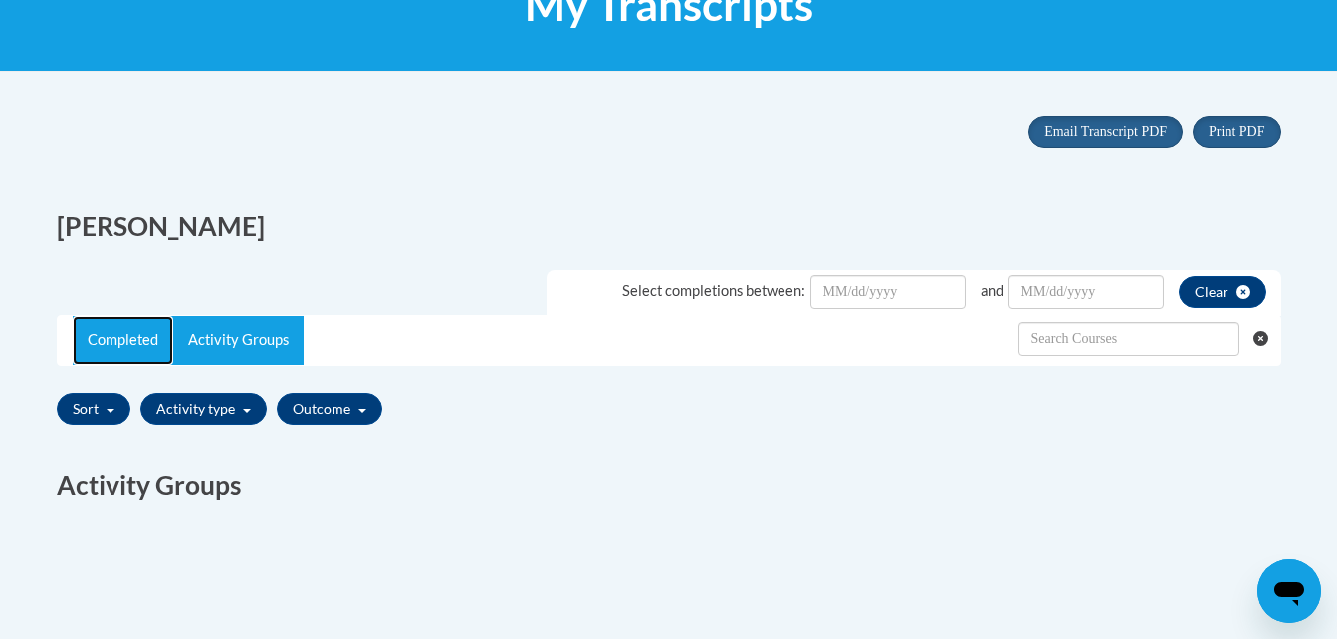
click at [115, 332] on link "Completed" at bounding box center [123, 341] width 101 height 50
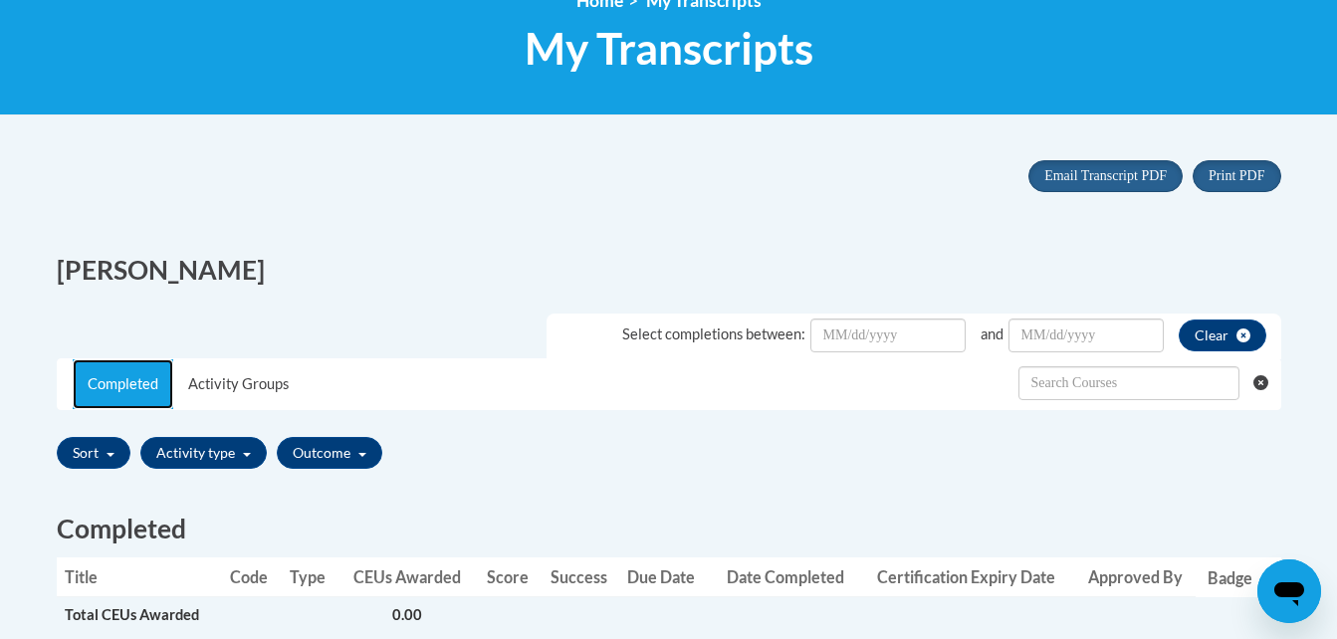
scroll to position [303, 0]
